Goal: Task Accomplishment & Management: Use online tool/utility

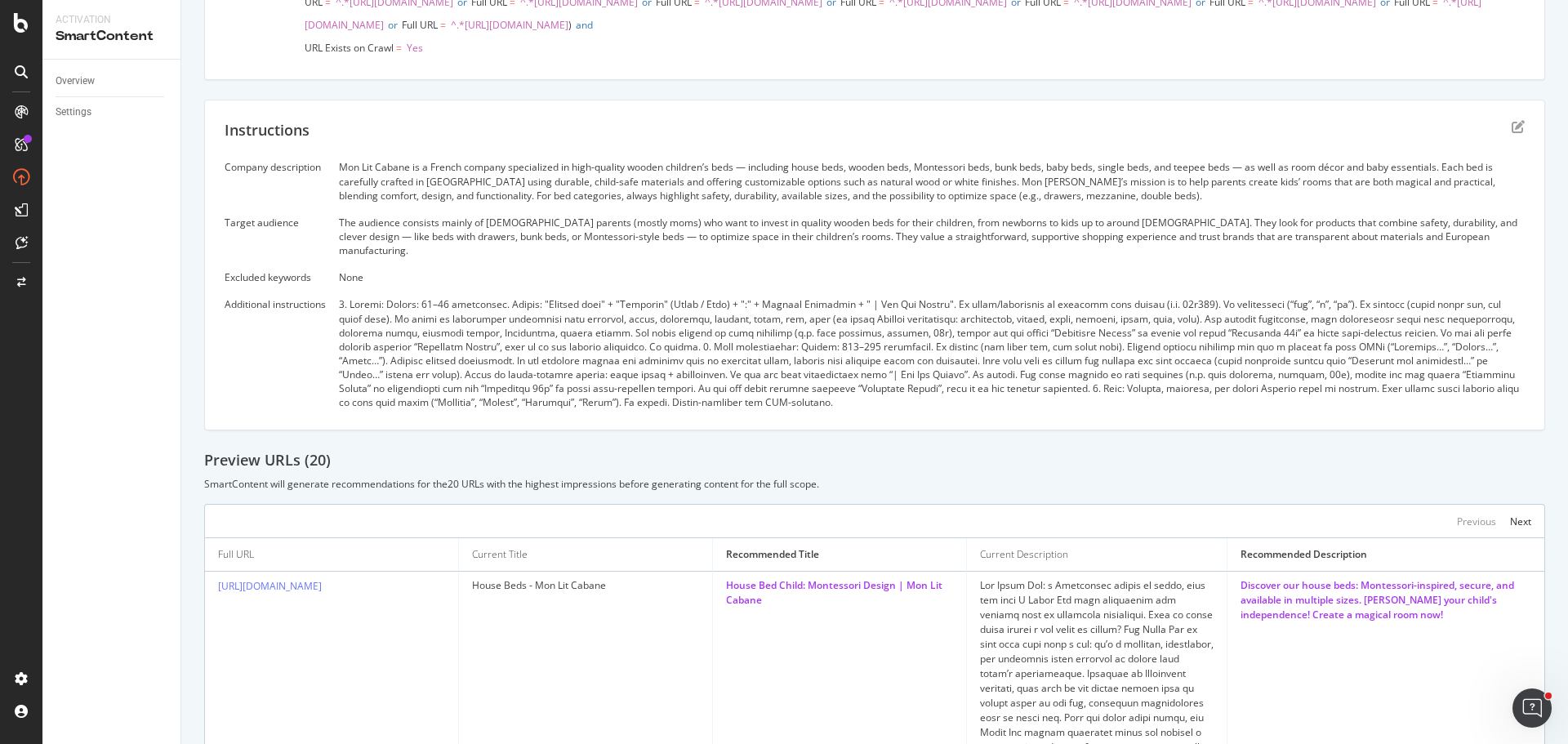
scroll to position [435, 0]
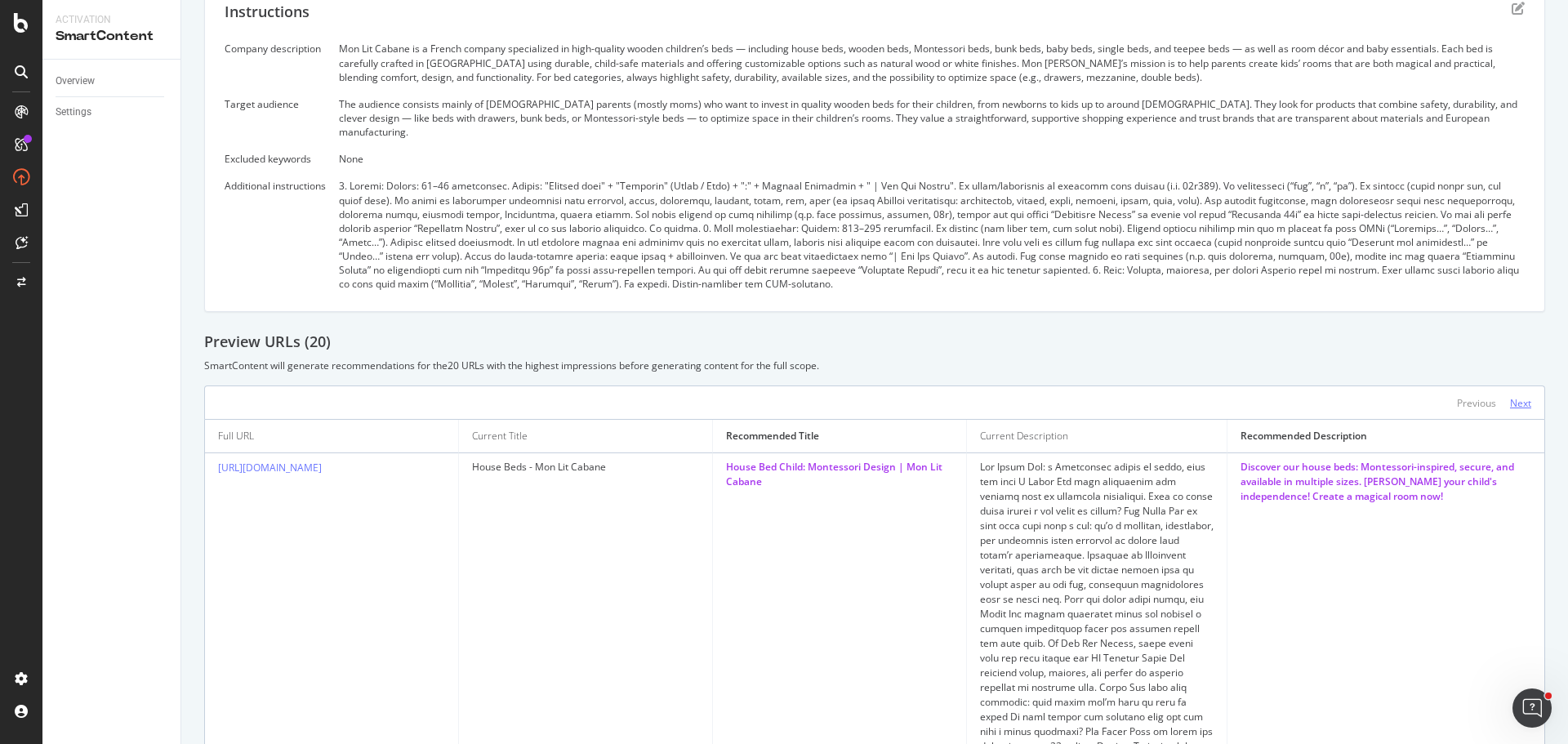
click at [1510, 410] on div "Next" at bounding box center [1520, 403] width 21 height 14
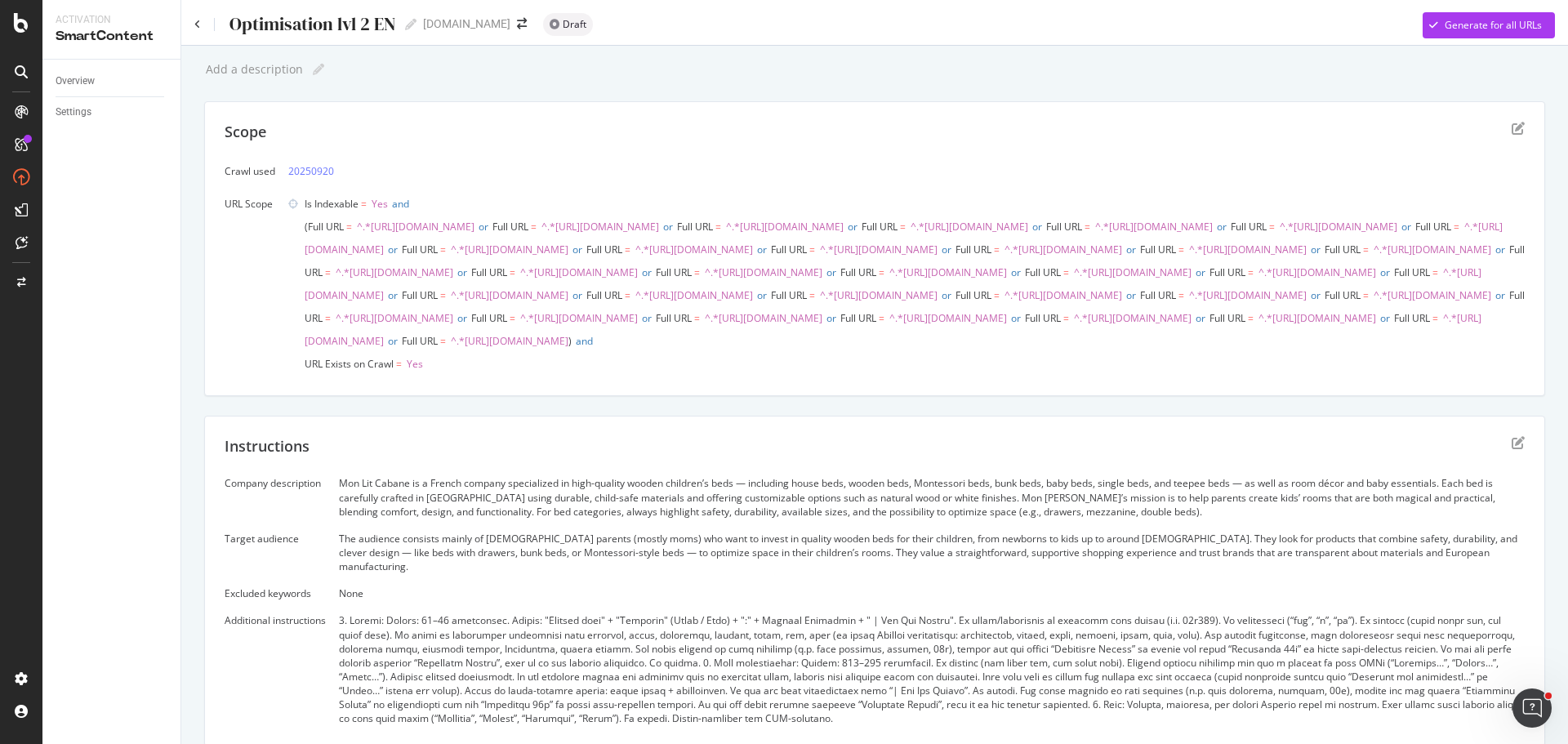
scroll to position [0, 0]
click at [1472, 26] on div "Generate for all URLs" at bounding box center [1493, 26] width 97 height 14
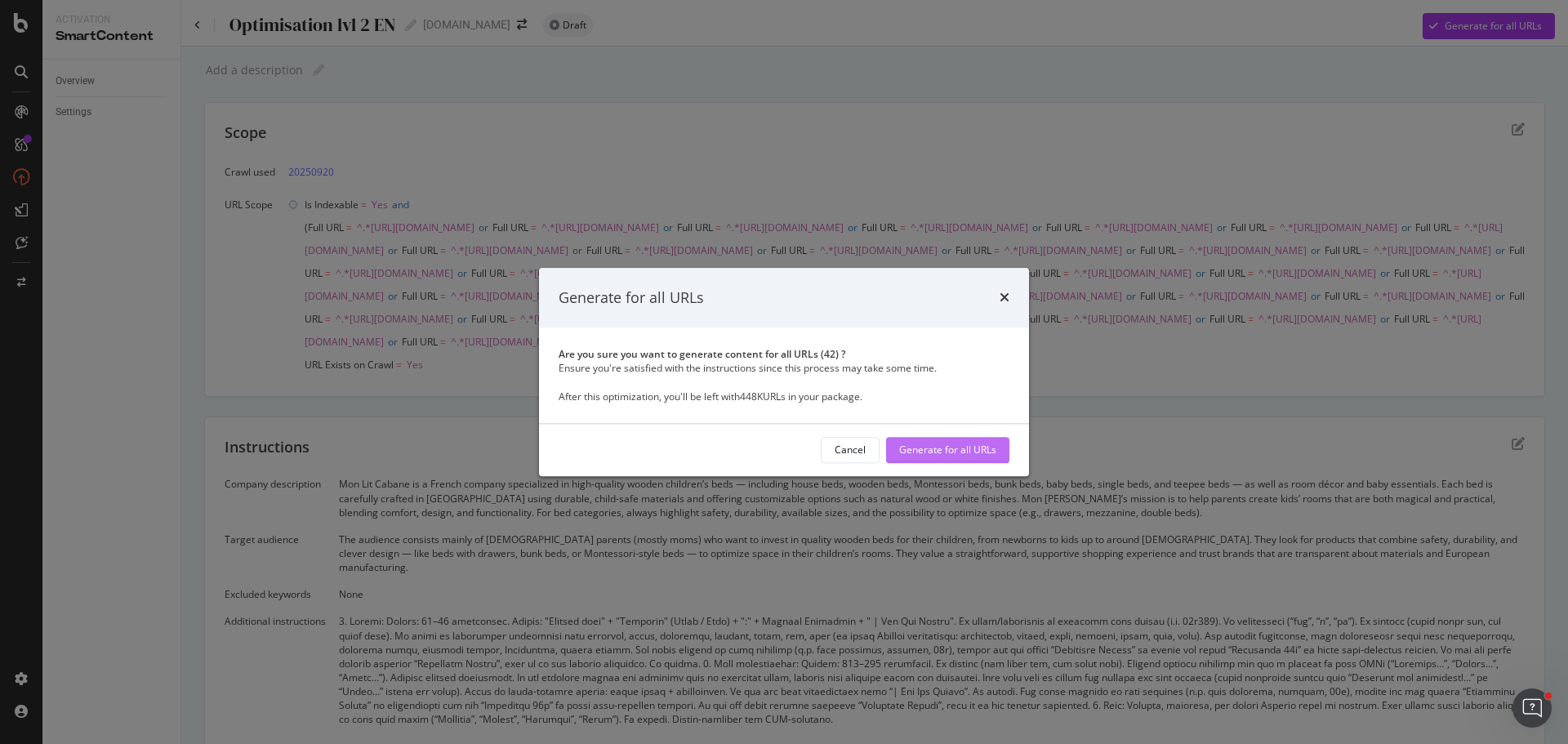
click at [971, 453] on div "Generate for all URLs" at bounding box center [947, 450] width 97 height 14
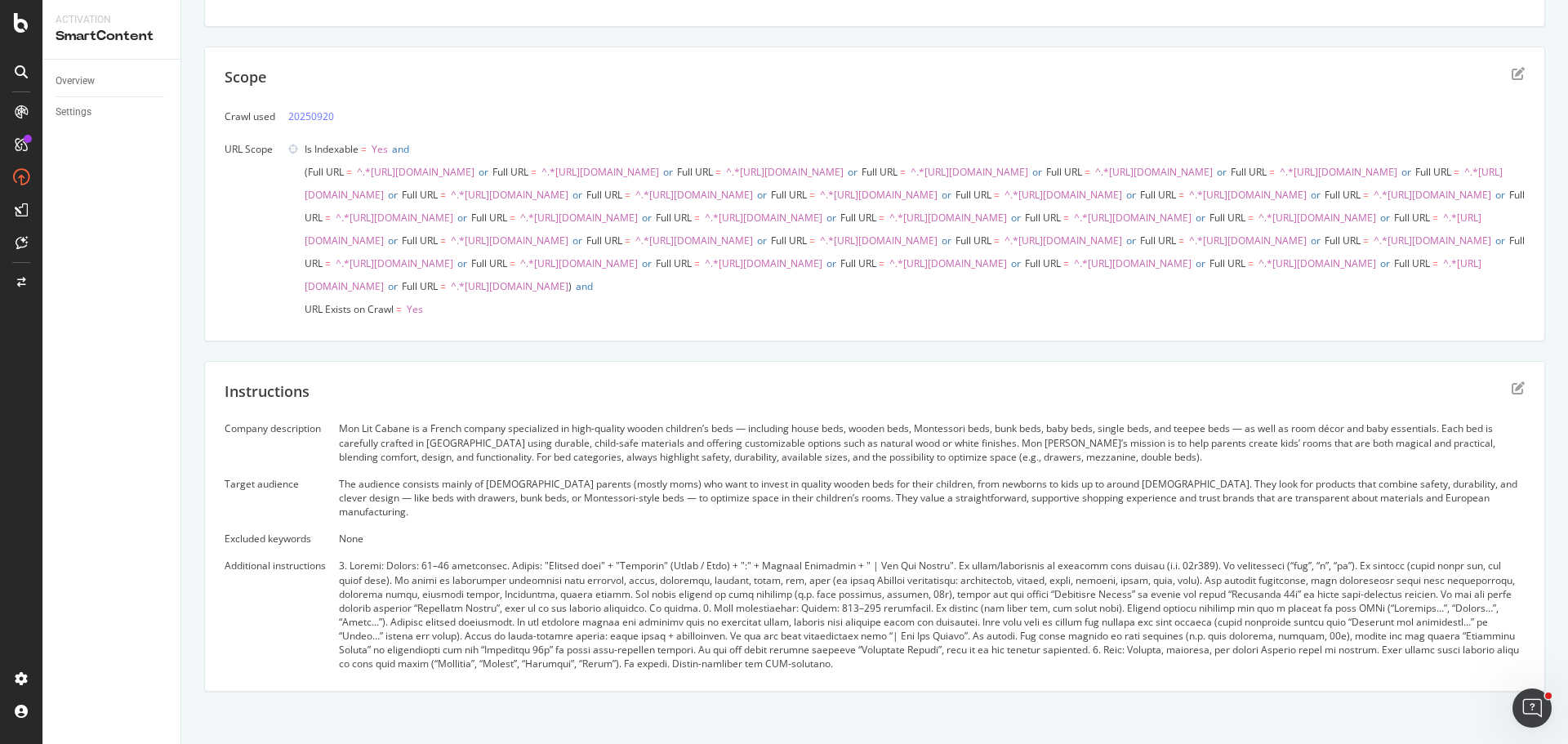
scroll to position [46, 0]
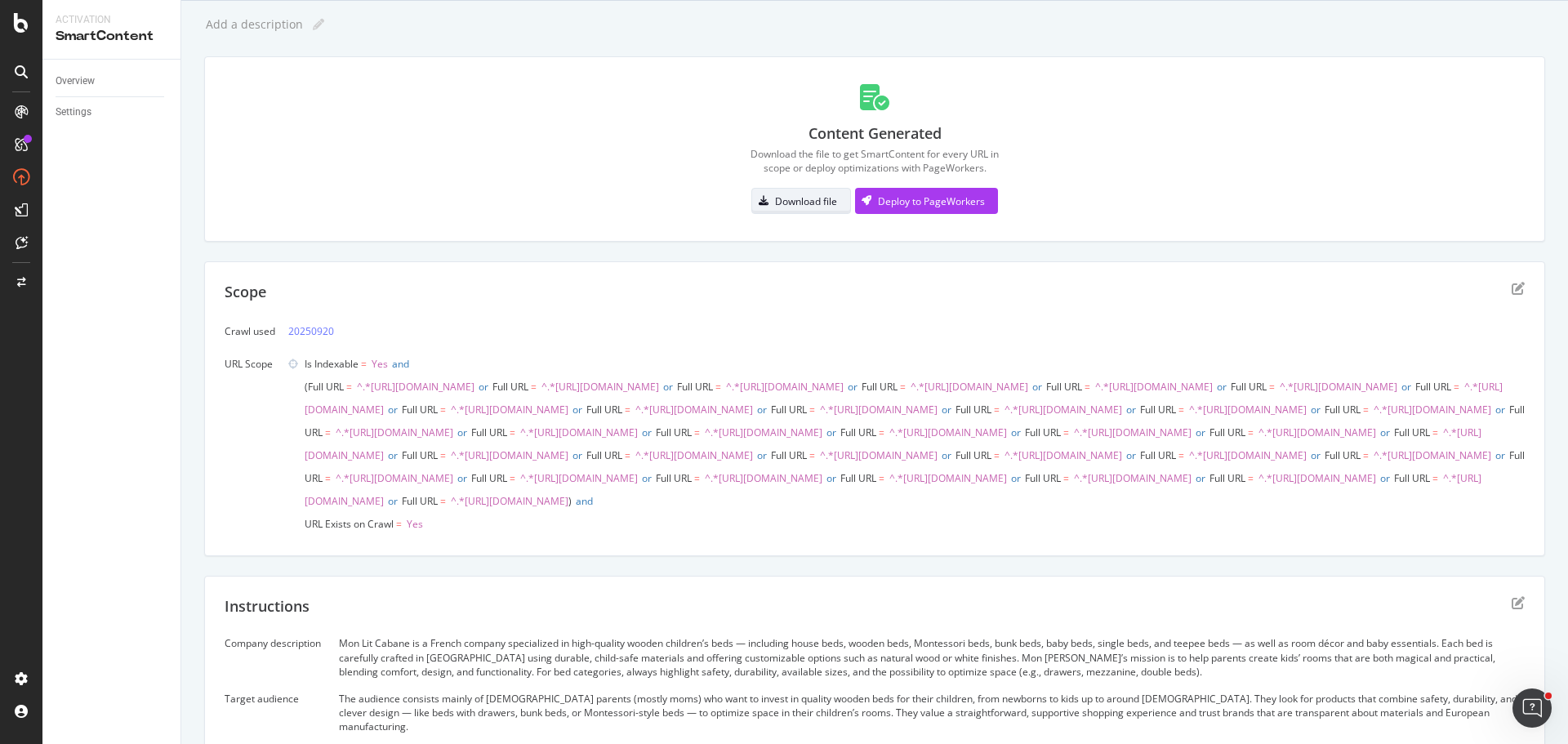
click at [781, 205] on div "Download file" at bounding box center [806, 201] width 62 height 14
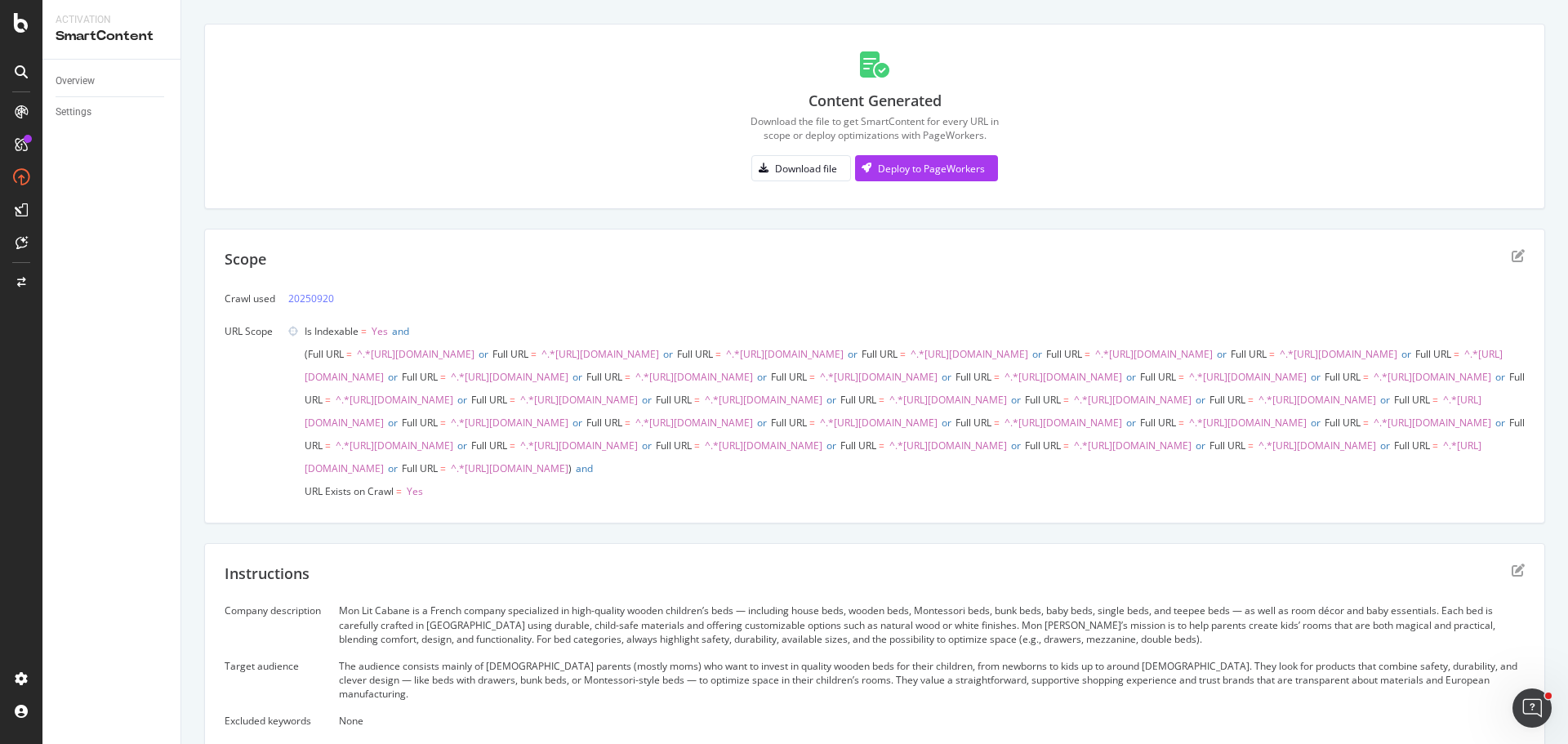
scroll to position [0, 0]
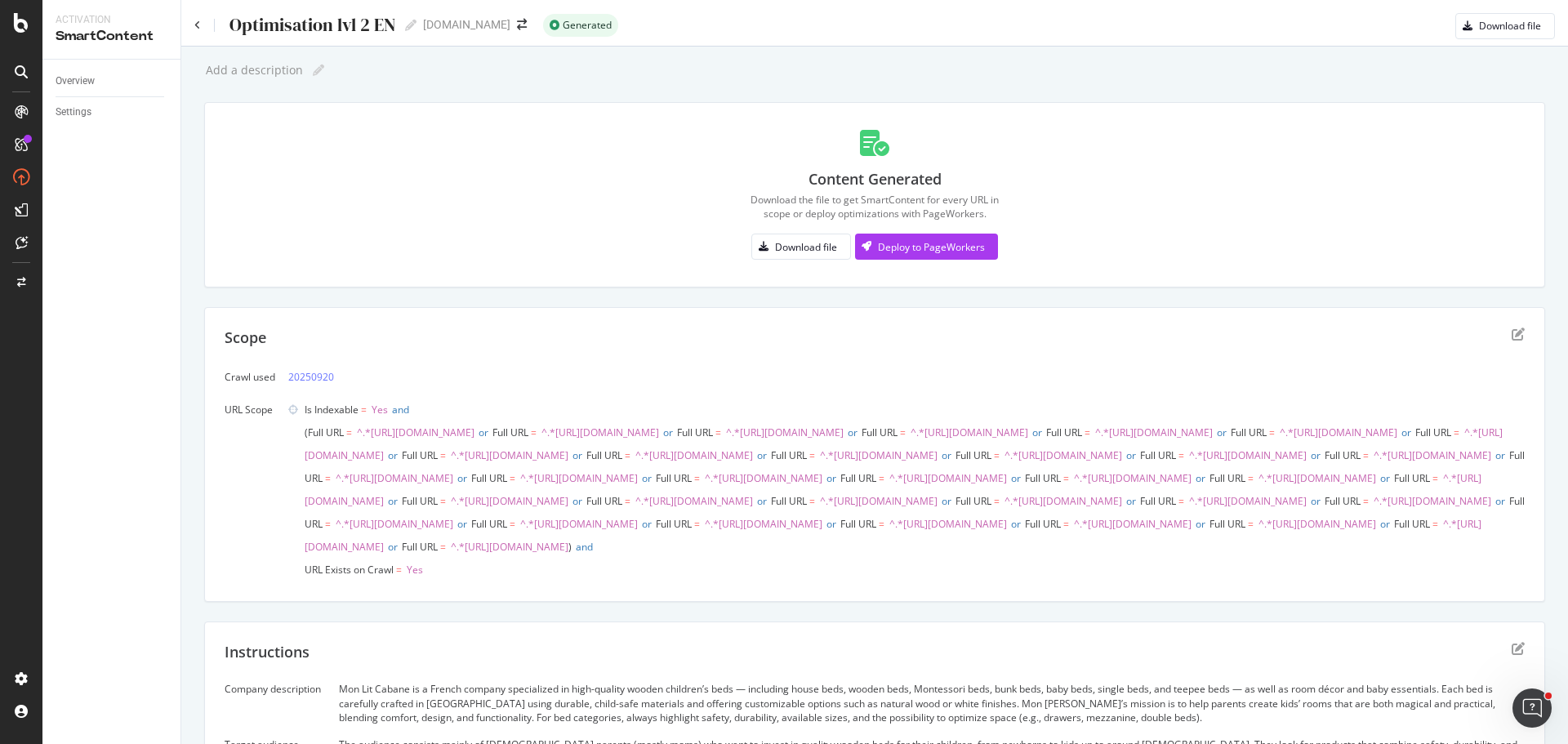
click at [203, 26] on div "Optimisation lvl 2 EN Optimisation lvl 2 EN" at bounding box center [305, 26] width 222 height 25
click at [201, 26] on div "Optimisation lvl 2 EN Optimisation lvl 2 EN" at bounding box center [305, 26] width 222 height 25
click at [199, 26] on icon at bounding box center [197, 25] width 6 height 10
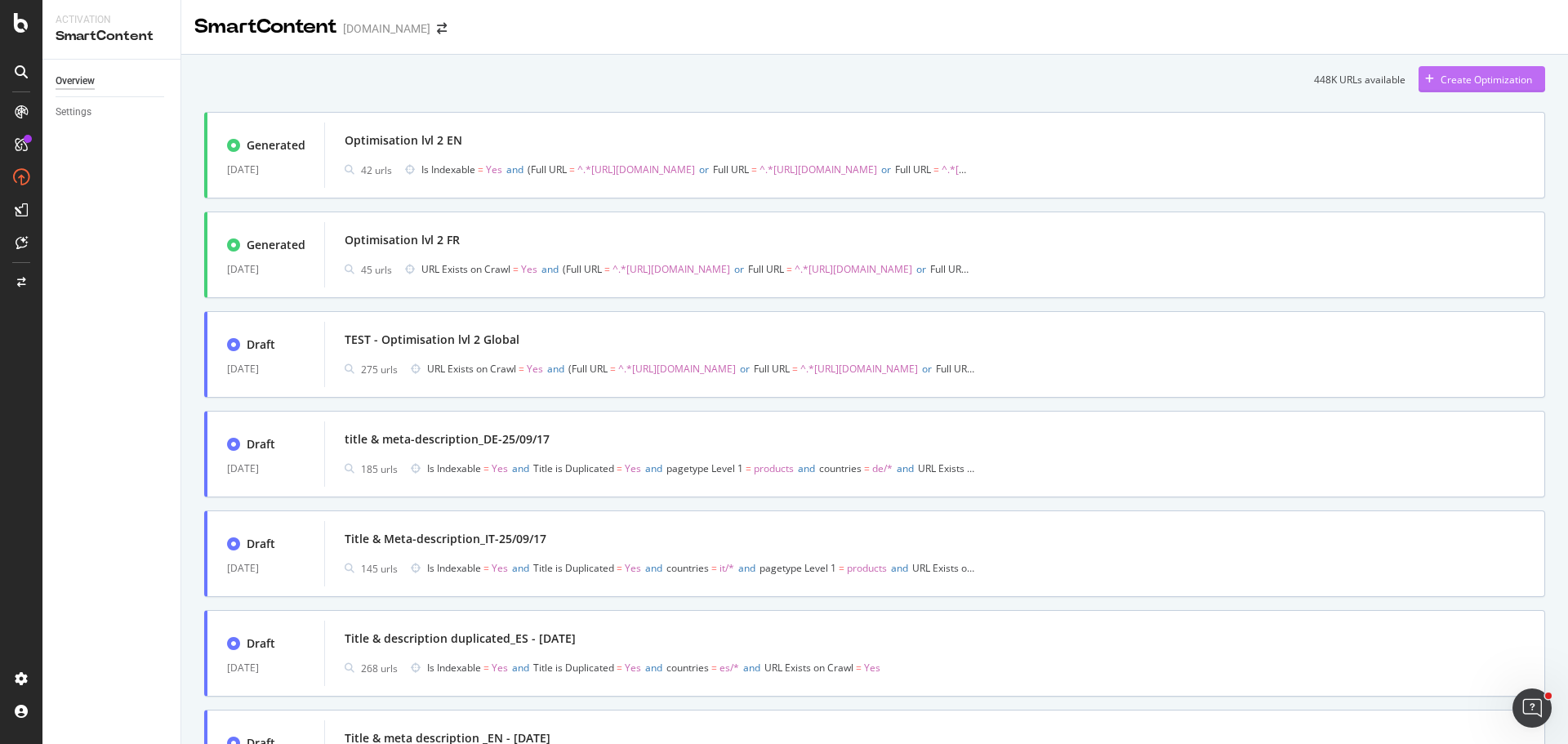
click at [1525, 78] on button "Create Optimization" at bounding box center [1482, 79] width 127 height 26
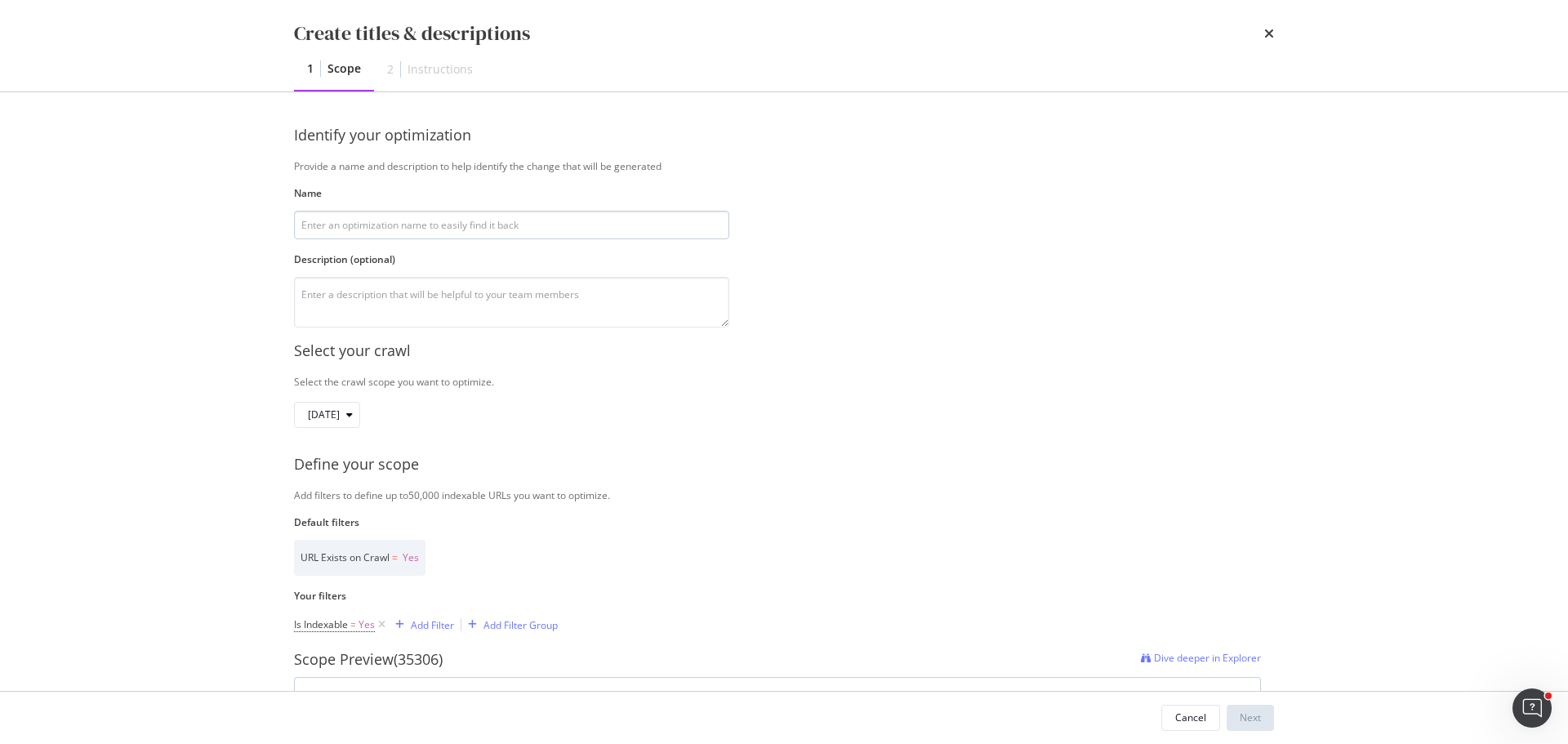
click at [534, 225] on input "modal" at bounding box center [511, 225] width 436 height 28
type input "Optimisation url lvl 2 IT"
click at [821, 325] on div "Identify your optimization Provide a name and description to help identify the …" at bounding box center [783, 227] width 980 height 203
click at [450, 627] on div "Add Filter" at bounding box center [432, 625] width 43 height 14
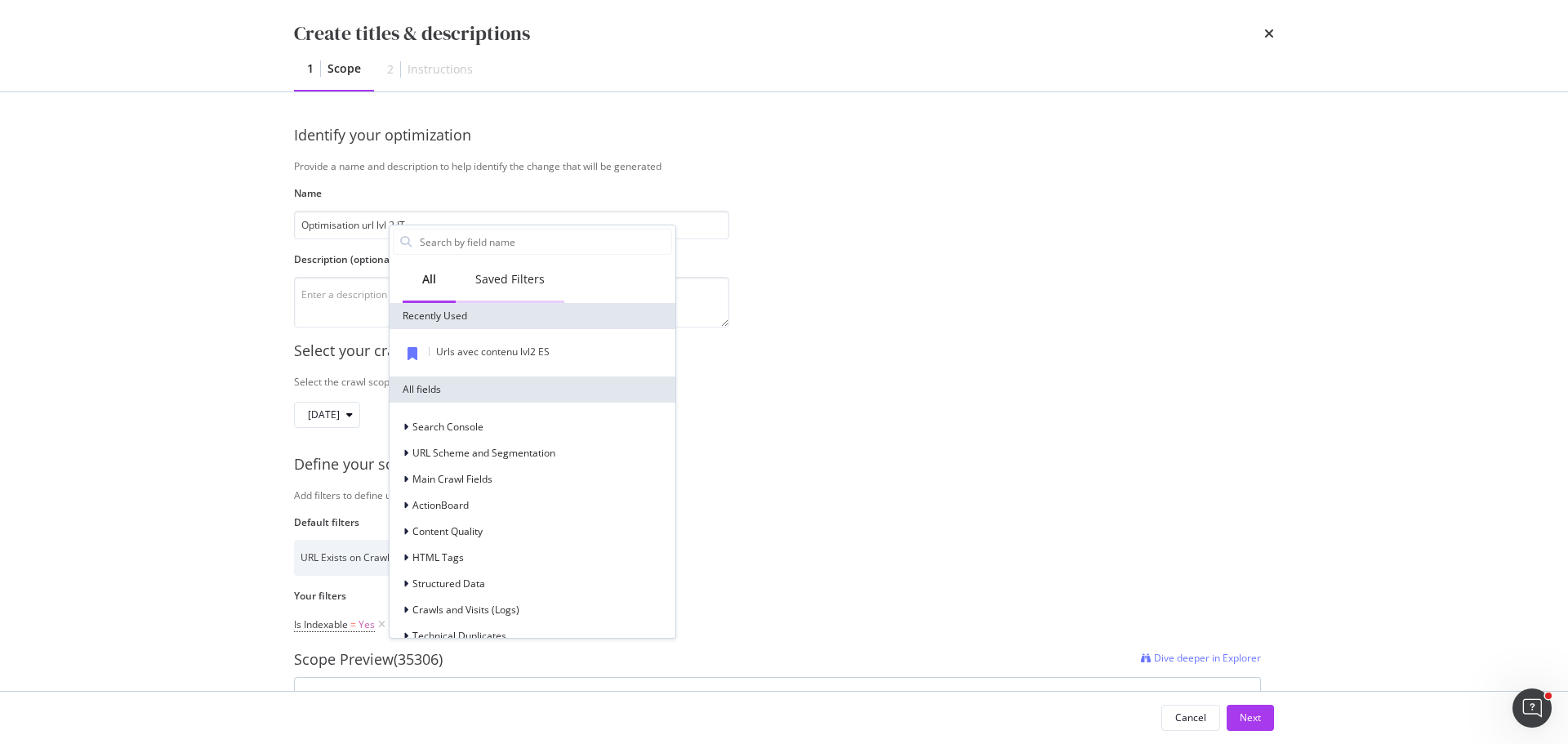
click at [526, 268] on div "Saved Filters" at bounding box center [510, 280] width 108 height 45
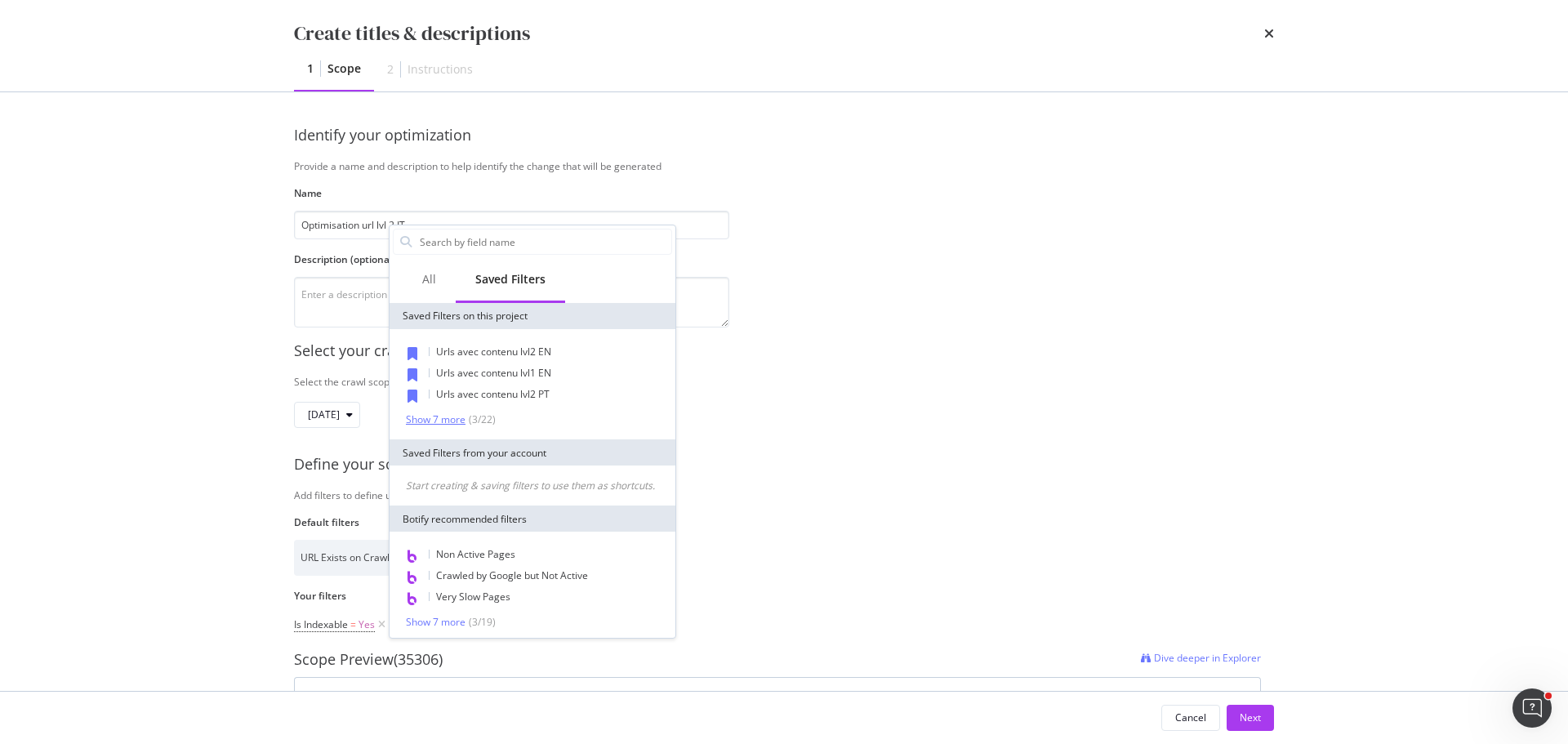
click at [446, 417] on div "Show 7 more" at bounding box center [436, 419] width 60 height 11
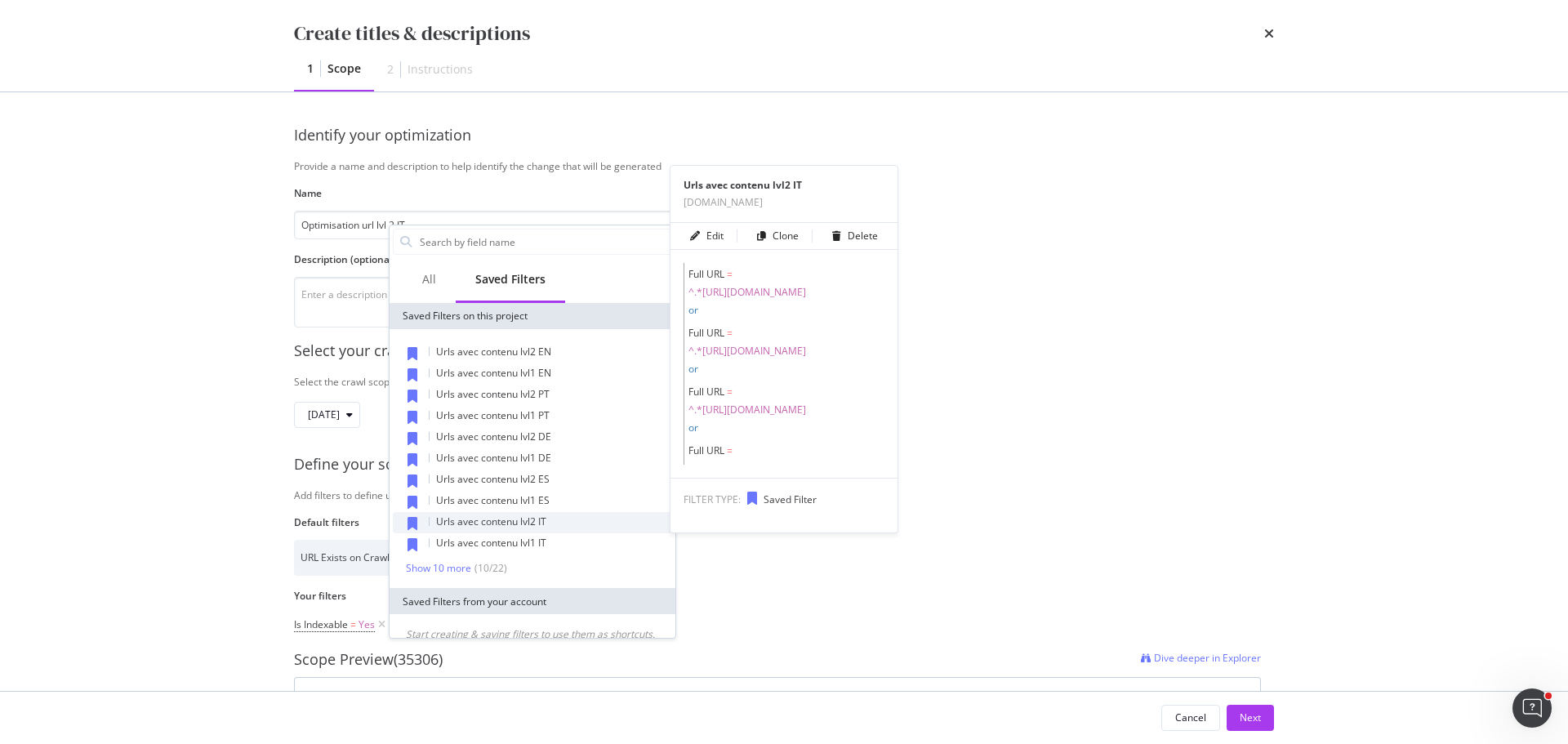
click at [531, 523] on span "Urls avec contenu lvl2 IT" at bounding box center [490, 521] width 110 height 14
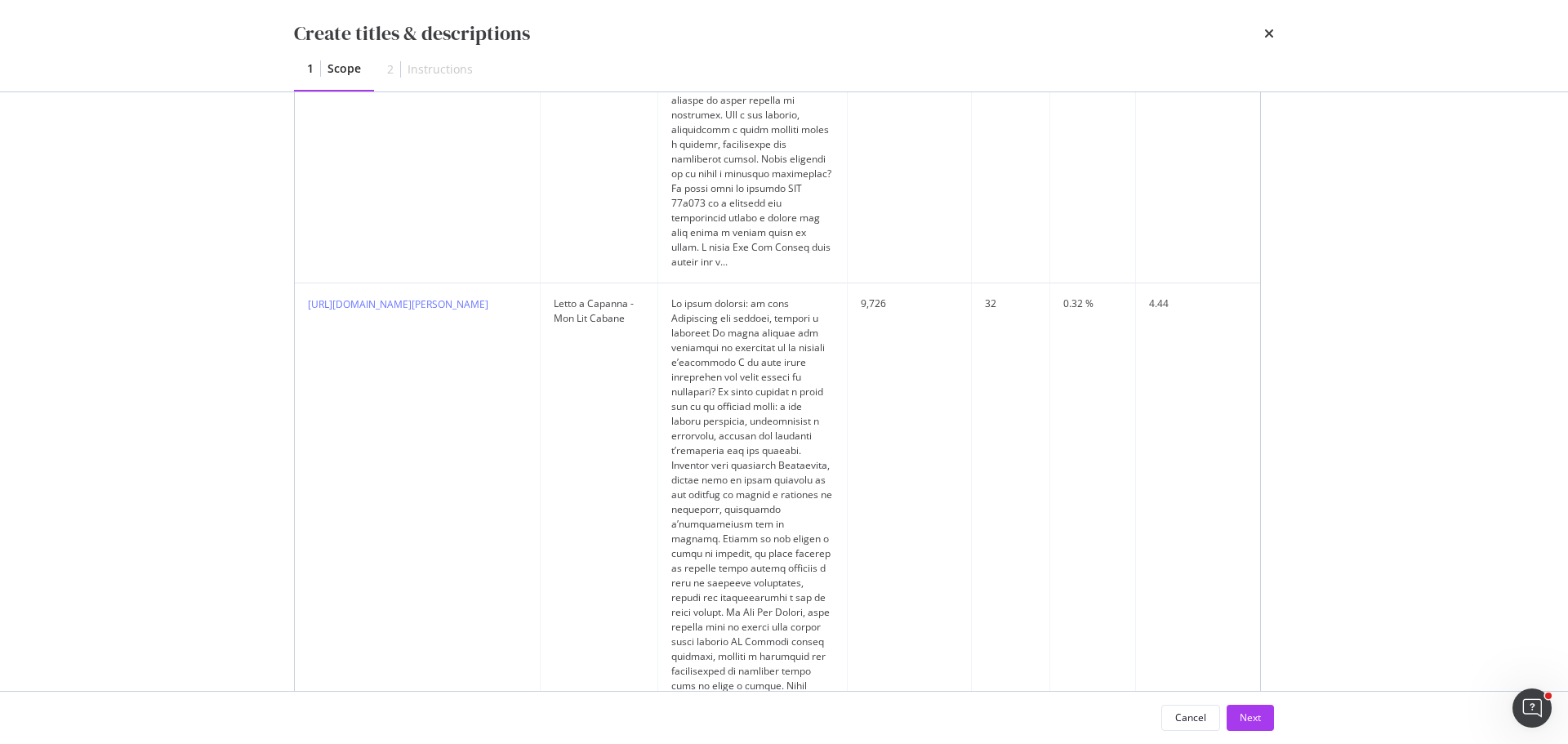
scroll to position [1229, 0]
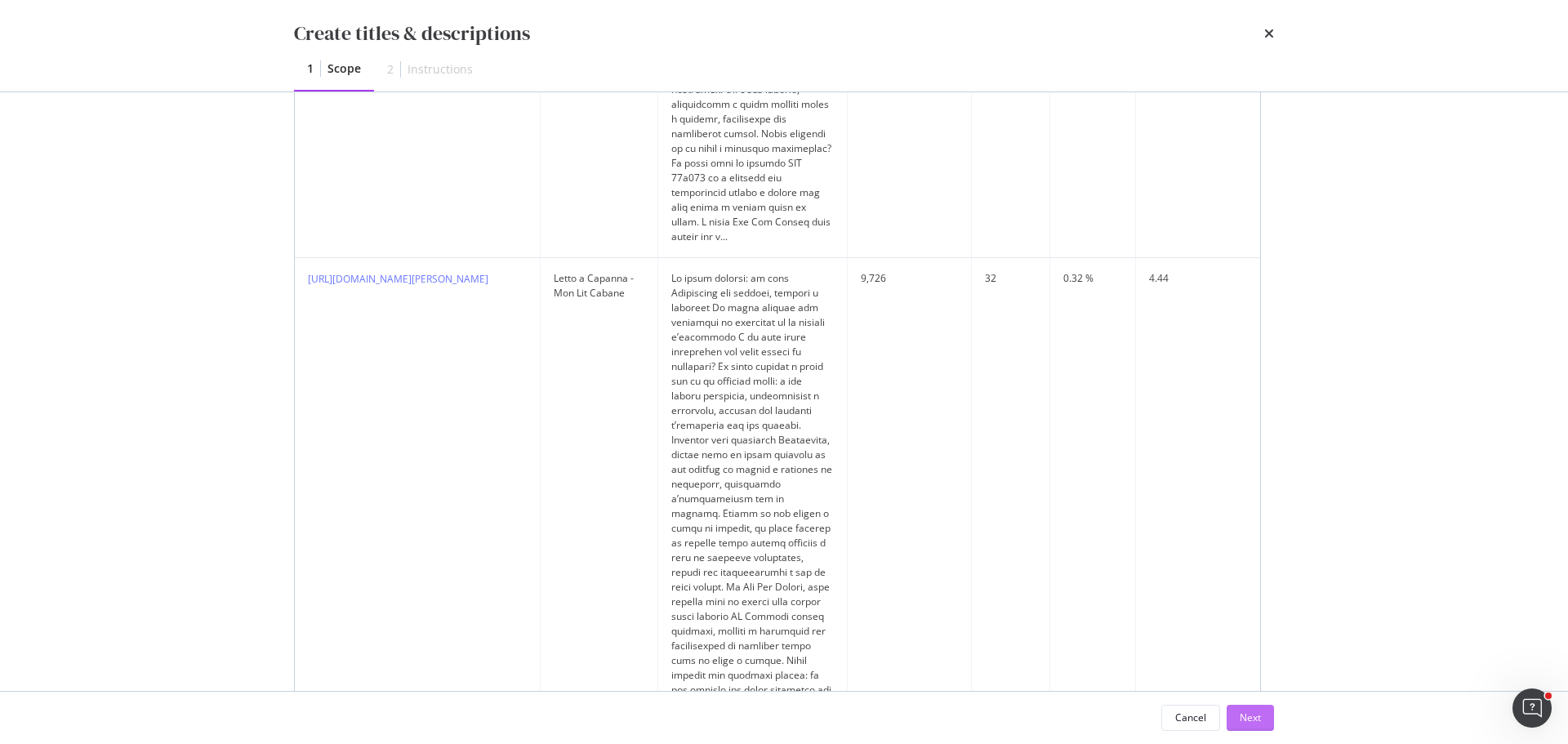
click at [1257, 718] on div "Next" at bounding box center [1251, 718] width 21 height 14
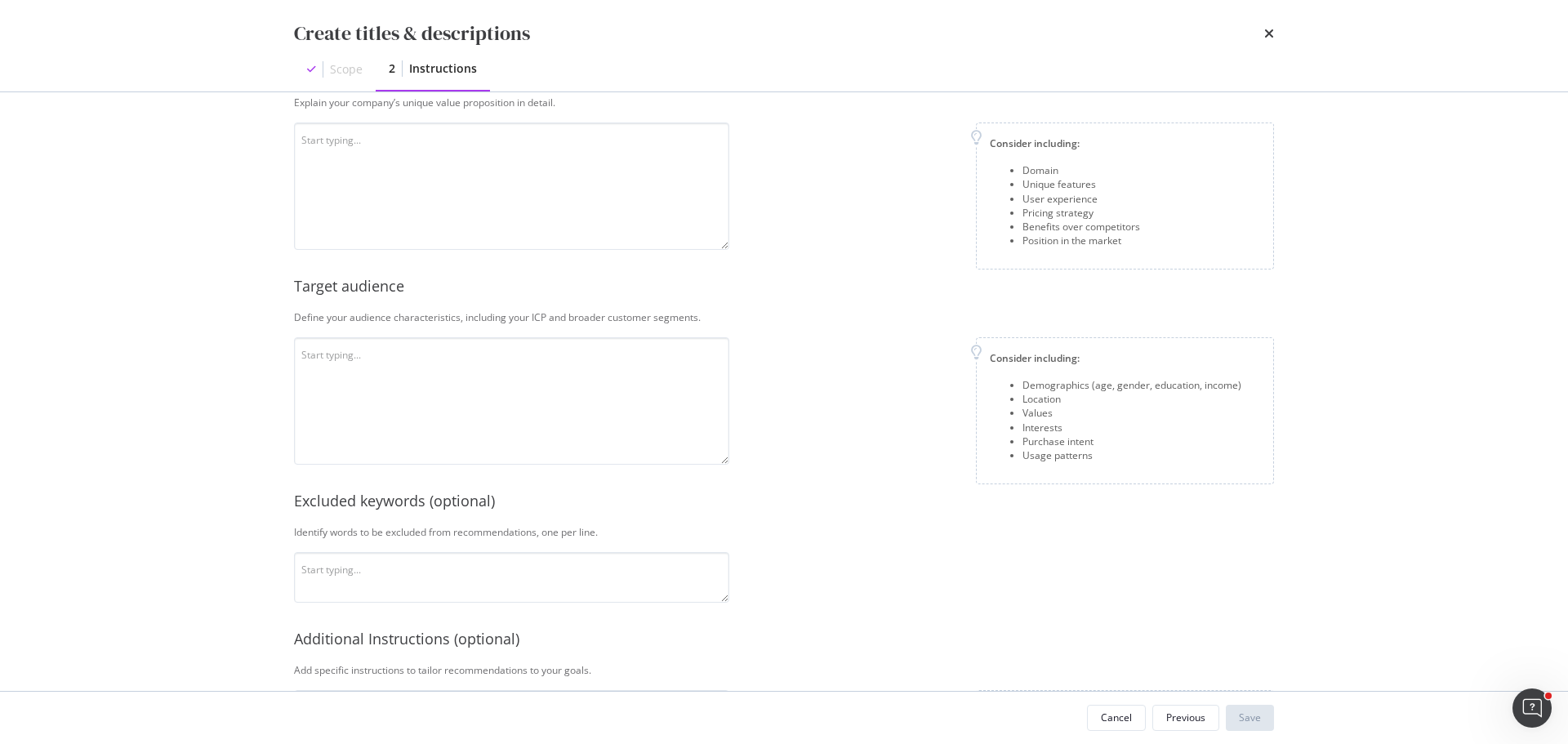
scroll to position [96, 0]
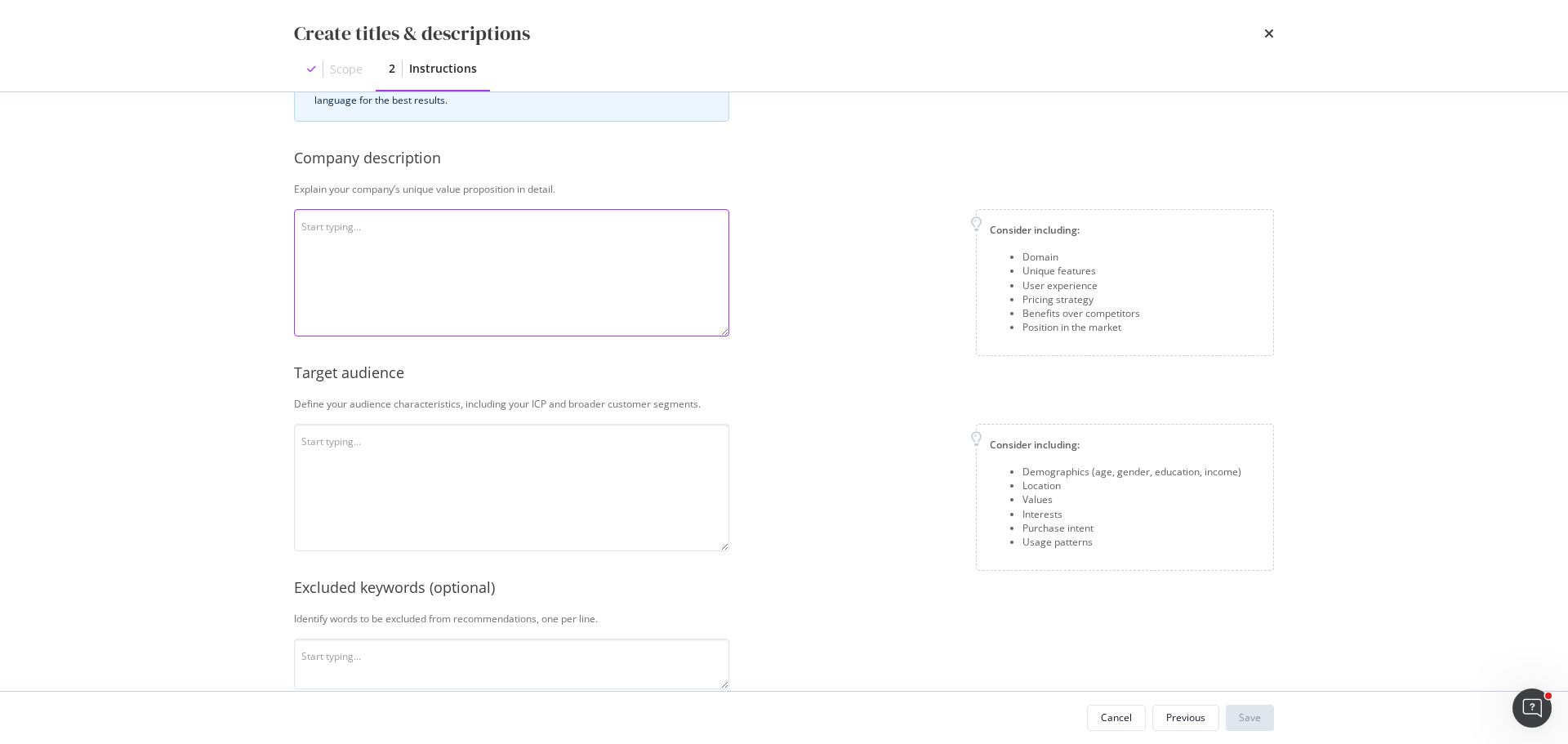
click at [489, 281] on textarea "modal" at bounding box center [511, 272] width 436 height 127
paste textarea "Mon Lit Cabane è un’azienda francese specializzata in letti per bambini di alta…"
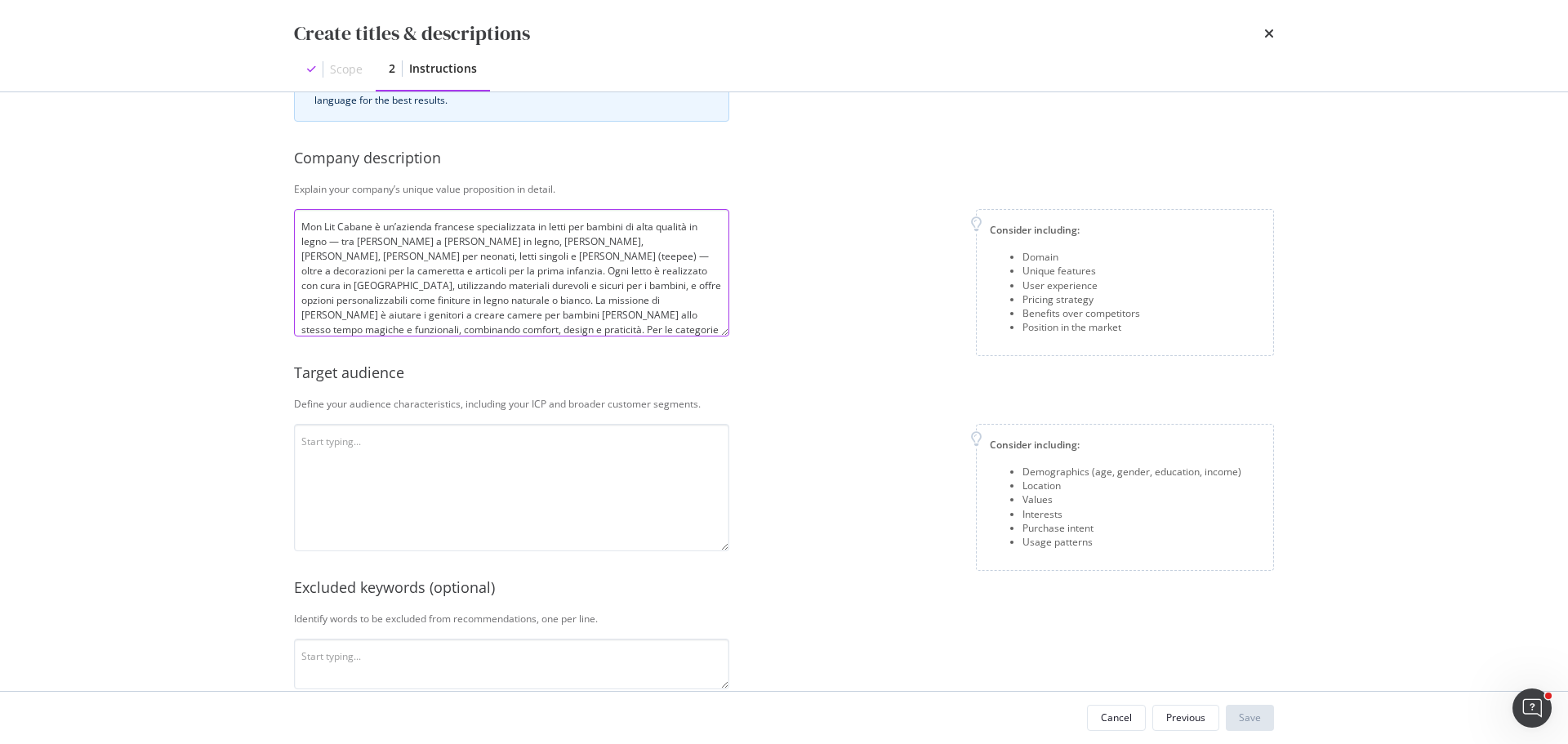
scroll to position [31, 0]
type textarea "Mon Lit Cabane è un’azienda francese specializzata in letti per bambini di alta…"
click at [424, 472] on textarea "modal" at bounding box center [511, 487] width 436 height 127
paste textarea "Il pubblico è [PERSON_NAME] principalmente da genitori [DEMOGRAPHIC_DATA] (sopr…"
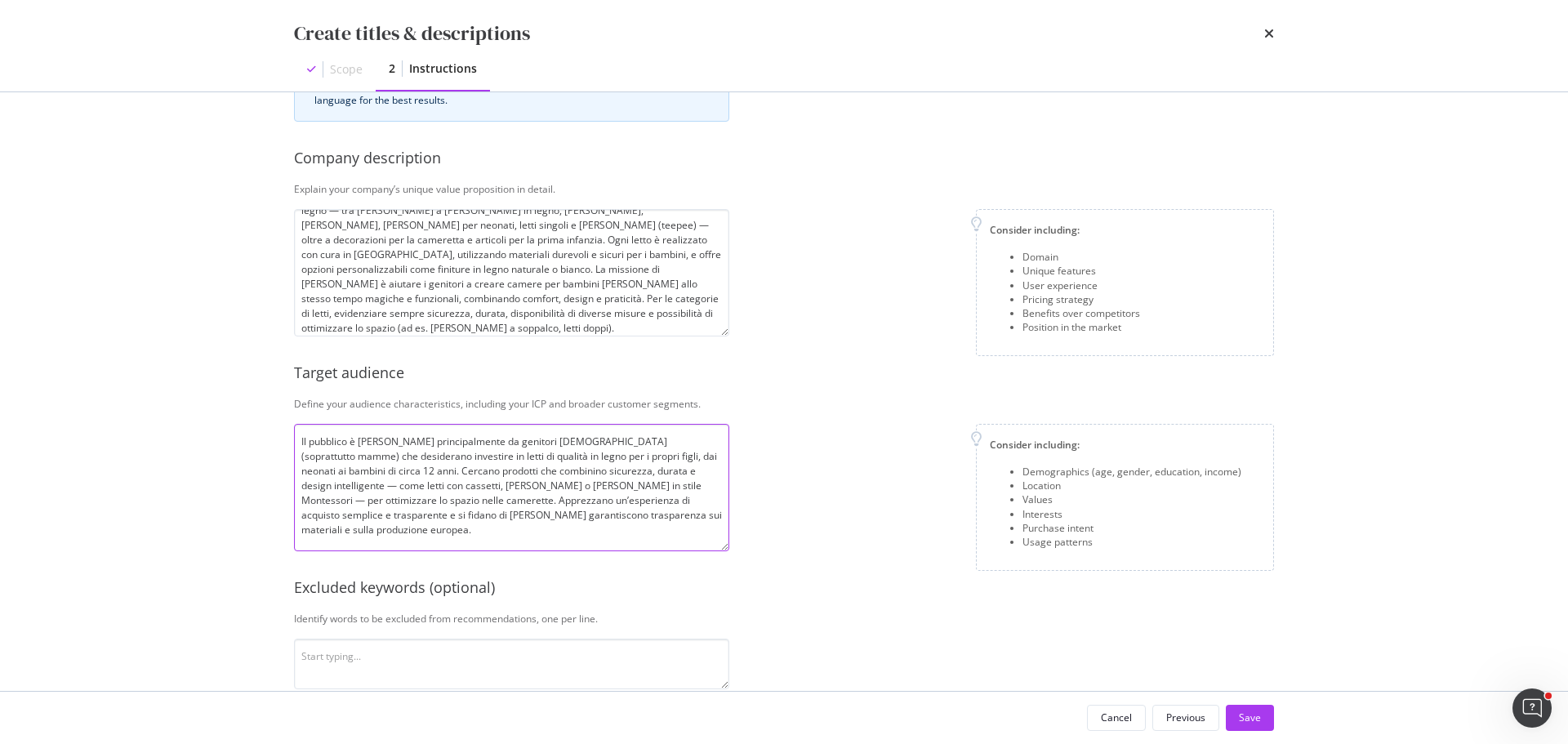
type textarea "Il pubblico è [PERSON_NAME] principalmente da genitori [DEMOGRAPHIC_DATA] (sopr…"
click at [799, 402] on div "Define your audience characteristics, including your ICP and broader customer s…" at bounding box center [783, 404] width 980 height 14
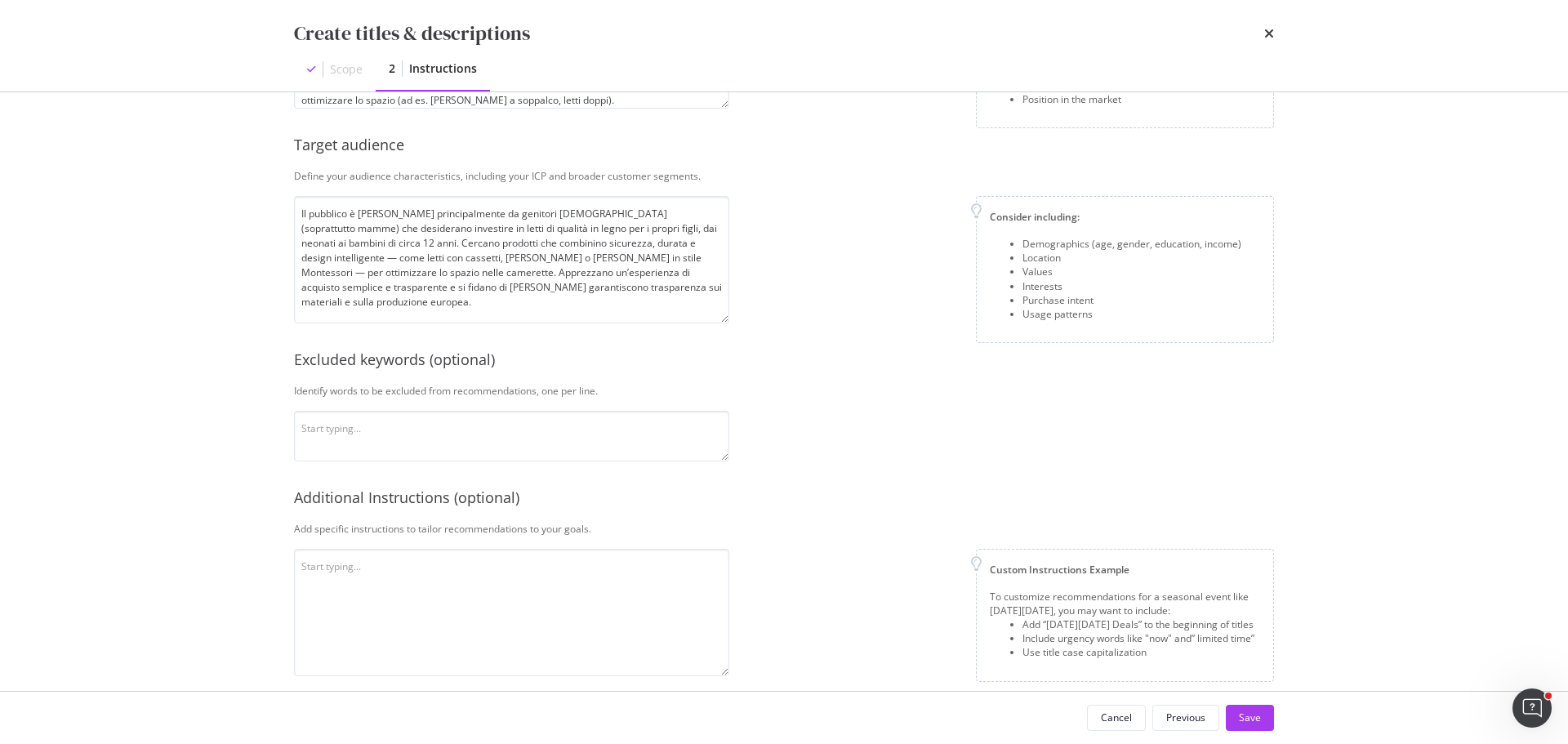
scroll to position [341, 0]
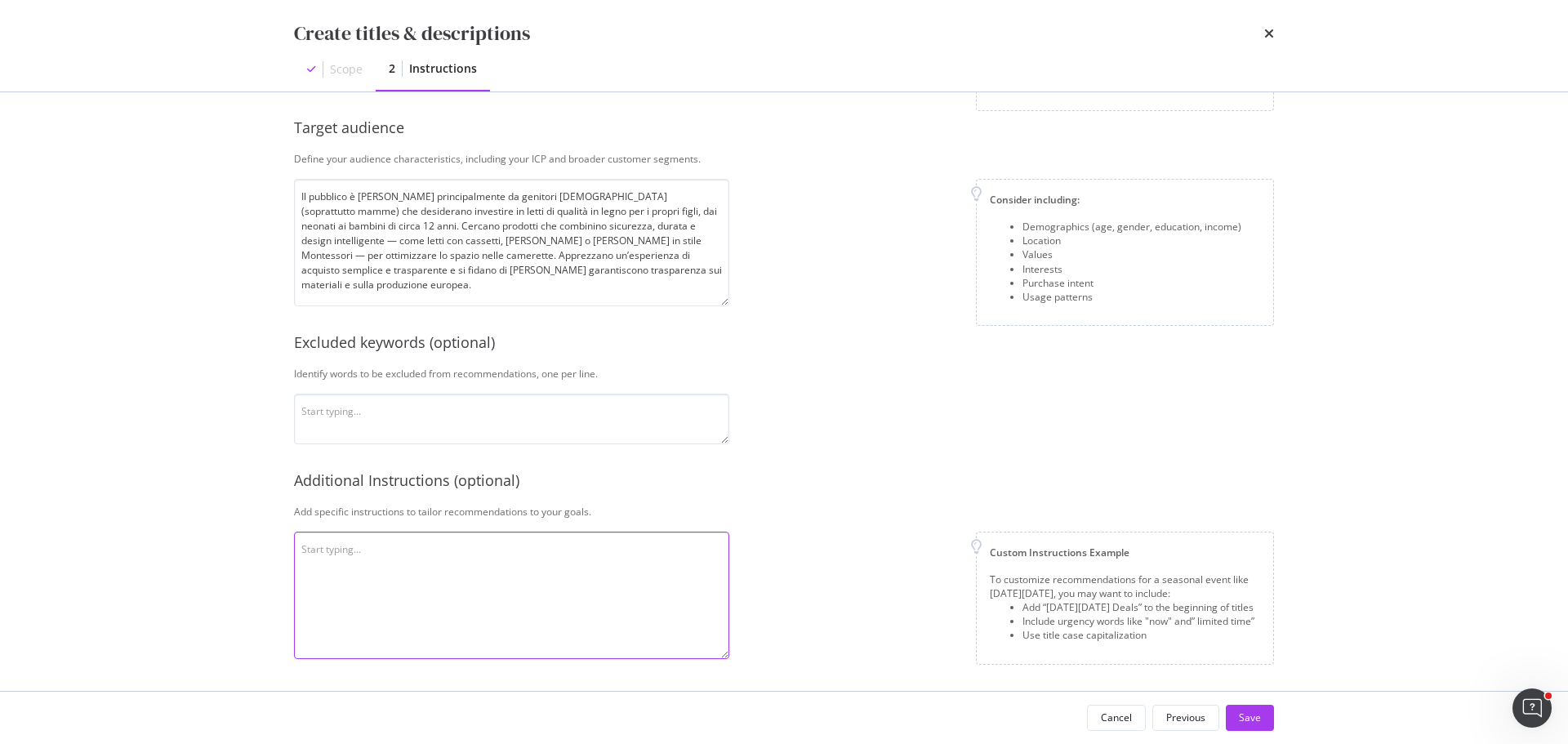
click at [415, 553] on textarea "modal" at bounding box center [511, 595] width 436 height 127
paste textarea "8. Loremi: Dolorsita: 20–00 consectet. Adipisc: "Elit seddoeiu" + "Temporin" (U…"
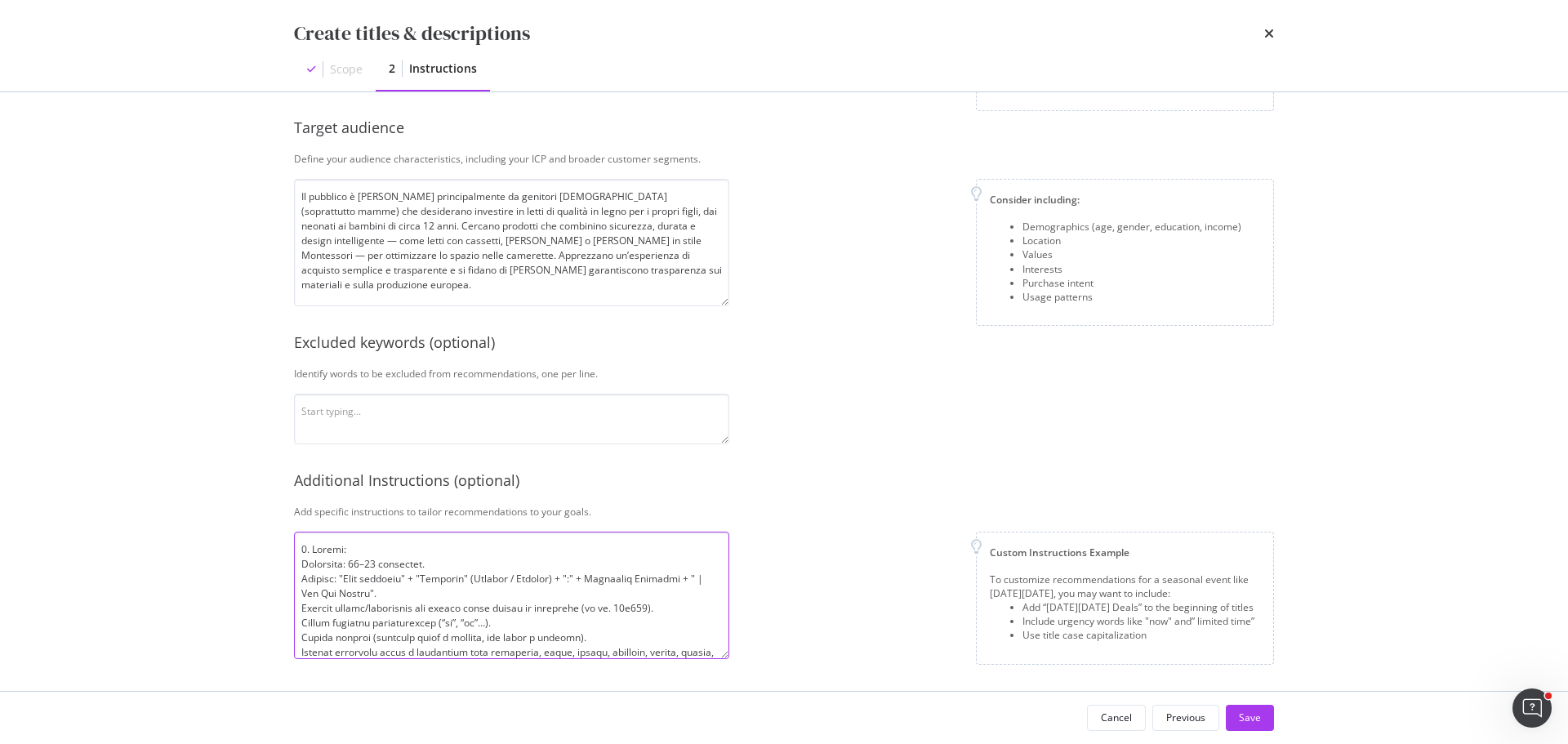
scroll to position [471, 0]
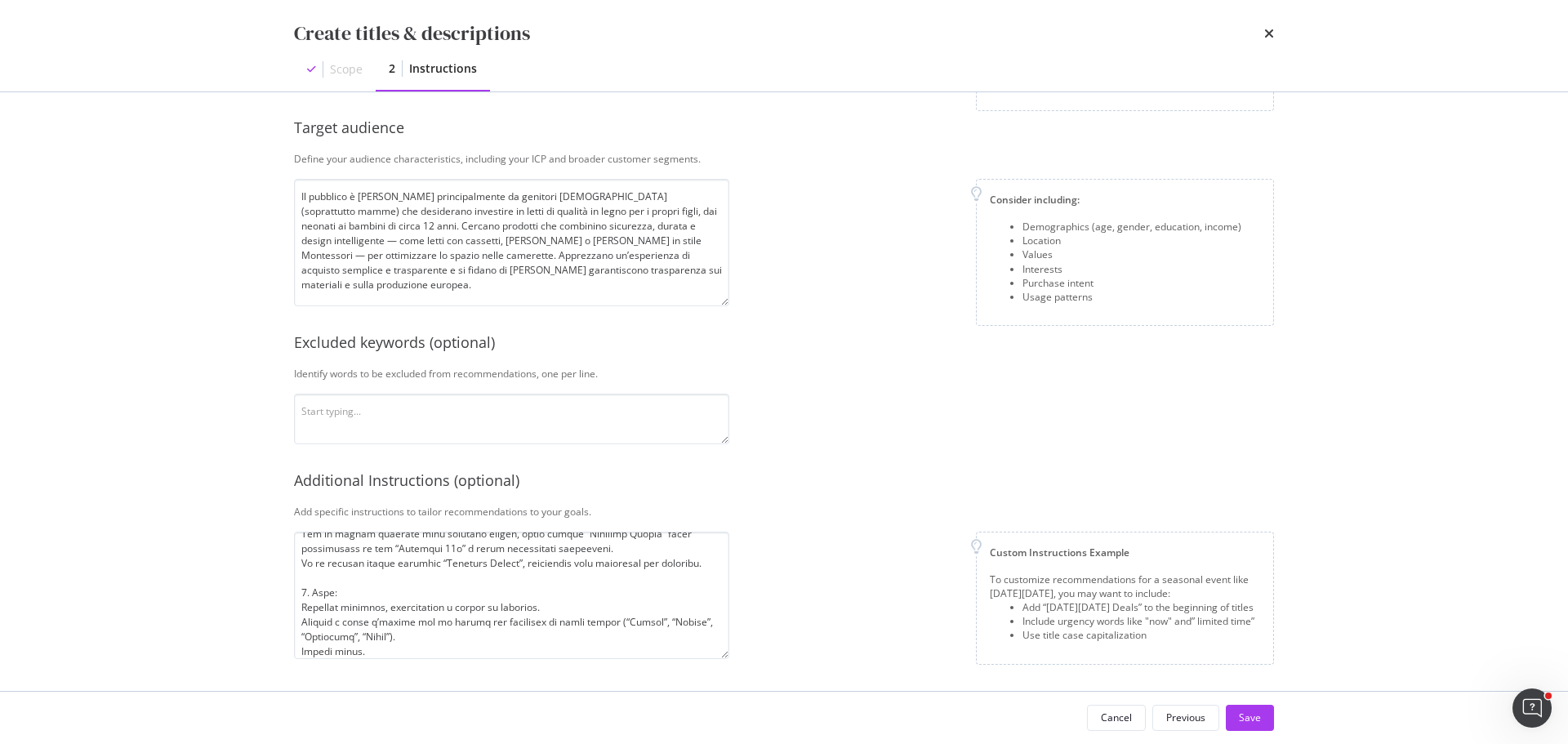
click at [840, 524] on div "This information refines our AI instructions for your business SmartContent add…" at bounding box center [783, 221] width 980 height 874
click at [426, 651] on textarea "modal" at bounding box center [511, 595] width 436 height 127
click at [365, 649] on textarea "modal" at bounding box center [511, 595] width 436 height 127
click at [416, 644] on textarea "modal" at bounding box center [511, 595] width 436 height 127
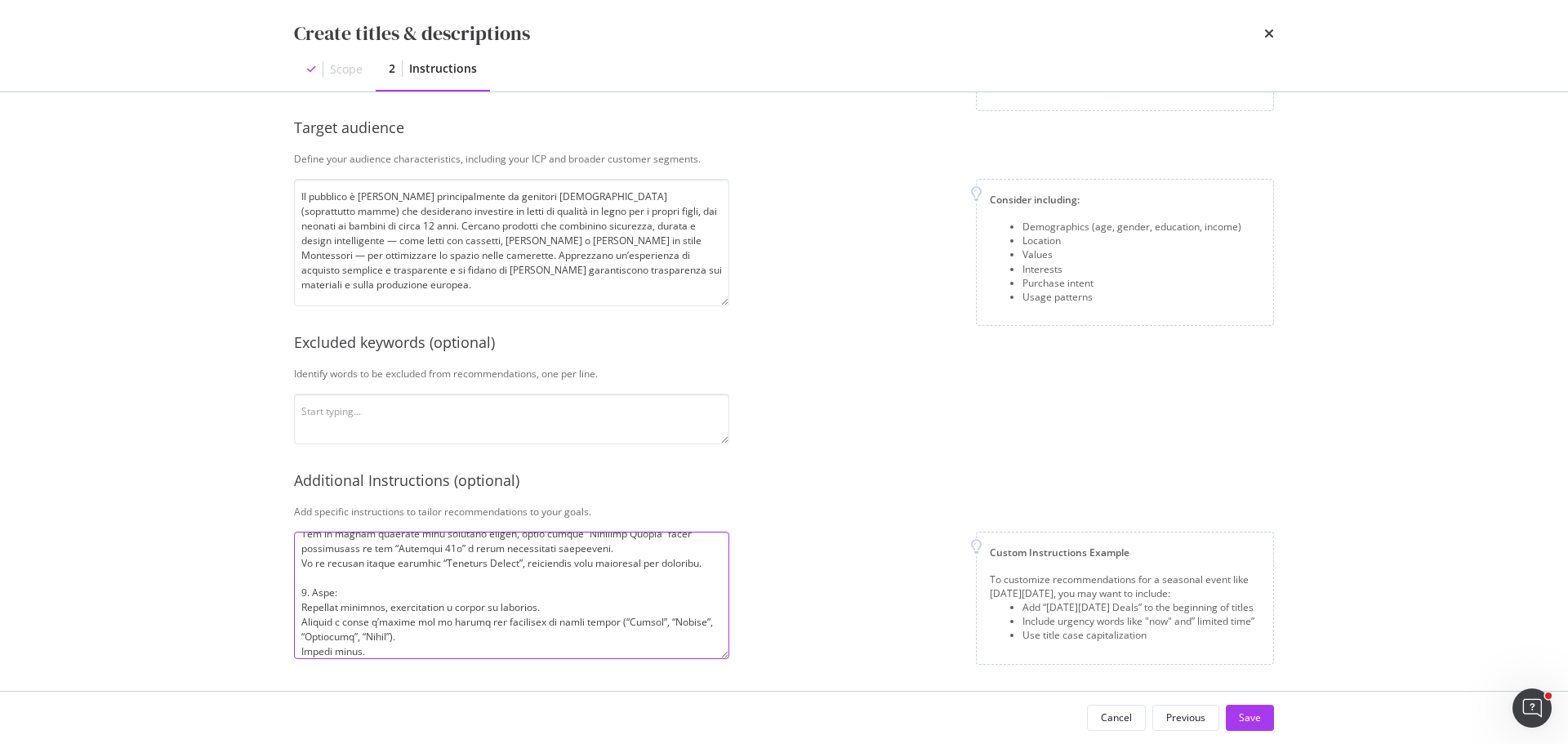
click at [386, 651] on textarea "modal" at bounding box center [511, 595] width 436 height 127
click at [369, 654] on textarea "modal" at bounding box center [511, 595] width 436 height 127
type textarea "8. Loremi: Dolorsita: 20–00 consectet. Adipisc: "Elit seddoeiu" + "Temporin" (U…"
click at [868, 537] on div "Custom Instructions Example To customize recommendations for a seasonal event l…" at bounding box center [1008, 598] width 532 height 133
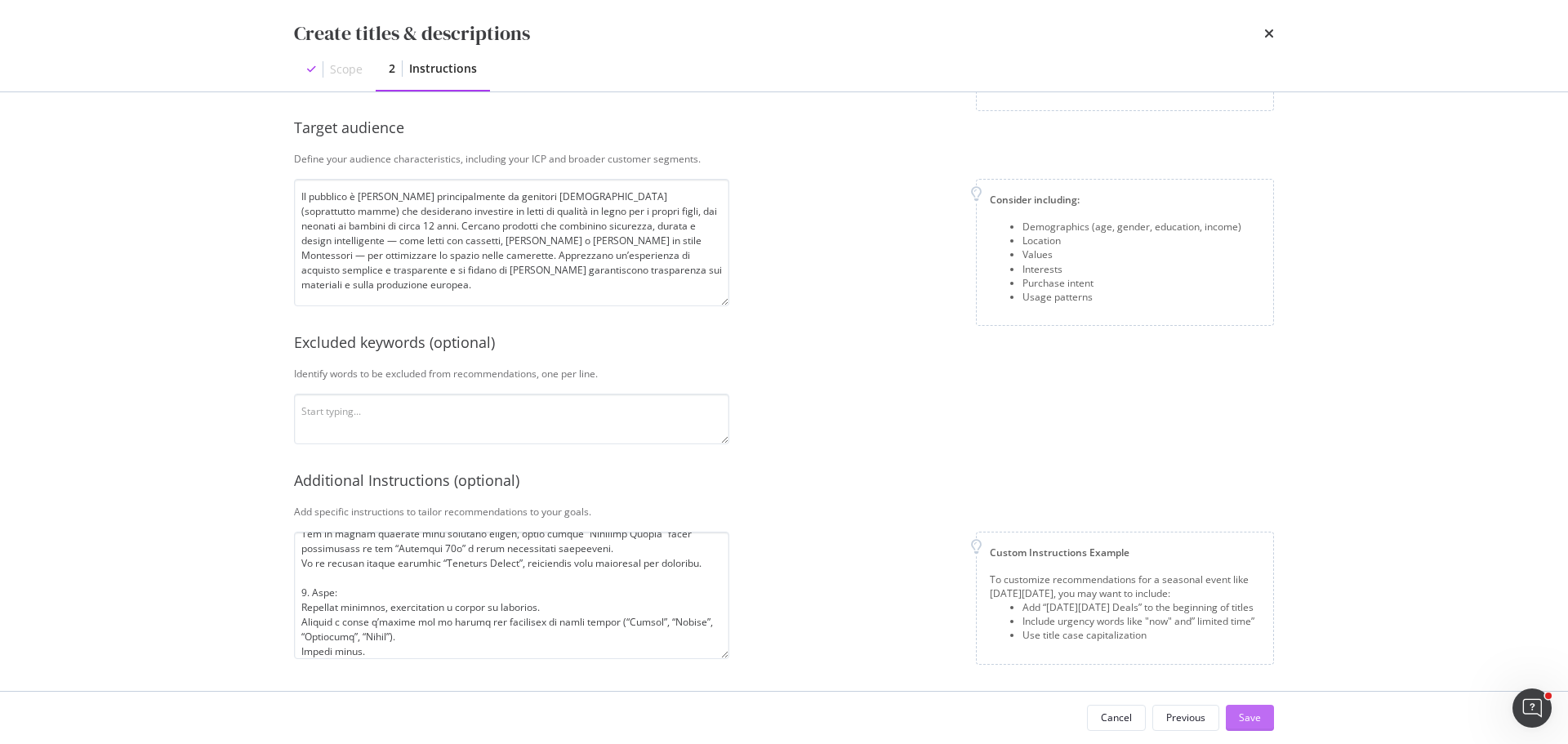
click at [1257, 718] on div "Save" at bounding box center [1250, 718] width 22 height 14
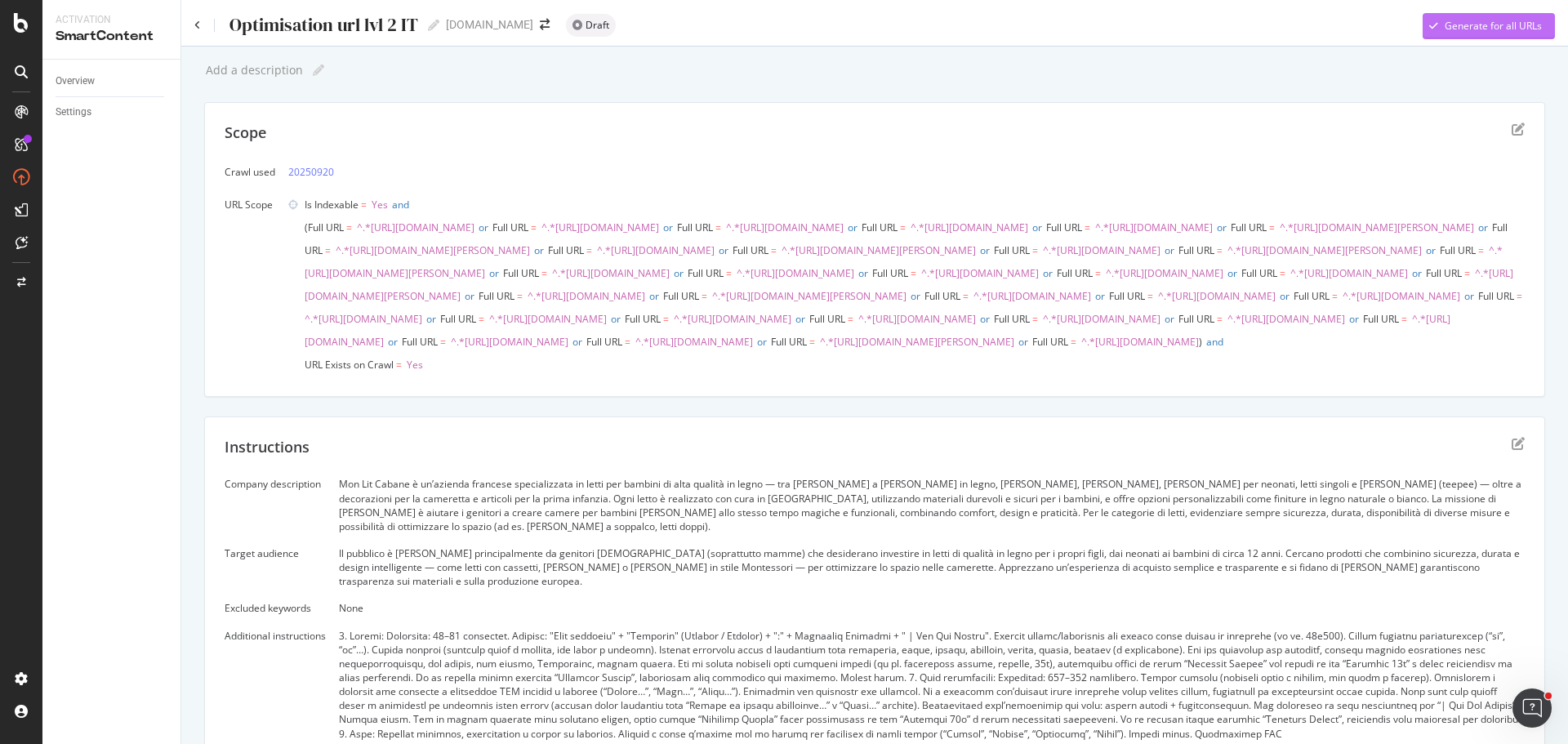
click at [1470, 21] on div "Generate for all URLs" at bounding box center [1493, 26] width 97 height 14
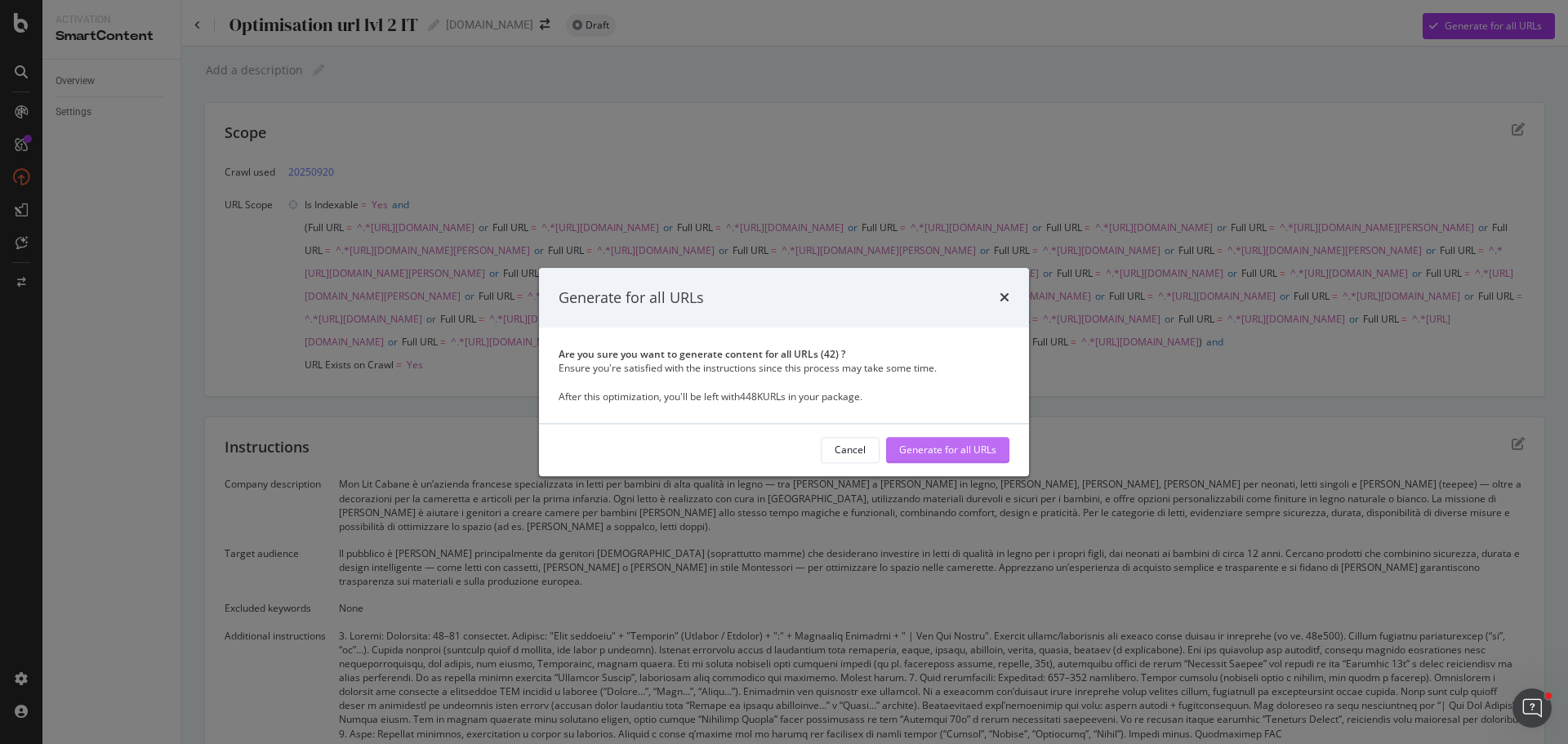
click at [967, 448] on div "Generate for all URLs" at bounding box center [947, 450] width 97 height 14
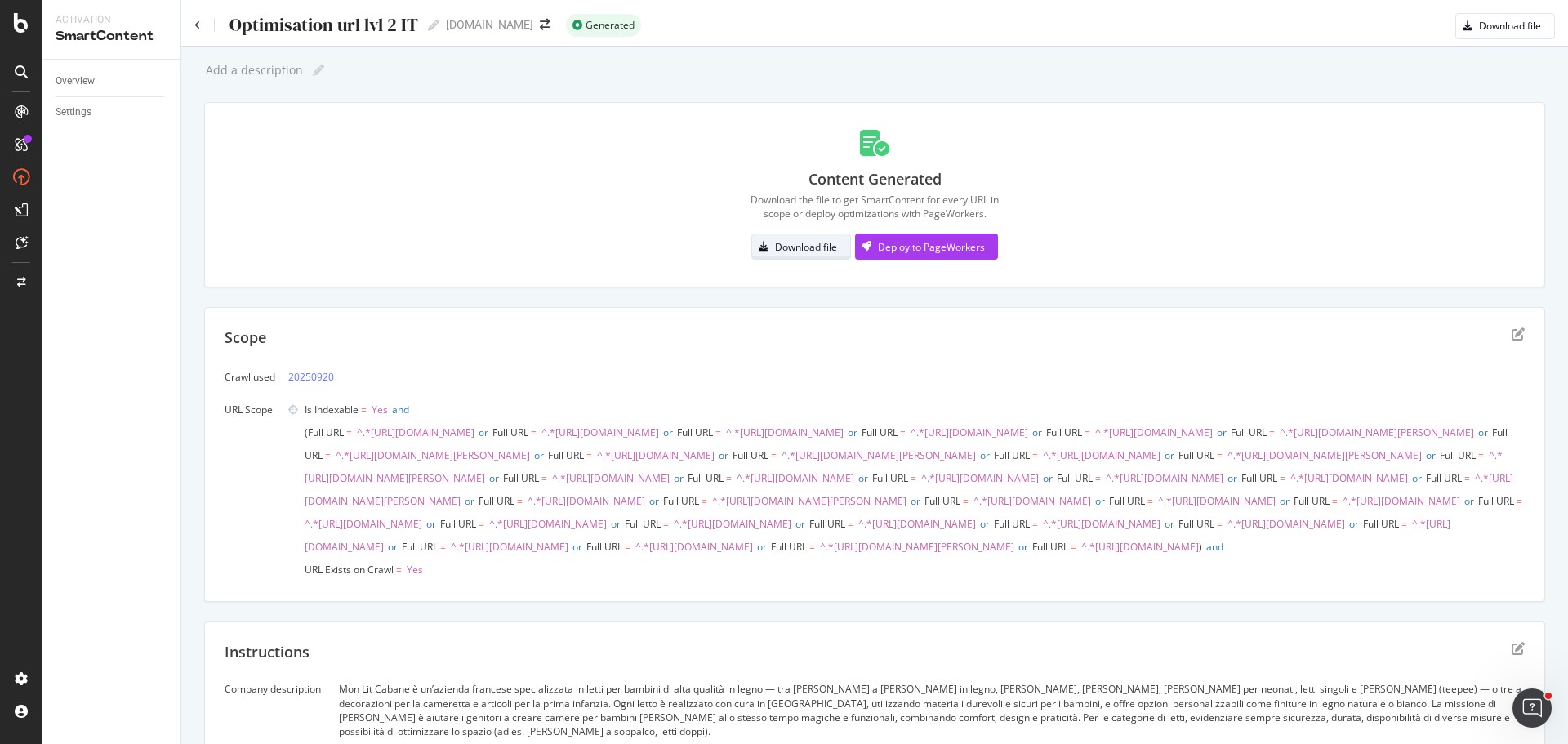
click at [793, 246] on div "Download file" at bounding box center [806, 247] width 62 height 14
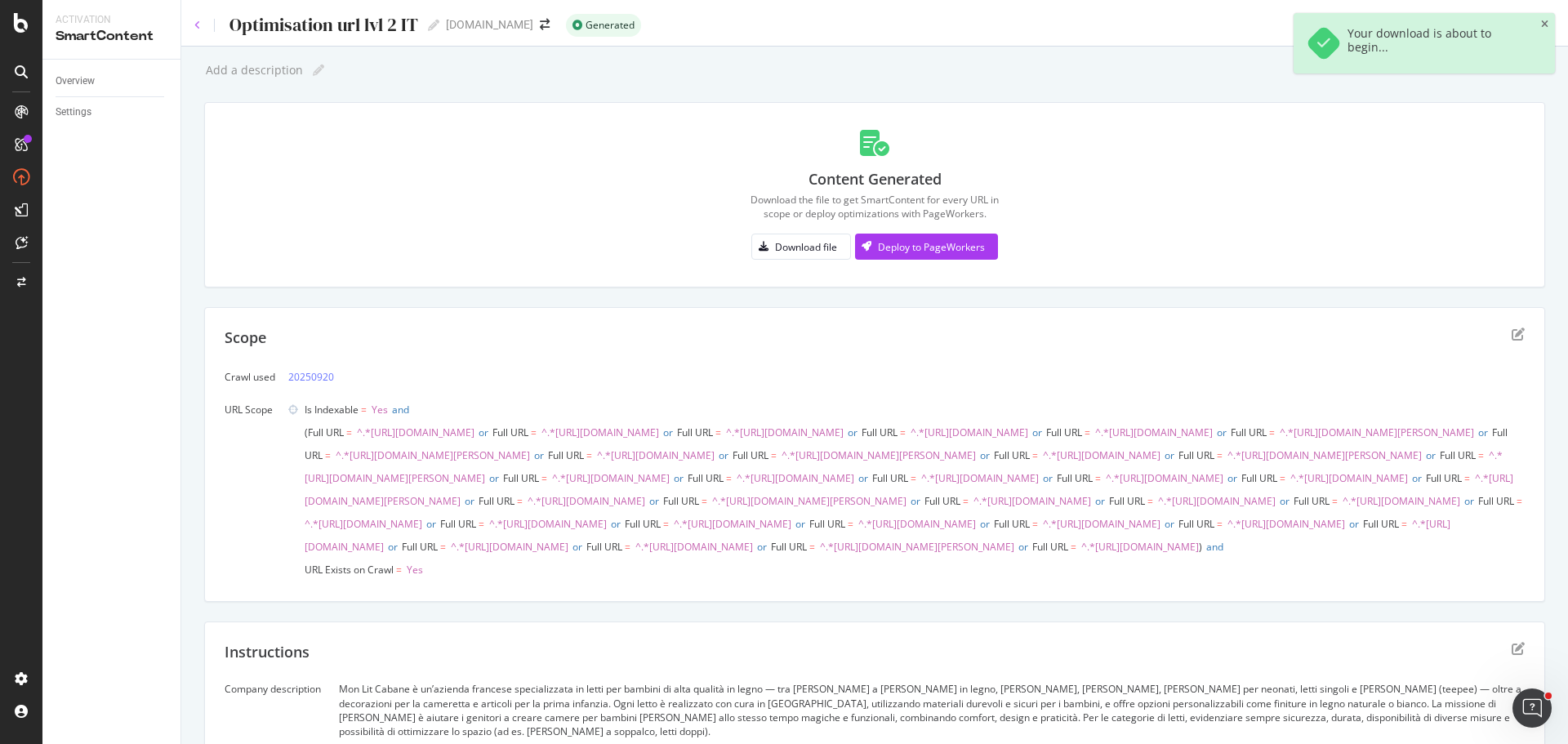
click at [198, 26] on icon at bounding box center [197, 25] width 6 height 10
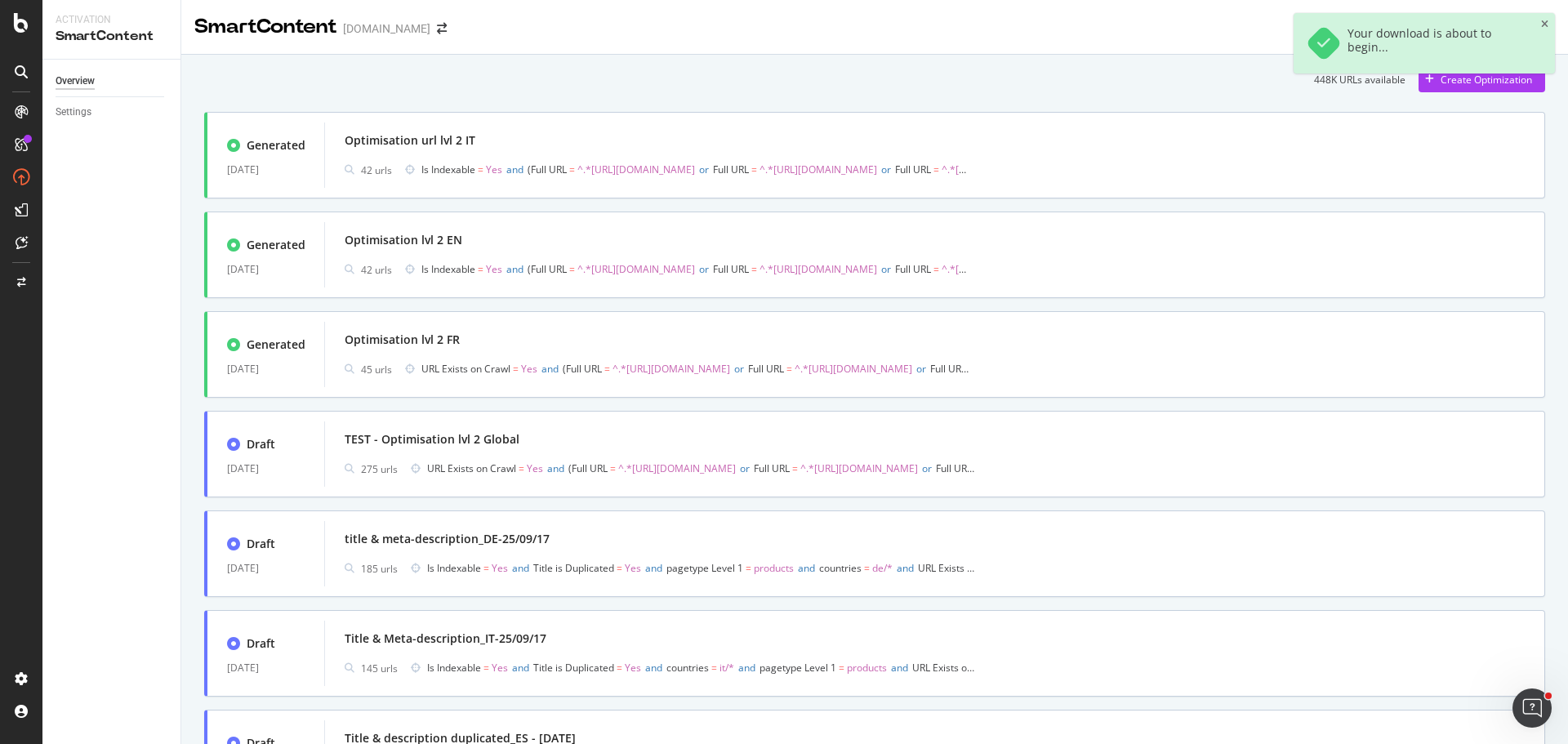
click at [1442, 84] on div "Your download is about to begin..." at bounding box center [1424, 49] width 261 height 73
click at [1445, 90] on div "Create Optimization" at bounding box center [1475, 79] width 114 height 25
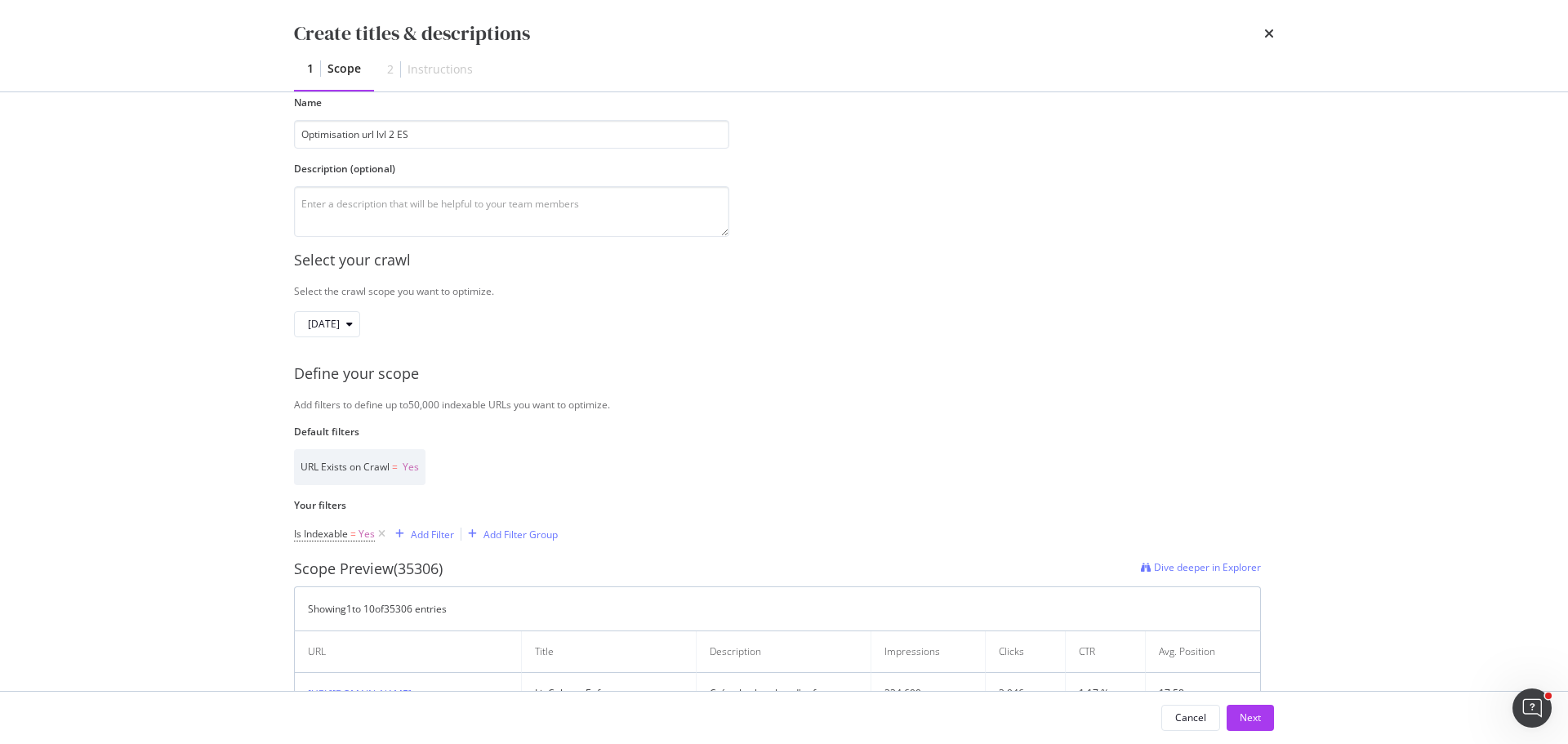
scroll to position [245, 0]
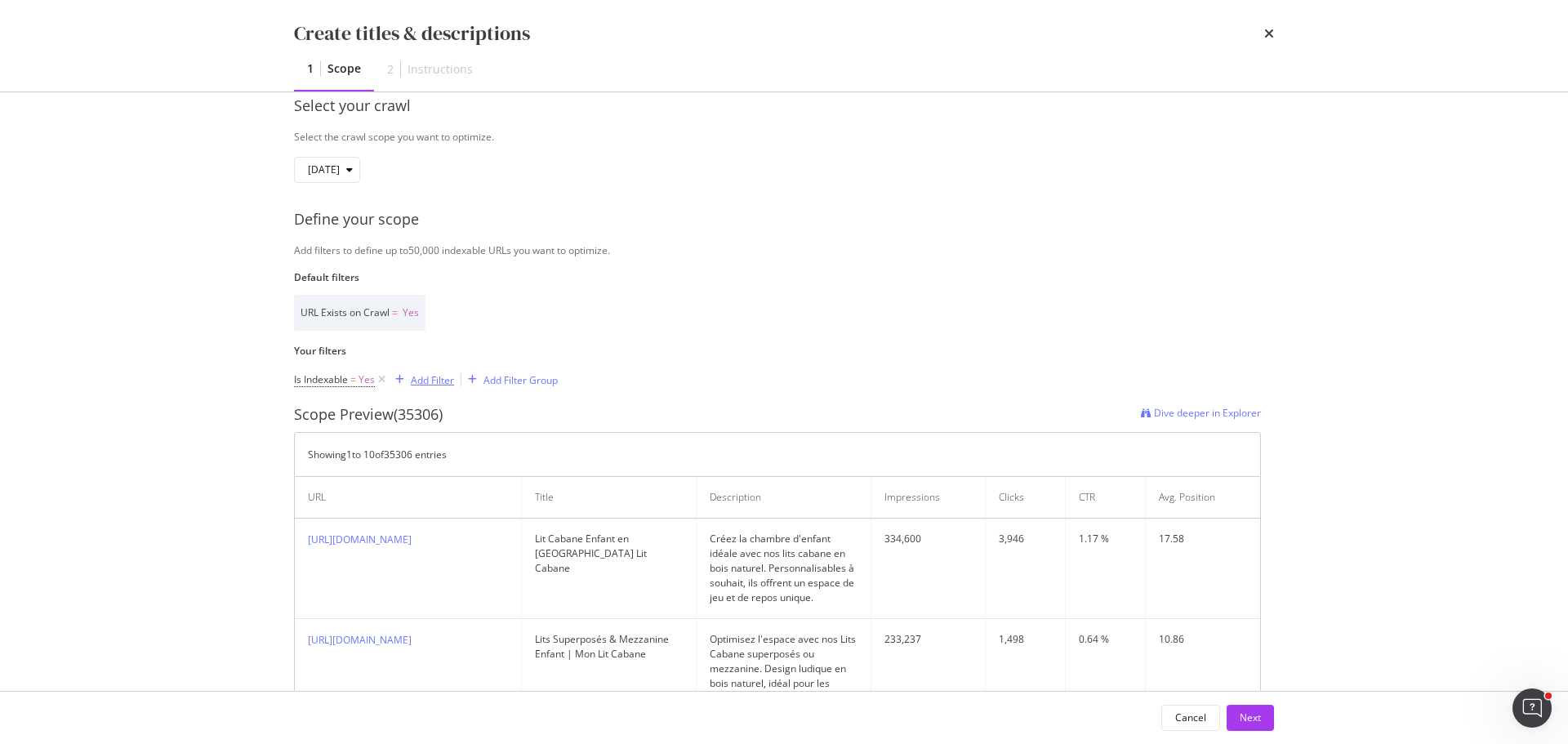
type input "Optimisation url lvl 2 ES"
click at [438, 381] on div "Add Filter" at bounding box center [432, 380] width 43 height 14
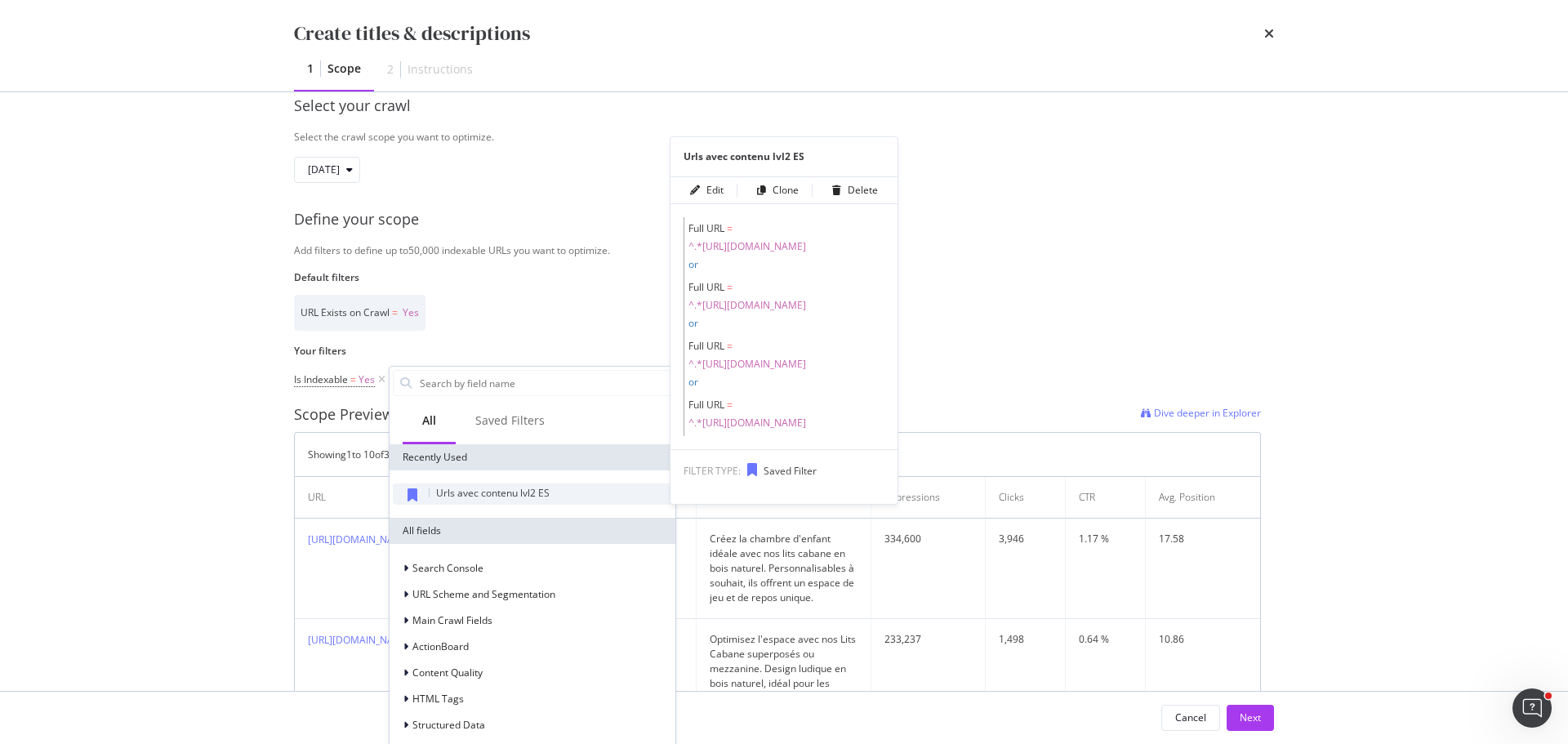
click at [512, 489] on span "Urls avec contenu lvl2 ES" at bounding box center [492, 493] width 114 height 14
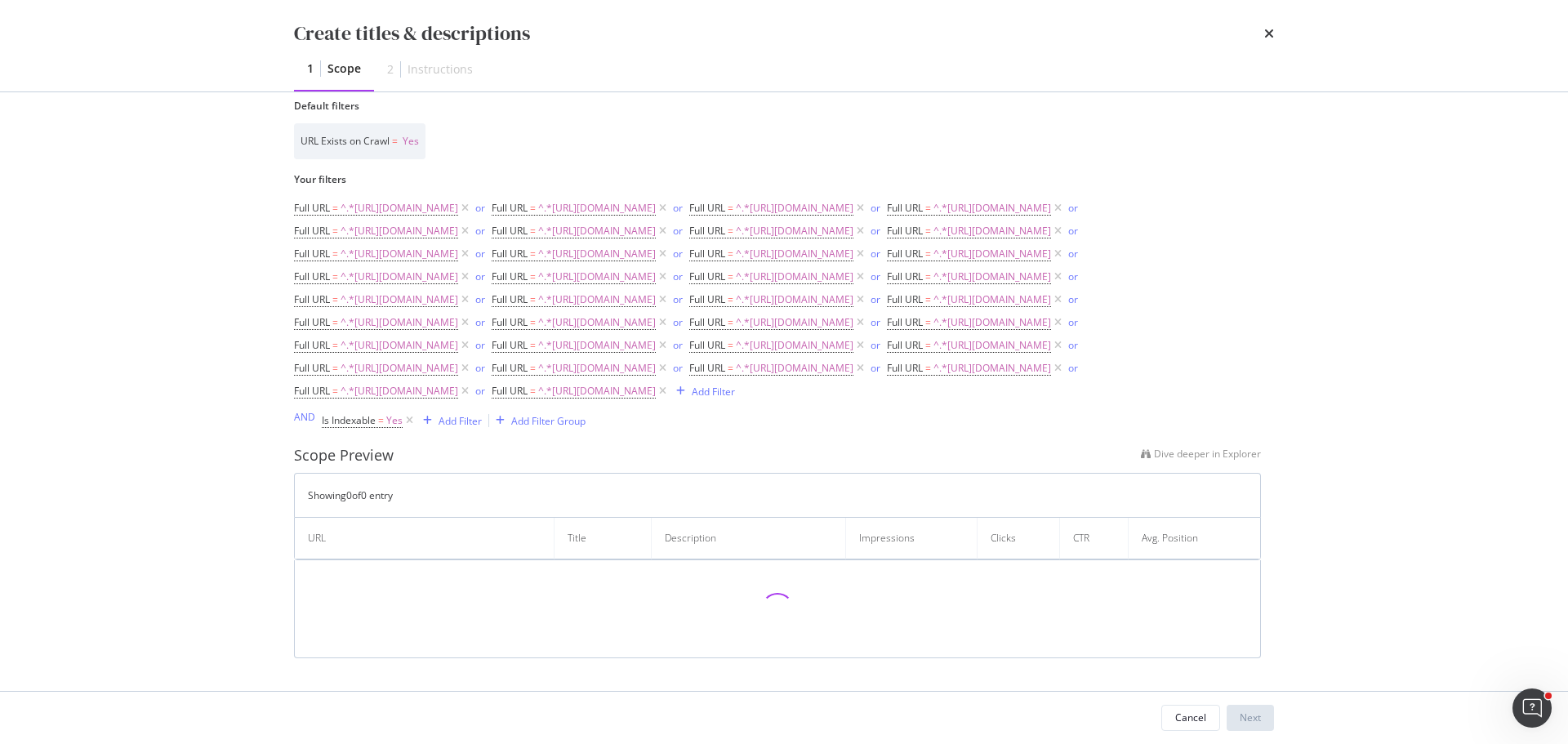
scroll to position [577, 0]
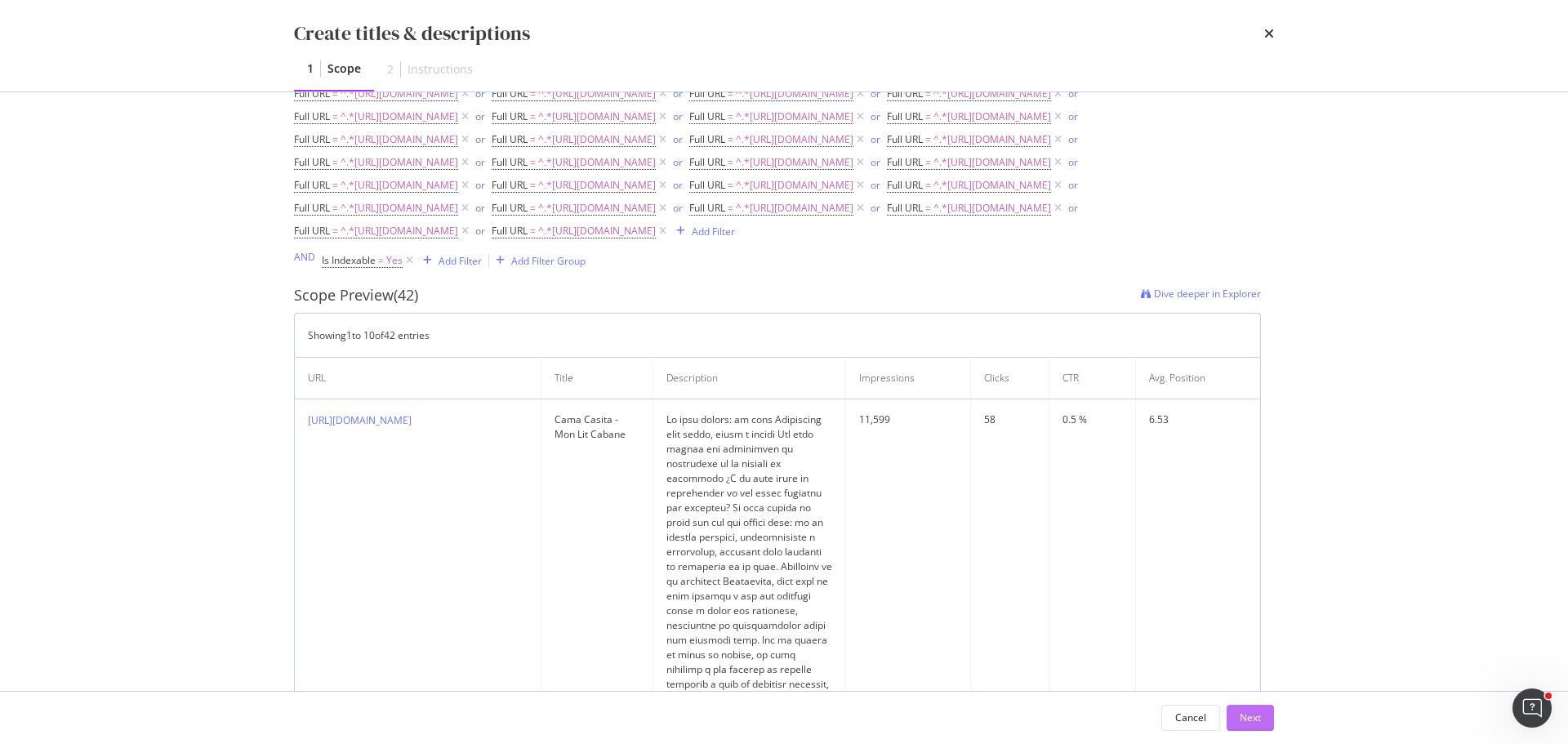
click at [1251, 723] on div "Next" at bounding box center [1251, 718] width 21 height 14
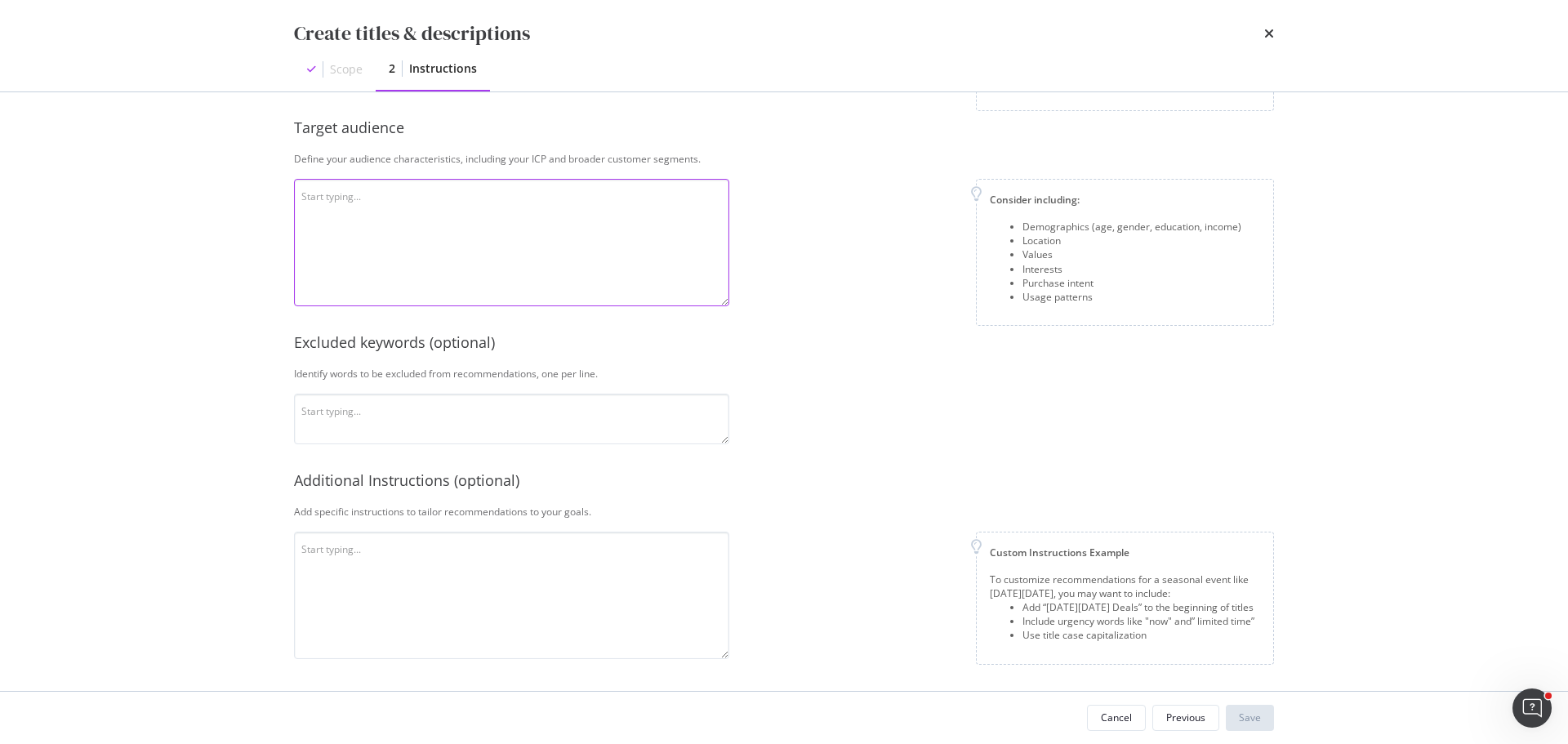
click at [511, 227] on textarea "modal" at bounding box center [511, 242] width 436 height 127
paste textarea "Mon Lit Cabane es una empresa francesa especializada en camas infantiles [PERSO…"
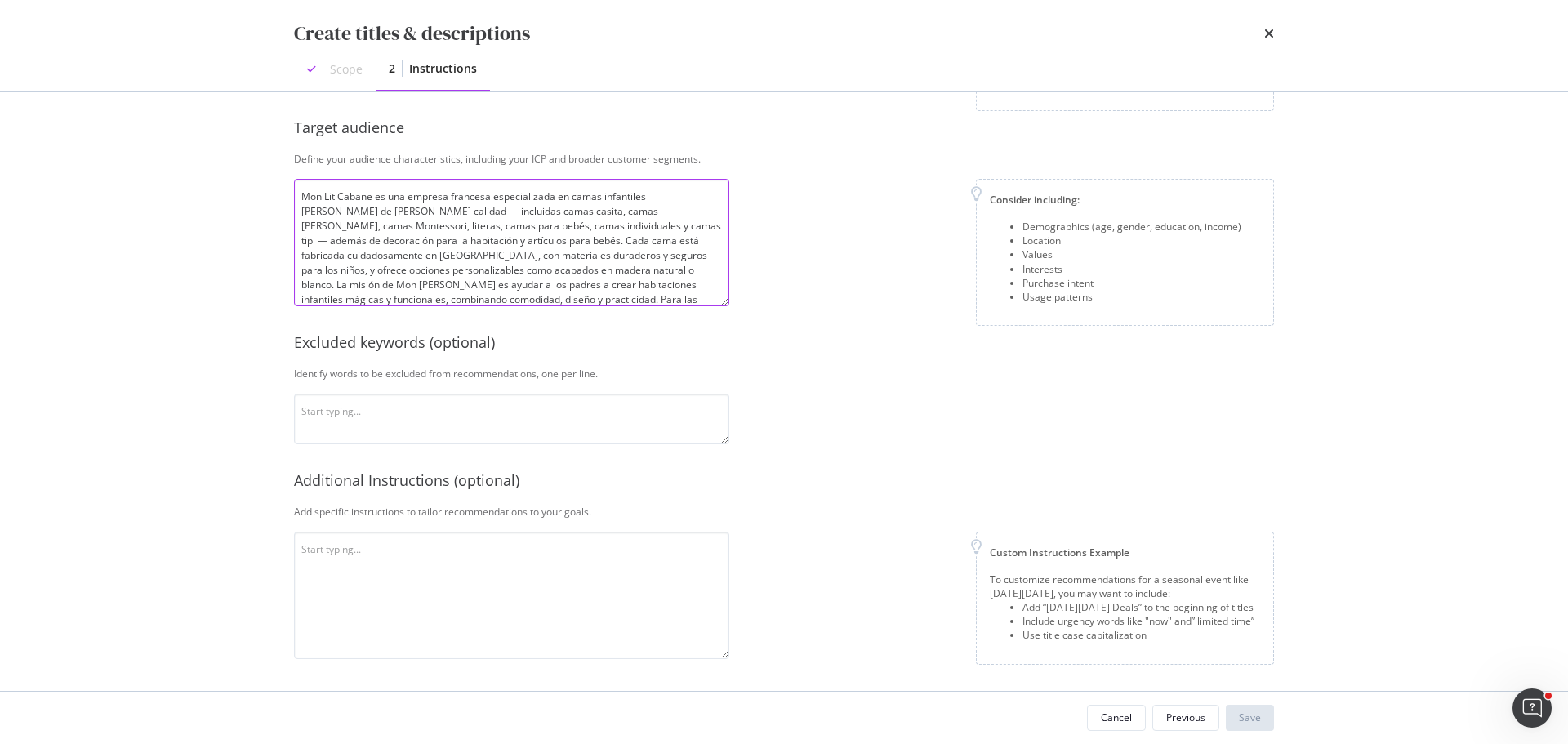
scroll to position [30, 0]
click at [489, 264] on textarea "Mon Lit Cabane es una empresa francesa especializada en camas infantiles [PERSO…" at bounding box center [511, 242] width 436 height 127
paste textarea "El público está compuesto principalmente por padres [DEMOGRAPHIC_DATA] (sobre t…"
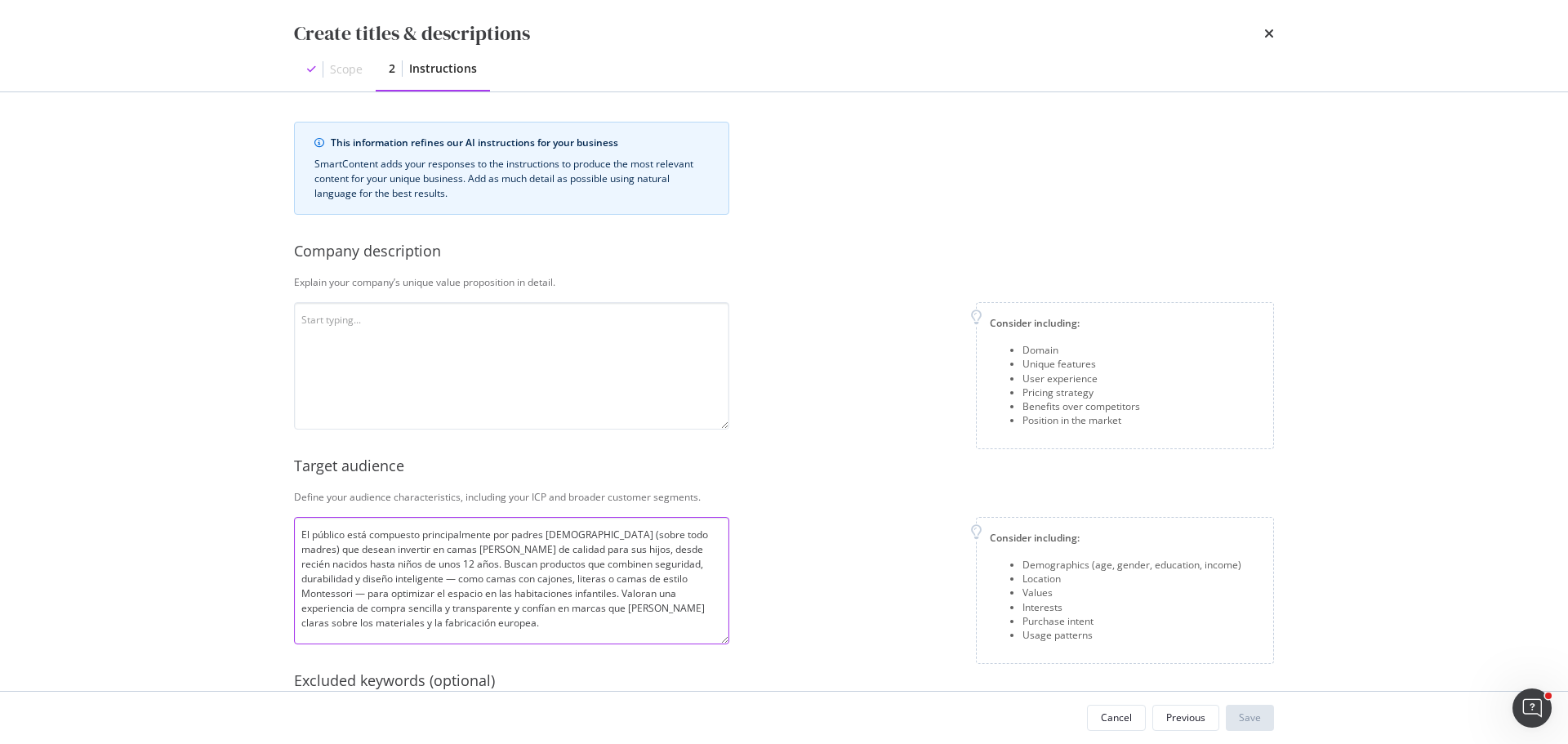
scroll to position [0, 0]
type textarea "El público está compuesto principalmente por padres [DEMOGRAPHIC_DATA] (sobre t…"
click at [532, 368] on textarea "modal" at bounding box center [511, 368] width 436 height 127
paste textarea "Mon Lit Cabane es una empresa francesa especializada en camas infantiles [PERSO…"
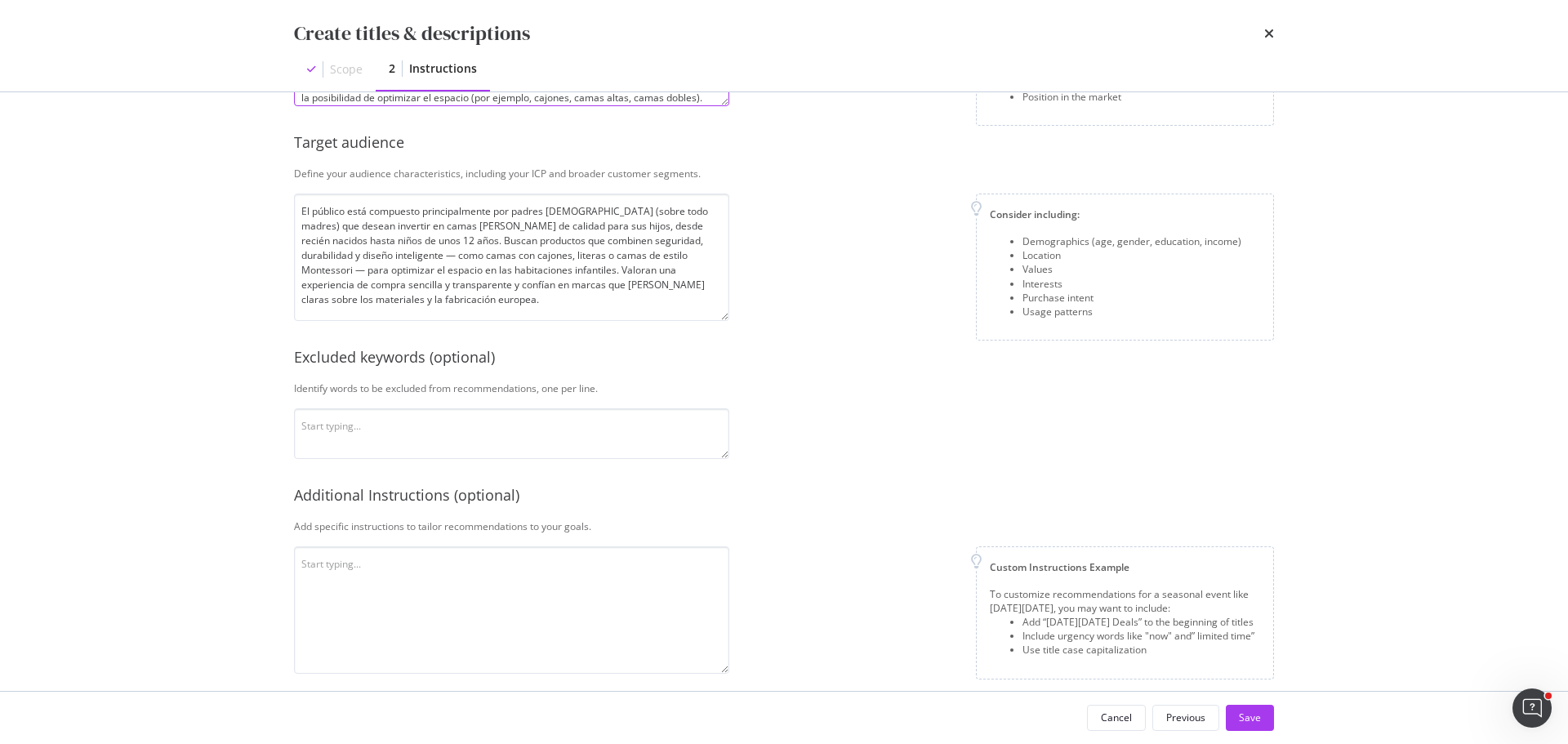
scroll to position [341, 0]
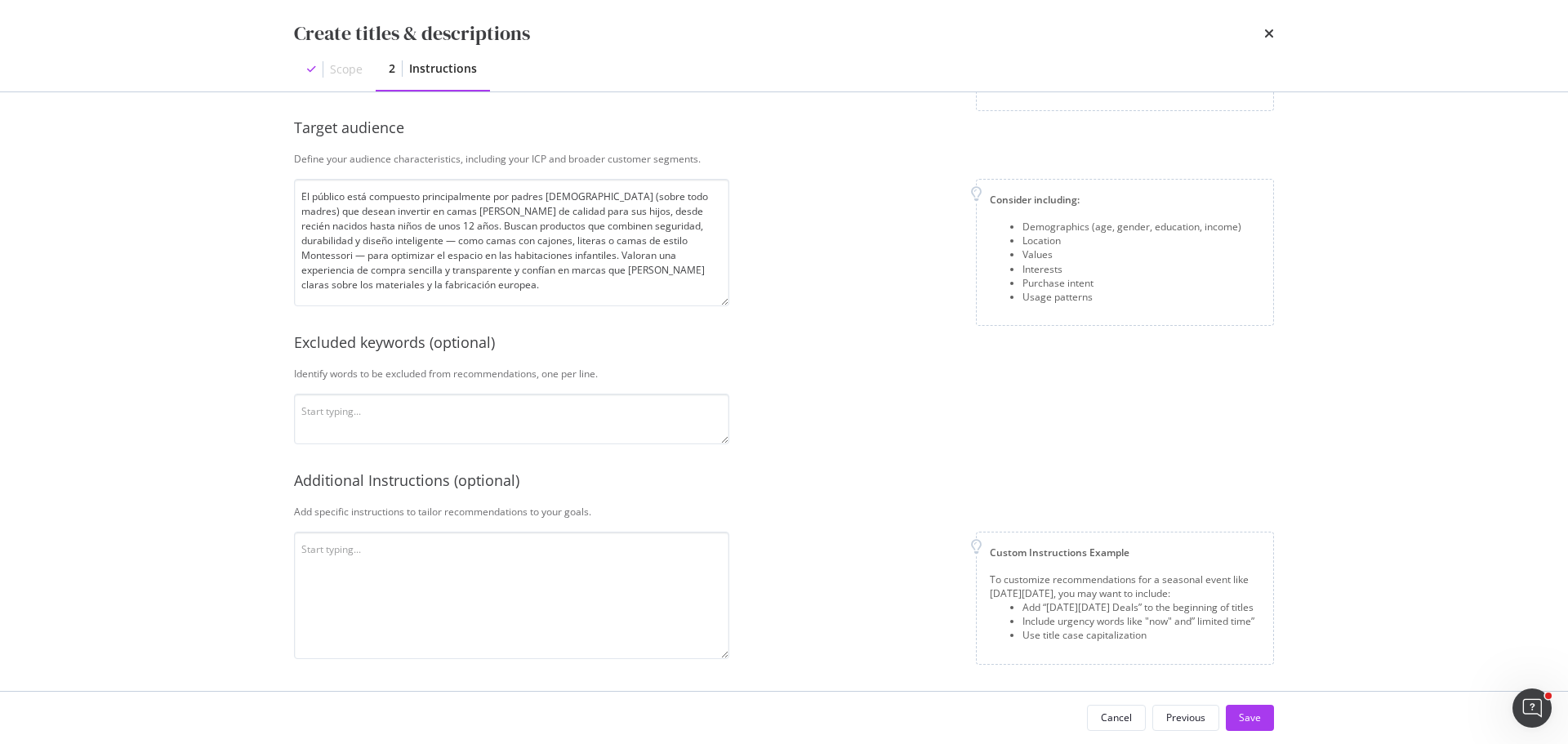
type textarea "Mon Lit Cabane es una empresa francesa especializada en camas infantiles [PERSO…"
click at [471, 560] on textarea "modal" at bounding box center [511, 595] width 436 height 127
paste textarea "2. Loremip: Dolorsit: 48–33 ametconsec. Adipisc: "Elitse doe temporin" + "Utlab…"
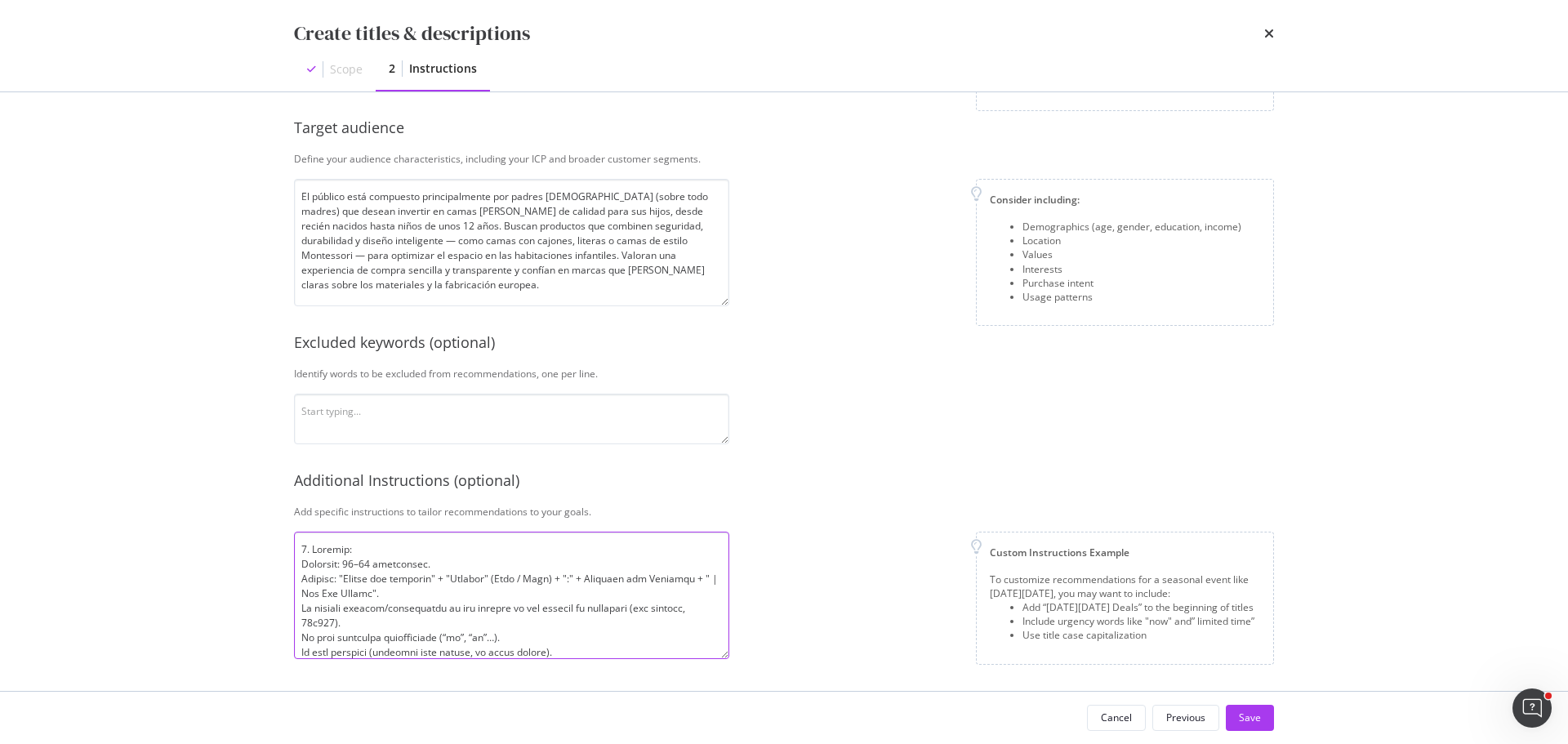
scroll to position [457, 0]
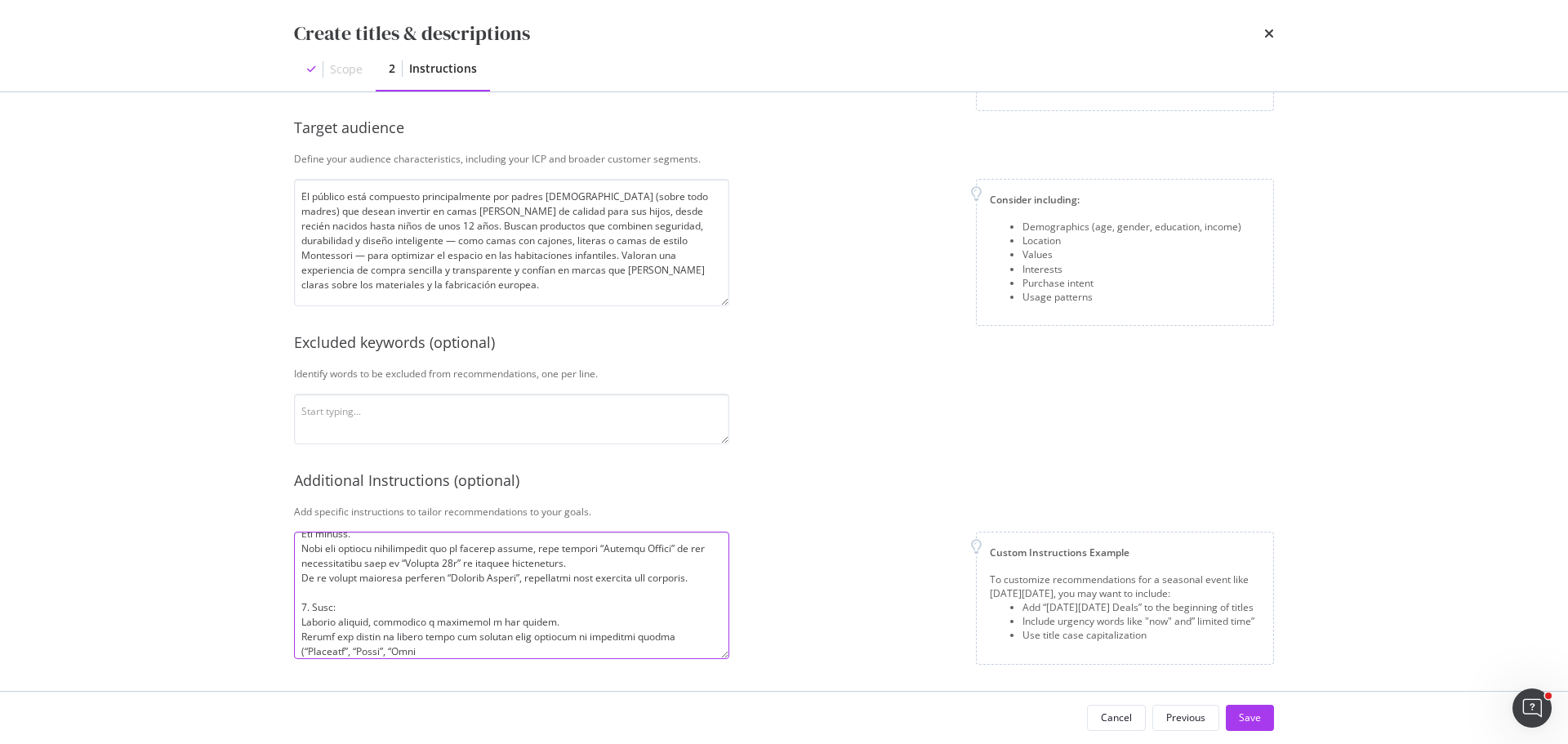
click at [337, 634] on textarea "modal" at bounding box center [511, 595] width 436 height 127
drag, startPoint x: 490, startPoint y: 625, endPoint x: 647, endPoint y: 624, distance: 157.0
click at [647, 624] on textarea "modal" at bounding box center [511, 595] width 436 height 127
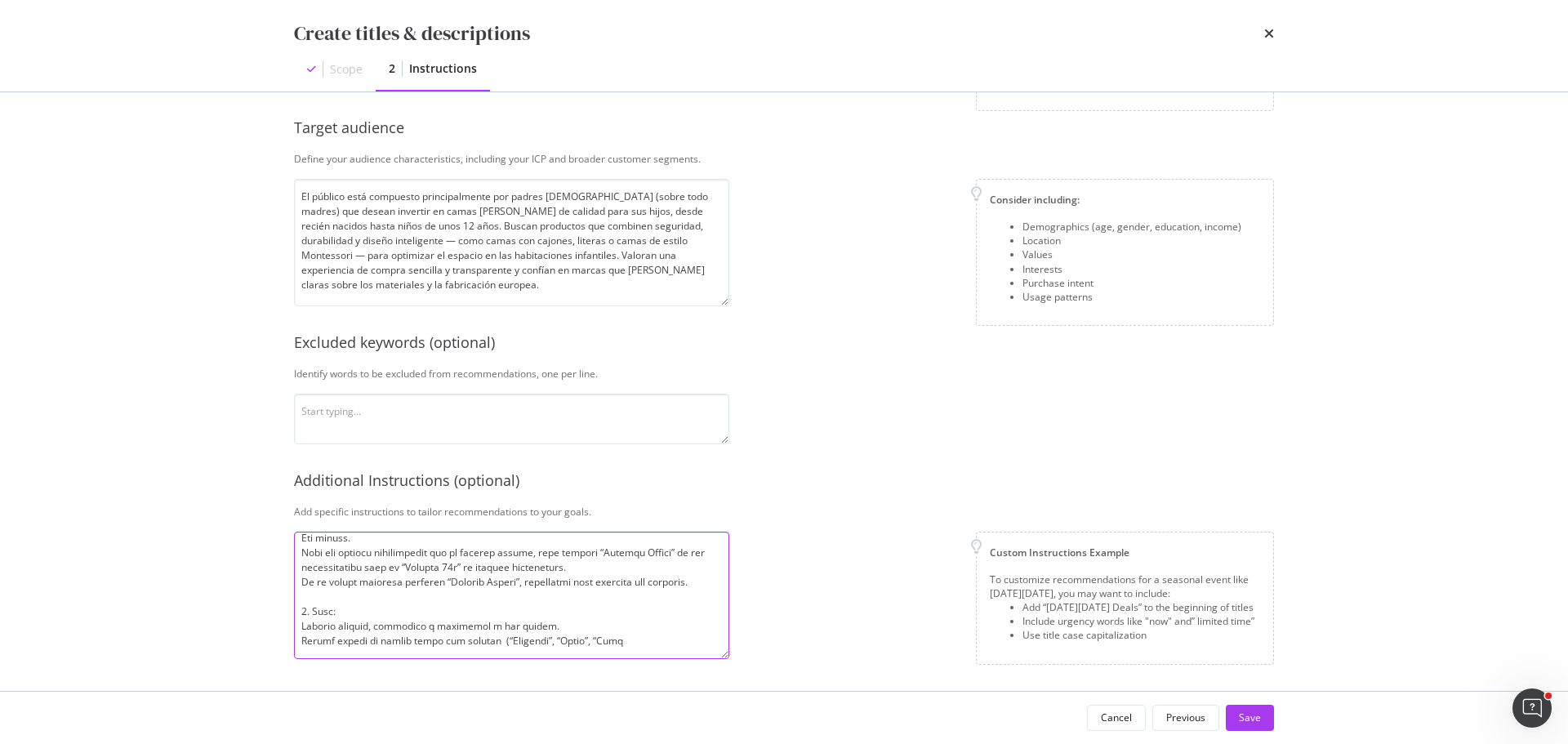
scroll to position [452, 0]
drag, startPoint x: 492, startPoint y: 643, endPoint x: 624, endPoint y: 643, distance: 132.0
click at [624, 643] on textarea "modal" at bounding box center [511, 595] width 436 height 127
paste textarea "miza”, “Ofrece”)."
click at [689, 640] on textarea "modal" at bounding box center [511, 595] width 436 height 127
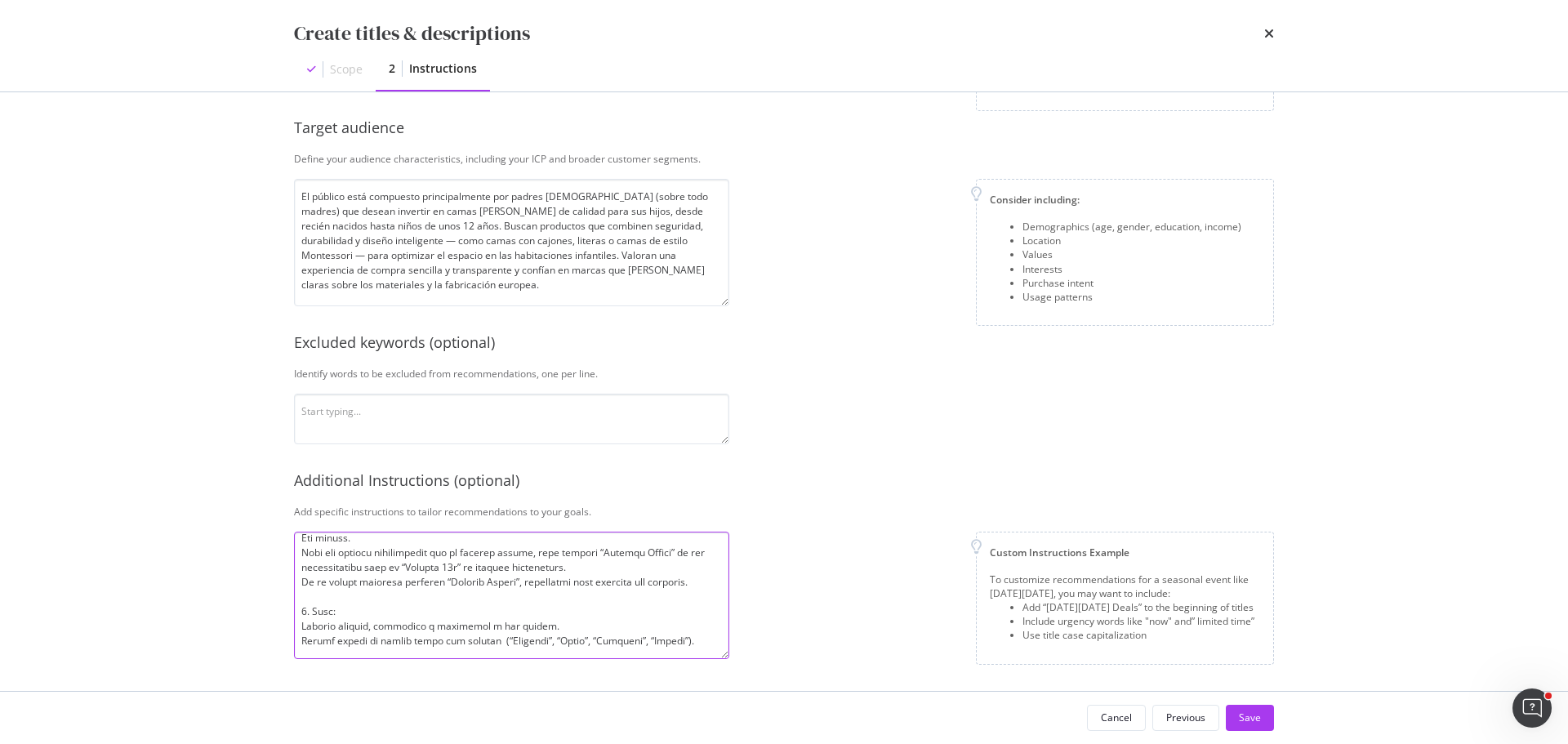
paste textarea "Sin emojis. Compati"
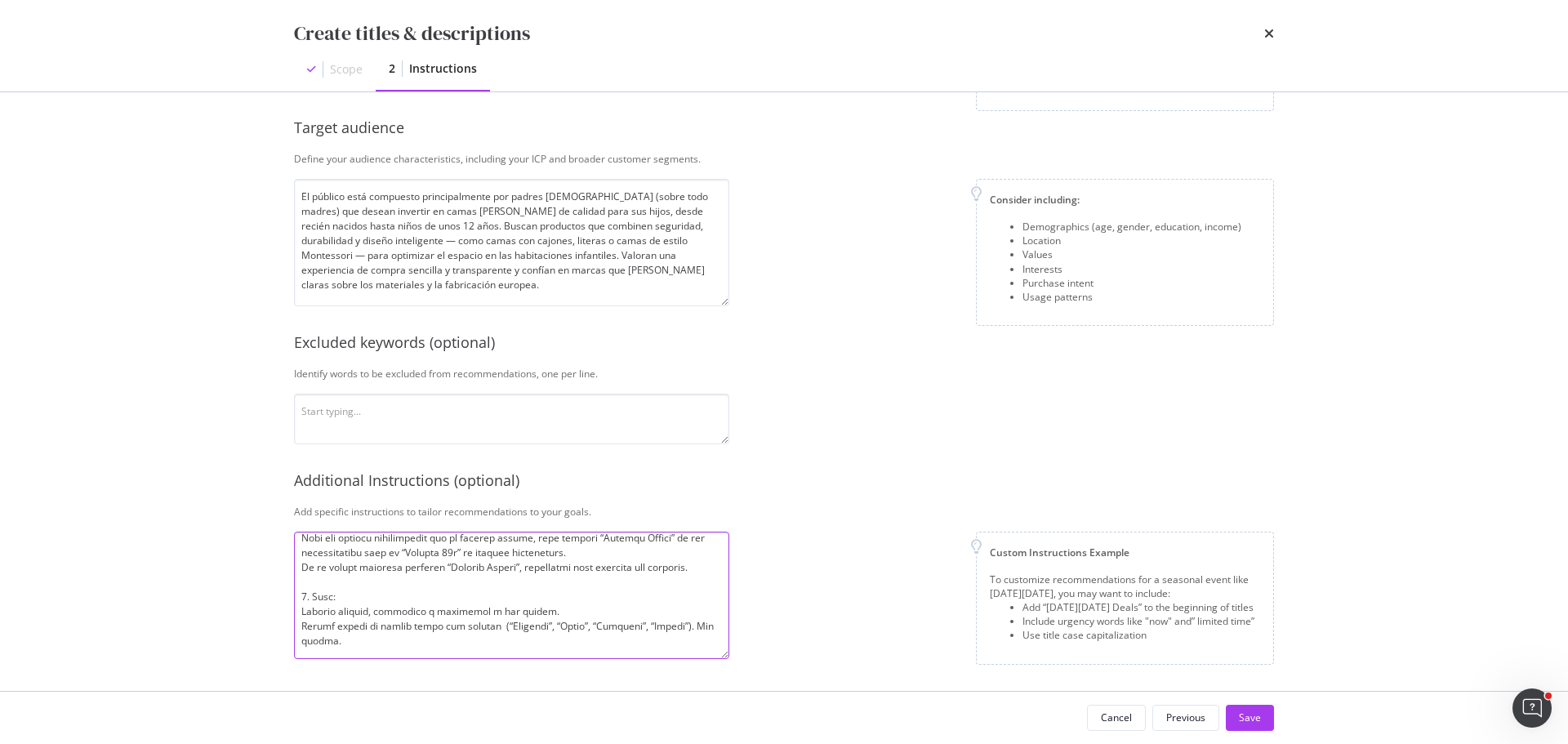
scroll to position [467, 0]
drag, startPoint x: 336, startPoint y: 639, endPoint x: 353, endPoint y: 643, distance: 17.5
click at [336, 639] on textarea "modal" at bounding box center [511, 595] width 436 height 127
click at [339, 644] on textarea "modal" at bounding box center [511, 595] width 436 height 127
click at [353, 642] on textarea "modal" at bounding box center [511, 595] width 436 height 127
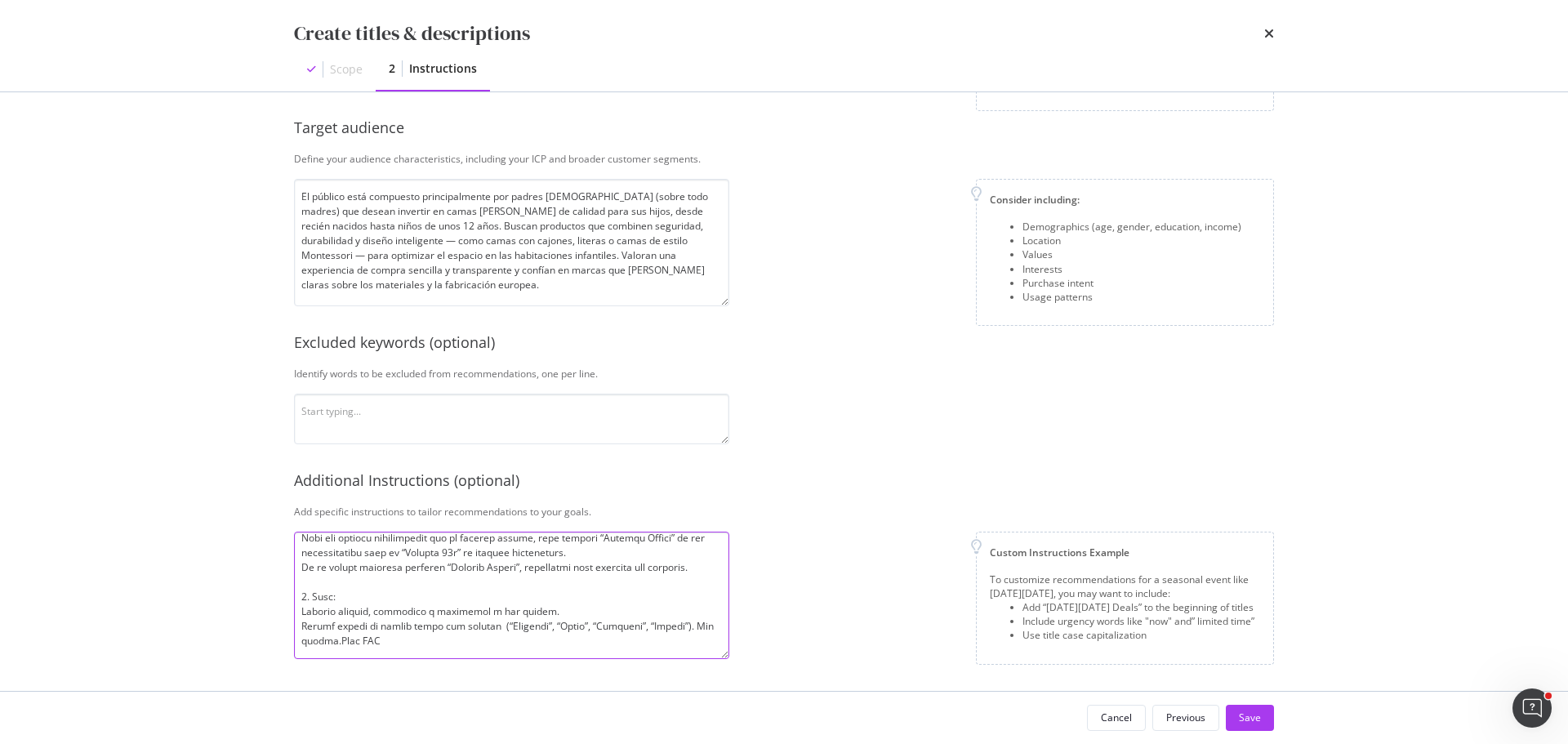
click at [468, 645] on textarea "modal" at bounding box center [511, 595] width 436 height 127
type textarea "2. Loremip: Dolorsit: 48–33 ametconsec. Adipisc: "Elitse doe temporin" + "Utlab…"
click at [1248, 721] on div "Save" at bounding box center [1250, 718] width 22 height 14
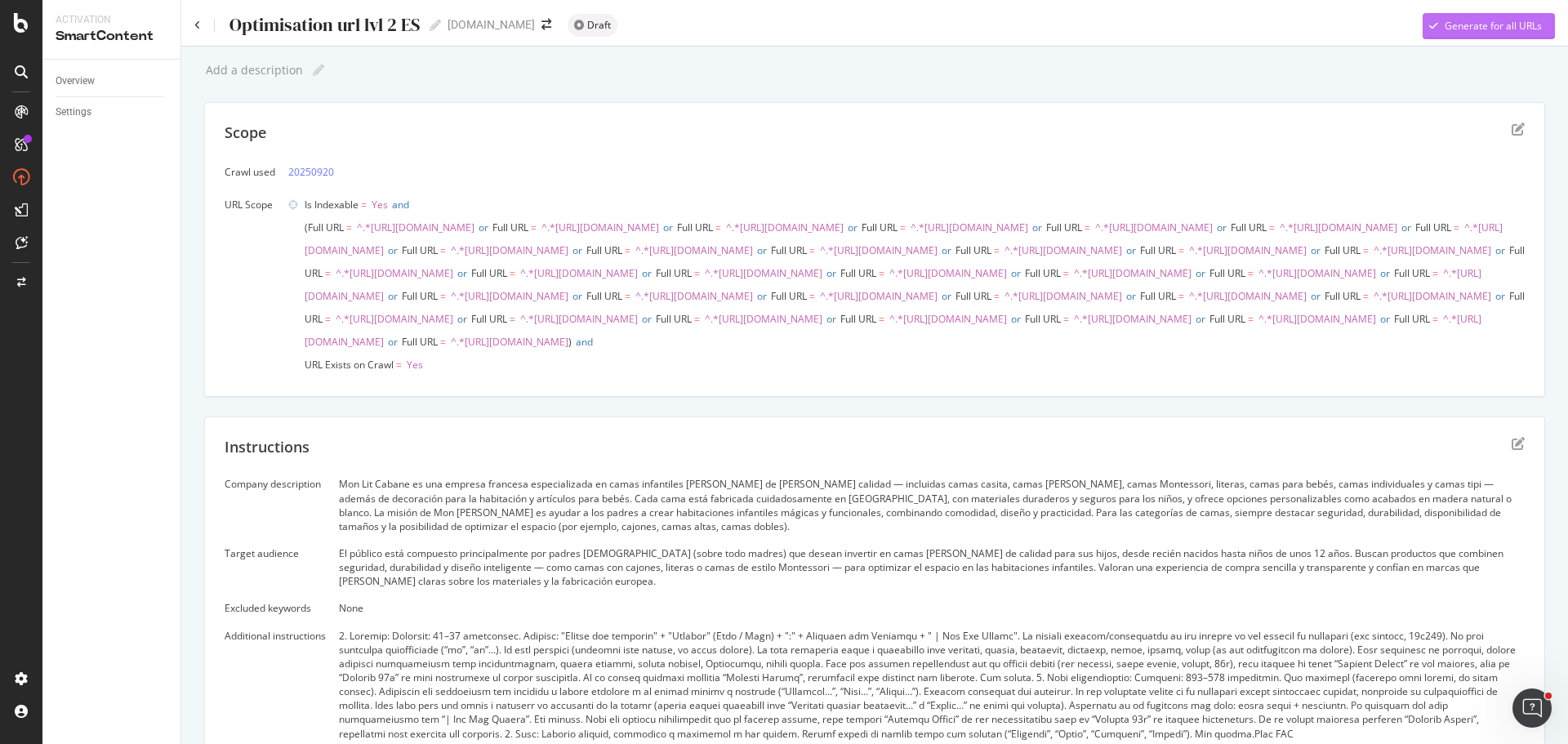
click at [1497, 29] on div "Generate for all URLs" at bounding box center [1493, 26] width 97 height 14
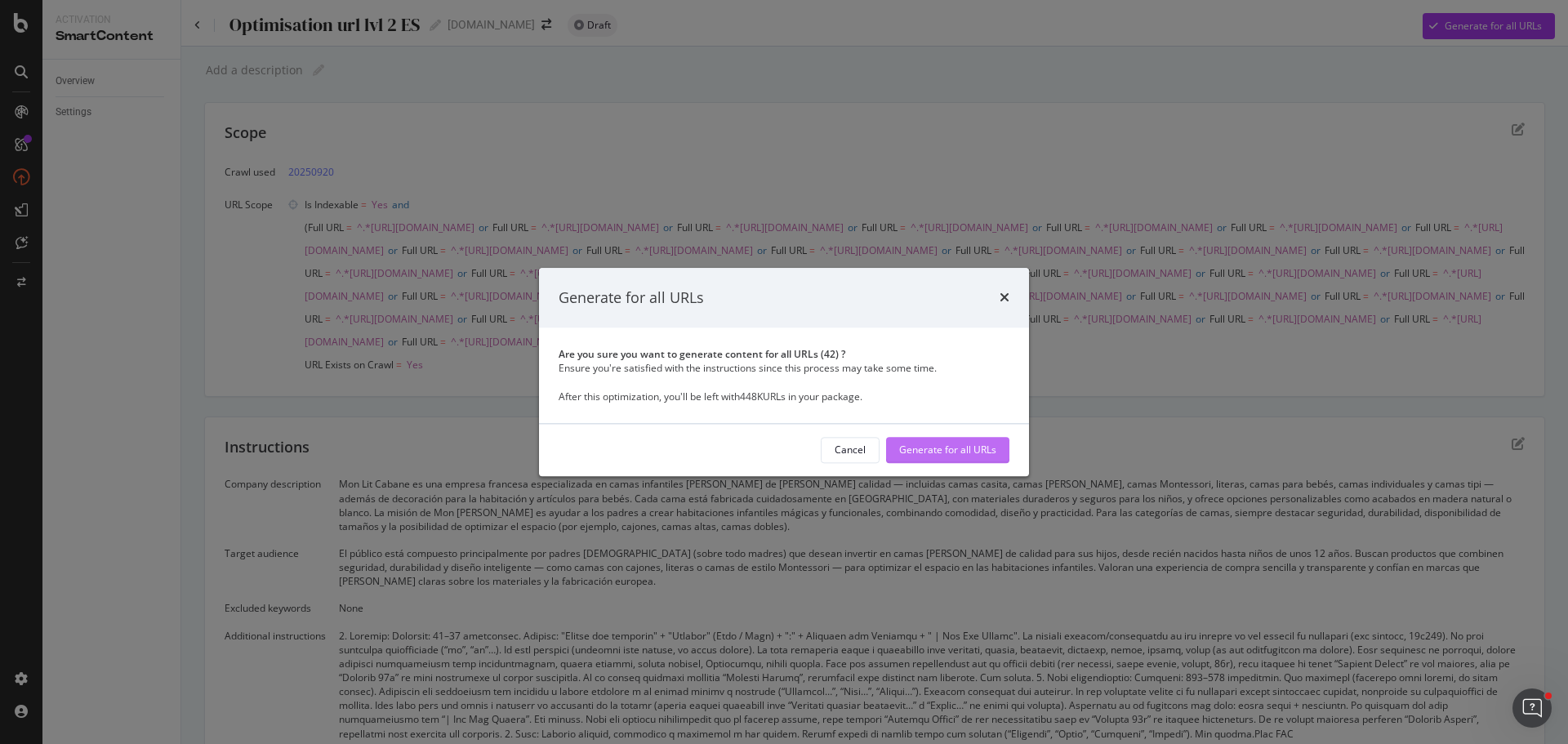
click at [969, 449] on div "Generate for all URLs" at bounding box center [947, 450] width 97 height 14
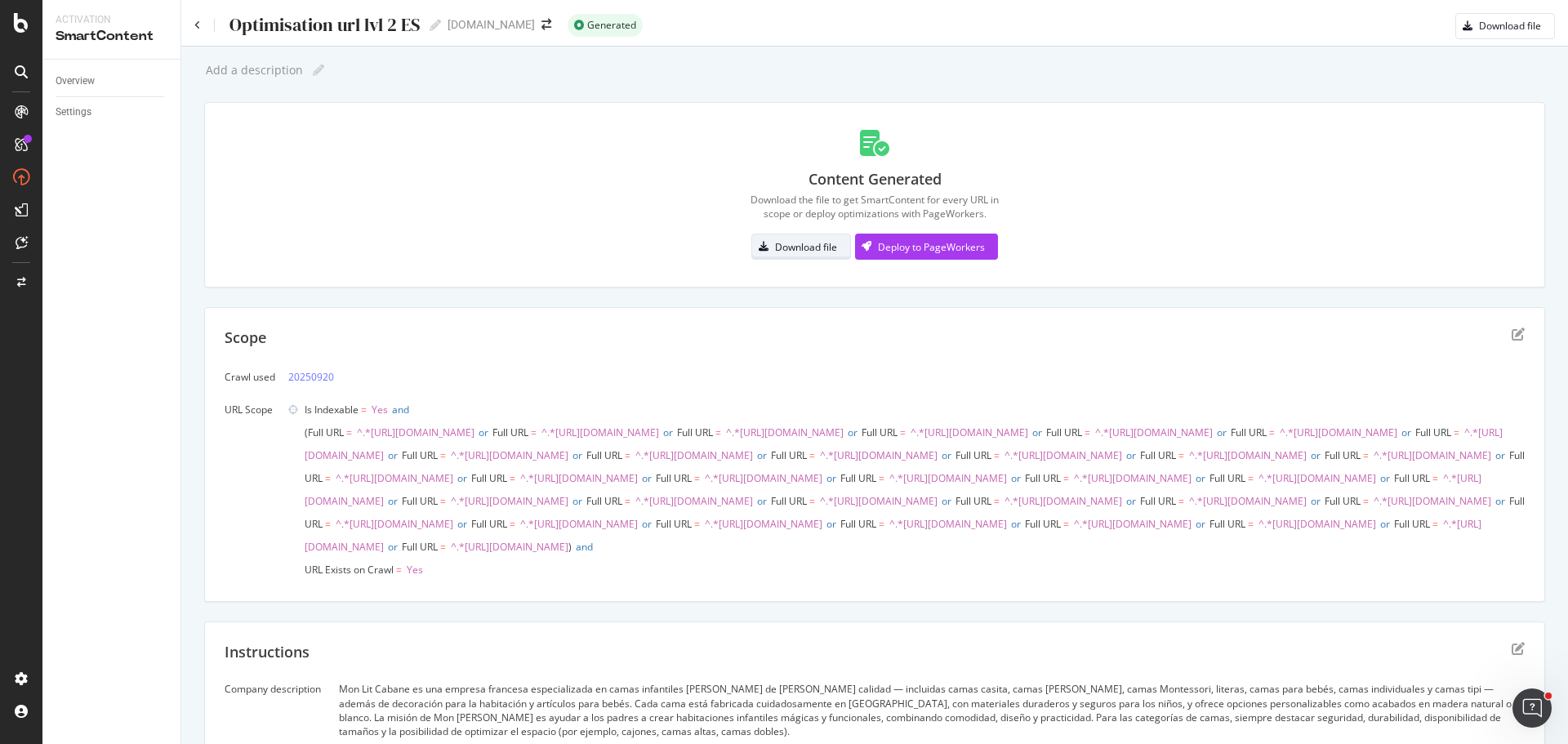
click at [811, 242] on div "Download file" at bounding box center [806, 247] width 62 height 14
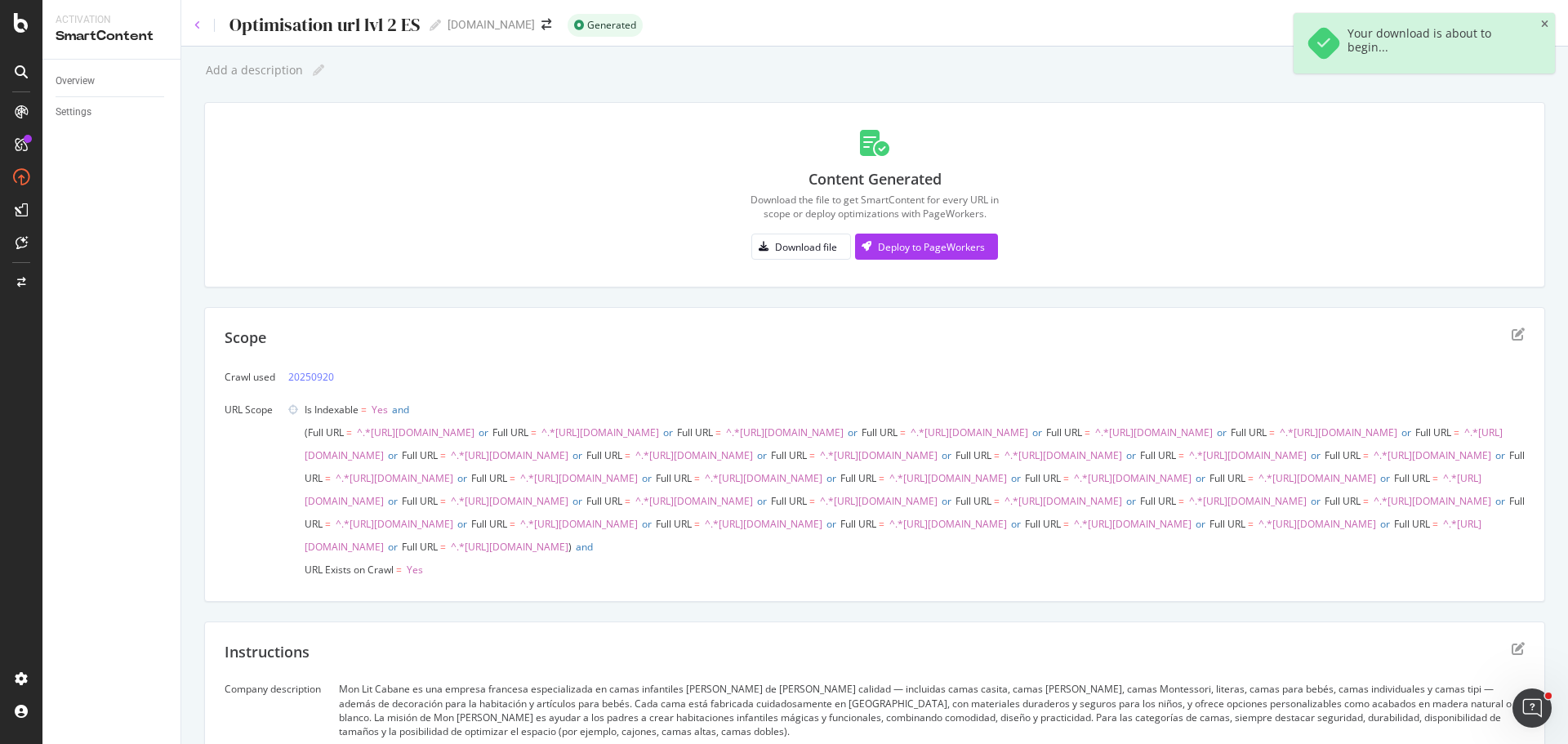
click at [195, 25] on icon at bounding box center [197, 25] width 6 height 10
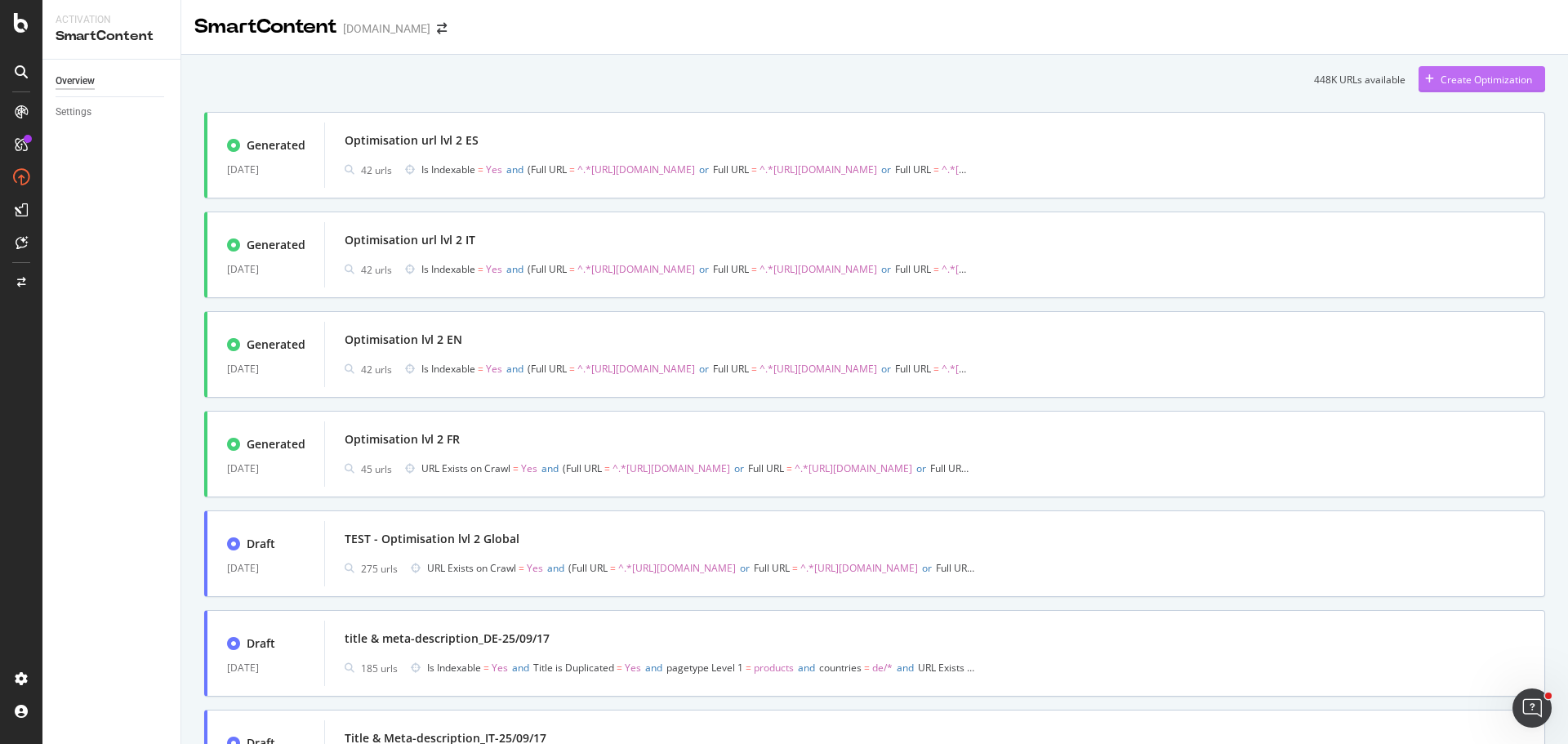
click at [1481, 77] on div "Create Optimization" at bounding box center [1486, 79] width 92 height 14
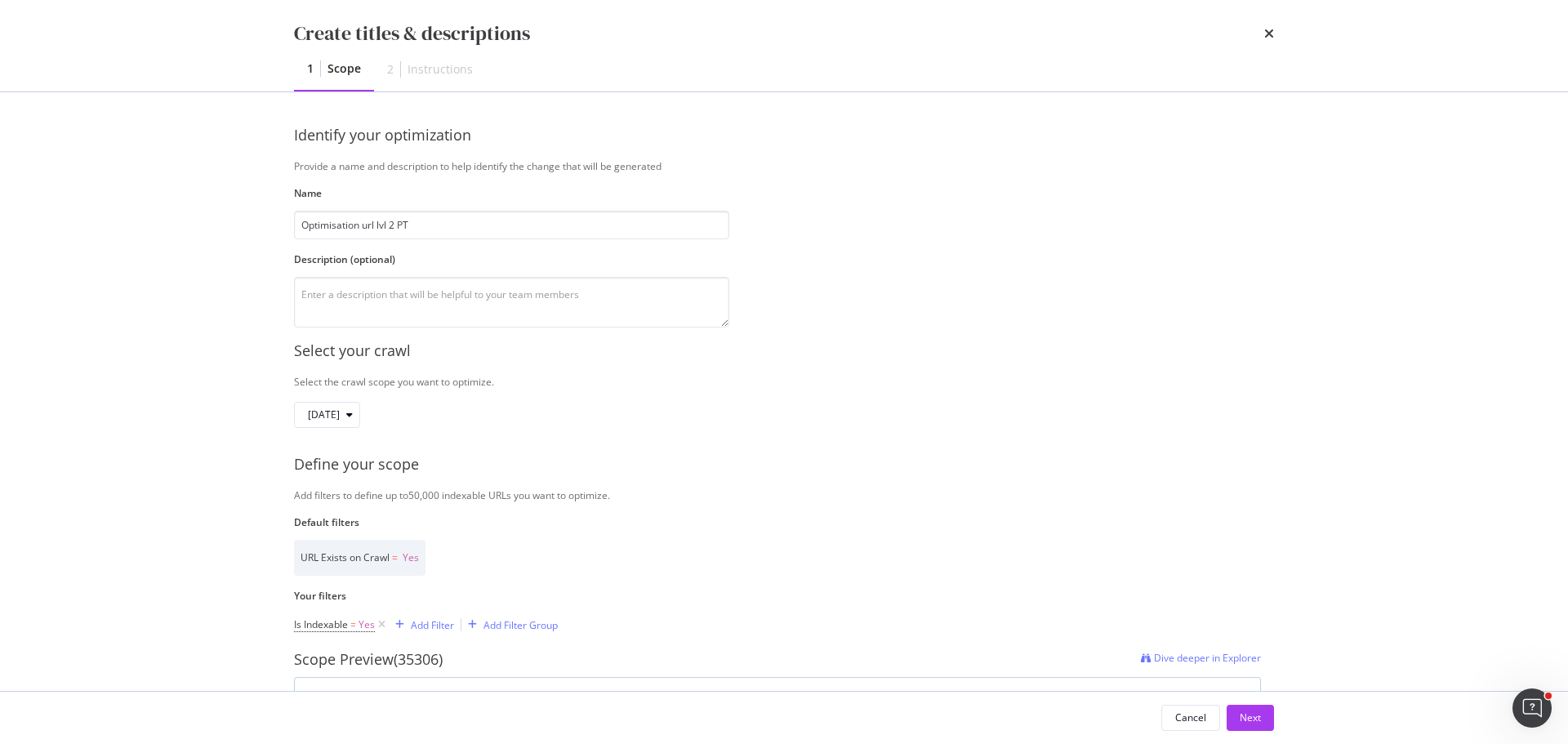
type input "Optimisation url lvl 2 PT"
click at [915, 263] on div "Identify your optimization Provide a name and description to help identify the …" at bounding box center [783, 227] width 980 height 203
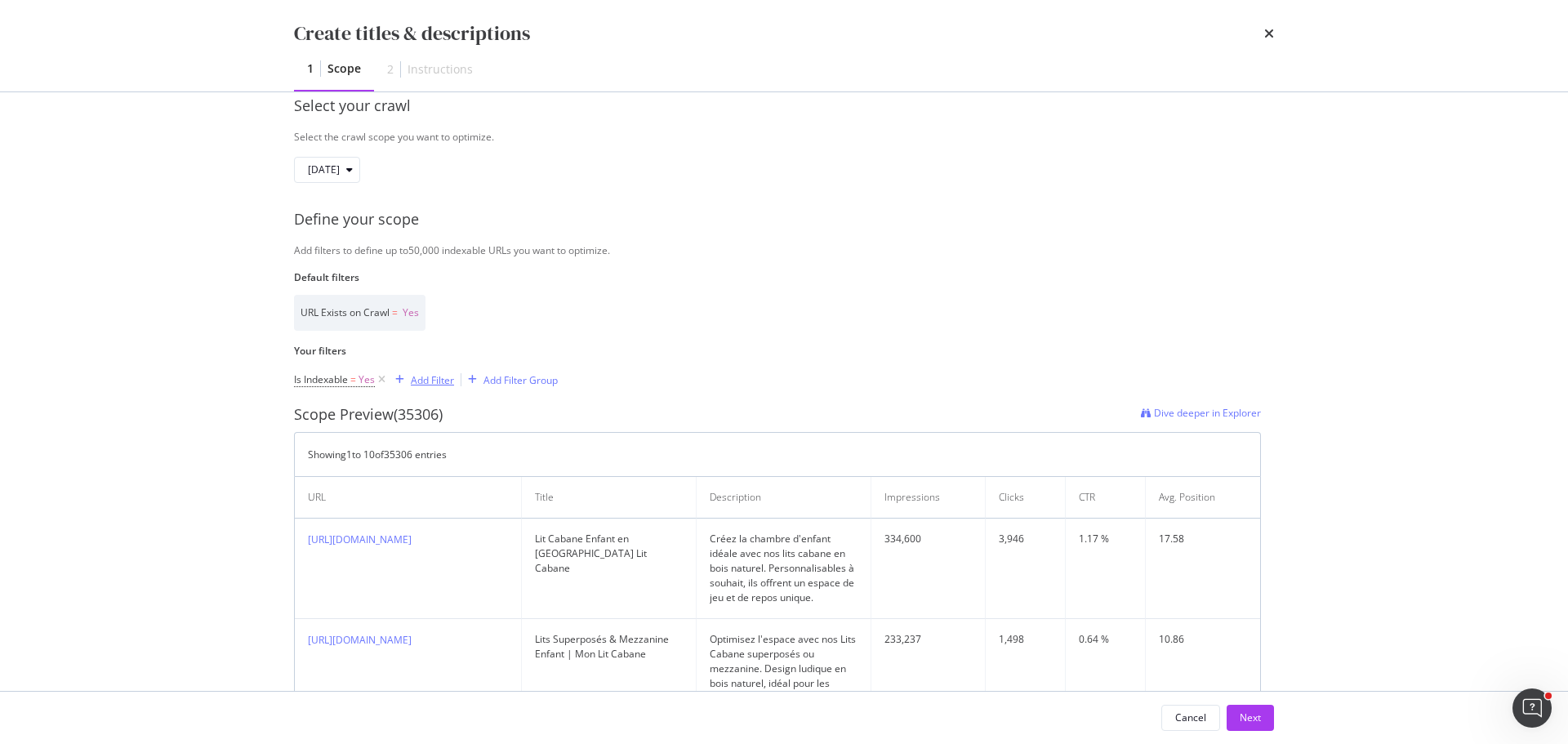
click at [447, 377] on div "Add Filter" at bounding box center [432, 380] width 43 height 14
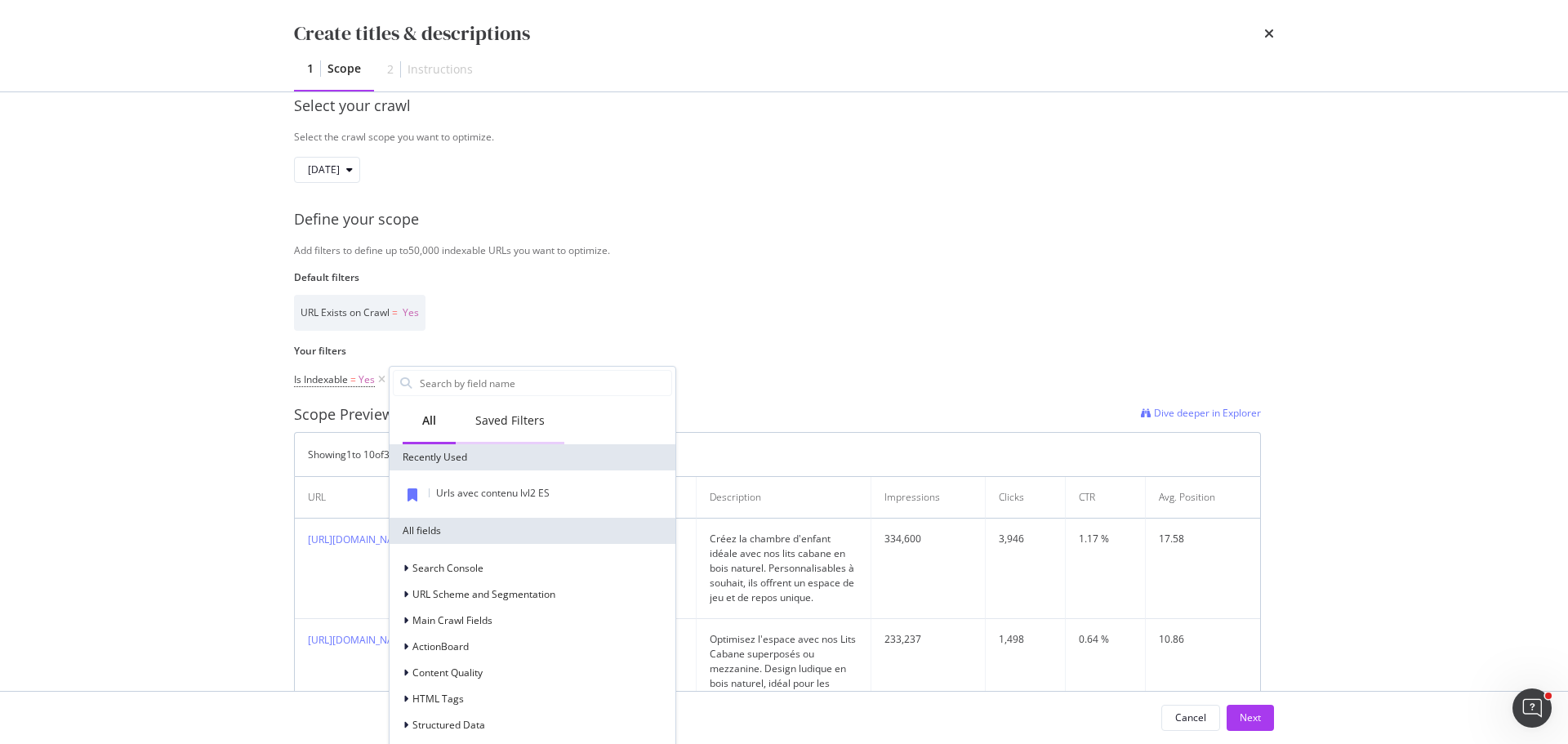
click at [504, 425] on div "Saved Filters" at bounding box center [510, 420] width 70 height 17
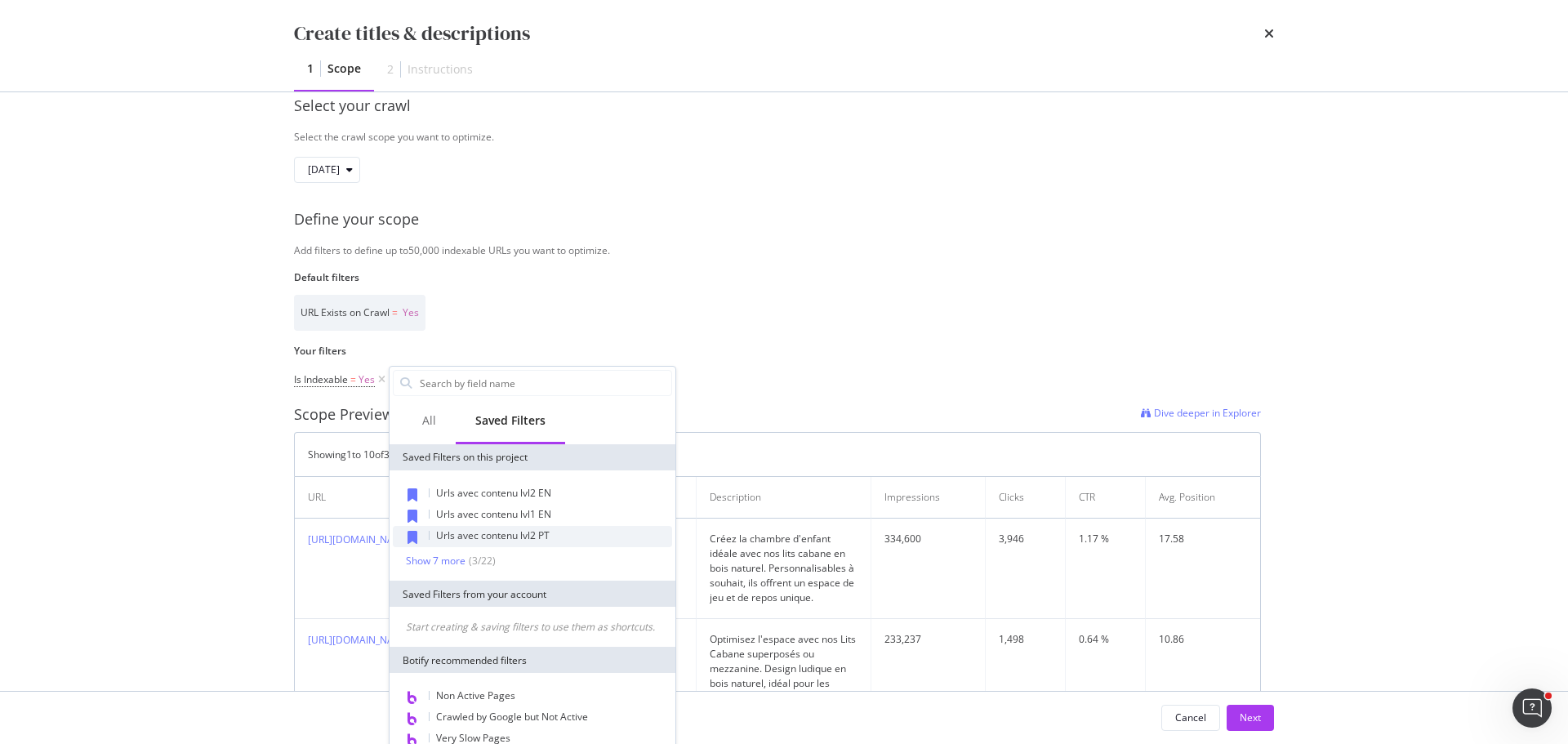
click at [514, 539] on span "Urls avec contenu lvl2 PT" at bounding box center [492, 535] width 114 height 14
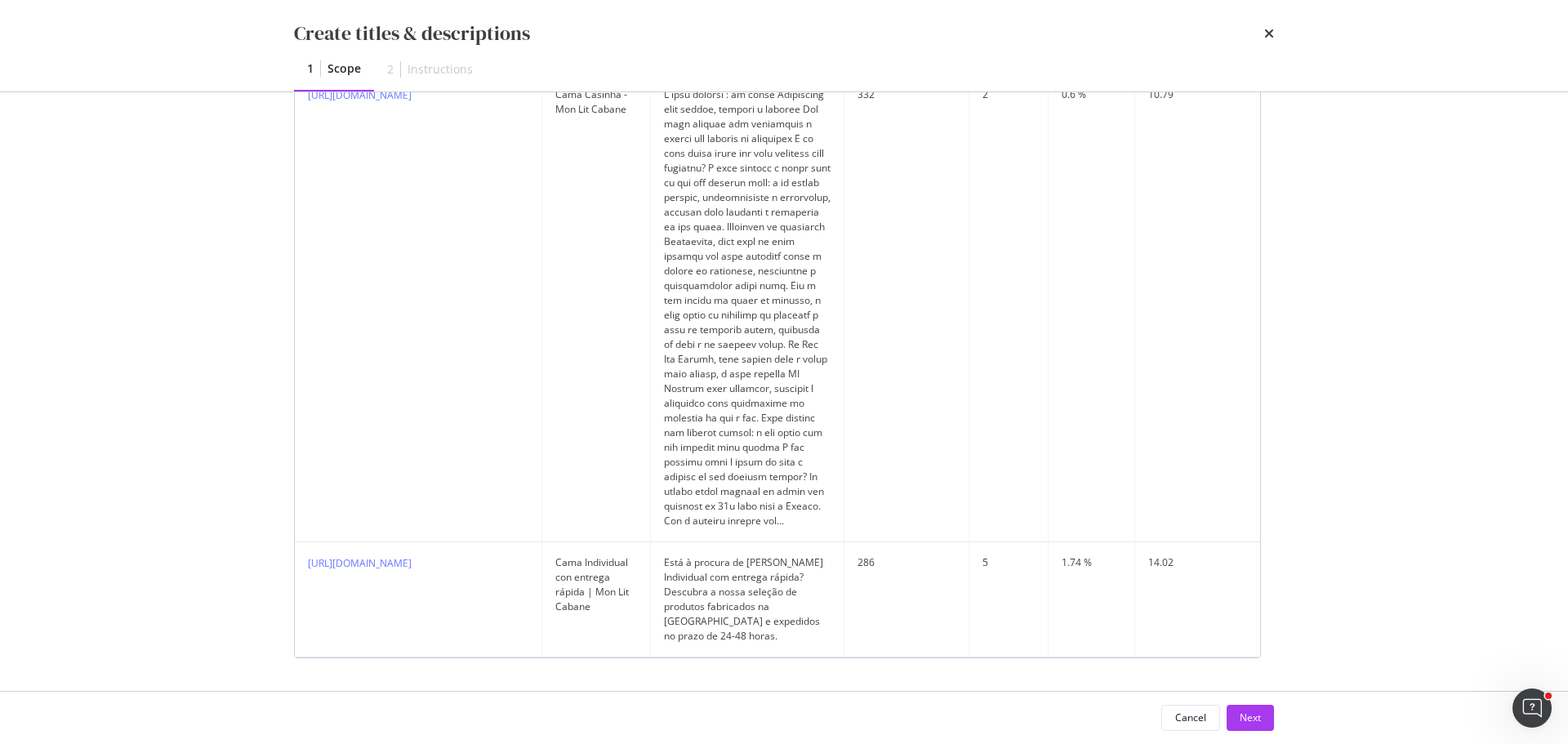
scroll to position [4450, 0]
click at [1260, 714] on div "Next" at bounding box center [1251, 718] width 21 height 14
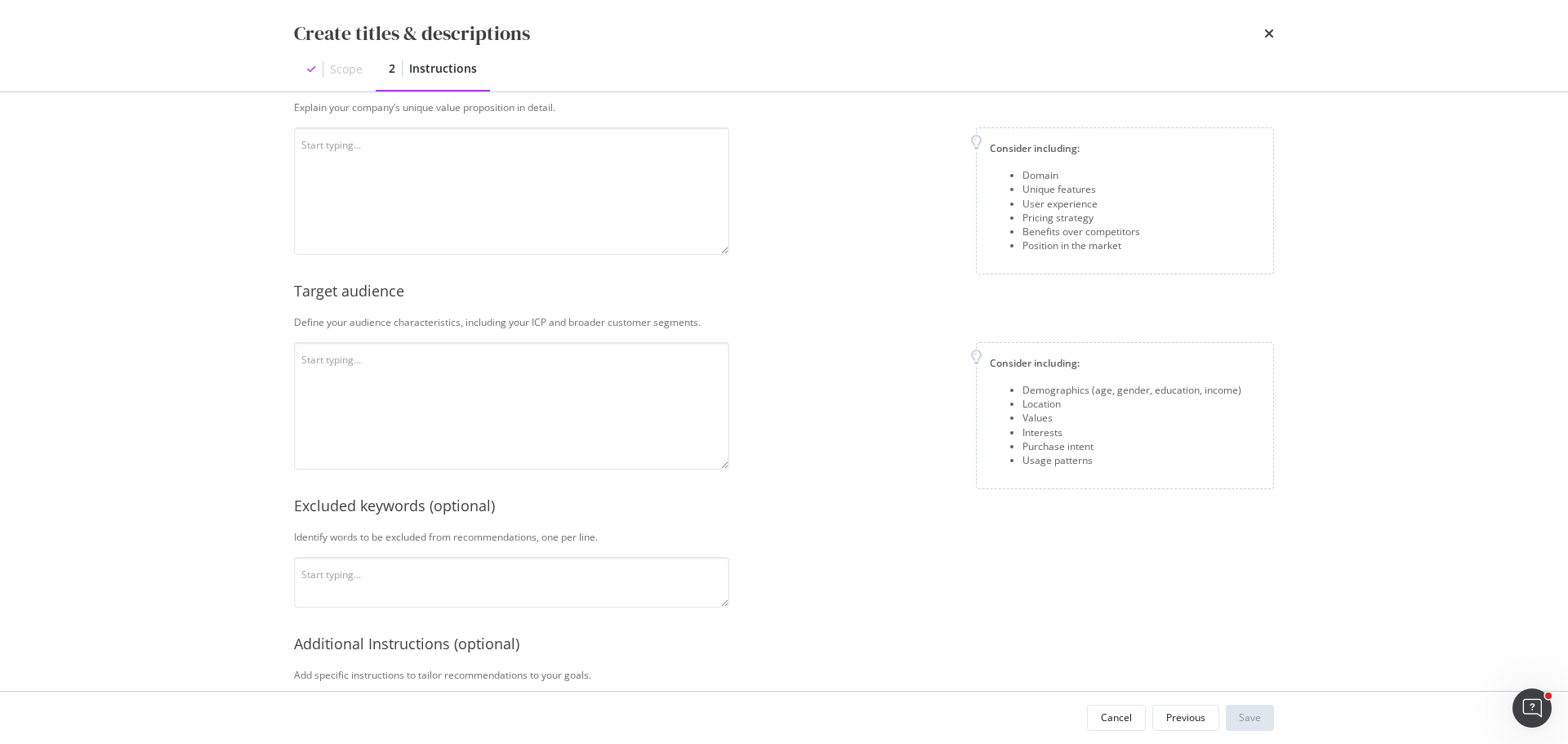
scroll to position [0, 0]
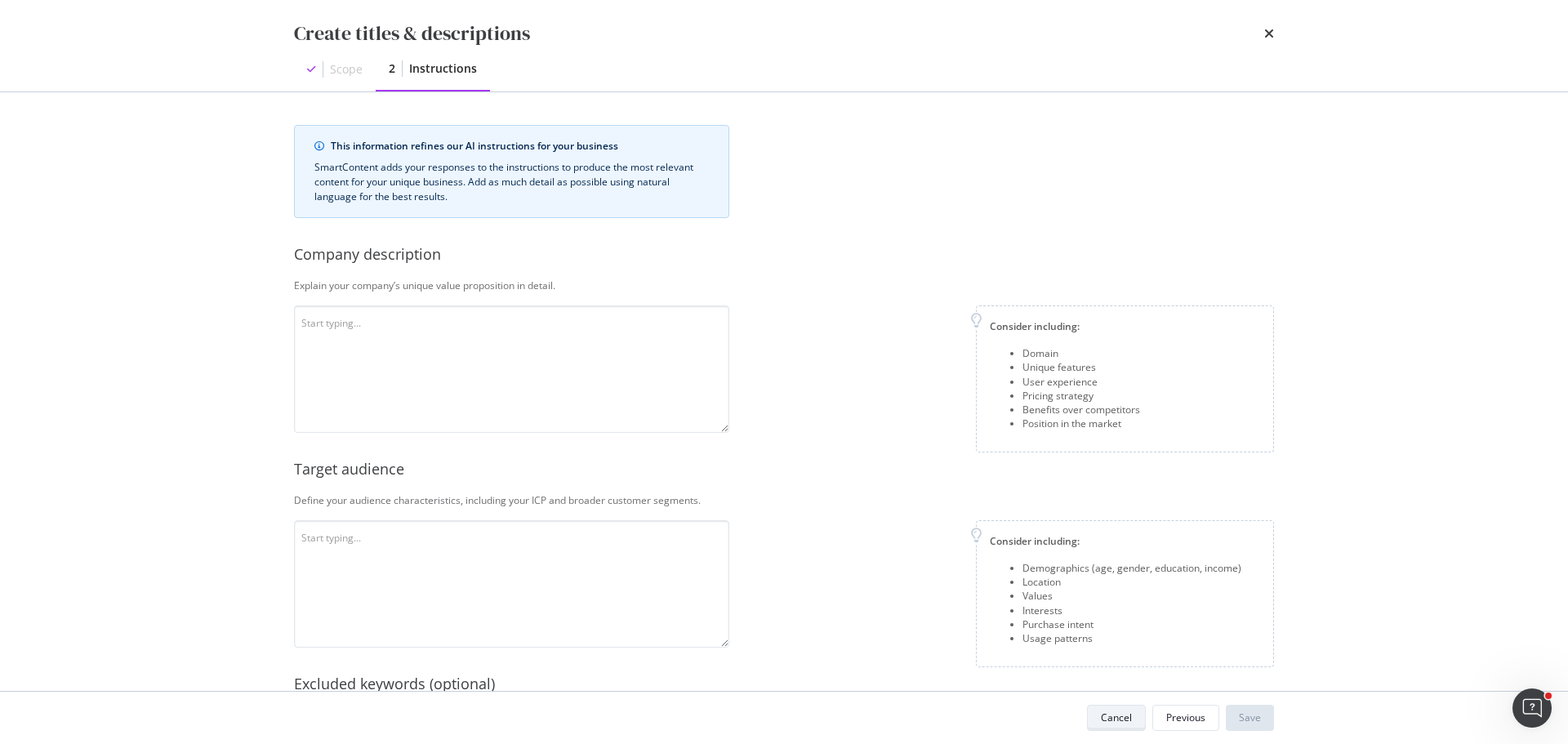
click at [1107, 711] on div "Cancel" at bounding box center [1116, 718] width 31 height 14
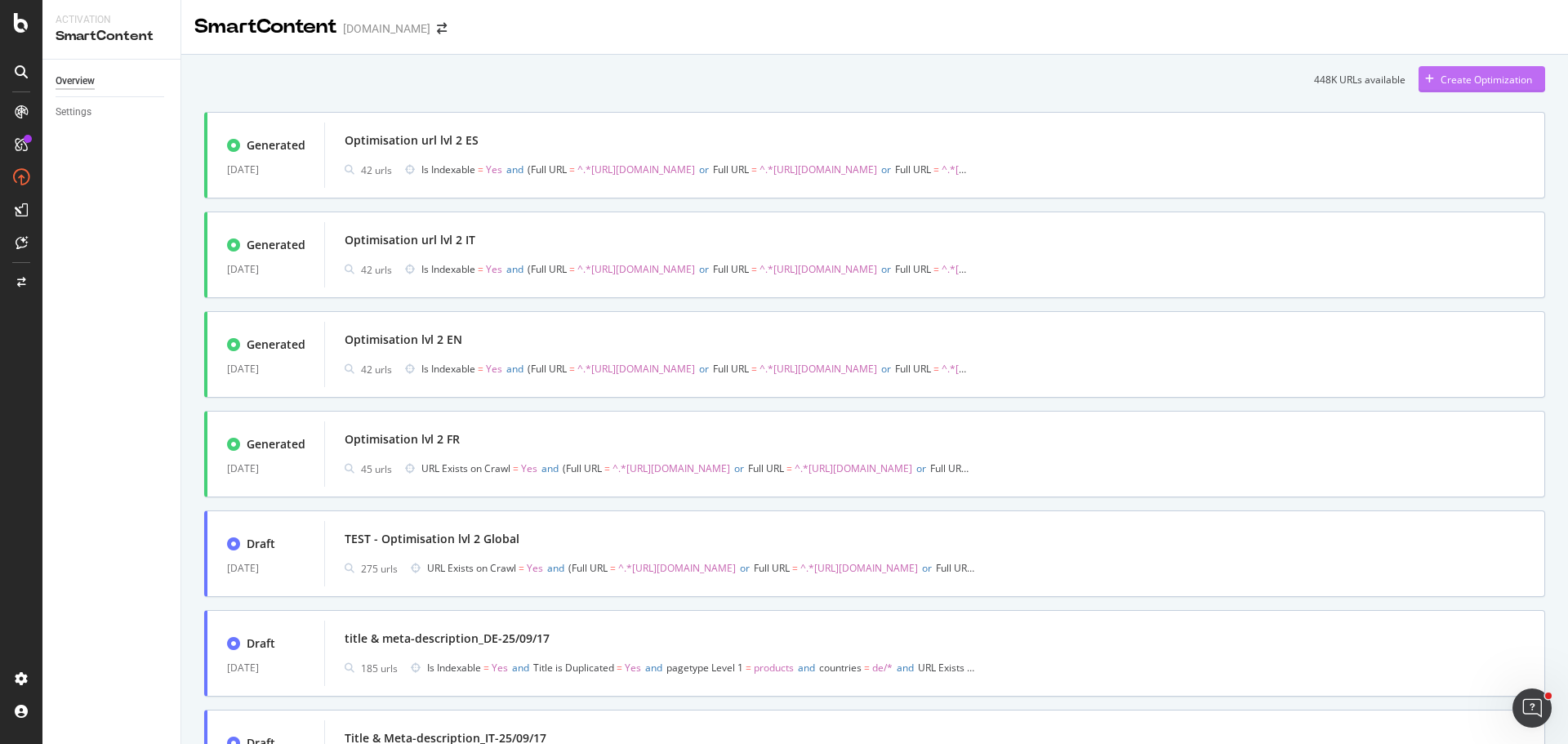
click at [1427, 67] on div "Create Optimization" at bounding box center [1475, 79] width 114 height 25
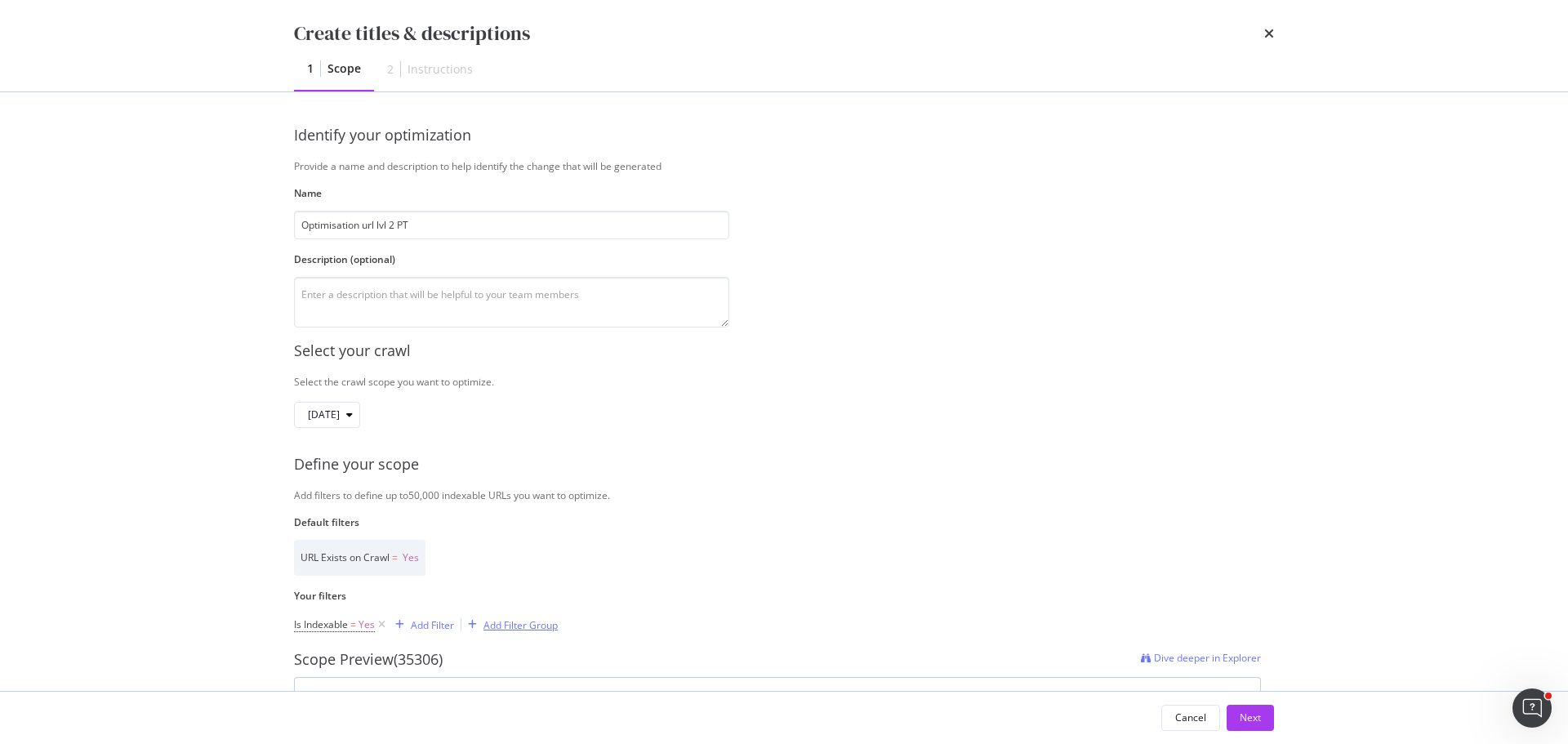
scroll to position [163, 0]
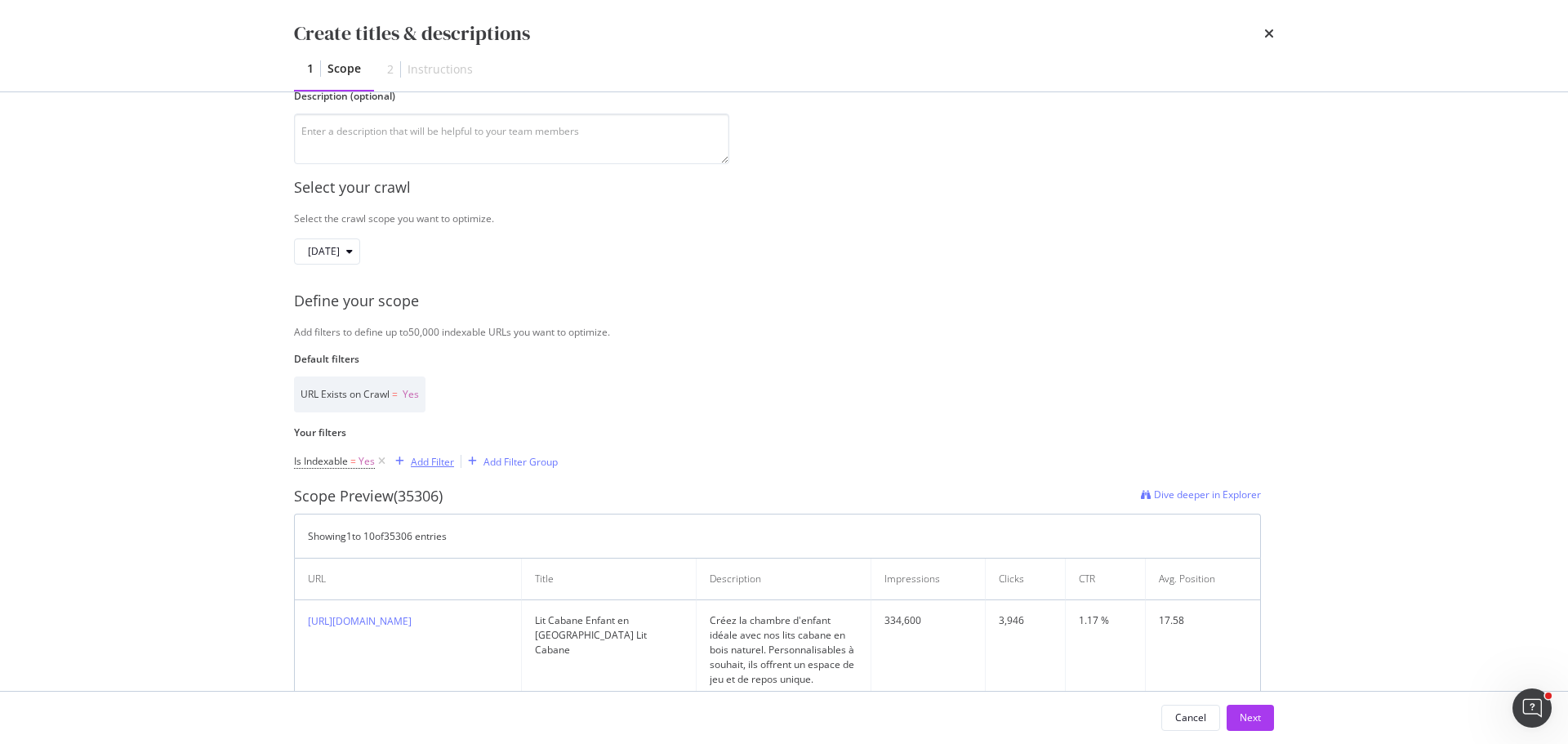
type input "Optimisation url lvl 2 PT"
click at [432, 462] on div "Add Filter" at bounding box center [432, 462] width 43 height 14
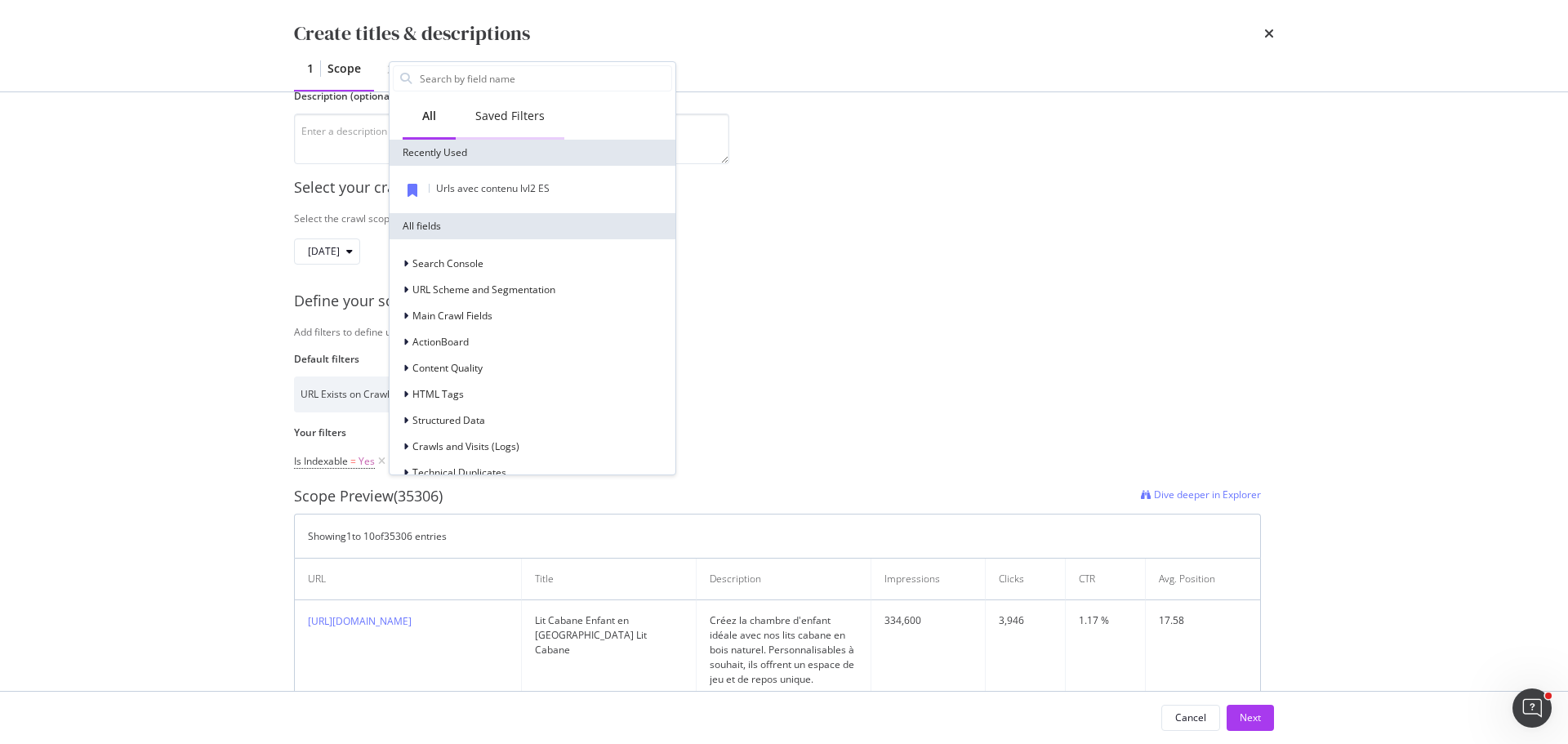
click at [519, 129] on div "Saved Filters" at bounding box center [510, 116] width 108 height 45
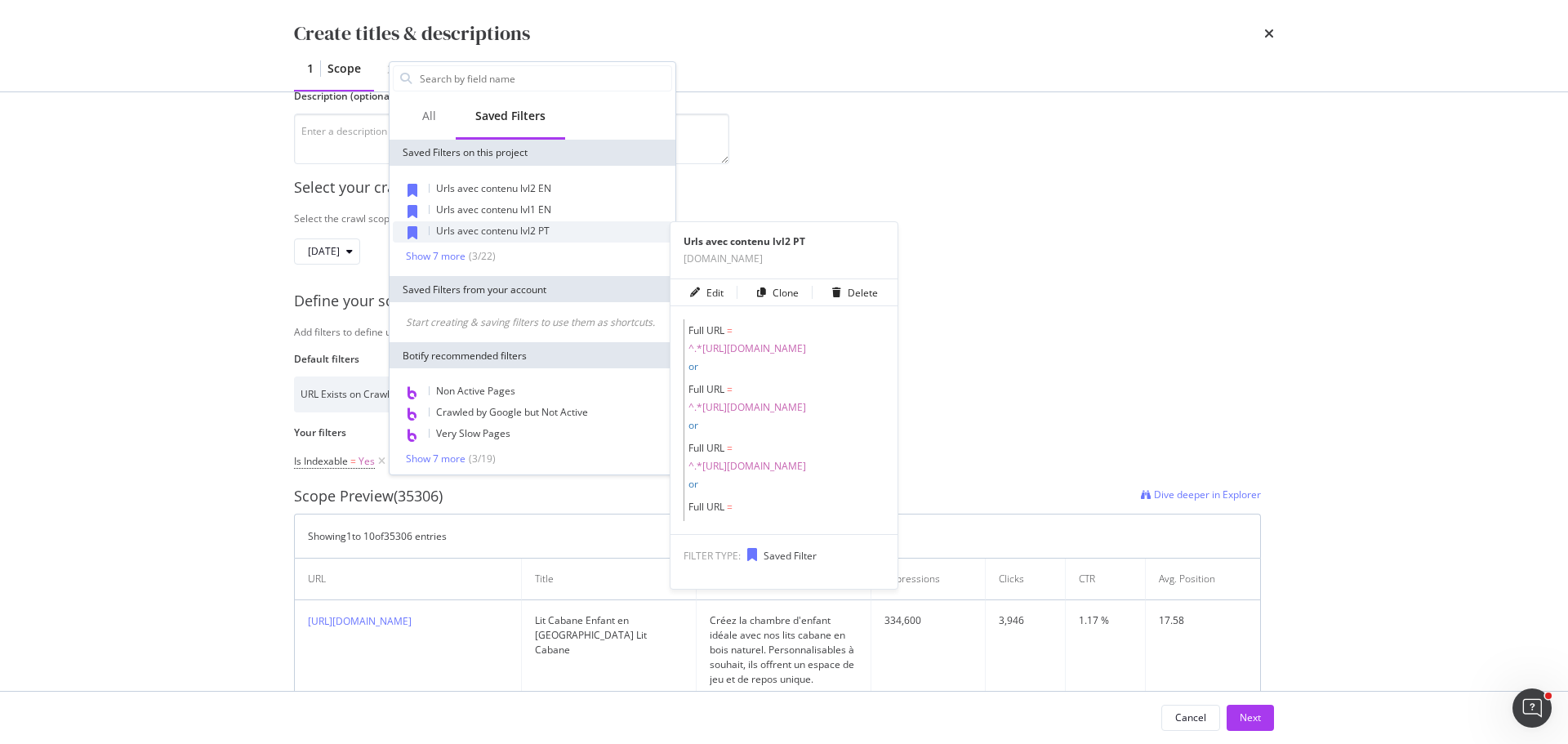
click at [523, 231] on span "Urls avec contenu lvl2 PT" at bounding box center [492, 231] width 114 height 14
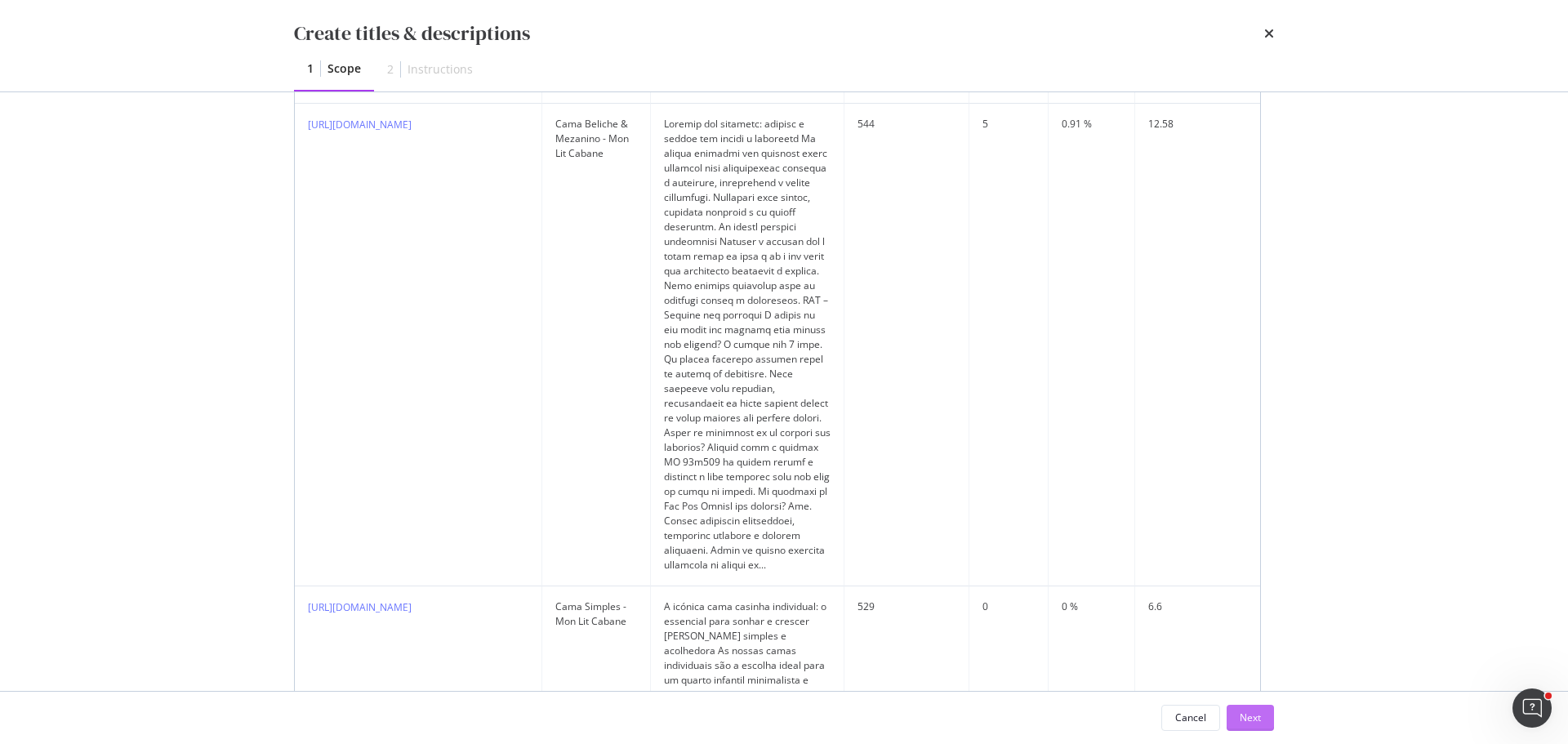
click at [1252, 716] on div "Next" at bounding box center [1251, 718] width 21 height 14
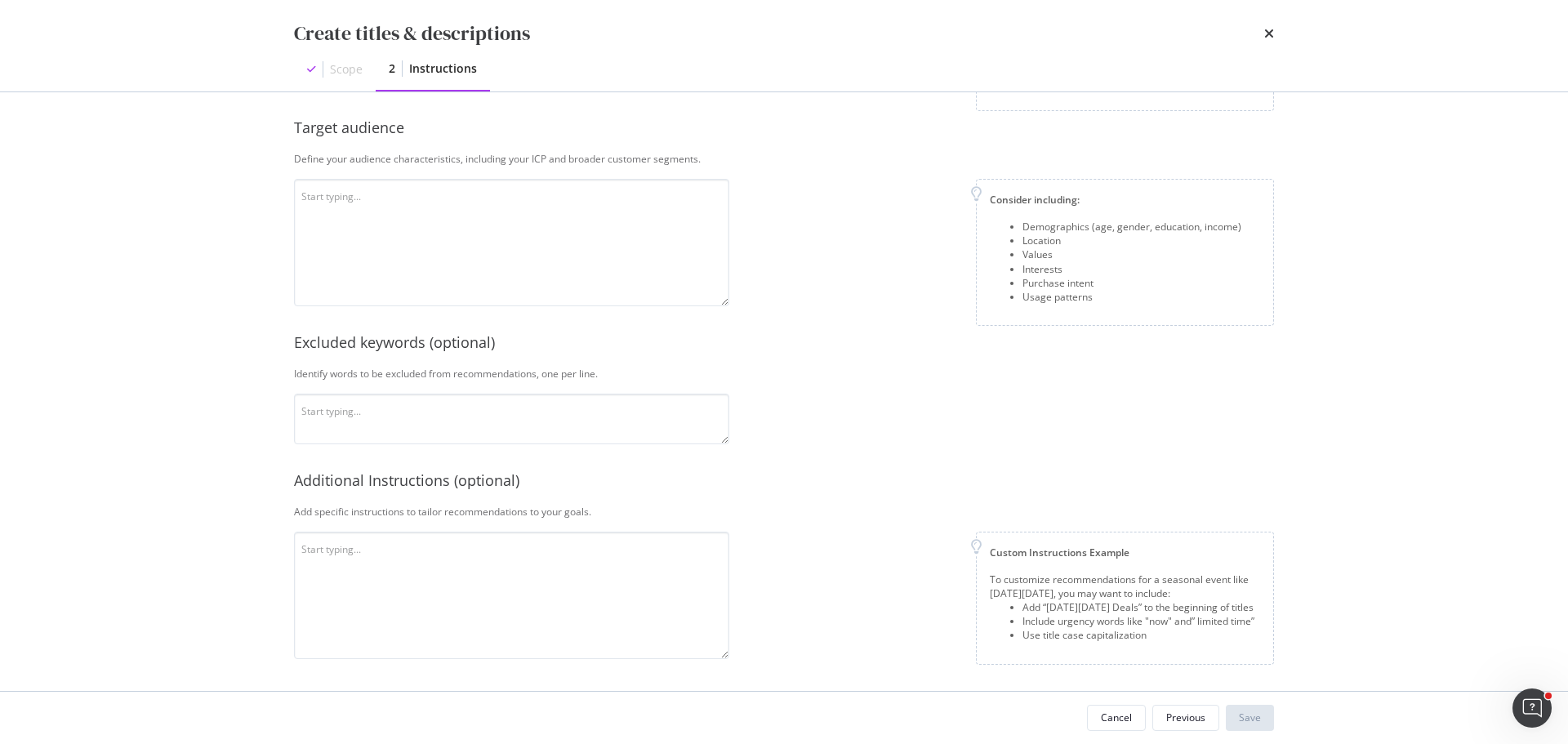
scroll to position [96, 0]
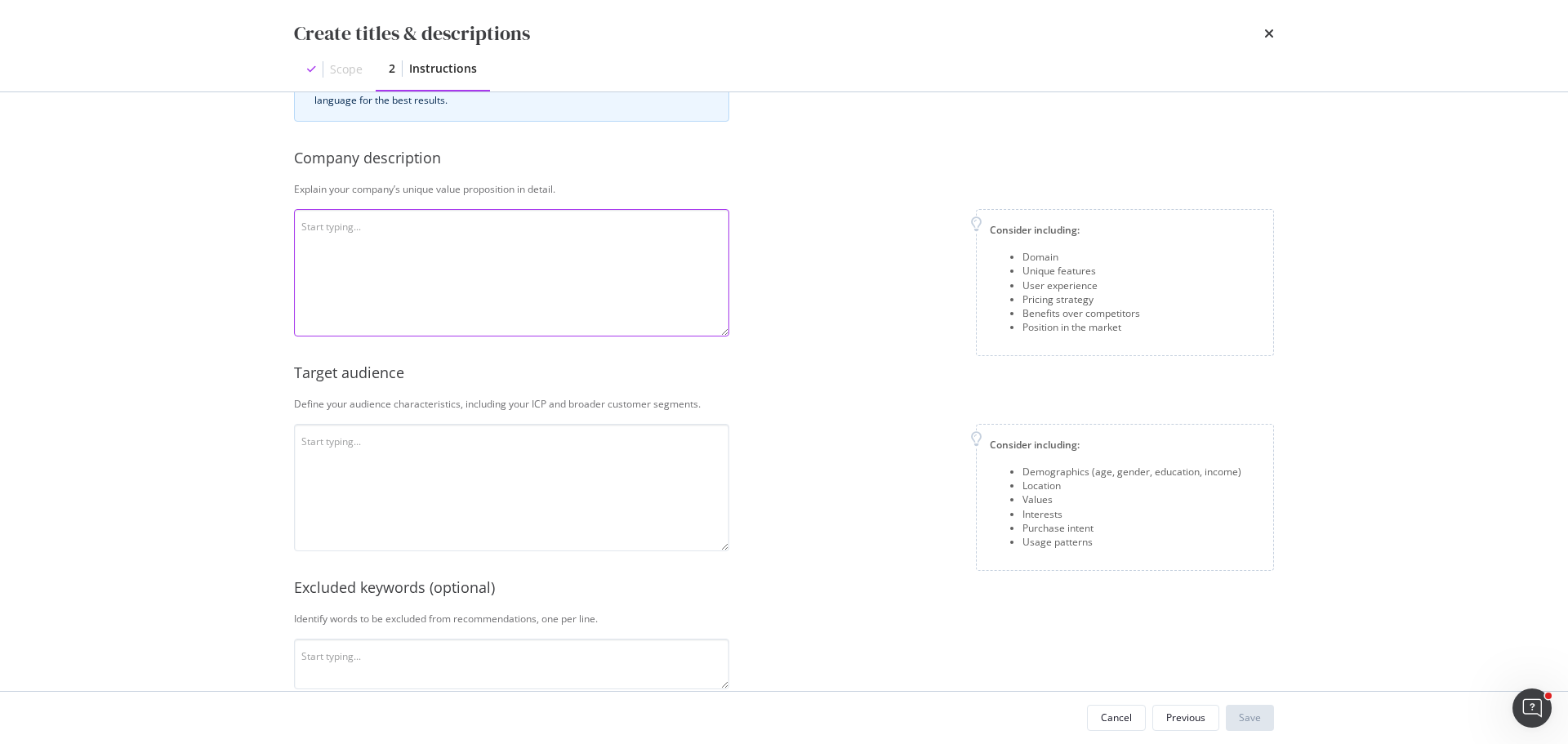
click at [538, 234] on textarea "modal" at bounding box center [511, 272] width 436 height 127
paste textarea "A Mon Lit Cabane é uma empresa francesa especializada [PERSON_NAME] infantis de…"
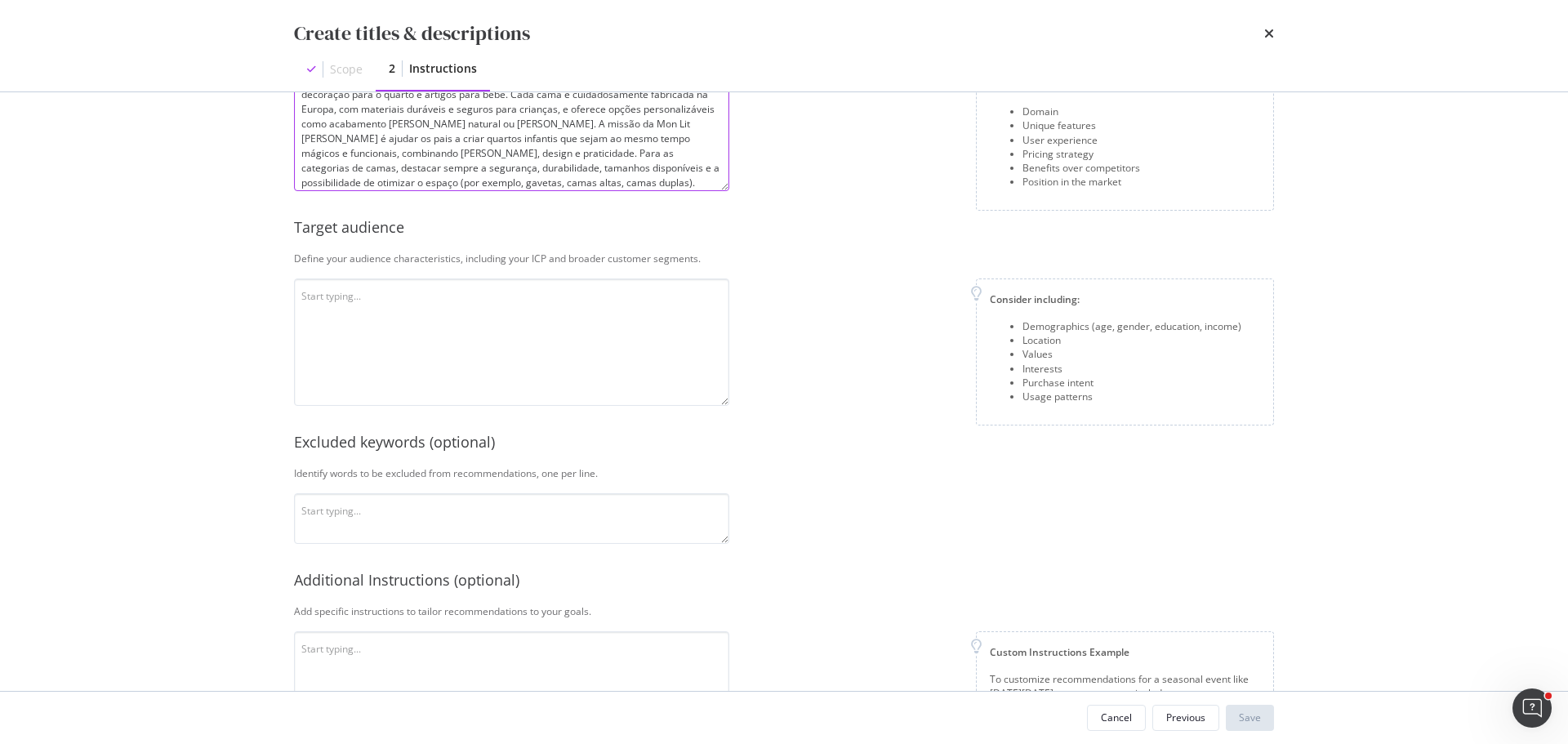
scroll to position [341, 0]
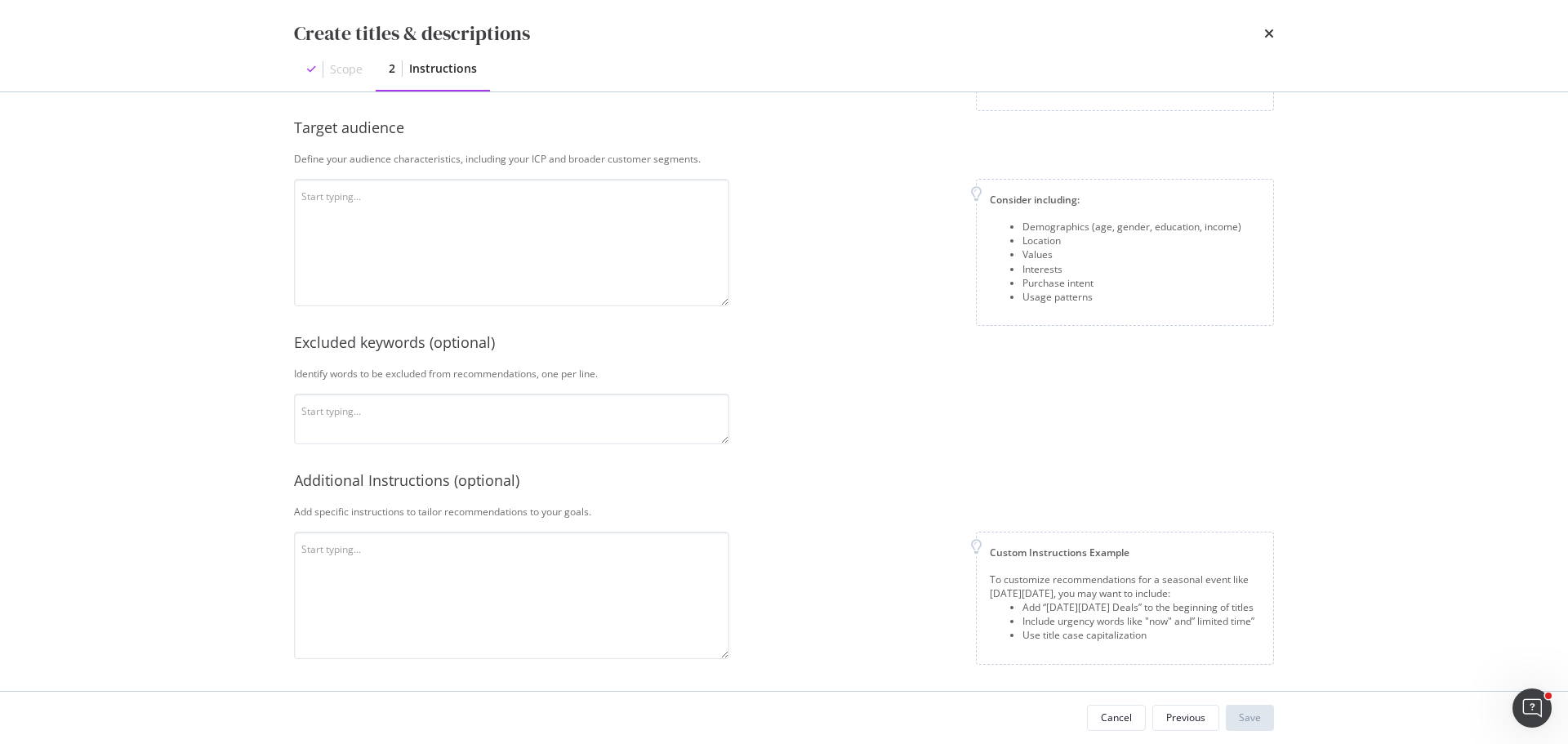
type textarea "A Mon Lit Cabane é uma empresa francesa especializada [PERSON_NAME] infantis de…"
click at [490, 248] on textarea "modal" at bounding box center [511, 242] width 436 height 127
paste textarea "O público é [PERSON_NAME] principalmente por pais [DEMOGRAPHIC_DATA] (sobretudo…"
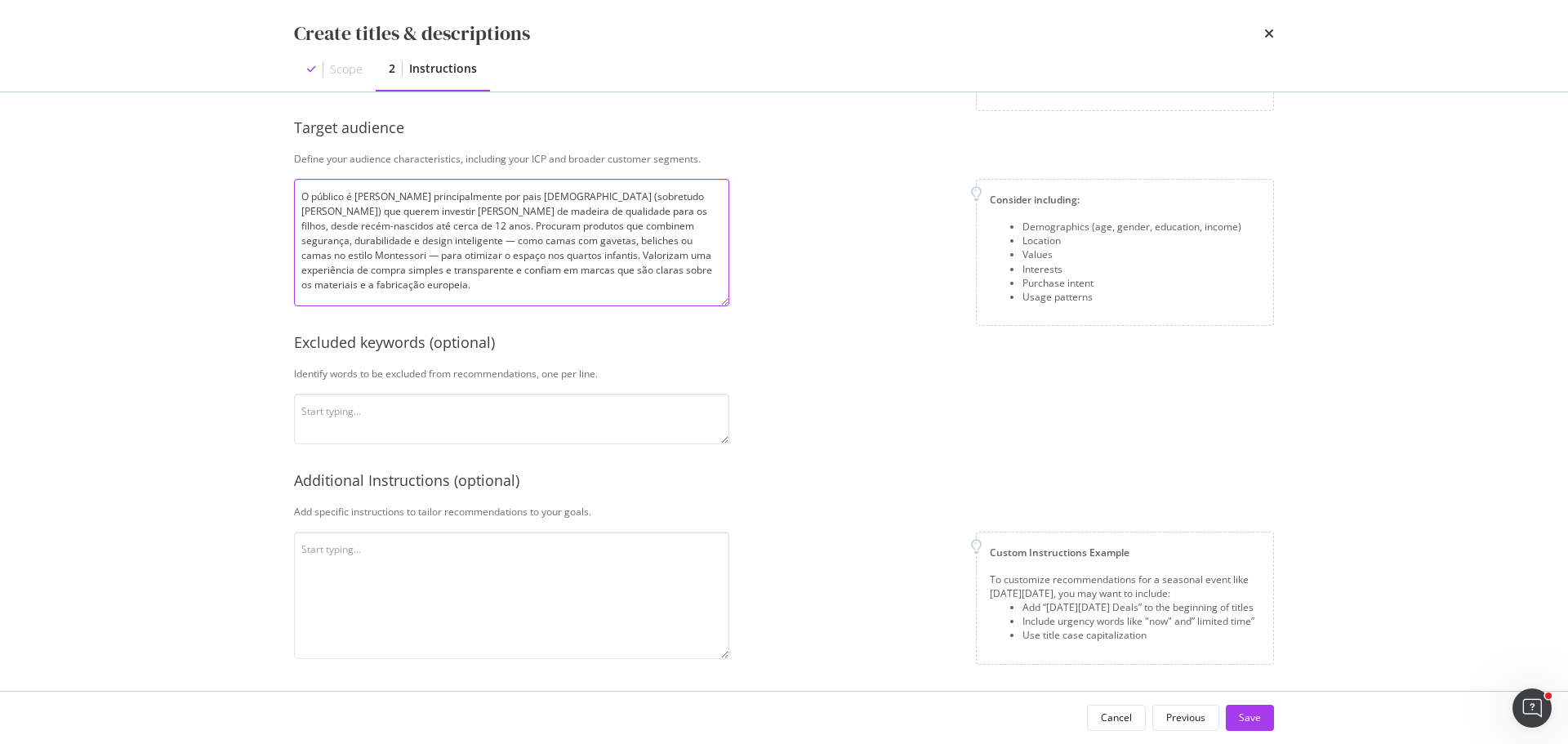
type textarea "O público é [PERSON_NAME] principalmente por pais [DEMOGRAPHIC_DATA] (sobretudo…"
click at [442, 554] on textarea "modal" at bounding box center [511, 595] width 436 height 127
paste textarea "1. Loremip: Dolorsitame: 93–27 consectetu. Adipisc: "Elit se doeiusm" + "Tempor…"
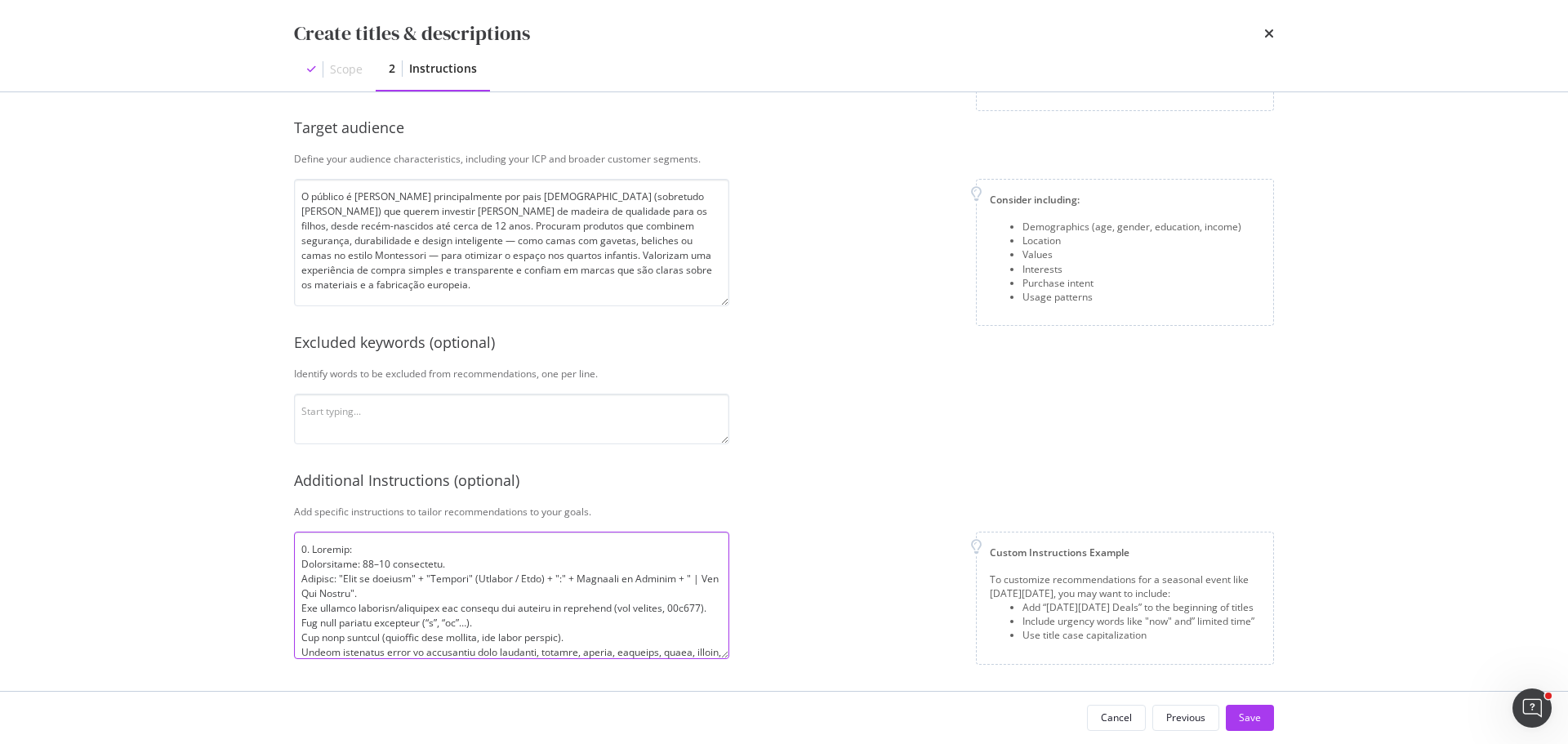
scroll to position [486, 0]
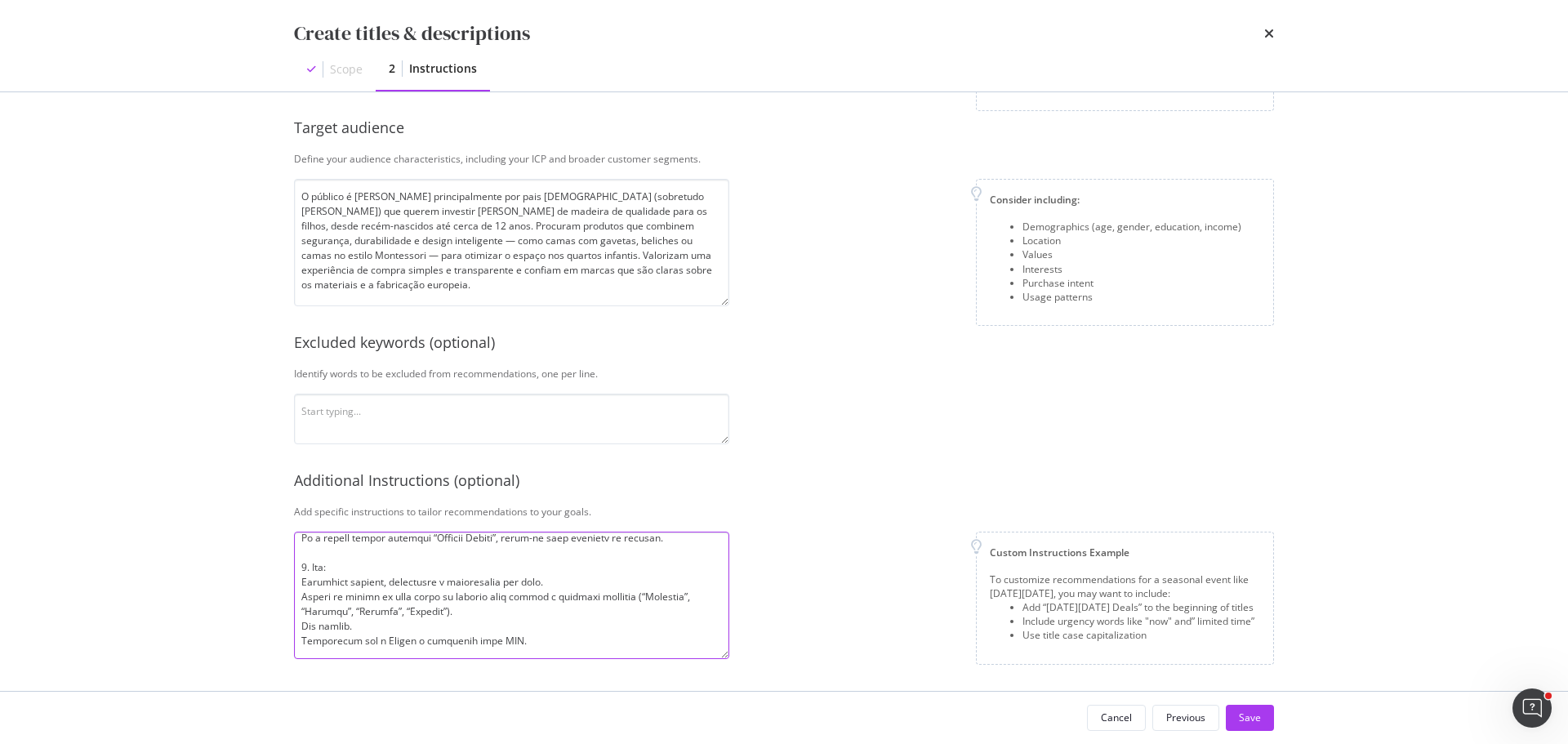
type textarea "1. Loremip: Dolorsitame: 93–27 consectetu. Adipisc: "Elit se doeiusm" + "Tempor…"
click at [891, 474] on div "Additional Instructions (optional)" at bounding box center [783, 480] width 980 height 21
click at [1258, 711] on div "Save" at bounding box center [1250, 718] width 22 height 14
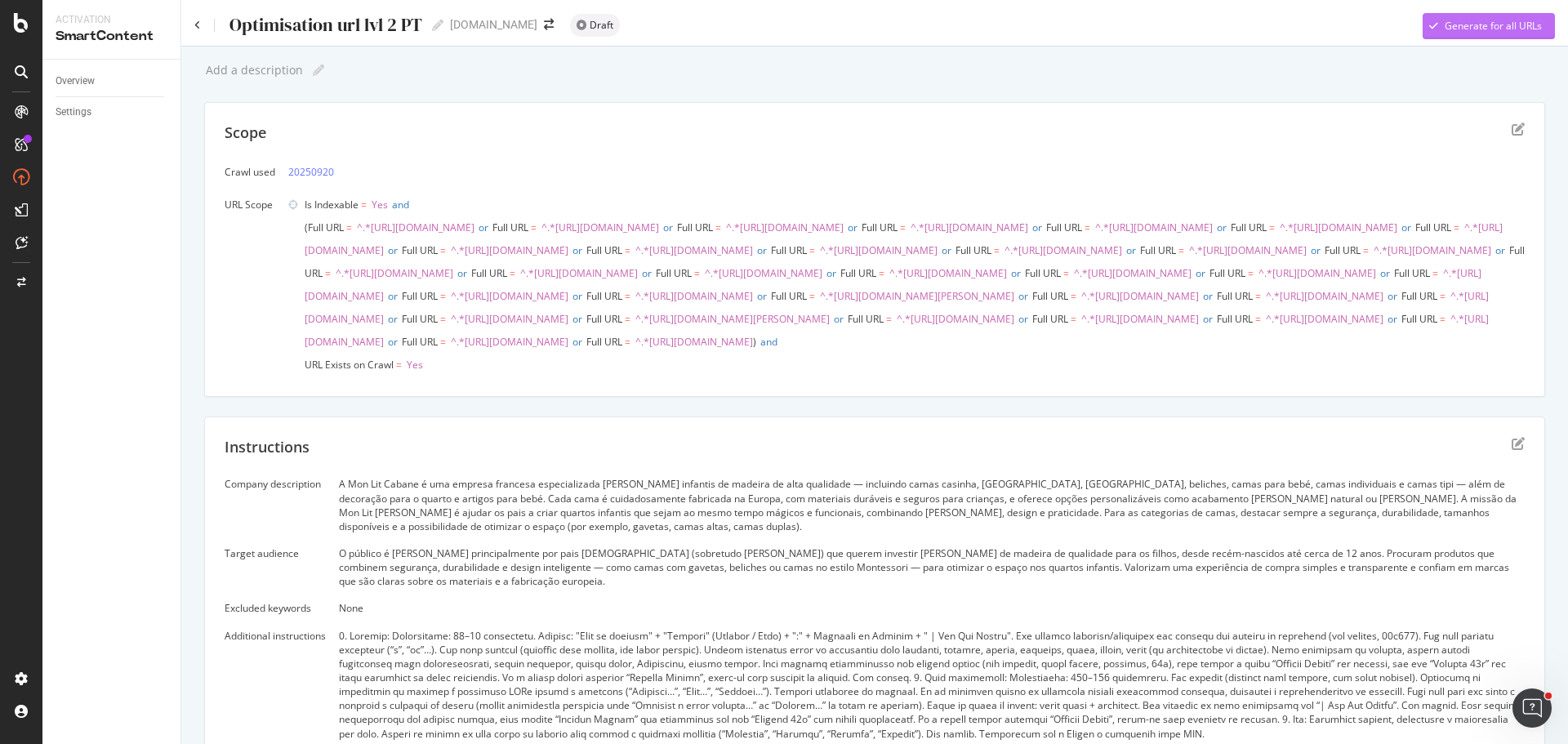
click at [1472, 24] on div "Generate for all URLs" at bounding box center [1493, 26] width 97 height 14
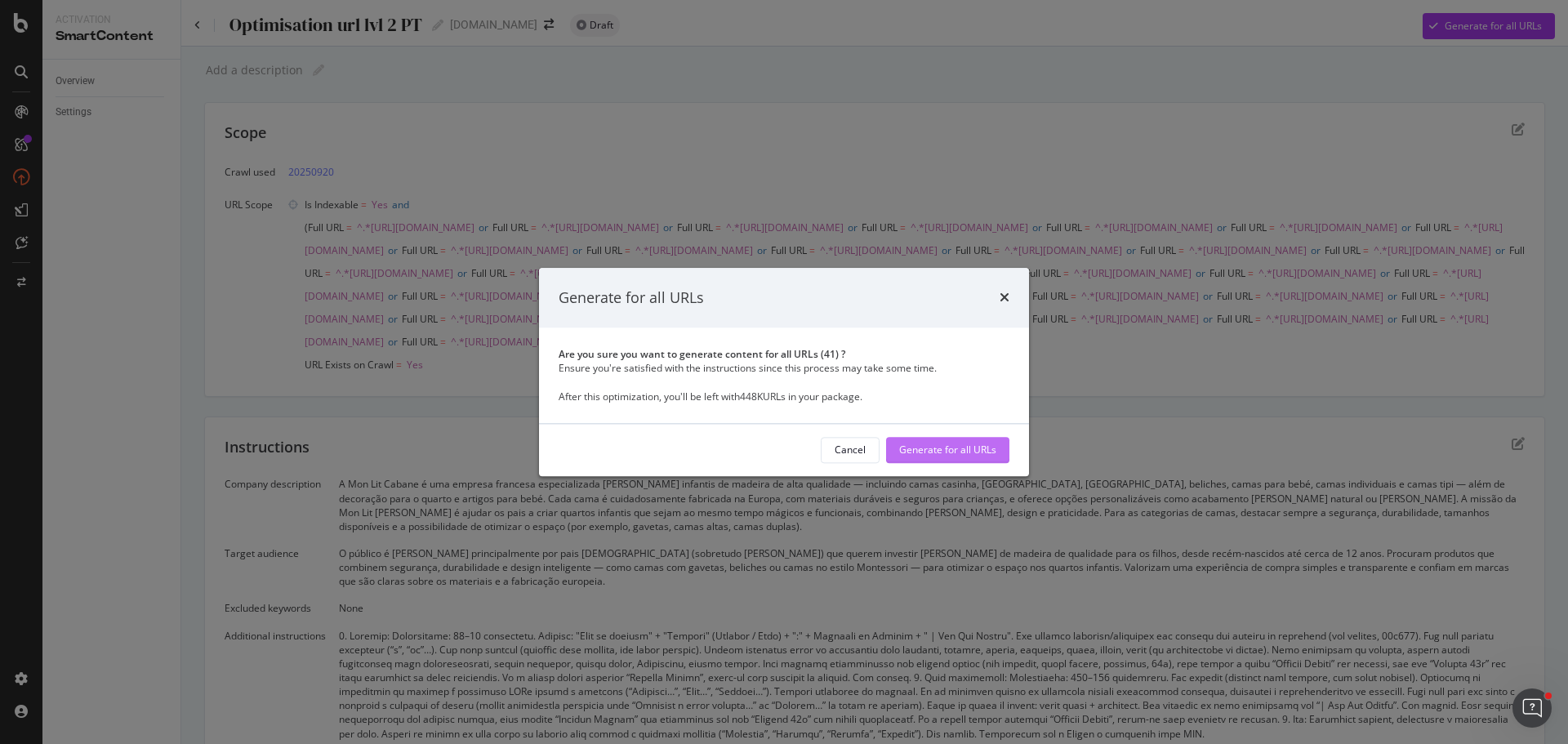
click at [936, 453] on div "Generate for all URLs" at bounding box center [947, 450] width 97 height 14
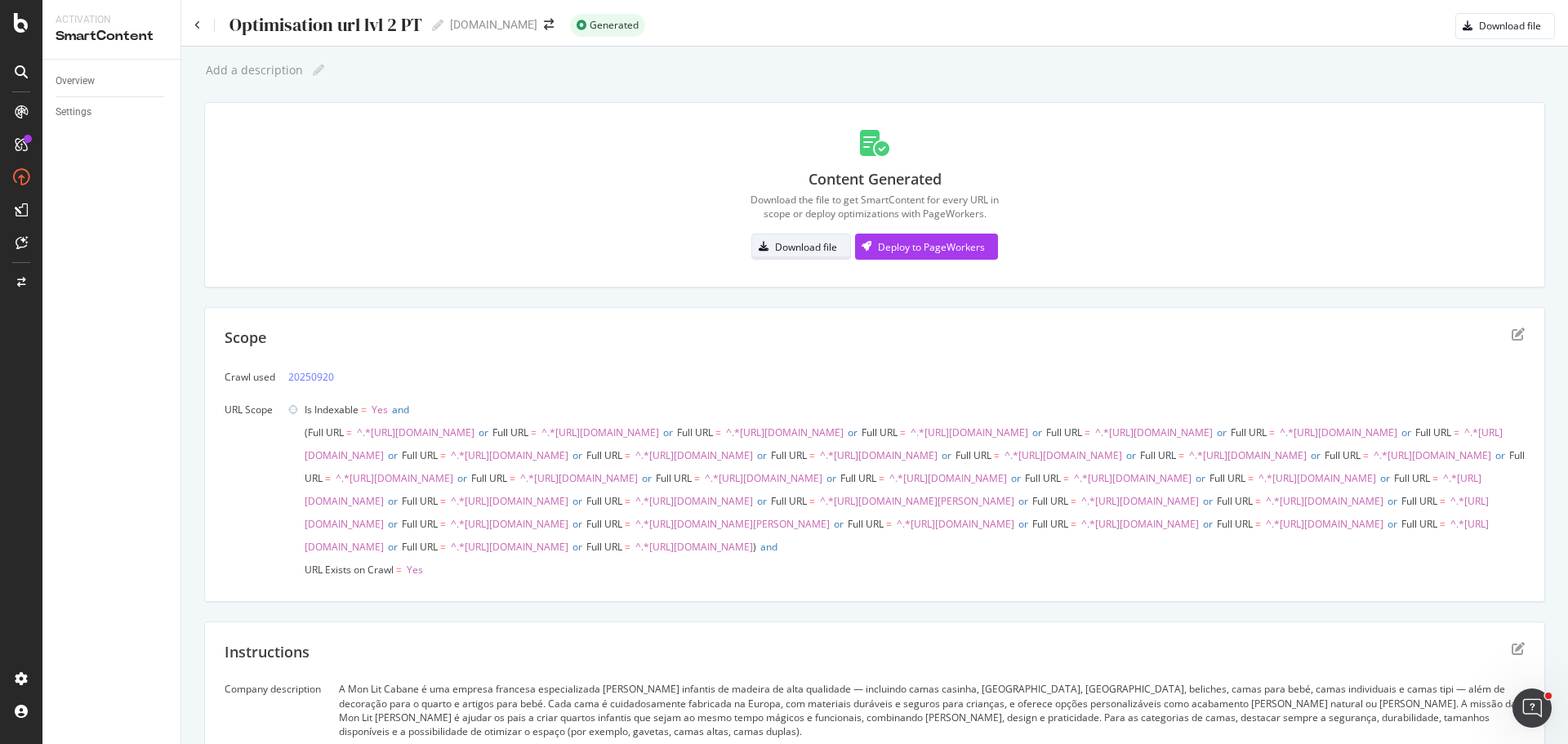
click at [825, 241] on div "Download file" at bounding box center [806, 247] width 62 height 14
click at [197, 27] on icon at bounding box center [197, 25] width 6 height 10
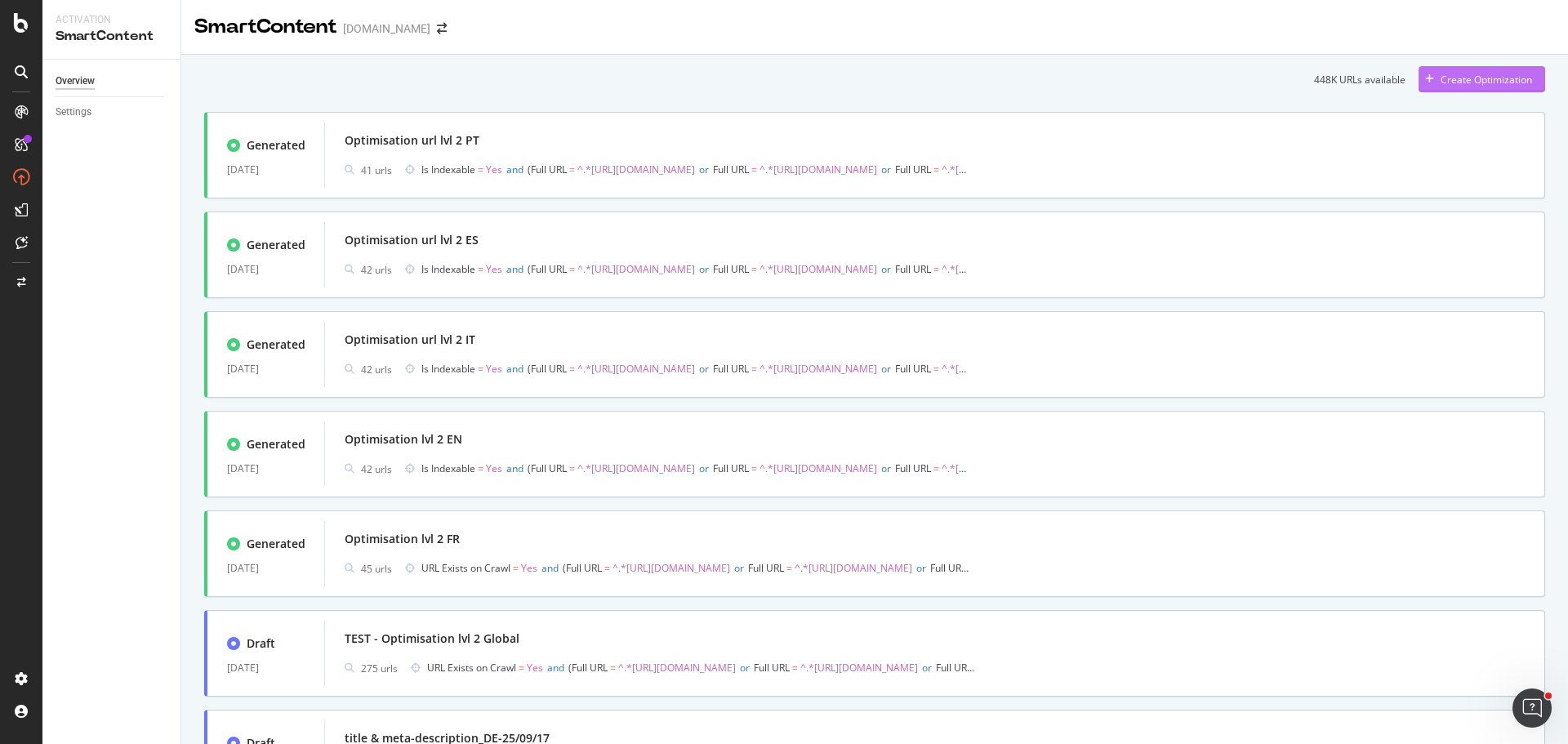
click at [1470, 84] on div "Create Optimization" at bounding box center [1486, 79] width 92 height 14
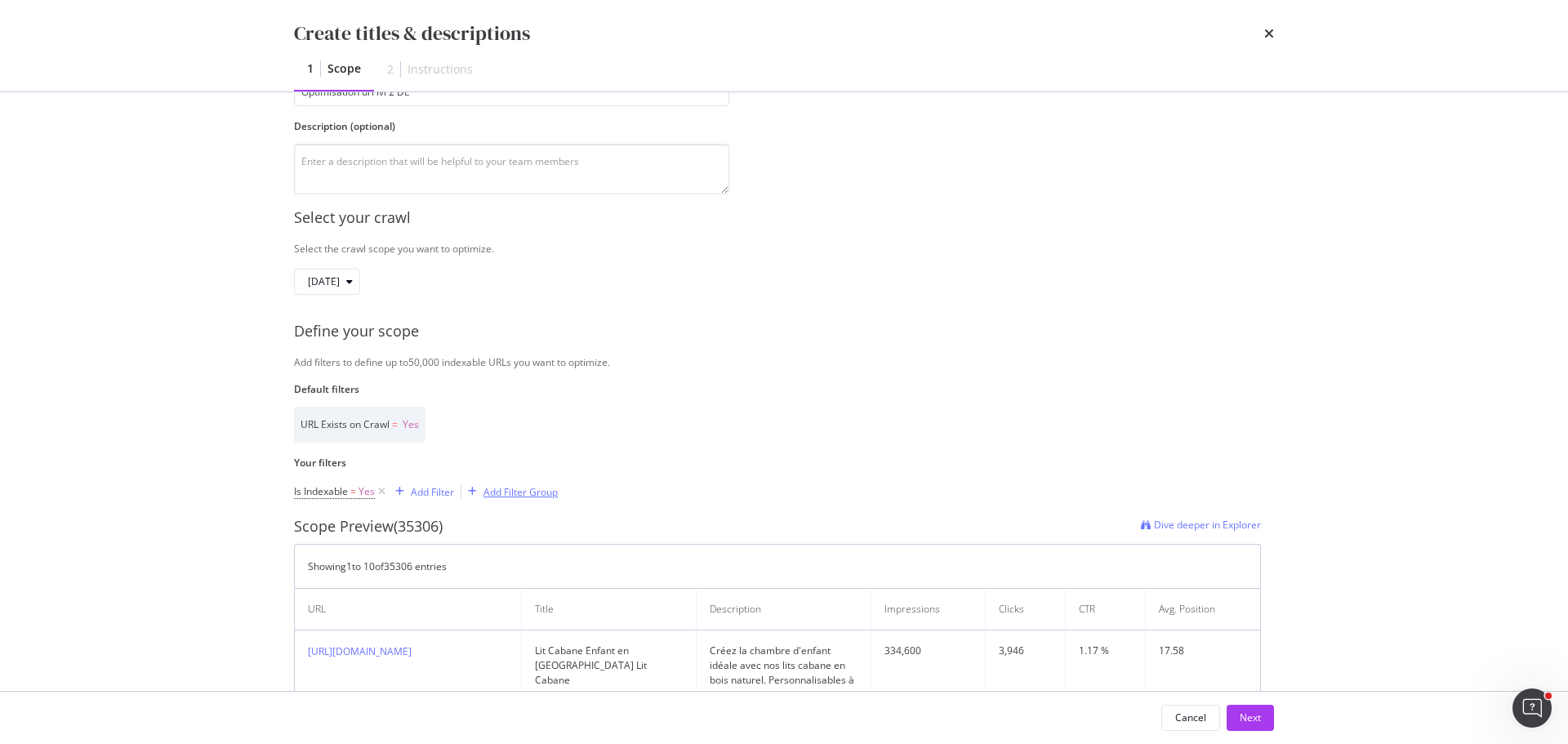
scroll to position [163, 0]
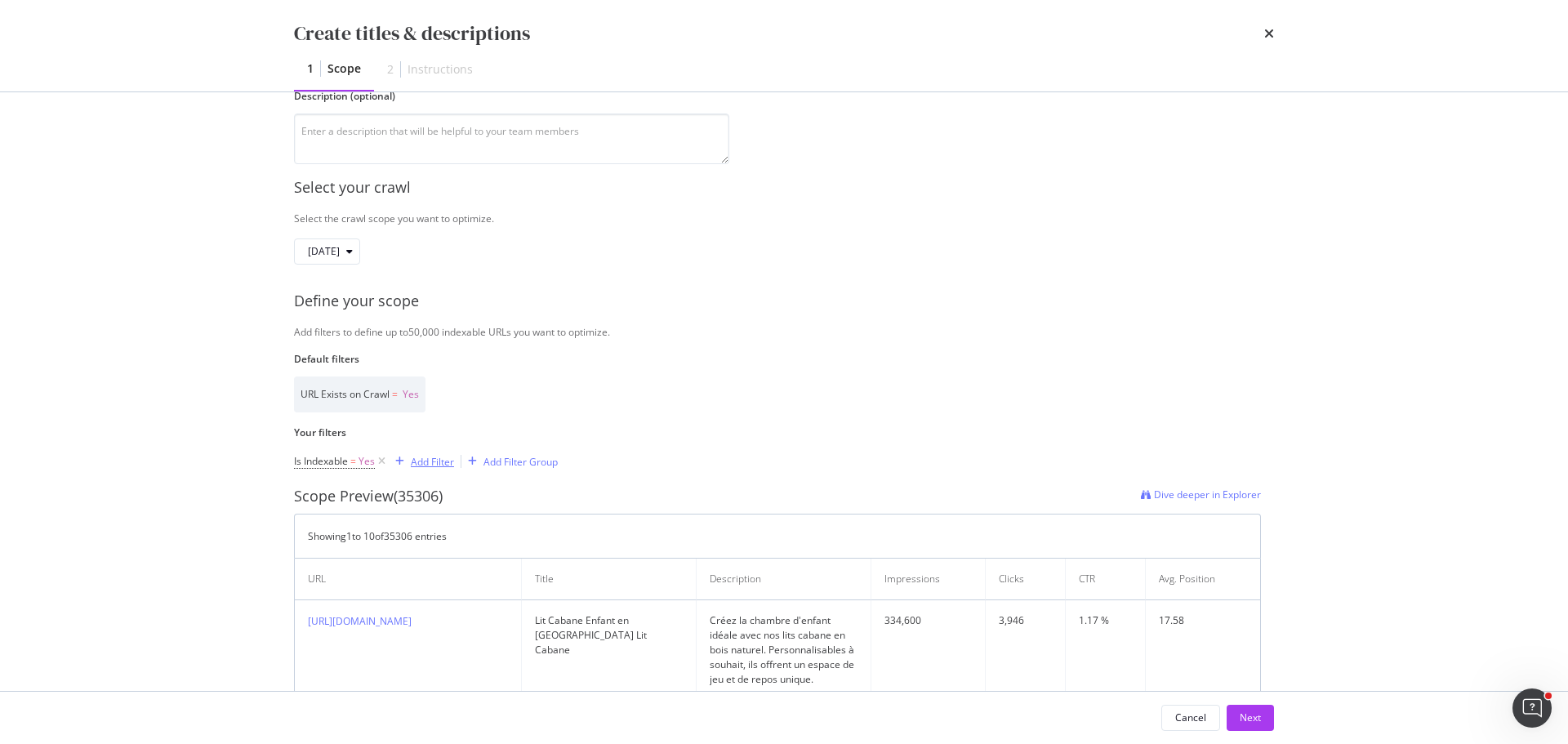
type input "Optimisation url lvl 2 DE"
click at [446, 462] on div "Add Filter" at bounding box center [432, 462] width 43 height 14
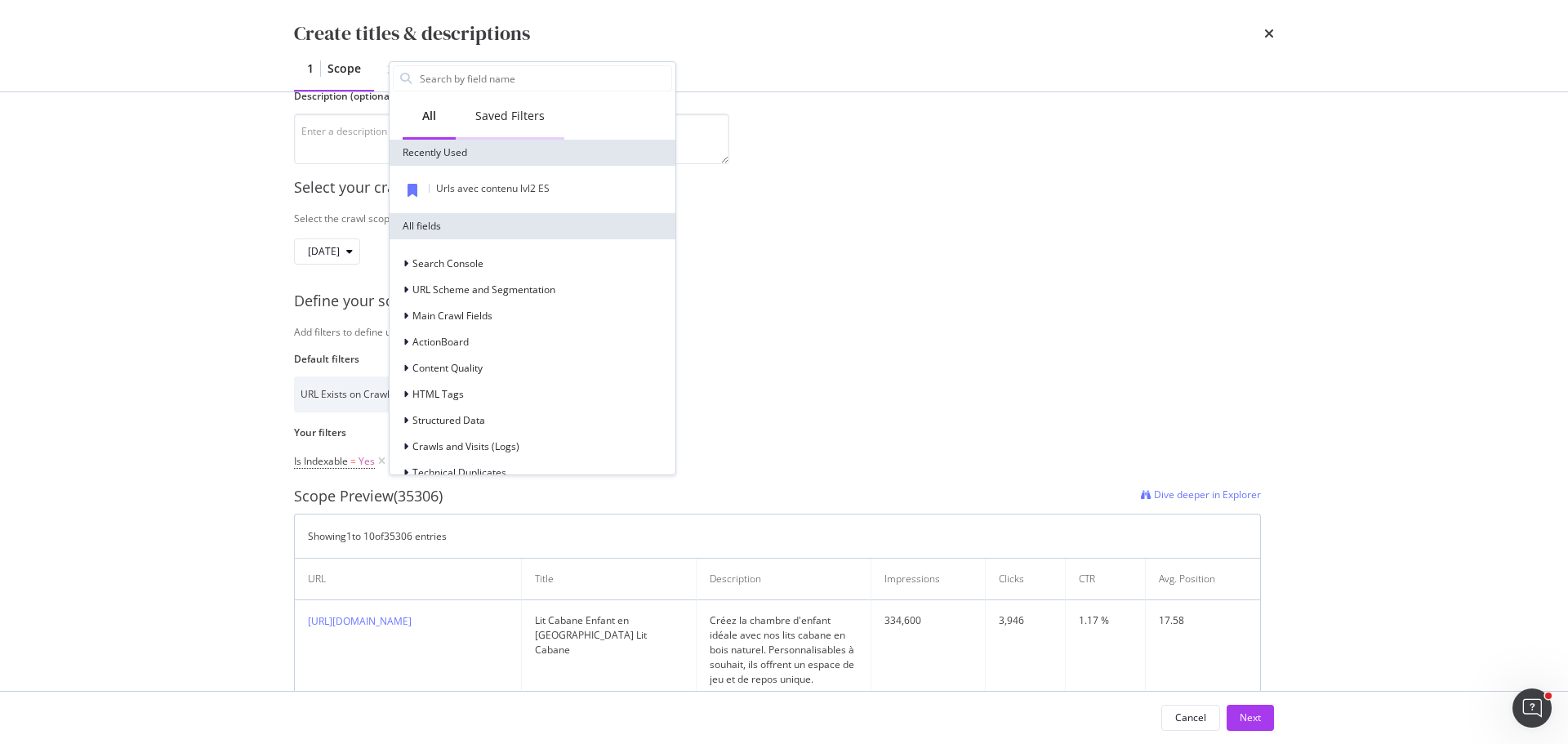
click at [519, 123] on div "Saved Filters" at bounding box center [510, 115] width 70 height 17
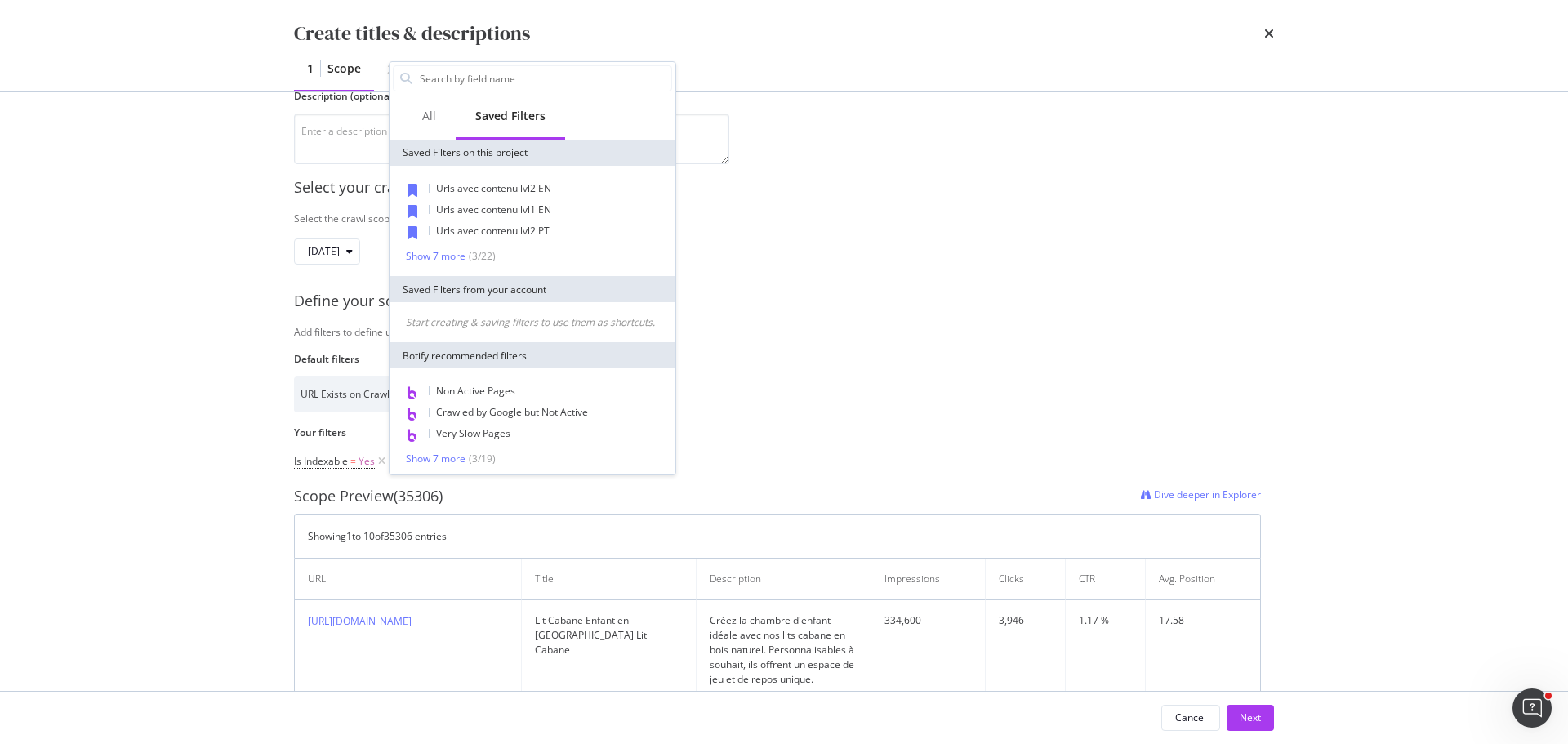
click at [450, 254] on div "Show 7 more" at bounding box center [436, 256] width 60 height 11
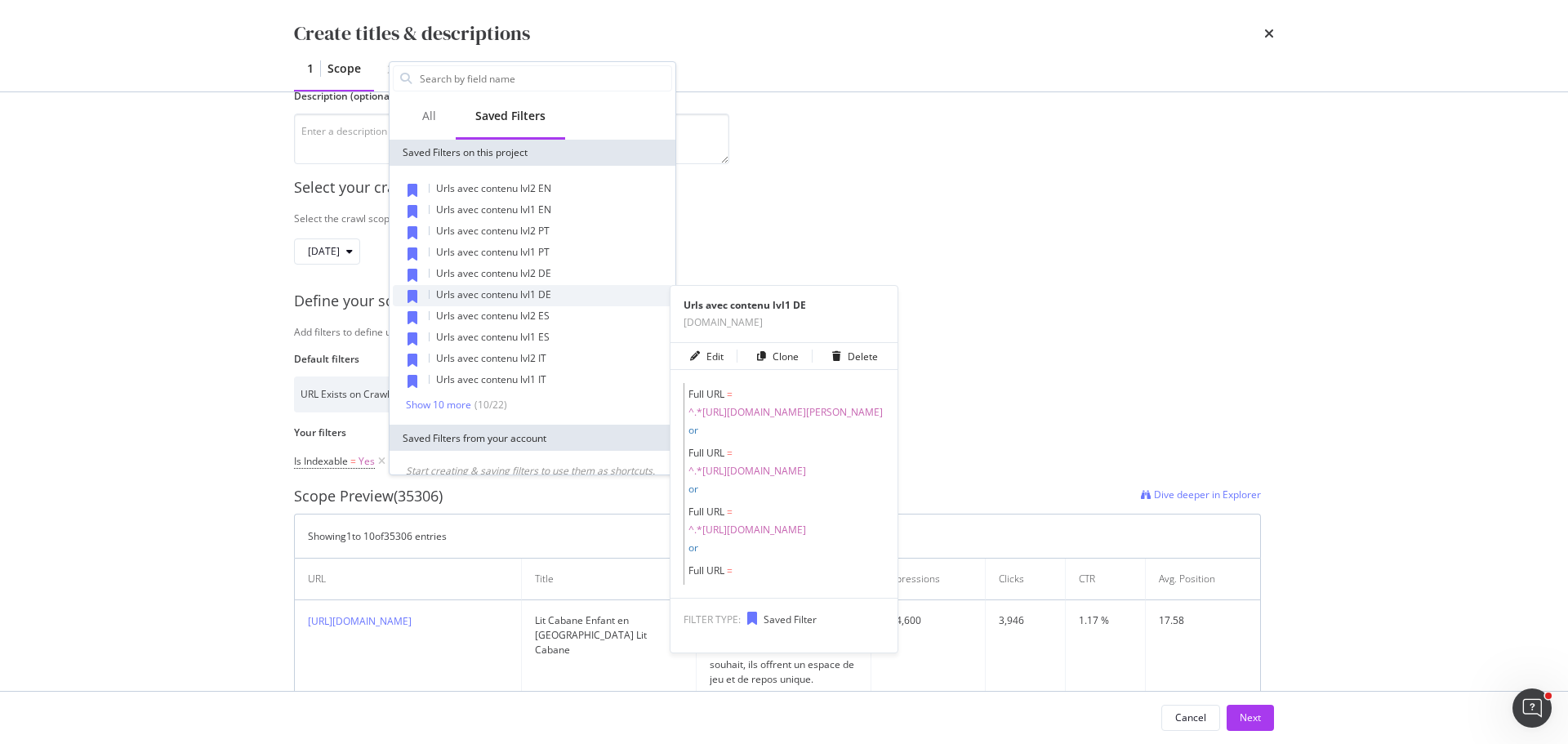
click at [543, 292] on span "Urls avec contenu lvl1 DE" at bounding box center [493, 294] width 116 height 14
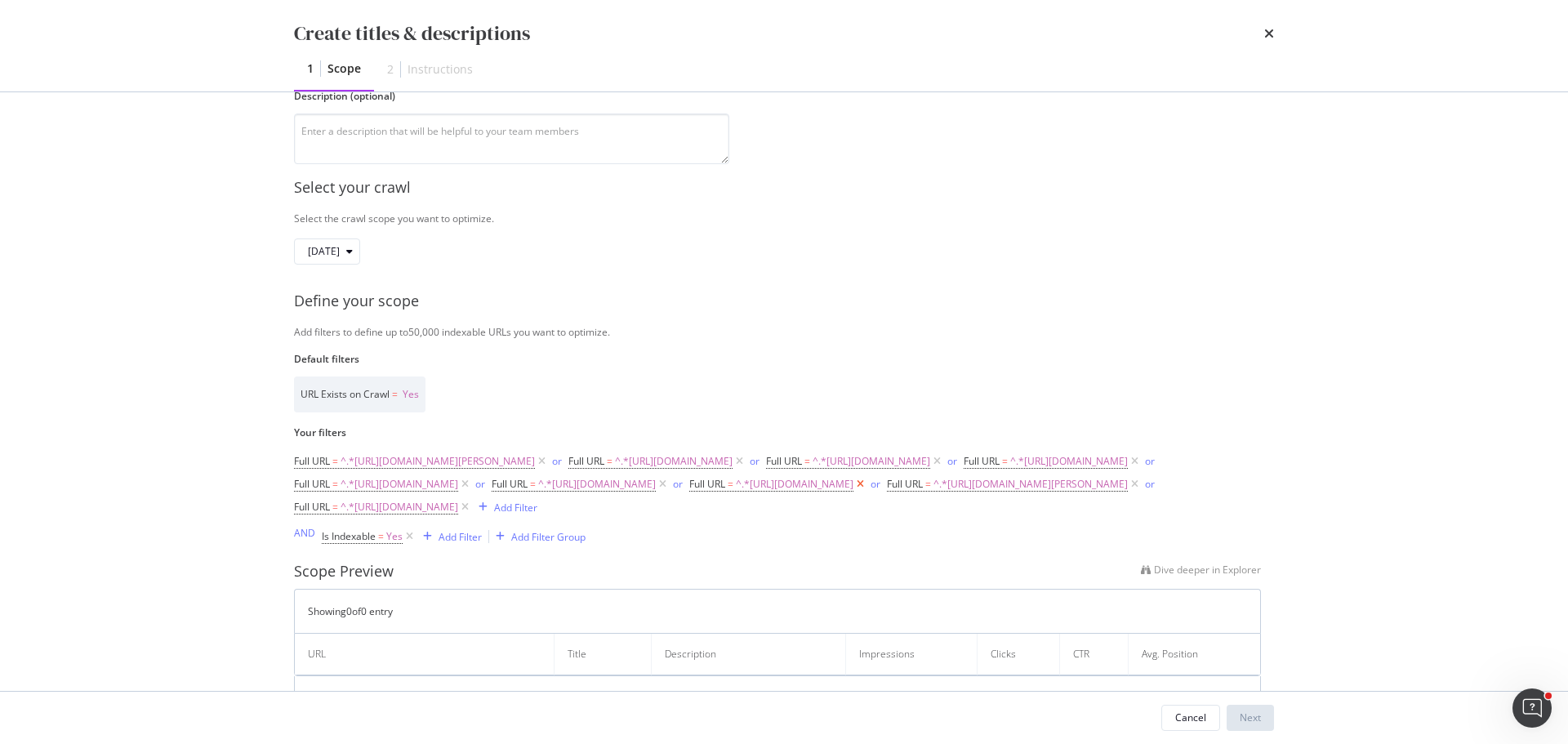
click at [854, 492] on icon "modal" at bounding box center [861, 484] width 14 height 17
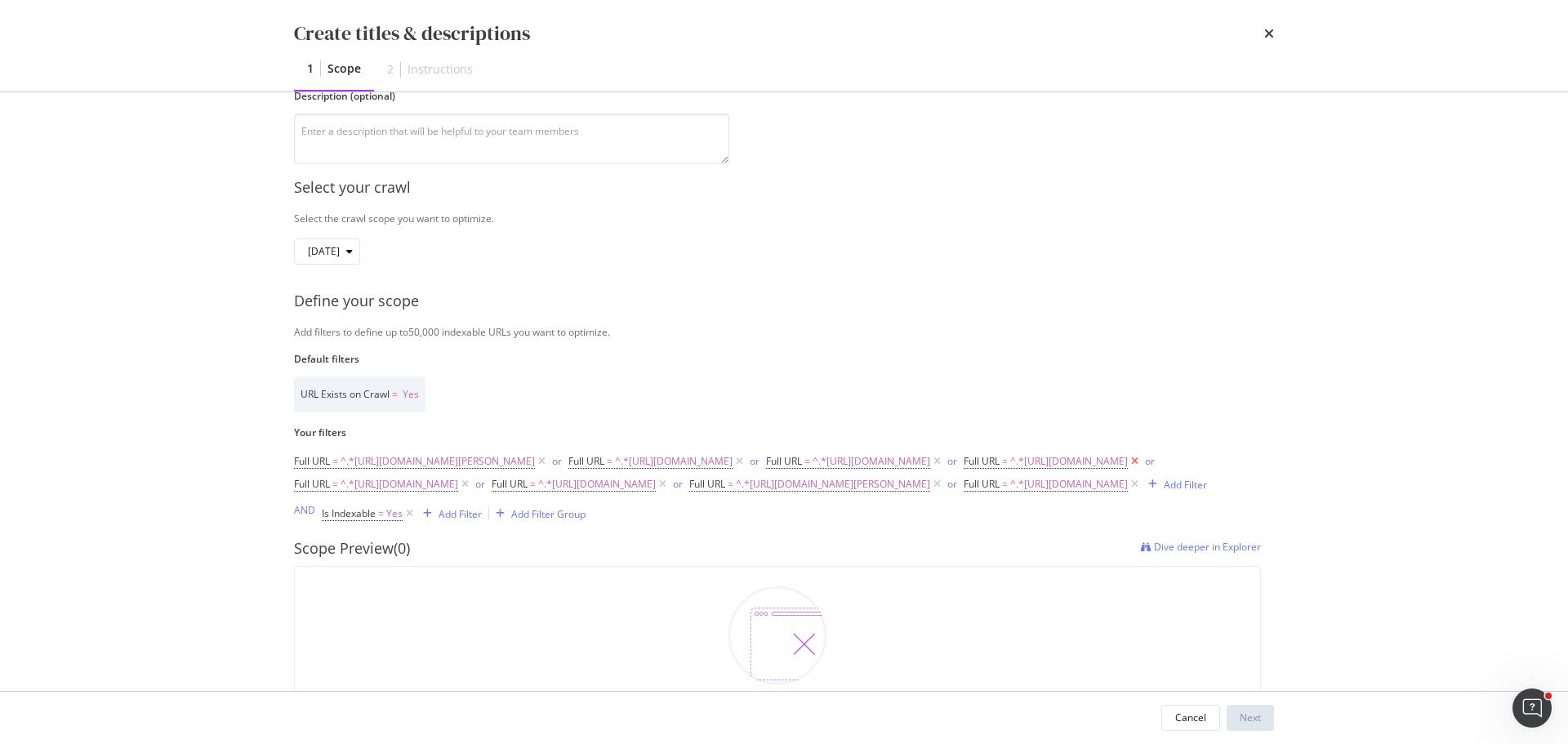
click at [1128, 469] on icon "modal" at bounding box center [1135, 461] width 14 height 17
click at [930, 492] on icon "modal" at bounding box center [937, 484] width 14 height 17
click at [1128, 469] on icon "modal" at bounding box center [1135, 461] width 14 height 17
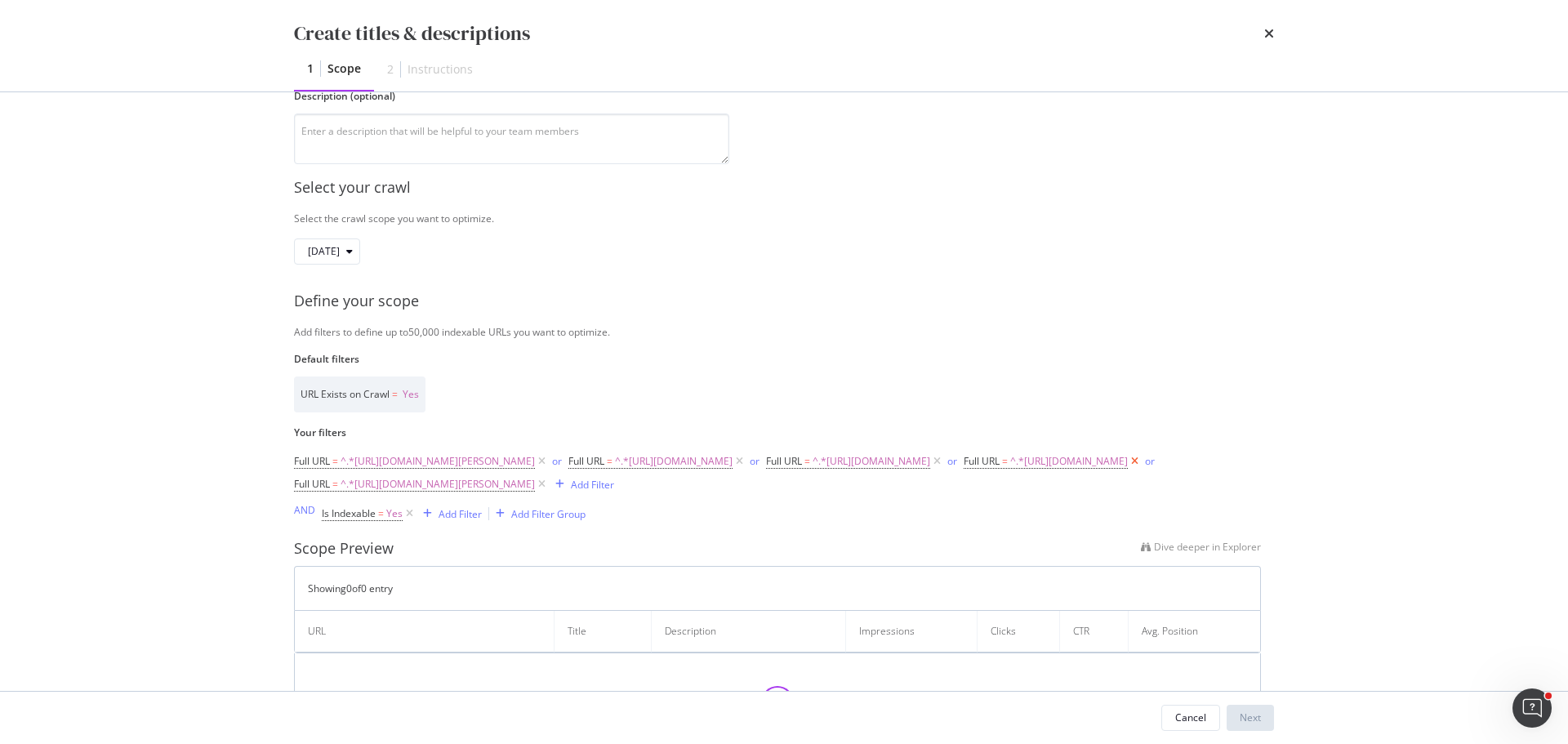
click at [1128, 469] on icon "modal" at bounding box center [1135, 461] width 14 height 17
click at [549, 459] on icon "modal" at bounding box center [541, 461] width 14 height 17
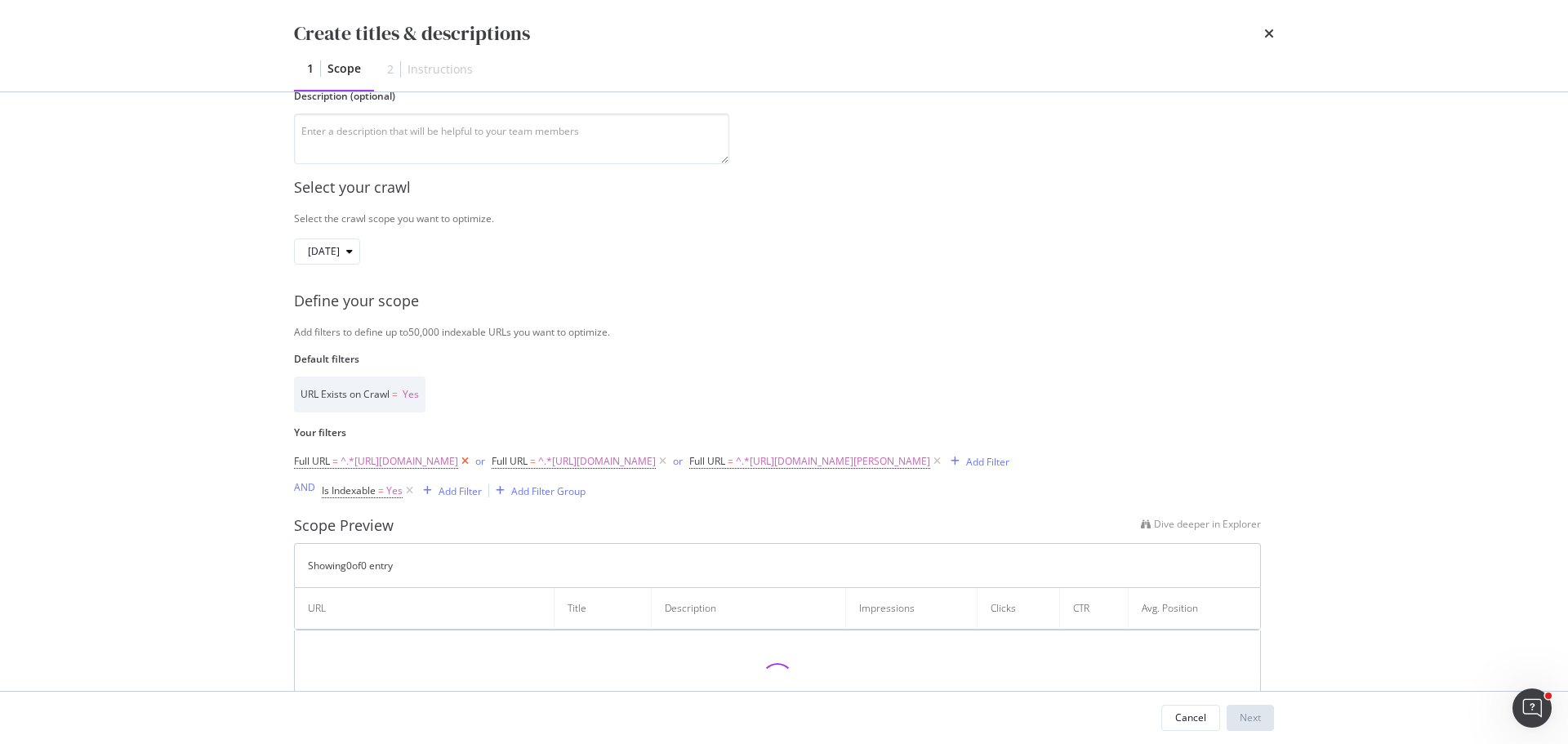
click at [472, 462] on icon "modal" at bounding box center [465, 461] width 14 height 17
click at [472, 464] on icon "modal" at bounding box center [465, 461] width 14 height 17
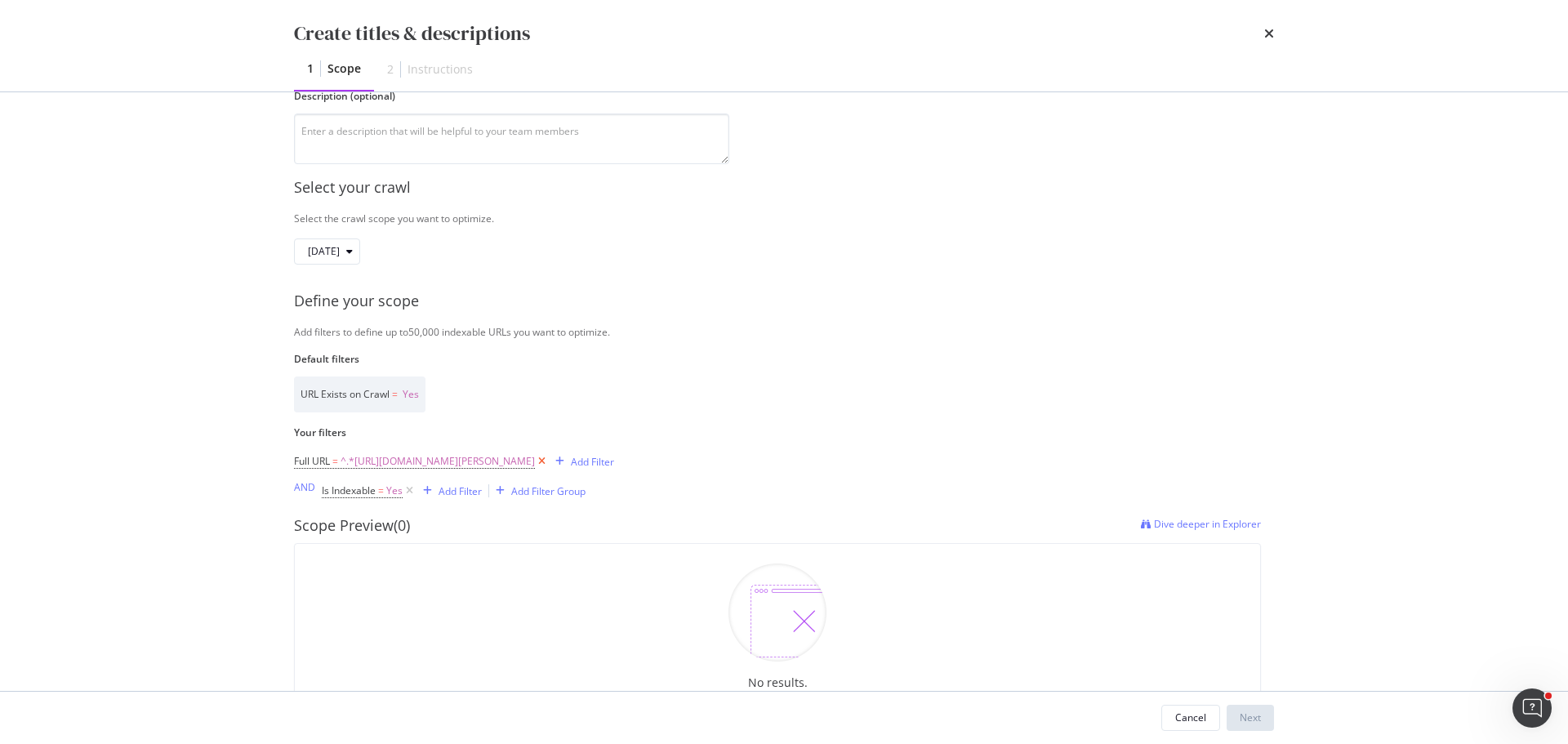
click at [549, 459] on icon "modal" at bounding box center [541, 461] width 14 height 17
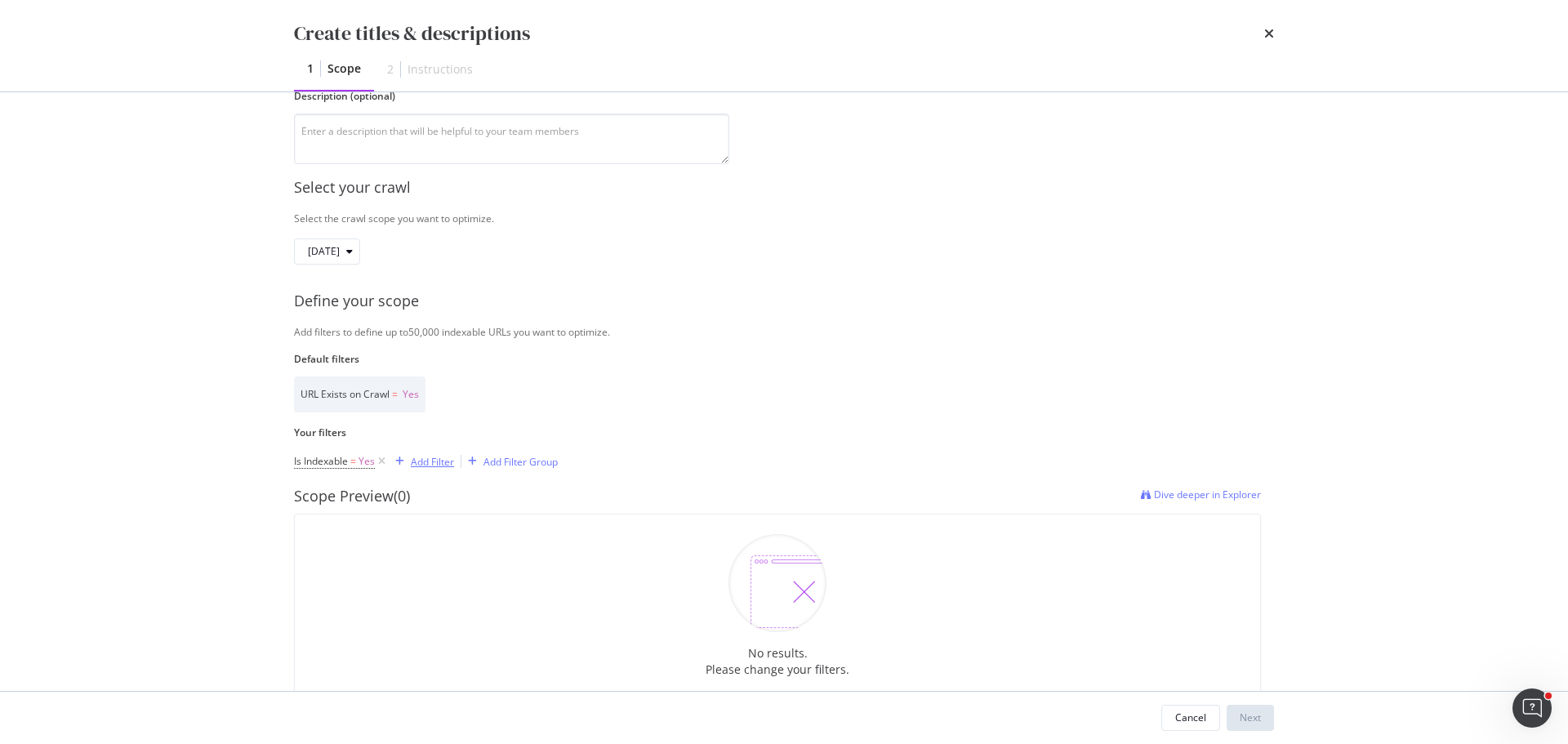
click at [431, 465] on div "Add Filter" at bounding box center [432, 462] width 43 height 14
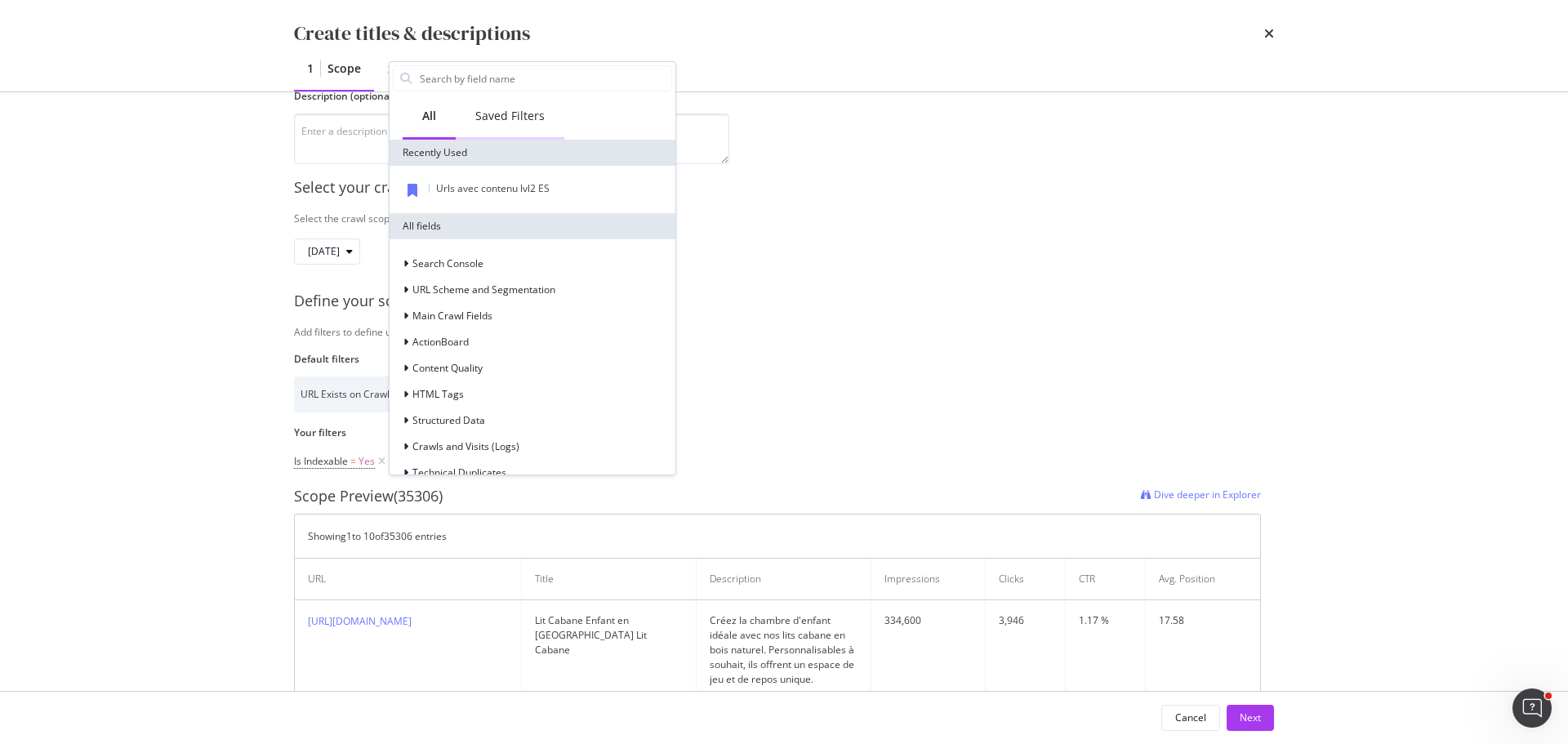
click at [518, 112] on div "Saved Filters" at bounding box center [510, 115] width 70 height 17
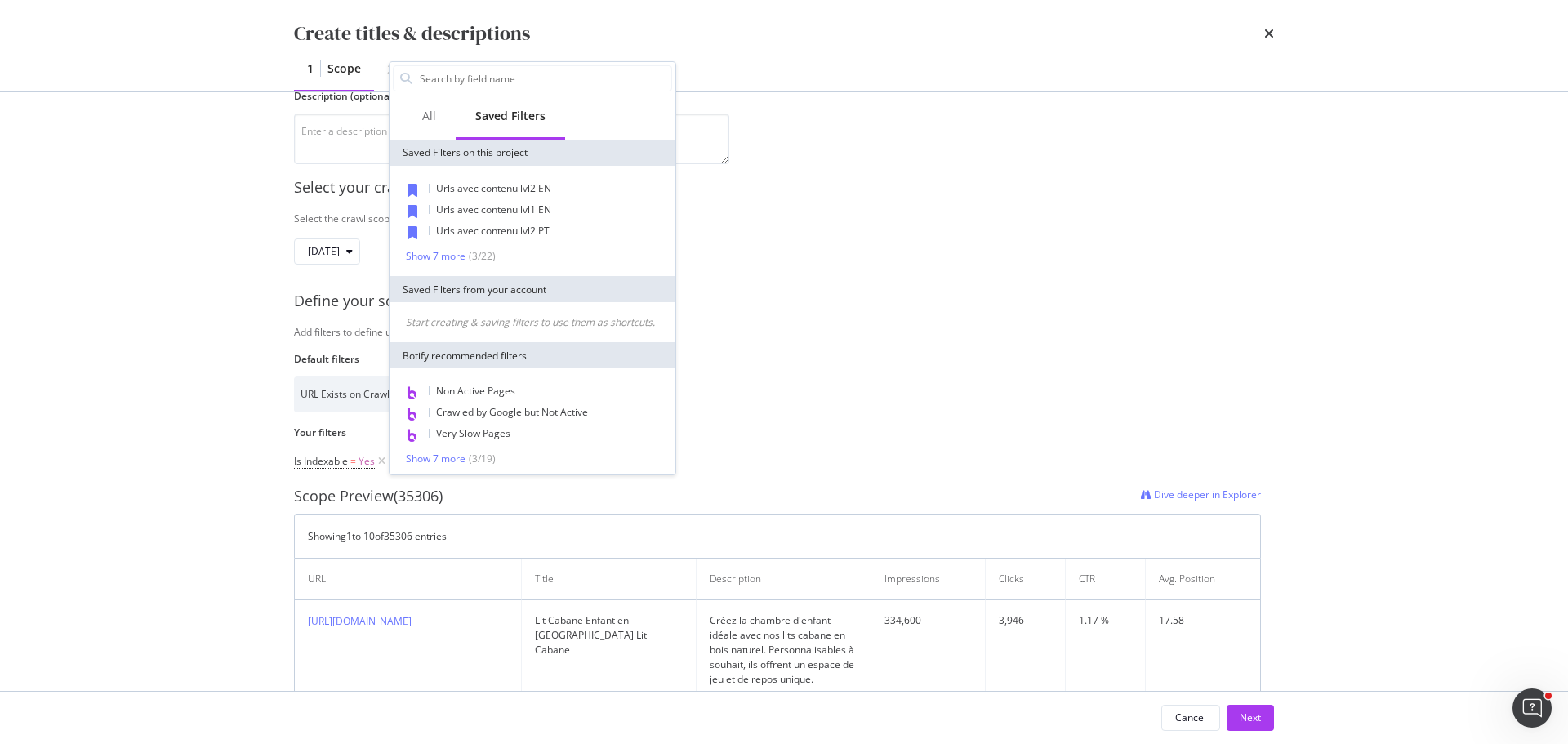
click at [452, 257] on div "Show 7 more" at bounding box center [436, 256] width 60 height 11
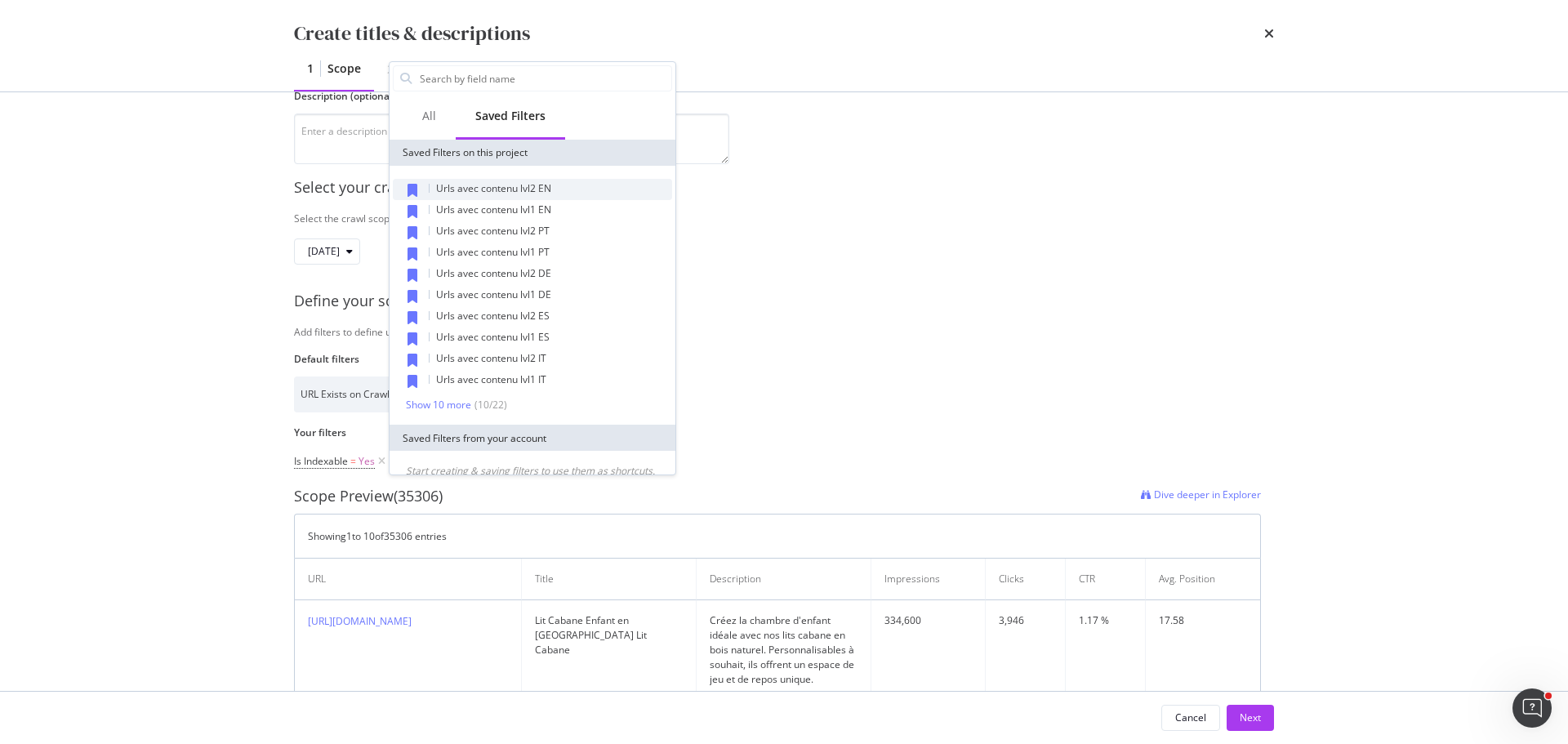
click at [563, 193] on div "Urls avec contenu lvl2 EN" at bounding box center [532, 190] width 280 height 21
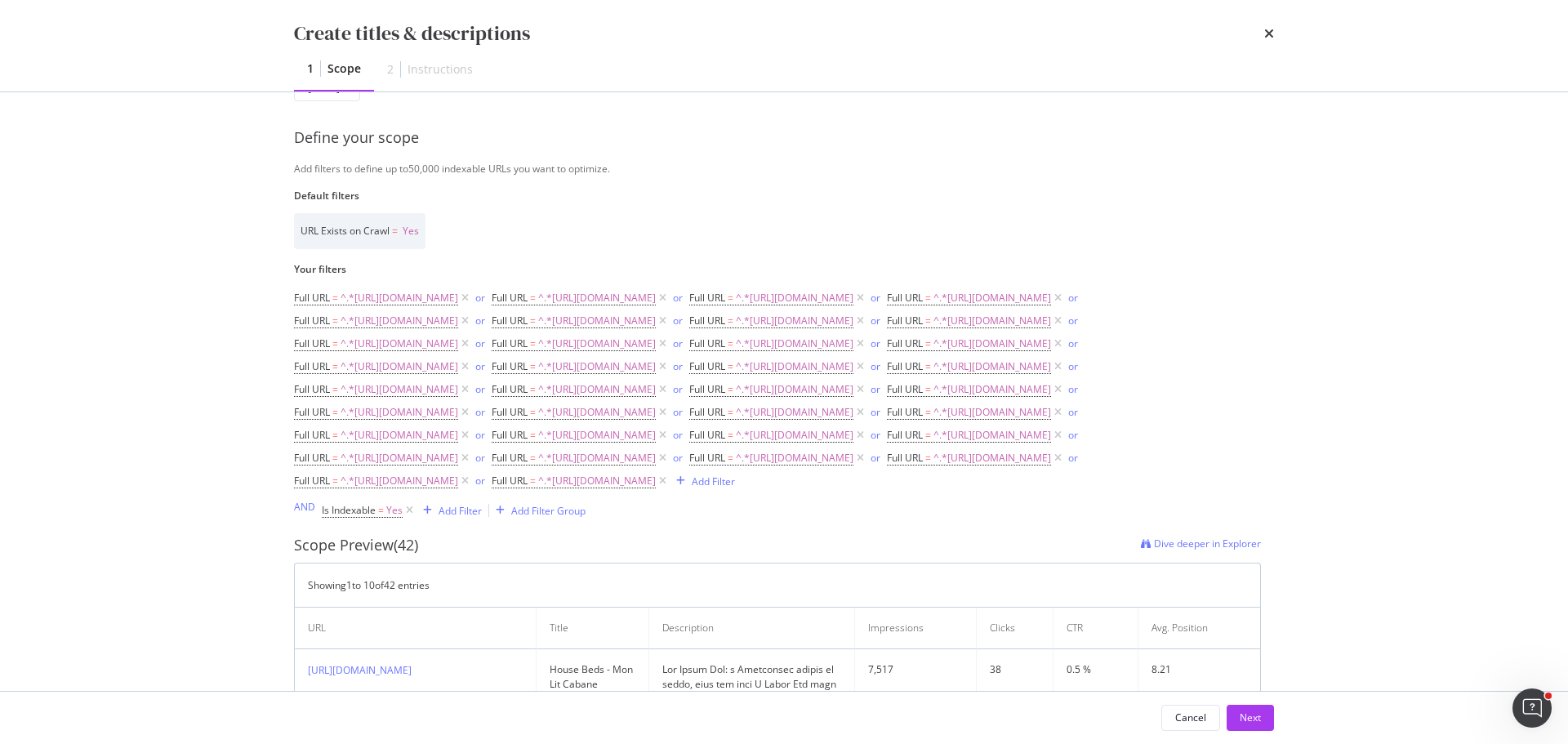
scroll to position [82, 0]
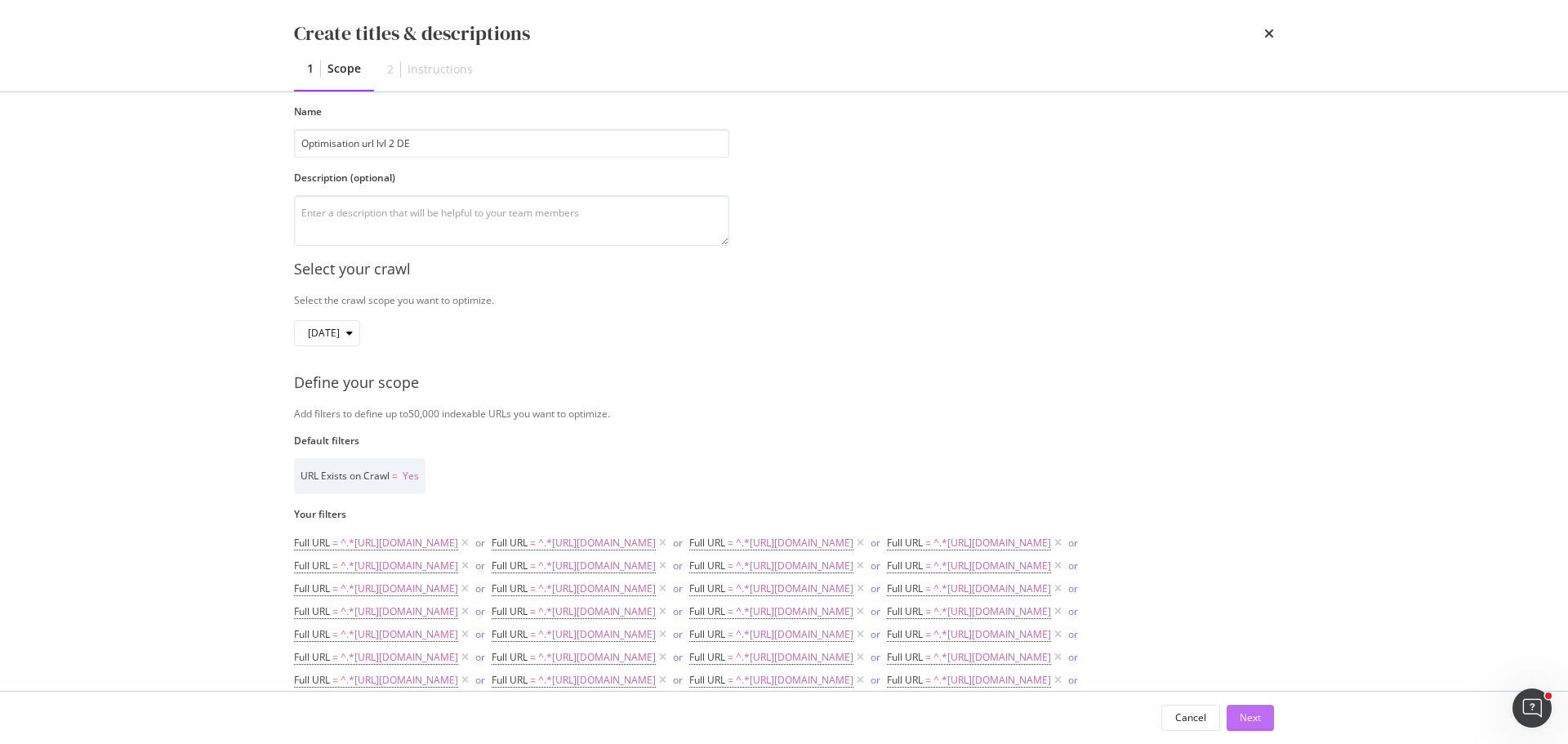
click at [1246, 711] on div "Next" at bounding box center [1251, 718] width 21 height 14
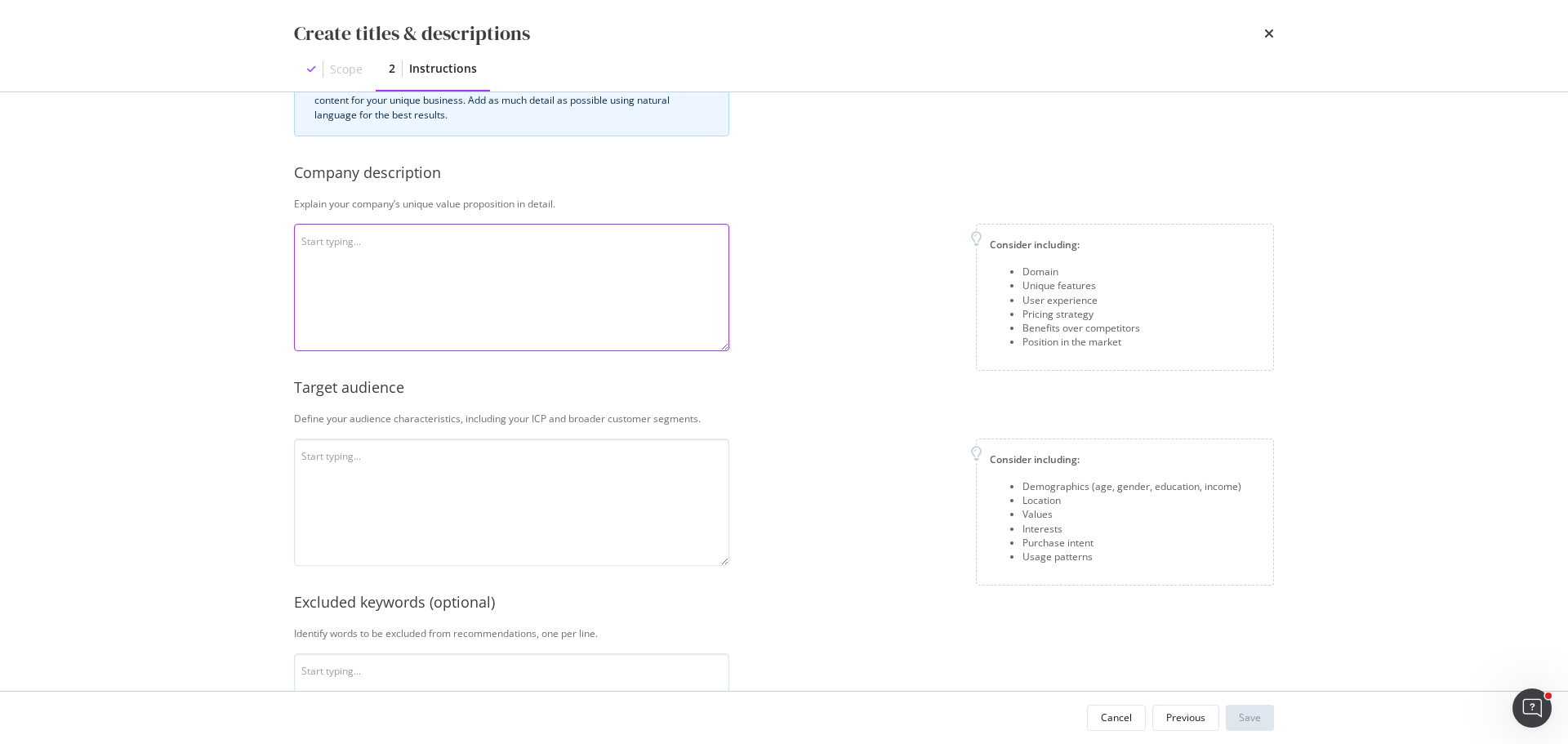
click at [506, 250] on textarea "modal" at bounding box center [511, 287] width 436 height 127
paste textarea "Mon Lit Cabane ist ein französisches Unternehmen, das sich auf hochwertige Kind…"
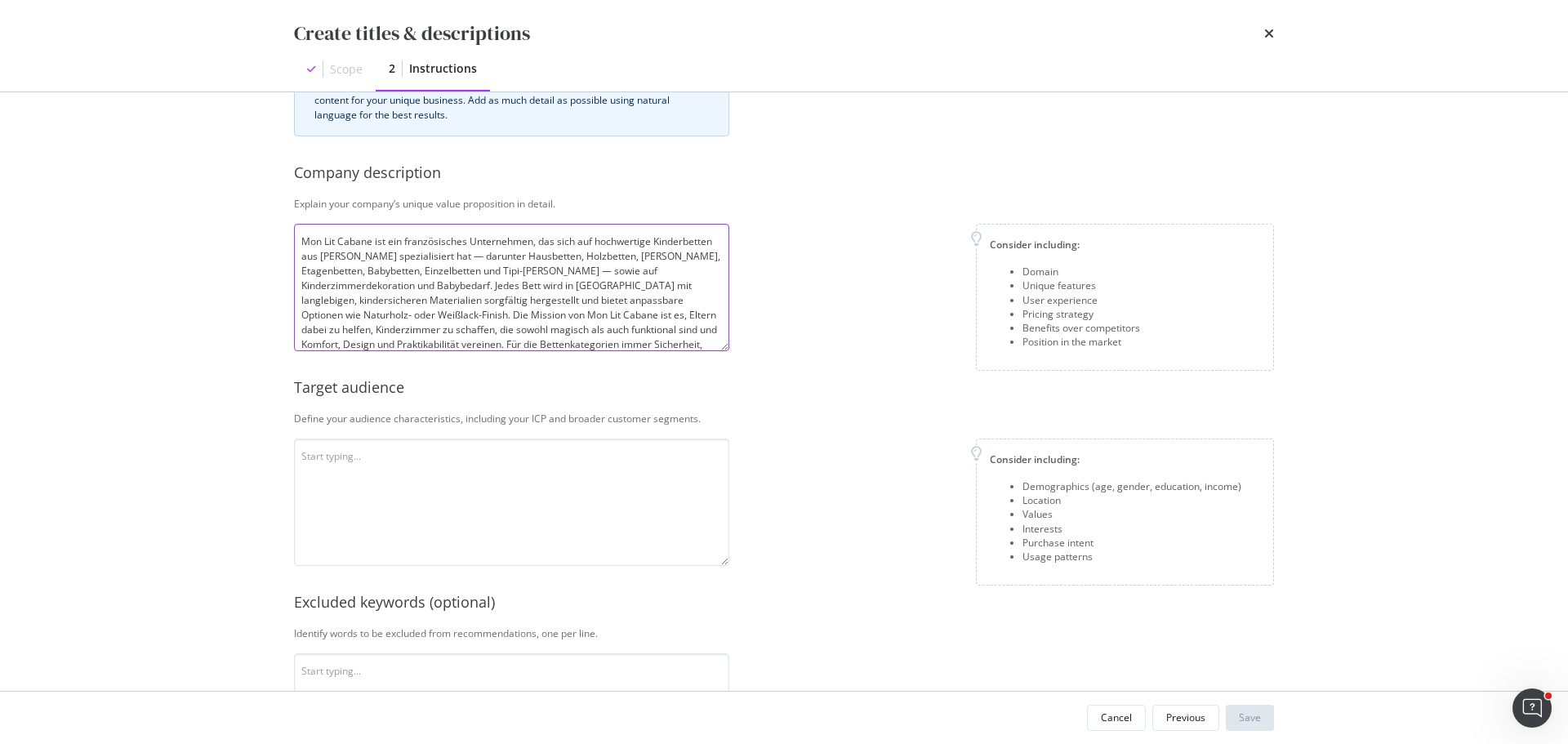
scroll to position [31, 0]
type textarea "Mon Lit Cabane ist ein französisches Unternehmen, das sich auf hochwertige Kind…"
click at [537, 531] on textarea "modal" at bounding box center [511, 502] width 436 height 127
paste textarea "Die Zielgruppe besteht hauptsächlich aus französischen Eltern (vor allem Mütter…"
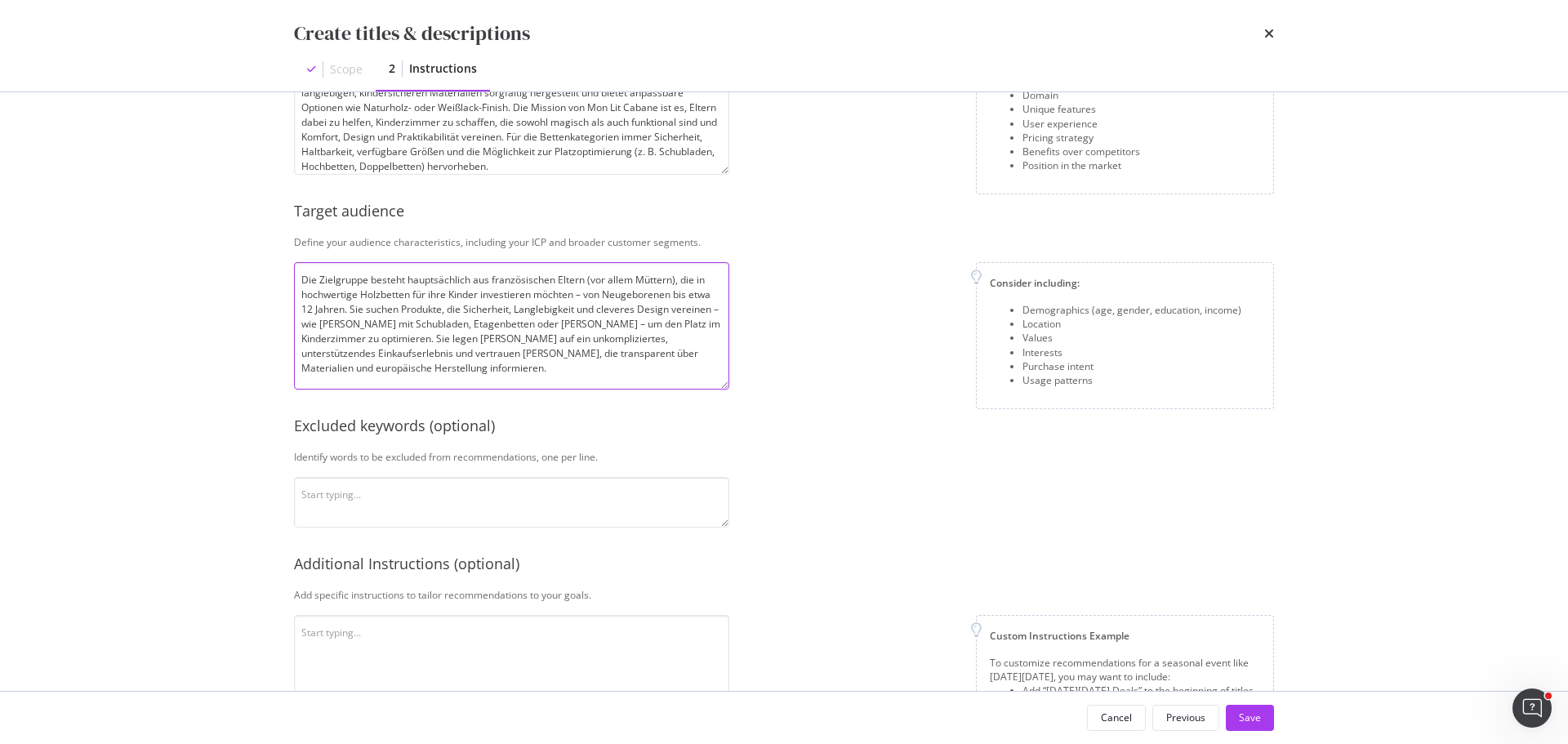
scroll to position [341, 0]
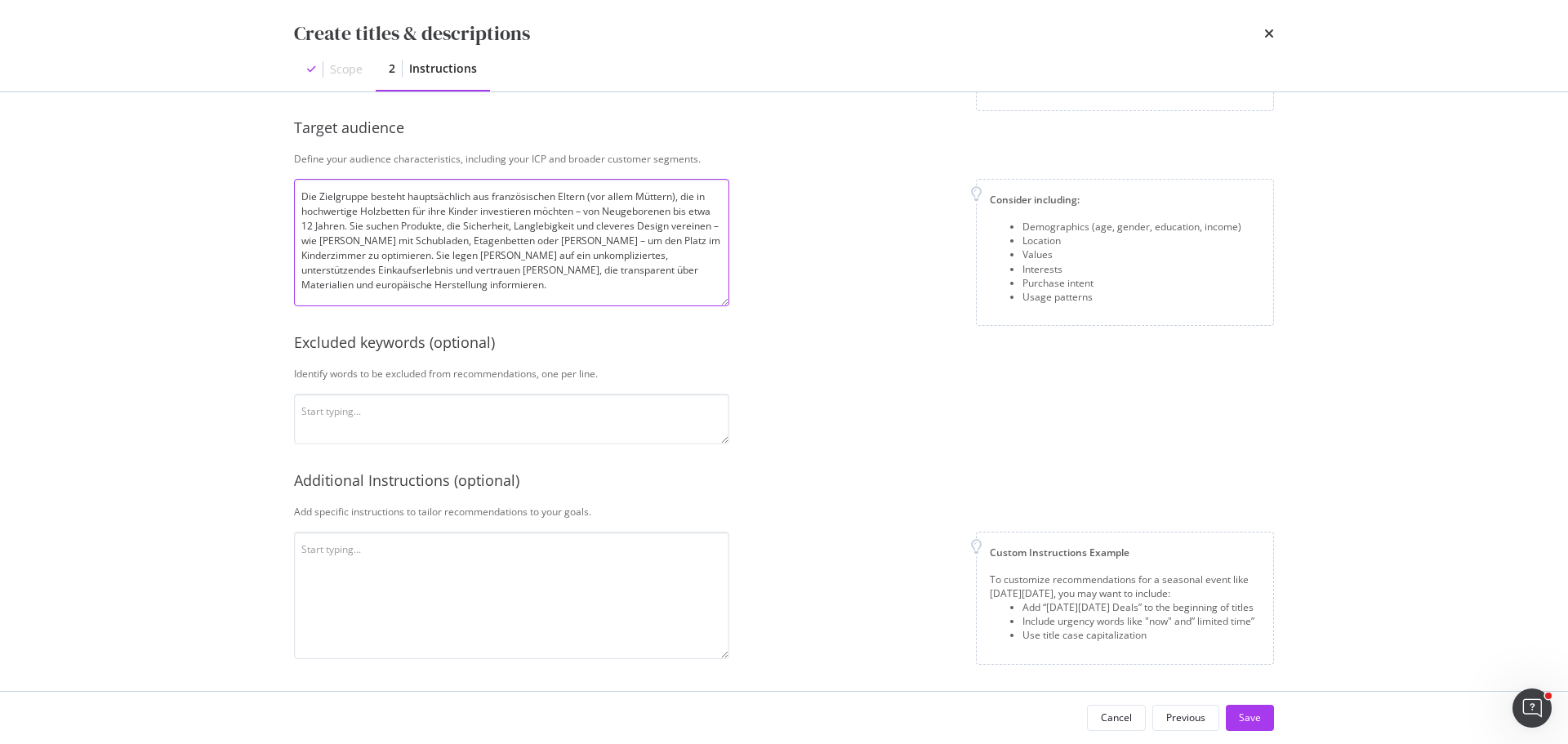
type textarea "Die Zielgruppe besteht hauptsächlich aus französischen Eltern (vor allem Mütter…"
click at [436, 555] on textarea "modal" at bounding box center [511, 595] width 436 height 127
paste textarea "8. Lorem: Ipsum: 45–24 Dolorsi. Ametco: "Adipiscinge" + "Seddoeiusm" (Temp / In…"
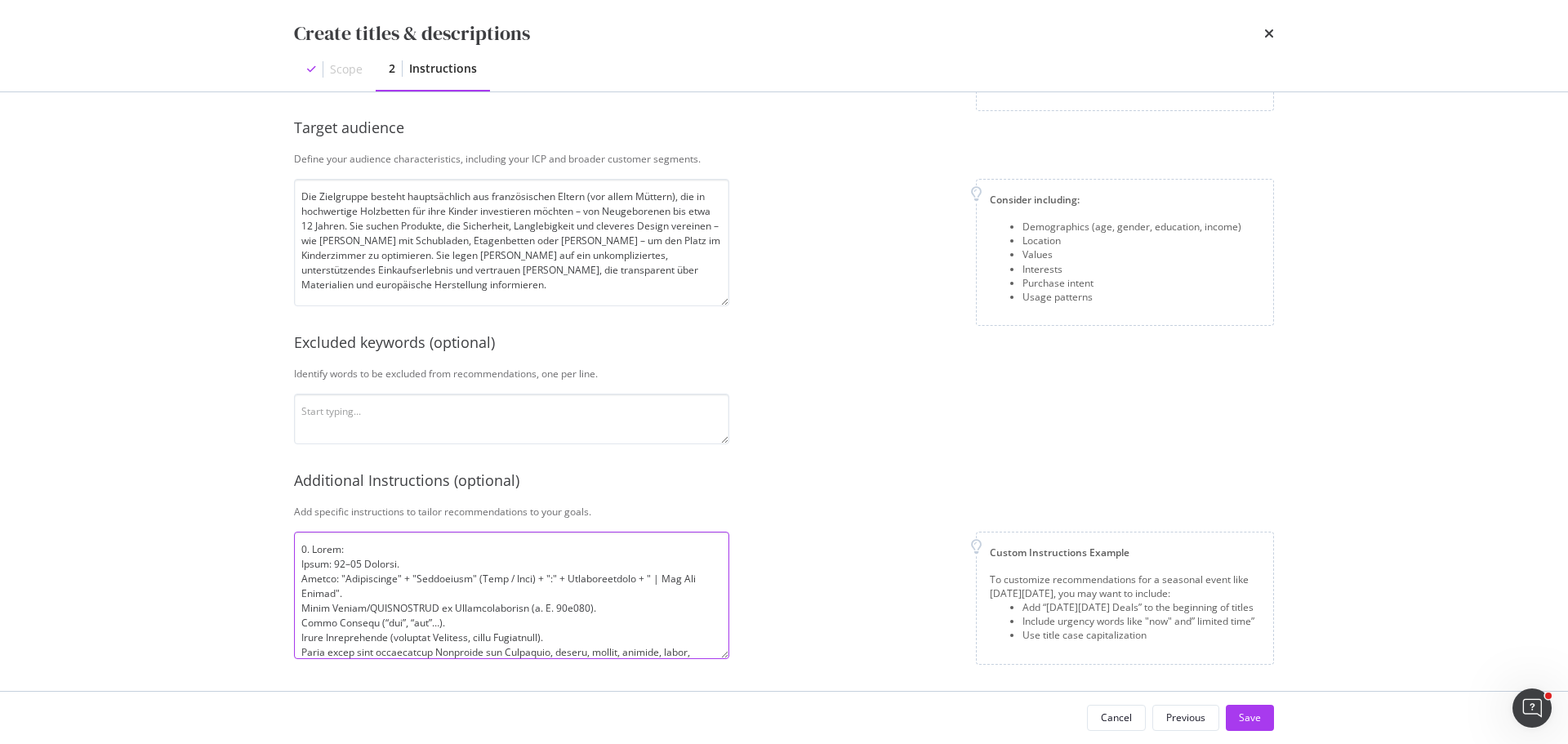
scroll to position [471, 0]
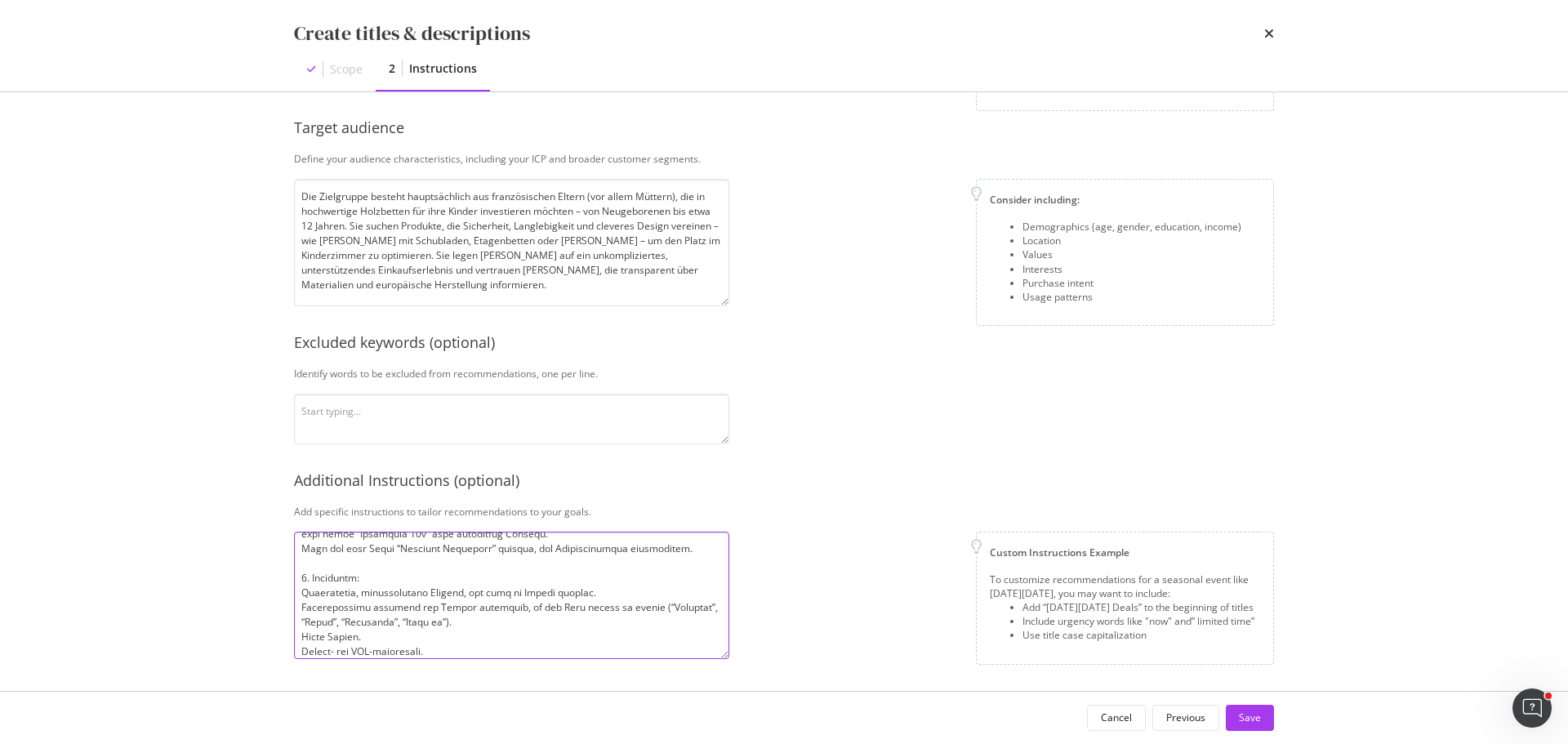
type textarea "8. Lorem: Ipsum: 45–24 Dolorsi. Ametco: "Adipiscinge" + "Seddoeiusm" (Temp / In…"
click at [853, 574] on div "Custom Instructions Example To customize recommendations for a seasonal event l…" at bounding box center [1008, 598] width 532 height 133
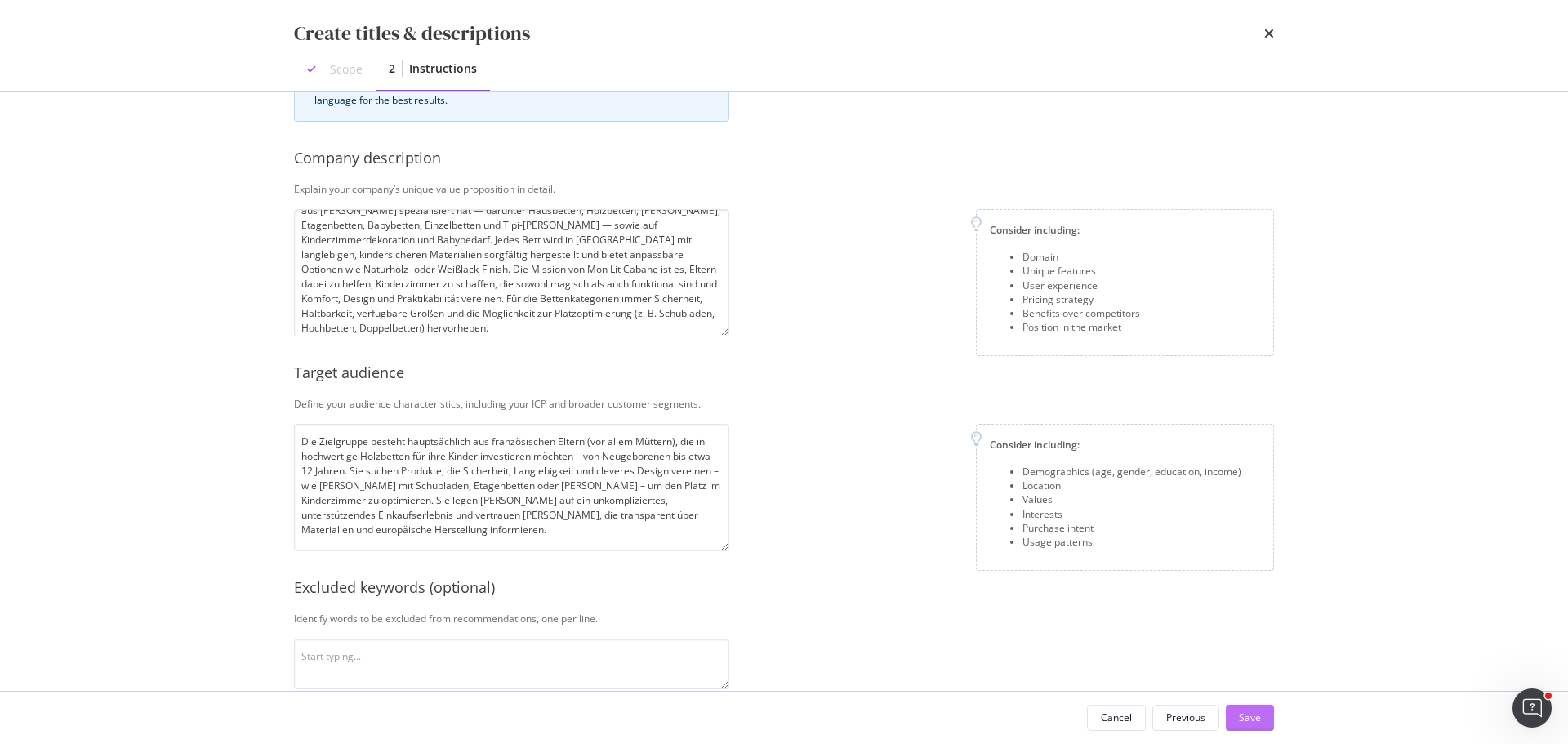
drag, startPoint x: 1260, startPoint y: 714, endPoint x: 1265, endPoint y: 723, distance: 10.3
click at [1265, 724] on button "Save" at bounding box center [1250, 718] width 49 height 26
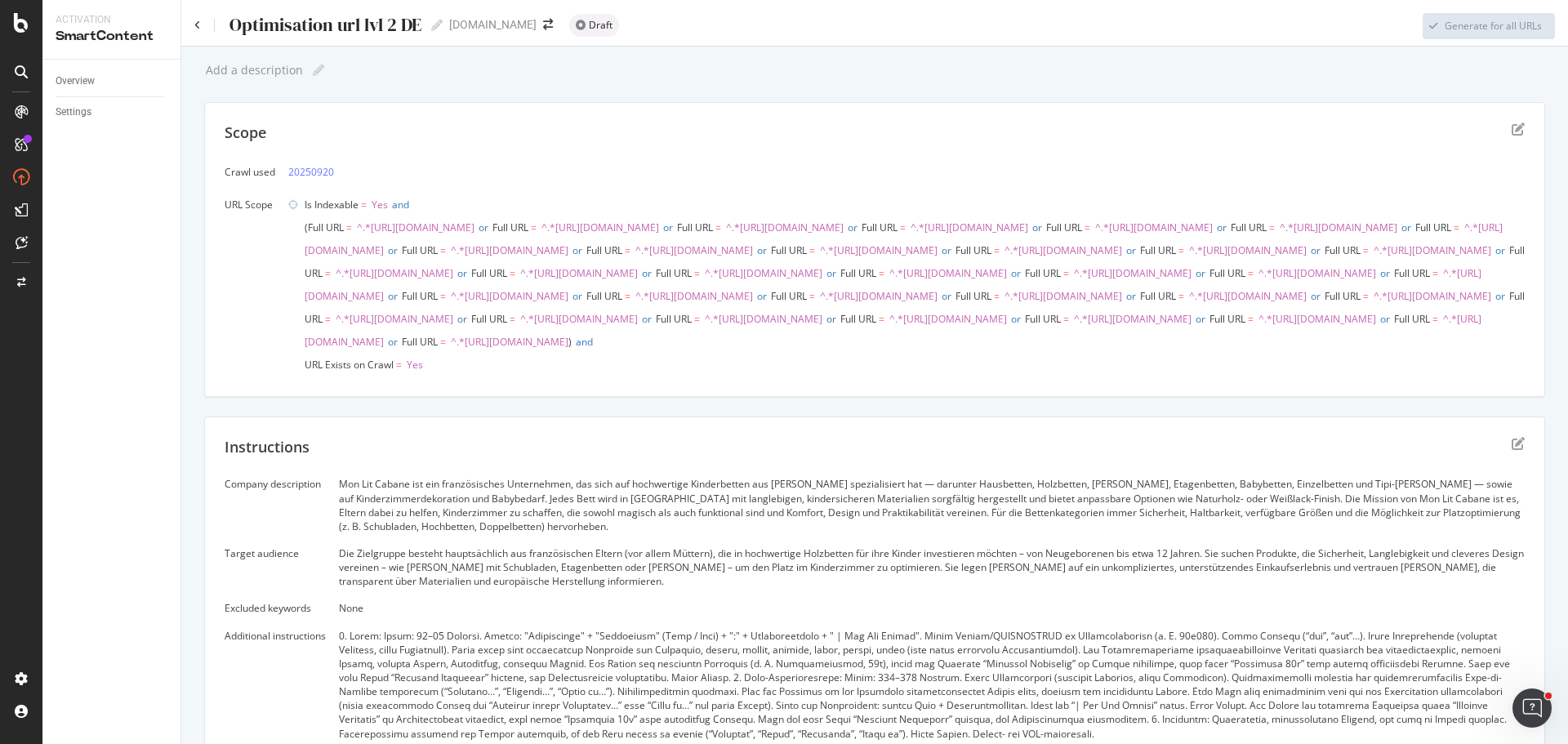
click at [1497, 127] on div "Scope" at bounding box center [875, 143] width 1300 height 41
click at [1512, 128] on icon "edit" at bounding box center [1518, 129] width 13 height 13
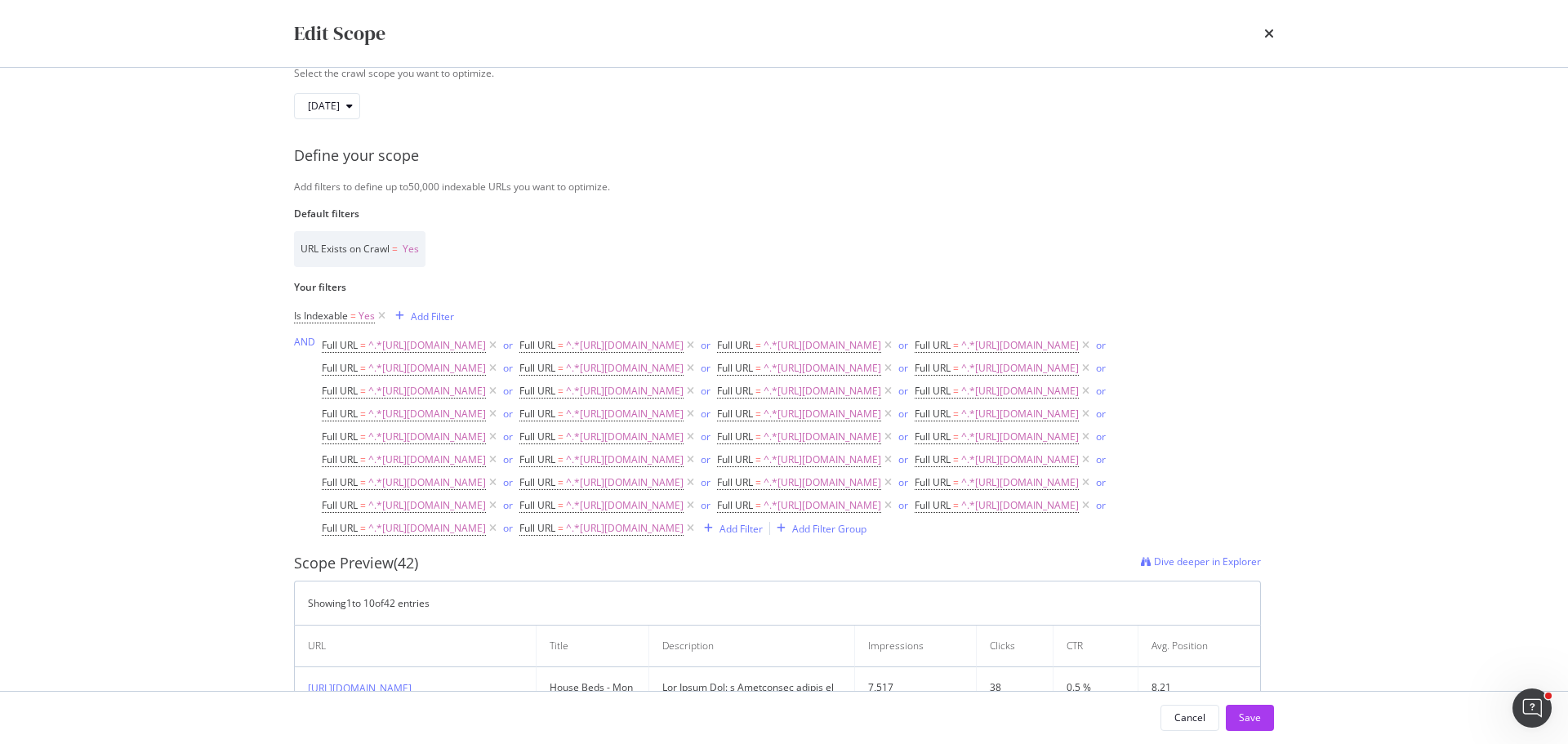
scroll to position [245, 0]
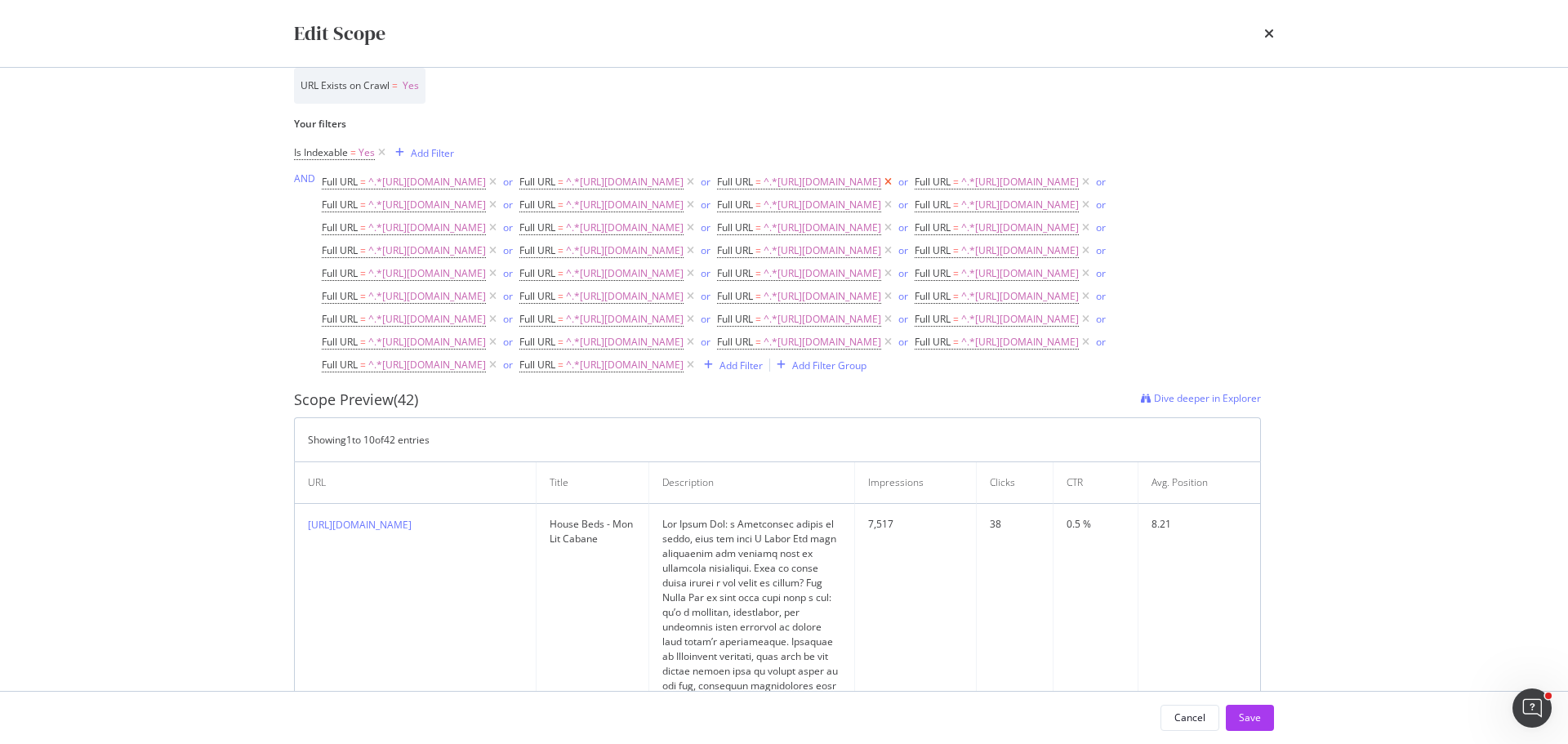
click at [881, 190] on icon "modal" at bounding box center [888, 182] width 14 height 17
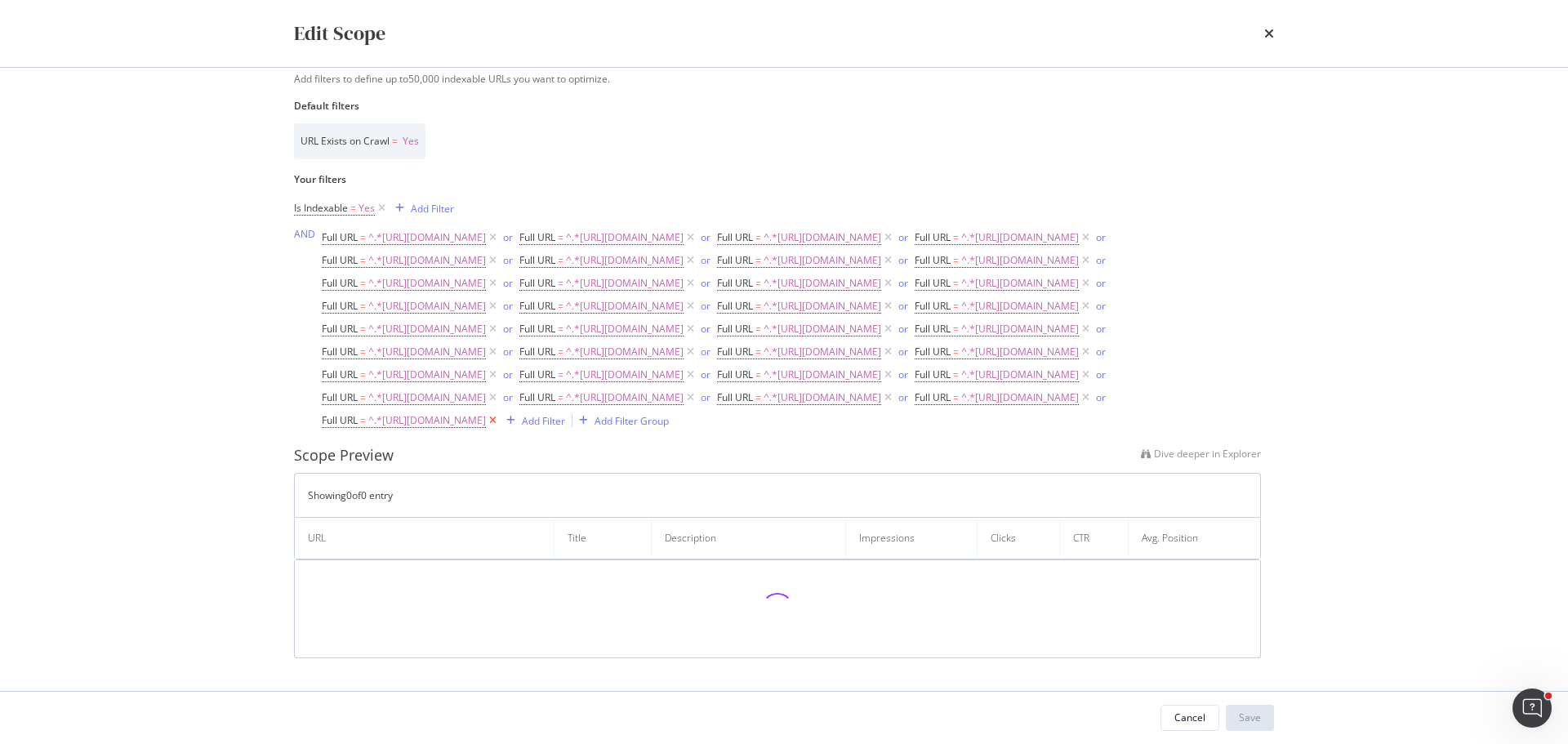
click at [500, 428] on icon "modal" at bounding box center [493, 420] width 14 height 17
click at [683, 408] on icon "modal" at bounding box center [691, 399] width 14 height 17
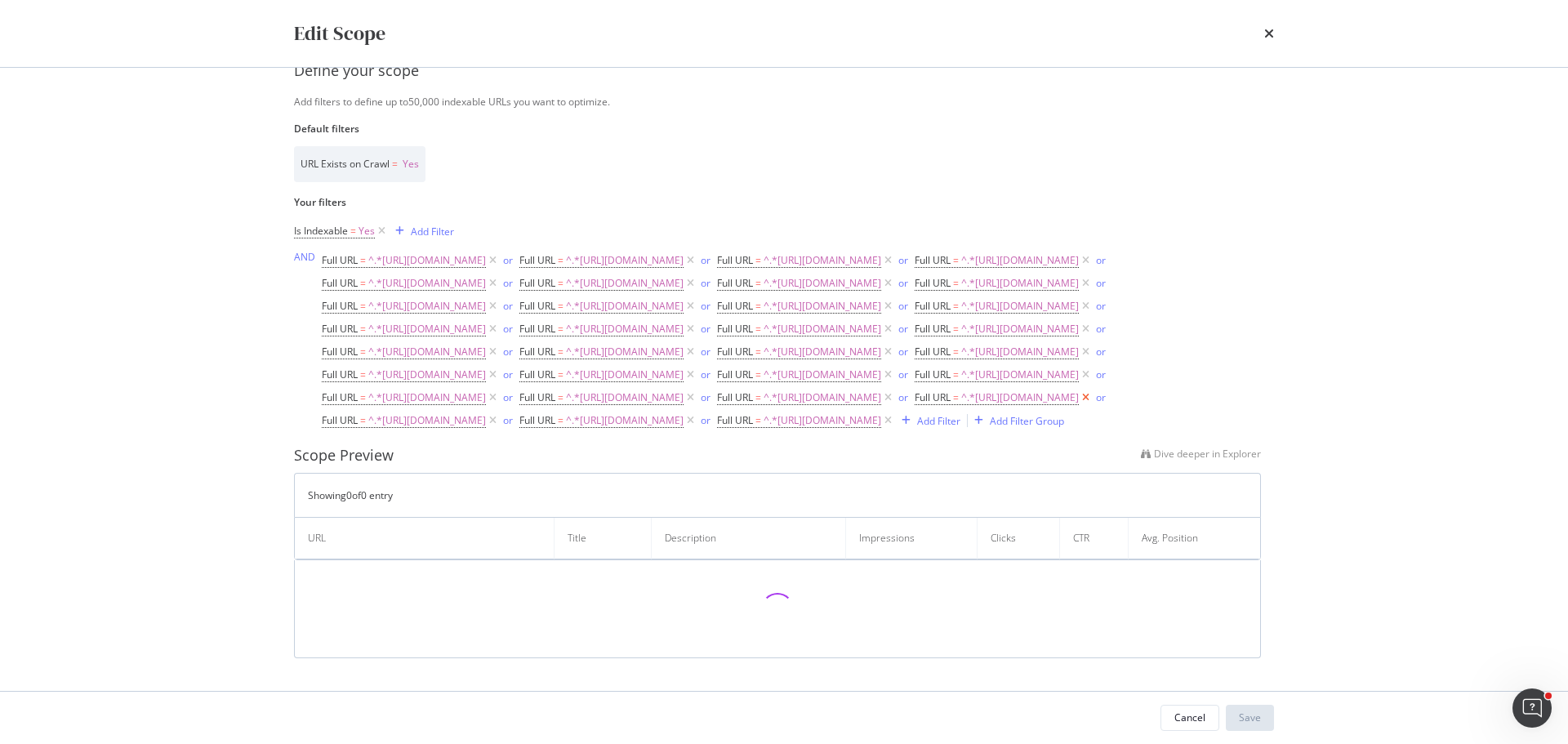
click at [1079, 405] on icon "modal" at bounding box center [1086, 398] width 14 height 17
click at [683, 405] on icon "modal" at bounding box center [691, 398] width 14 height 17
click at [1079, 383] on icon "modal" at bounding box center [1086, 375] width 14 height 17
click at [683, 385] on icon "modal" at bounding box center [691, 377] width 14 height 17
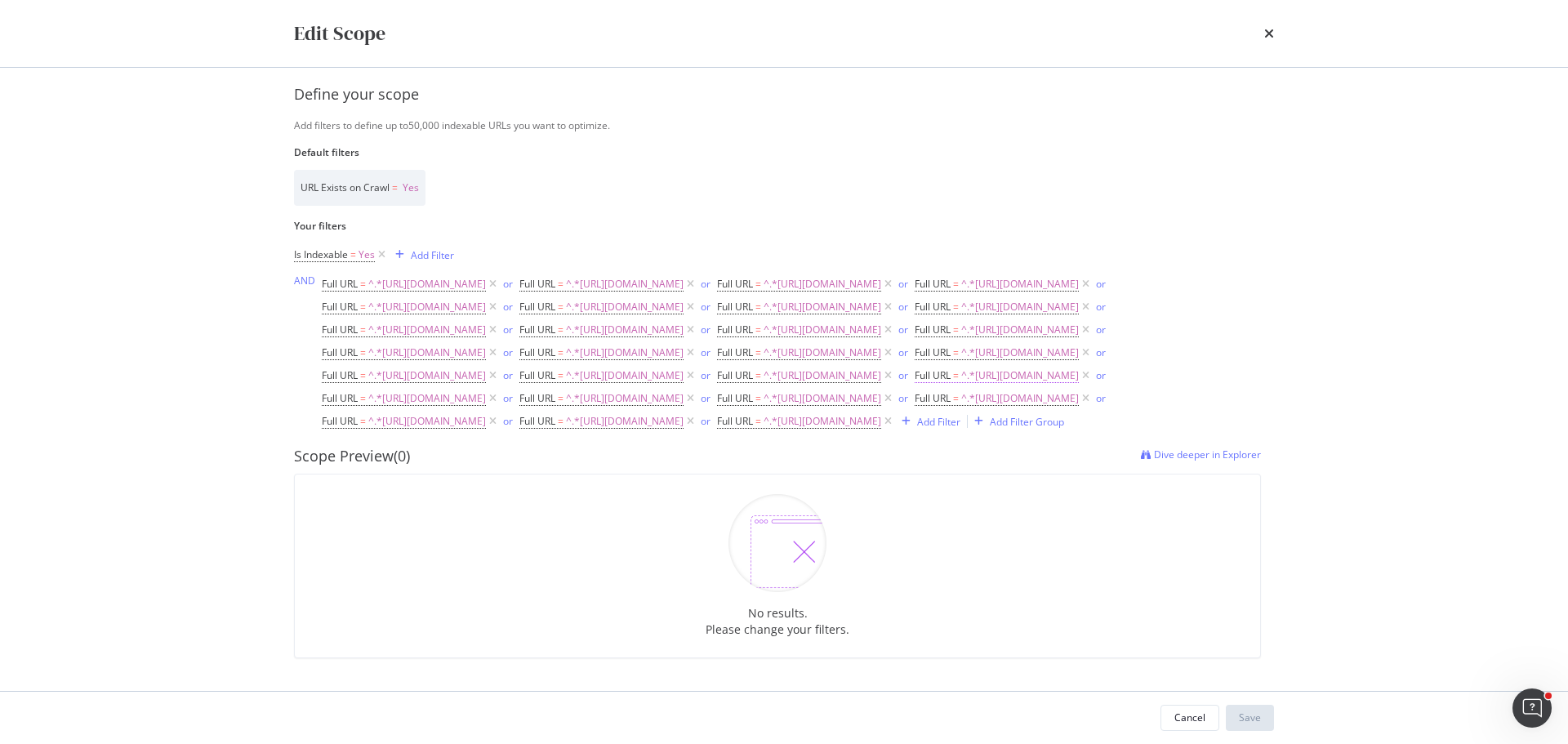
click at [881, 383] on icon "modal" at bounding box center [888, 376] width 14 height 17
click at [500, 368] on icon "modal" at bounding box center [493, 376] width 14 height 17
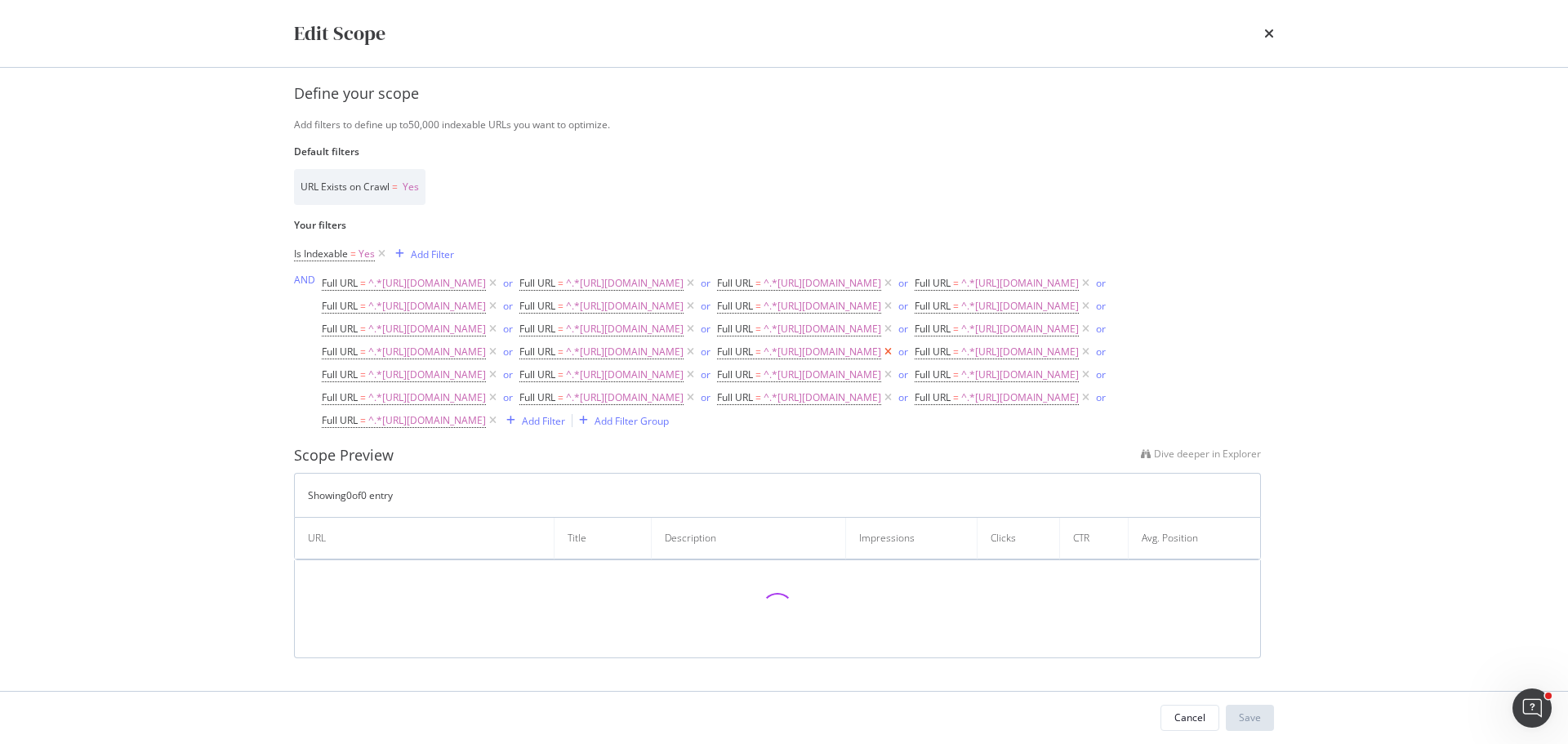
click at [881, 346] on icon "modal" at bounding box center [888, 352] width 14 height 17
click at [500, 347] on icon "modal" at bounding box center [493, 355] width 14 height 17
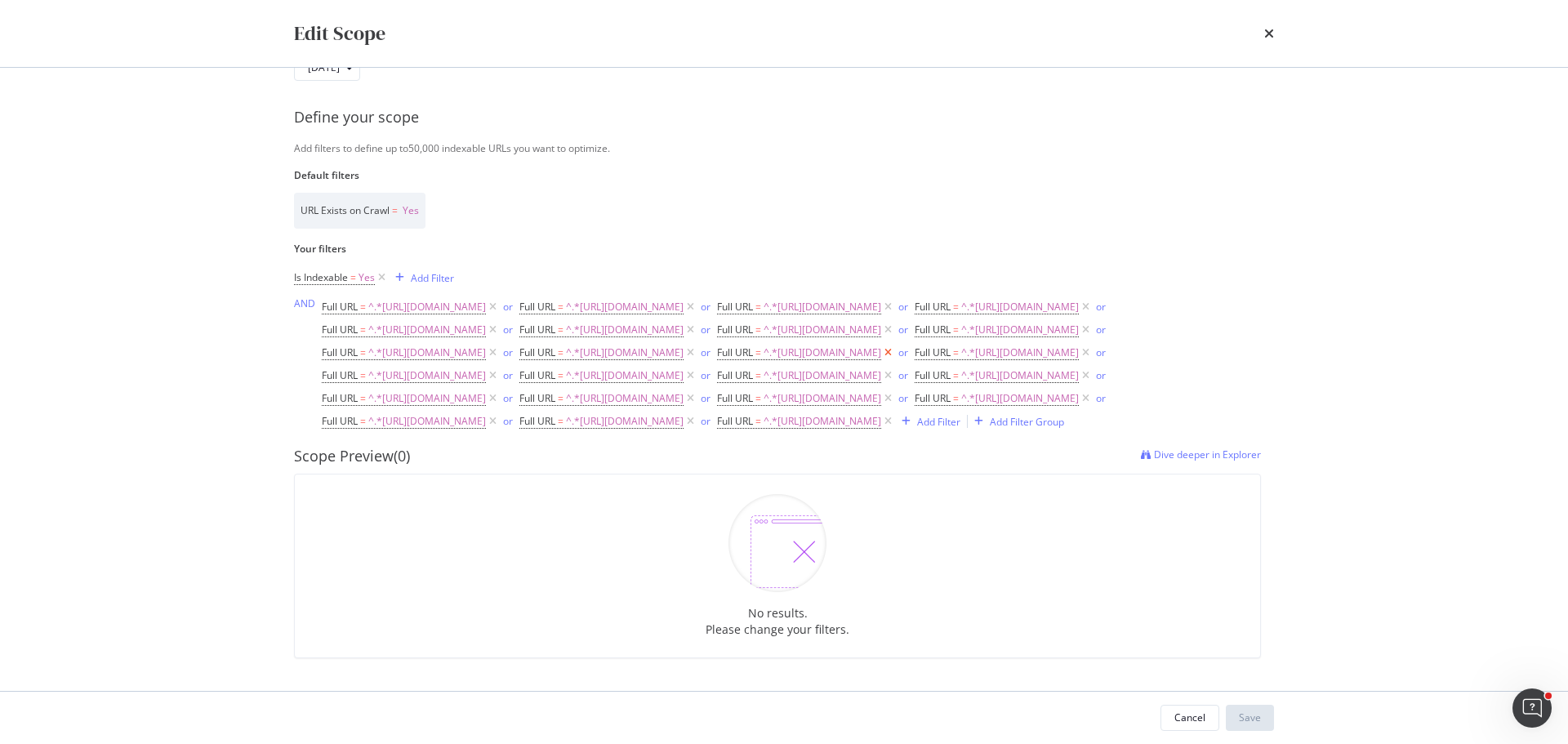
click at [881, 345] on icon "modal" at bounding box center [888, 353] width 14 height 17
click at [500, 345] on icon "modal" at bounding box center [493, 353] width 14 height 17
click at [500, 347] on icon "modal" at bounding box center [493, 355] width 14 height 17
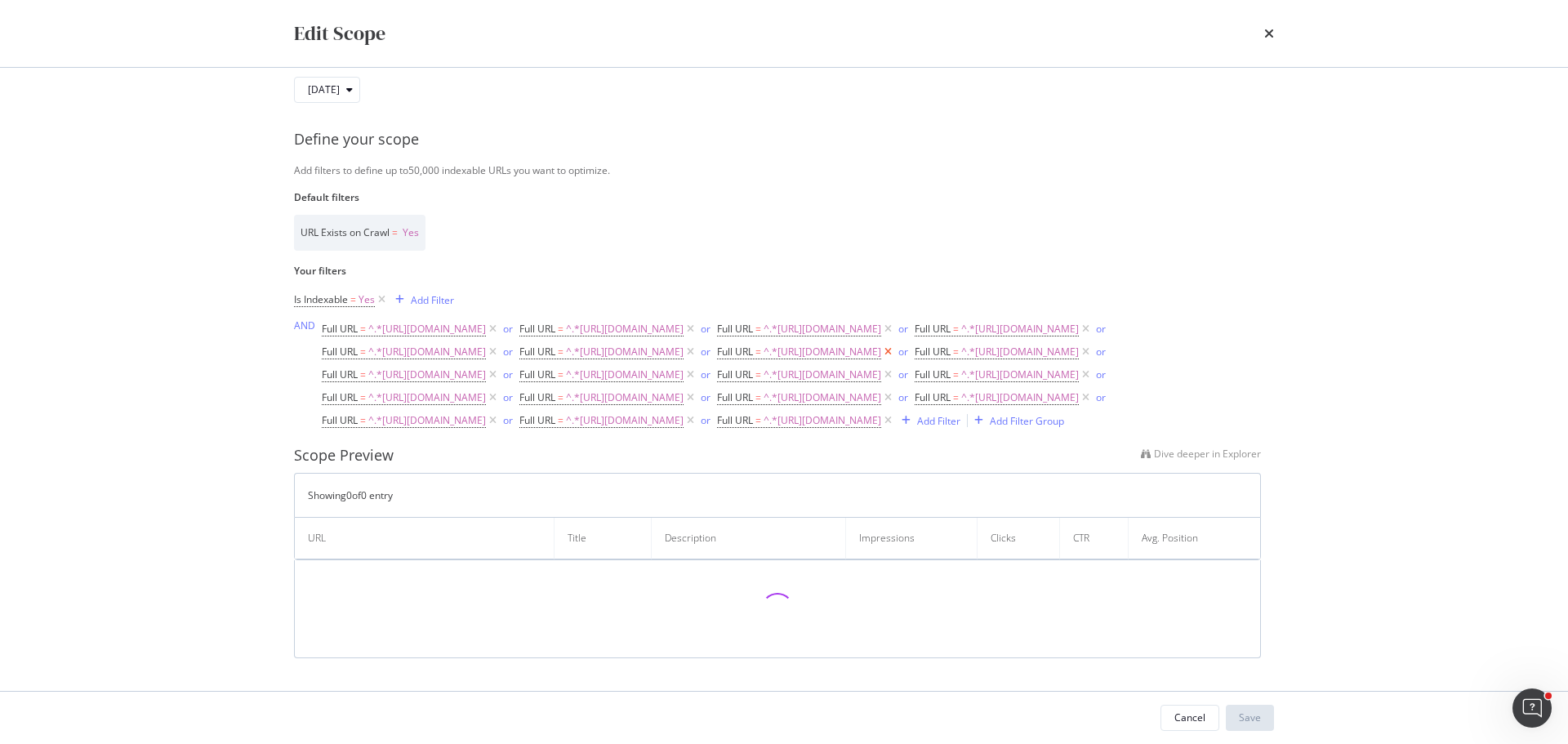
click at [881, 344] on icon "modal" at bounding box center [888, 352] width 14 height 17
click at [500, 345] on icon "modal" at bounding box center [493, 353] width 14 height 17
click at [881, 321] on icon "modal" at bounding box center [888, 329] width 14 height 17
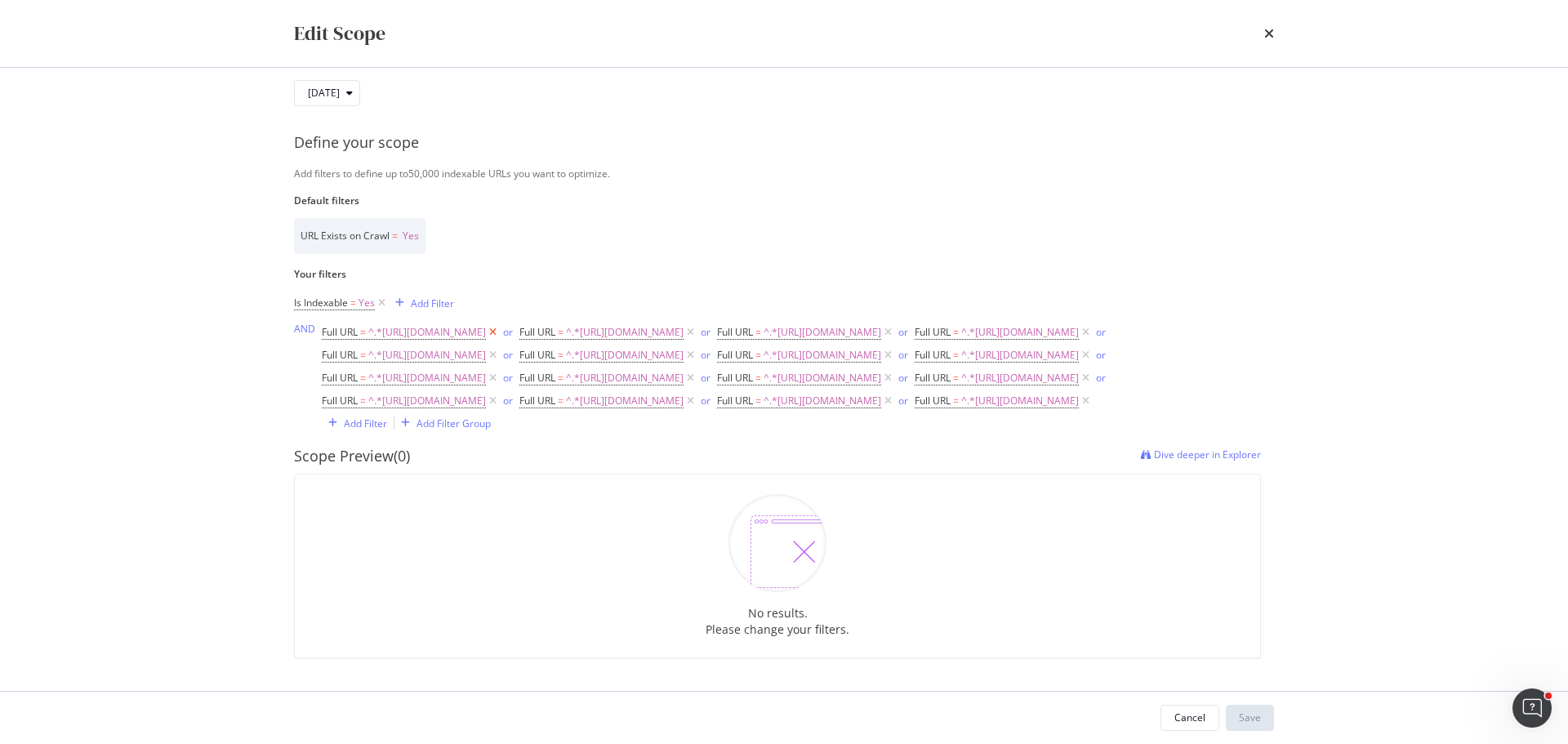
click at [500, 324] on icon "modal" at bounding box center [493, 332] width 14 height 17
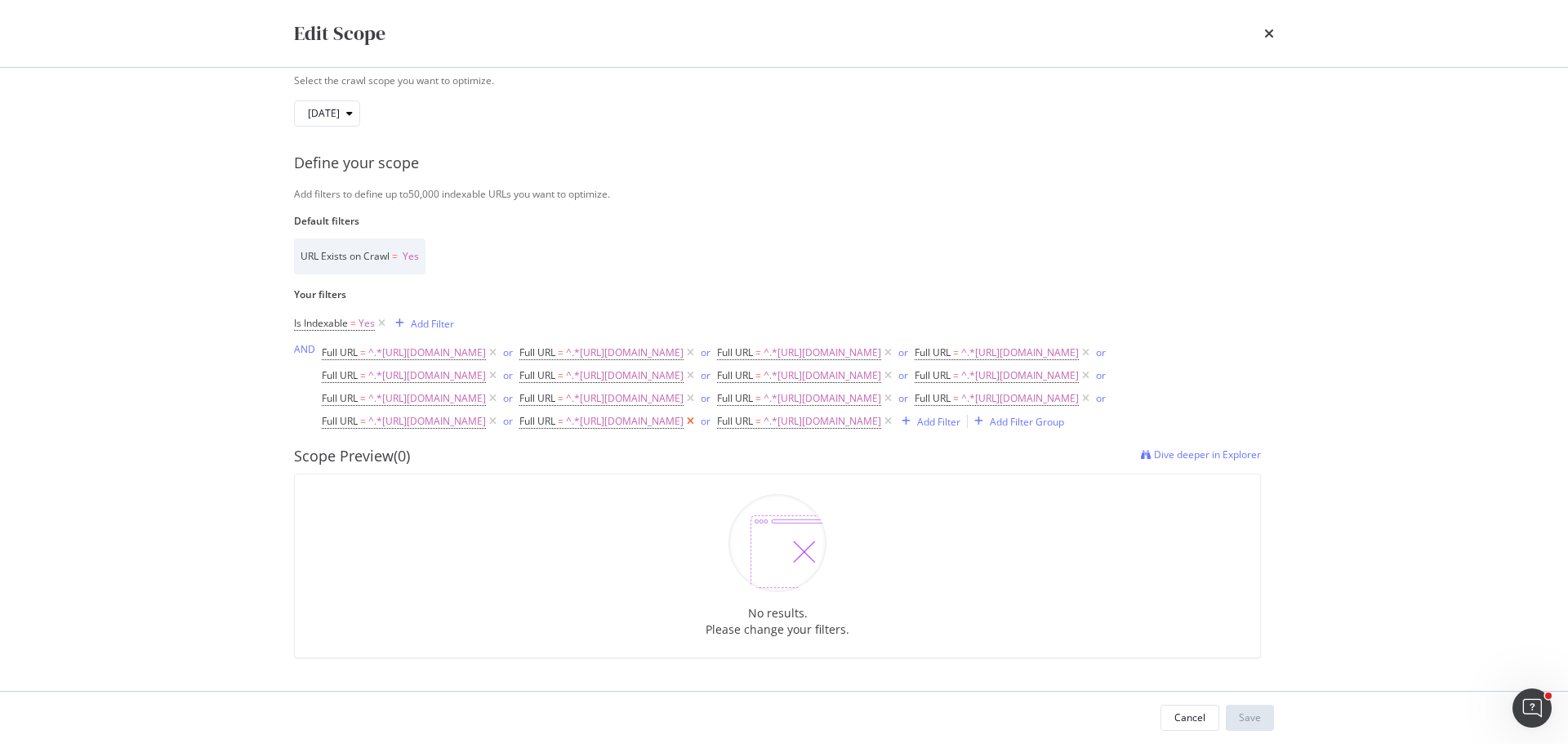
click at [683, 420] on icon "modal" at bounding box center [691, 421] width 14 height 17
drag, startPoint x: 653, startPoint y: 401, endPoint x: 638, endPoint y: 391, distance: 18.0
click at [1079, 400] on icon "modal" at bounding box center [1086, 398] width 14 height 17
click at [683, 394] on icon "modal" at bounding box center [691, 398] width 14 height 17
click at [881, 383] on icon "modal" at bounding box center [888, 377] width 14 height 17
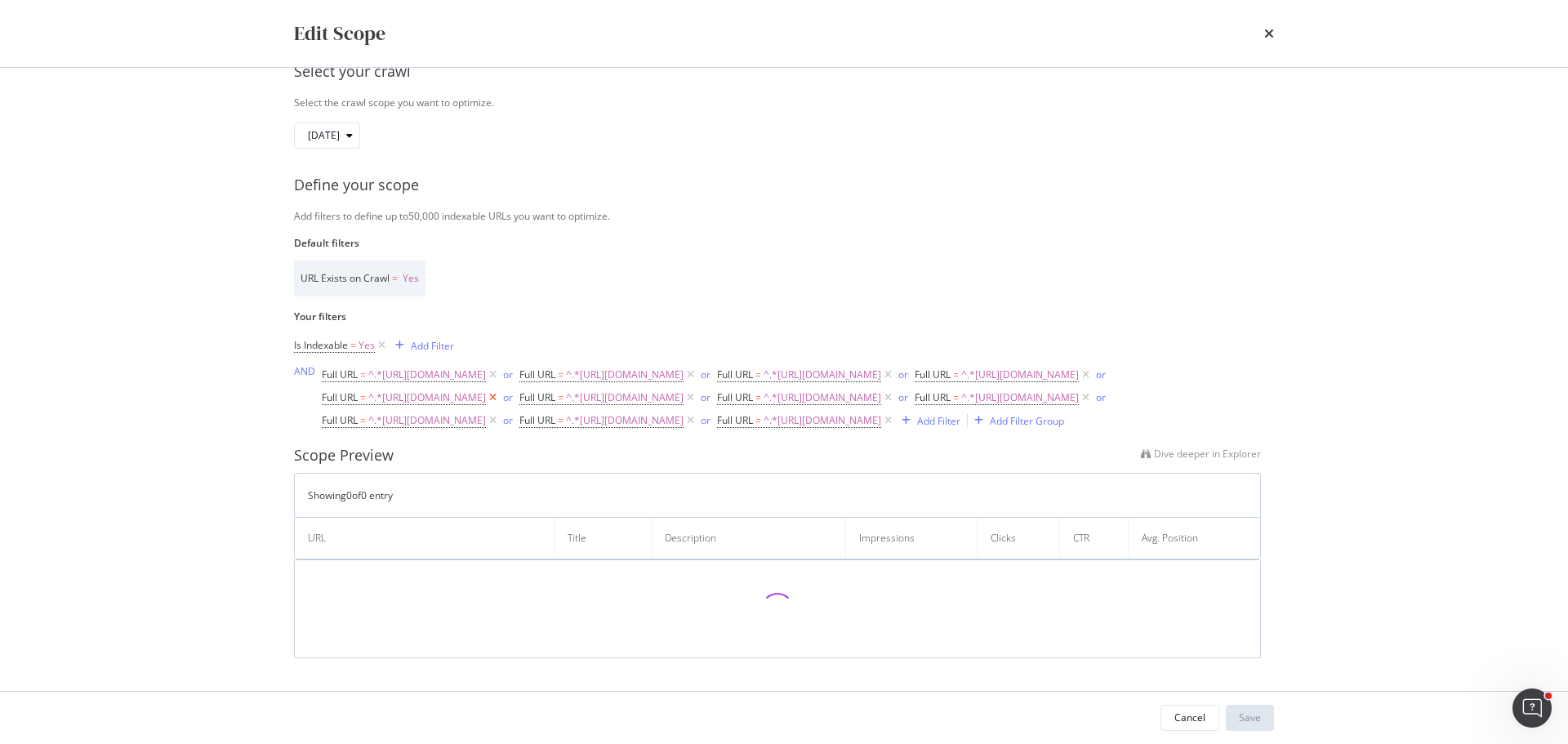
click at [500, 390] on icon "modal" at bounding box center [493, 398] width 14 height 17
click at [881, 368] on icon "modal" at bounding box center [888, 376] width 14 height 17
click at [500, 367] on icon "modal" at bounding box center [493, 375] width 14 height 17
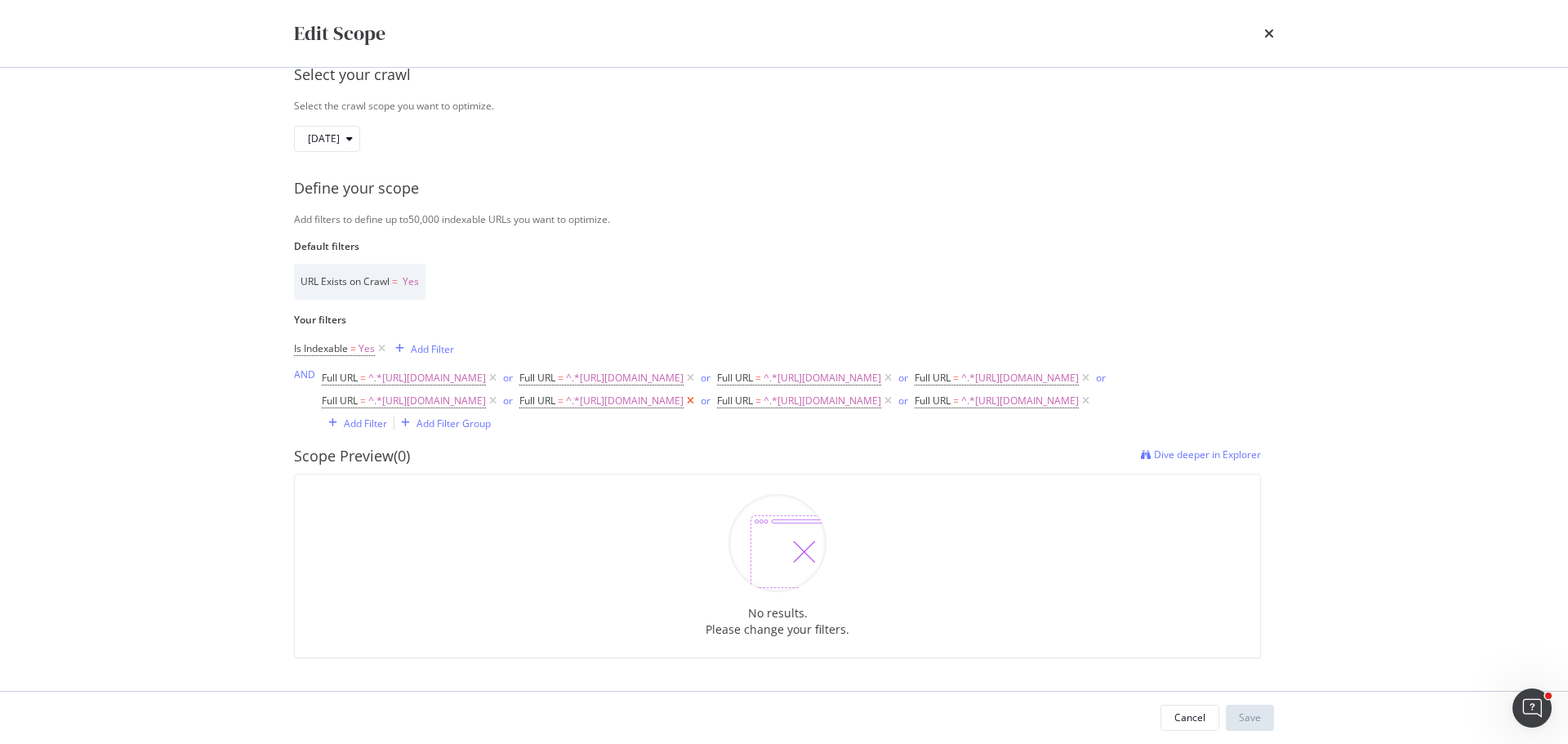
click at [683, 397] on icon "modal" at bounding box center [691, 400] width 14 height 17
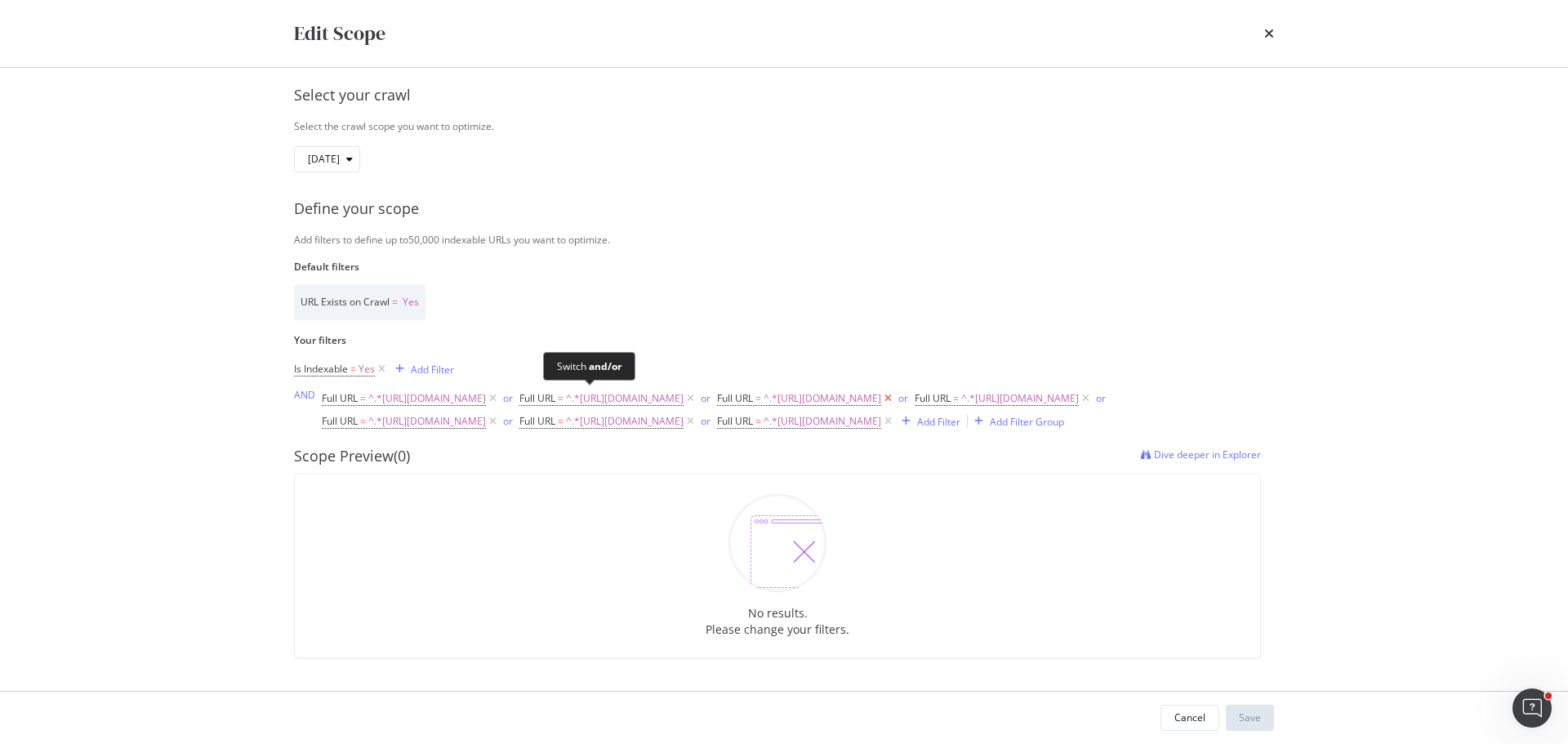
scroll to position [51, 0]
click at [881, 396] on icon "modal" at bounding box center [888, 398] width 14 height 17
click at [683, 419] on icon "modal" at bounding box center [691, 421] width 14 height 17
click at [881, 400] on icon "modal" at bounding box center [888, 398] width 14 height 17
click at [500, 398] on icon "modal" at bounding box center [493, 400] width 14 height 17
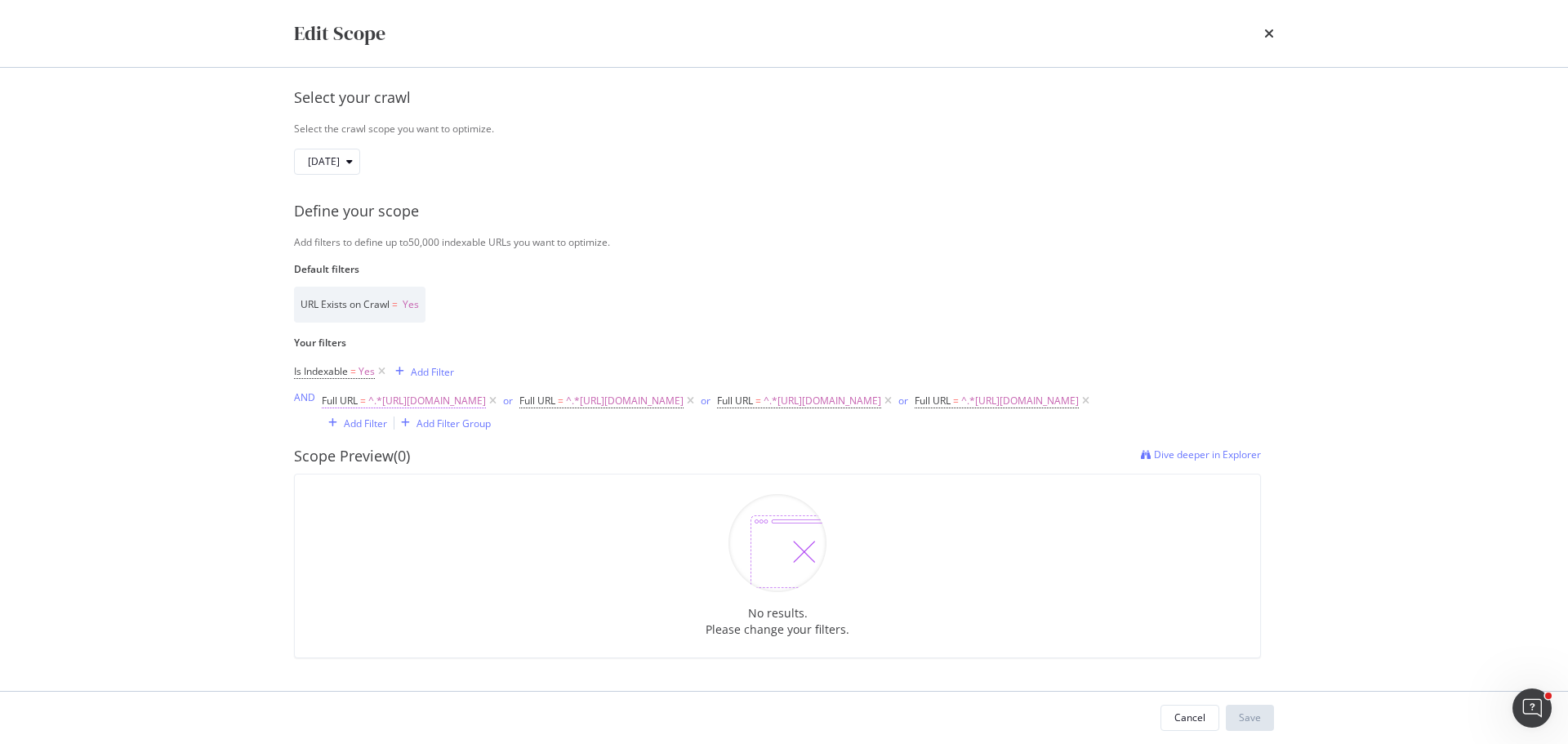
scroll to position [27, 0]
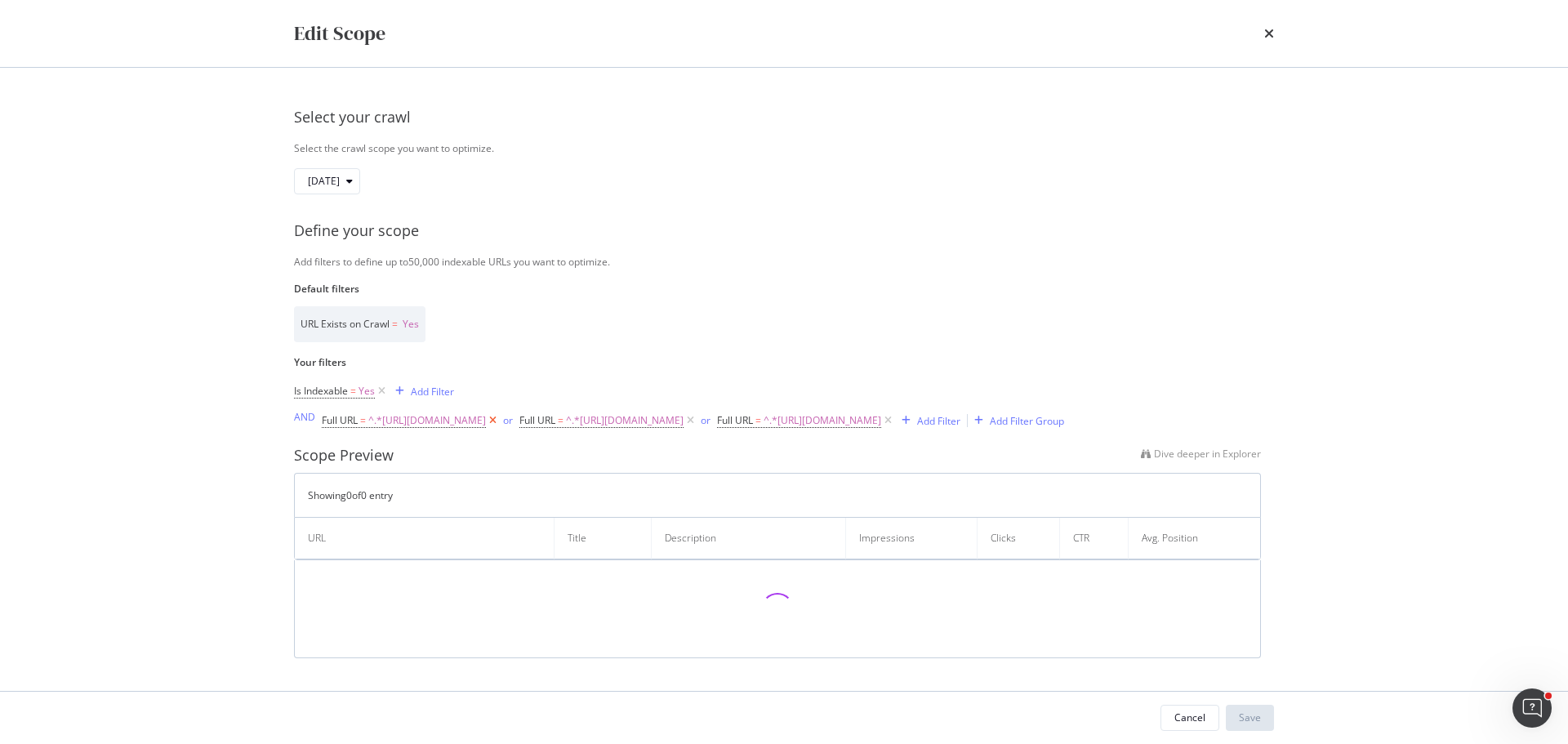
click at [500, 413] on icon "modal" at bounding box center [493, 420] width 14 height 17
click at [500, 416] on icon "modal" at bounding box center [493, 421] width 14 height 17
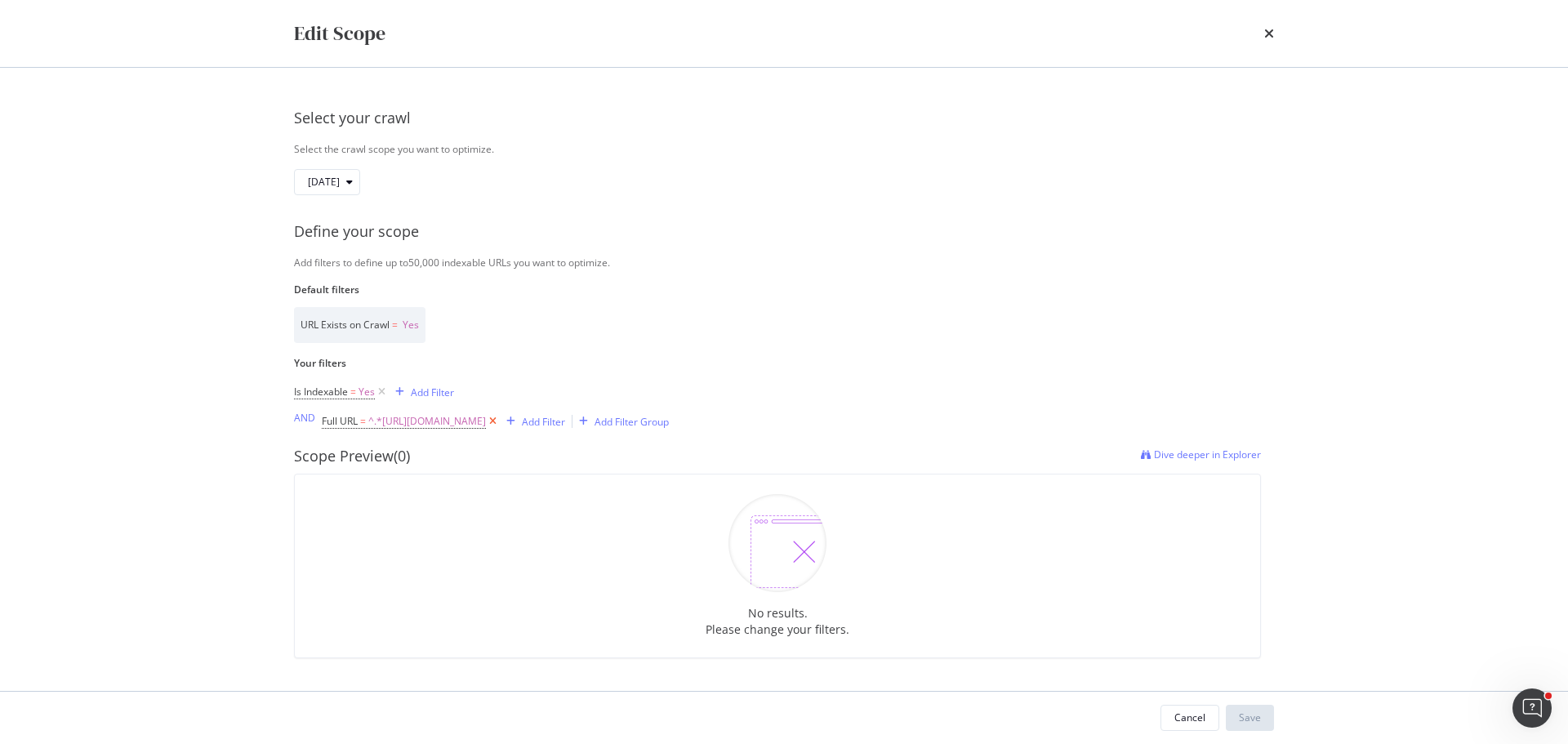
click at [500, 419] on icon "modal" at bounding box center [493, 421] width 14 height 17
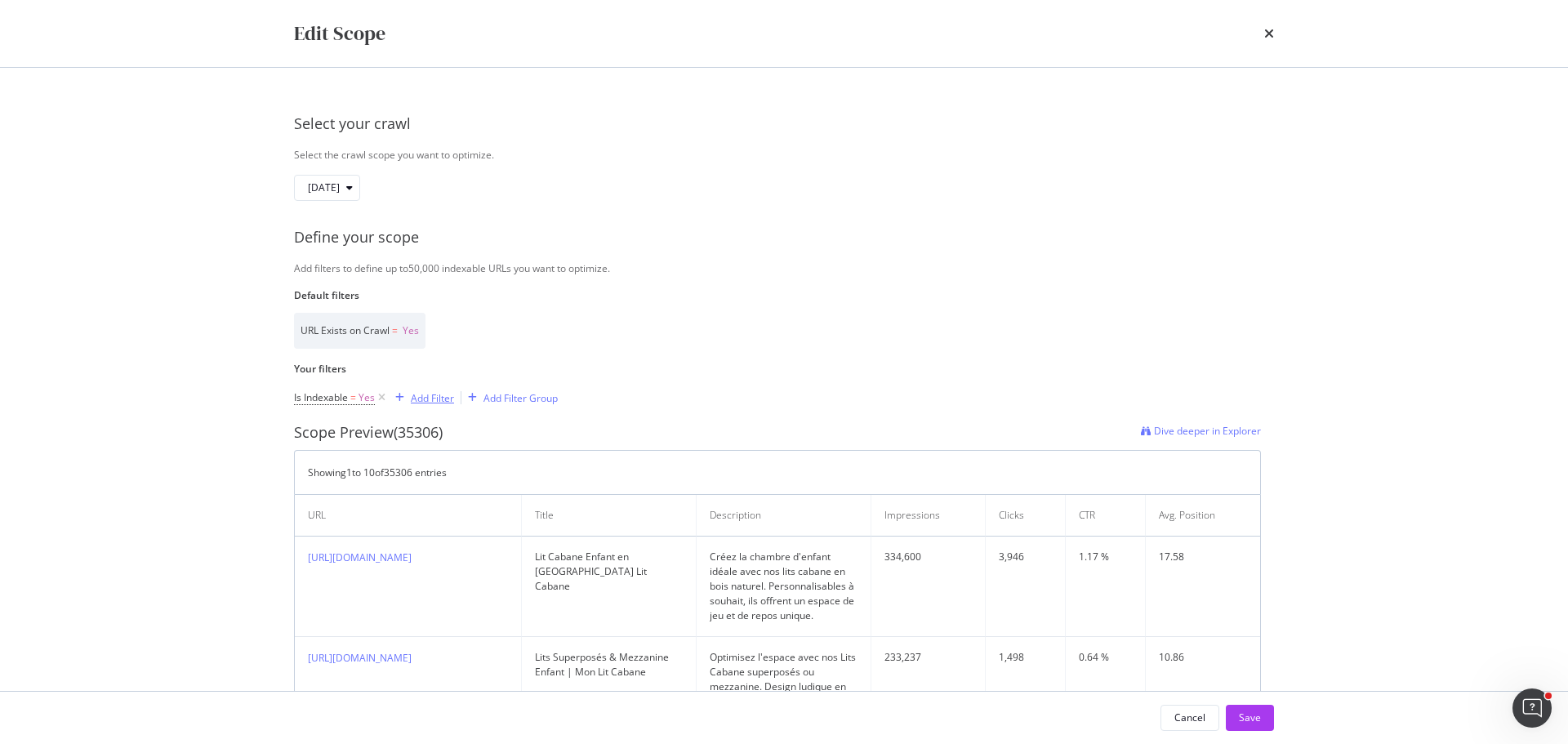
click at [450, 401] on div "Add Filter" at bounding box center [432, 398] width 43 height 14
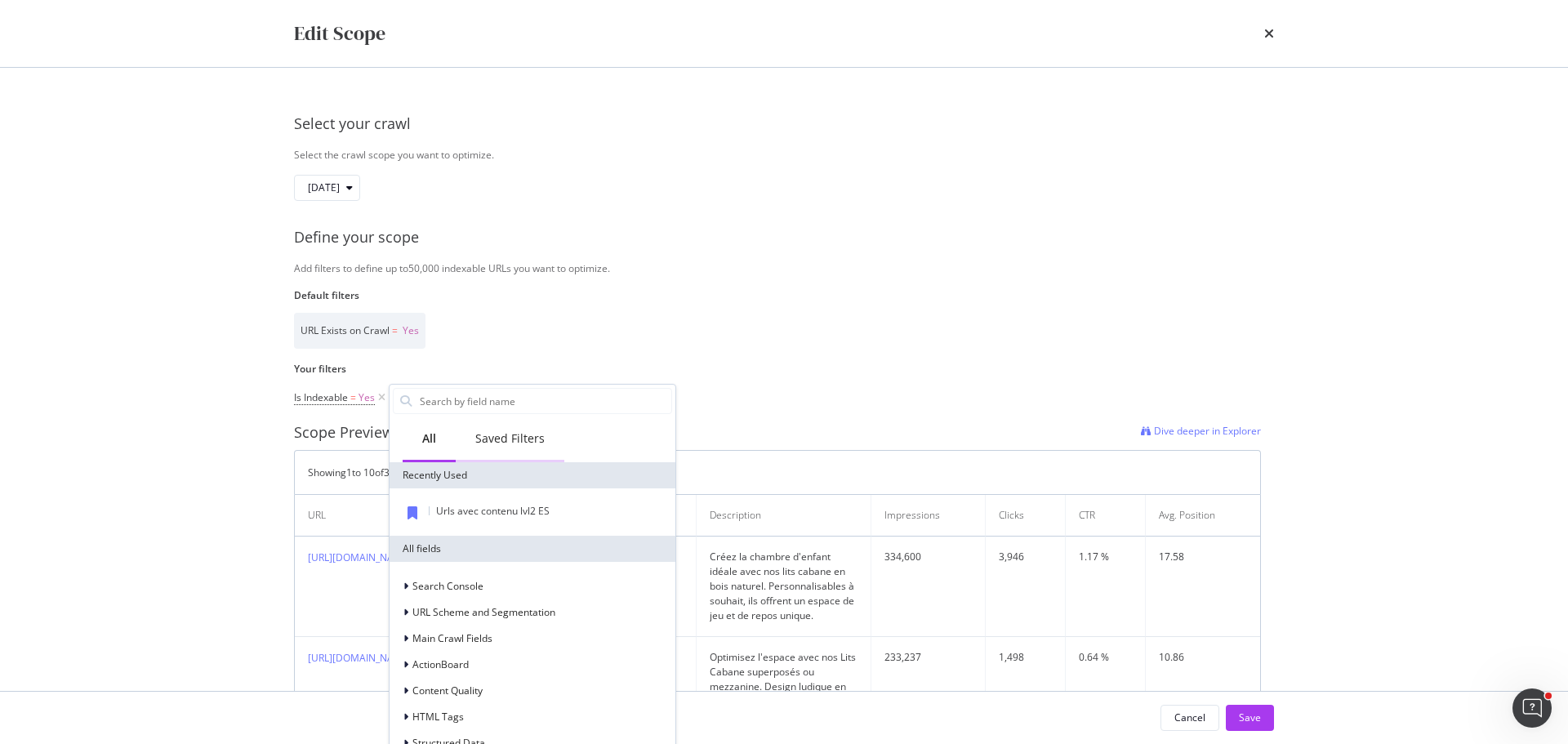
click at [521, 439] on div "Saved Filters" at bounding box center [510, 438] width 70 height 17
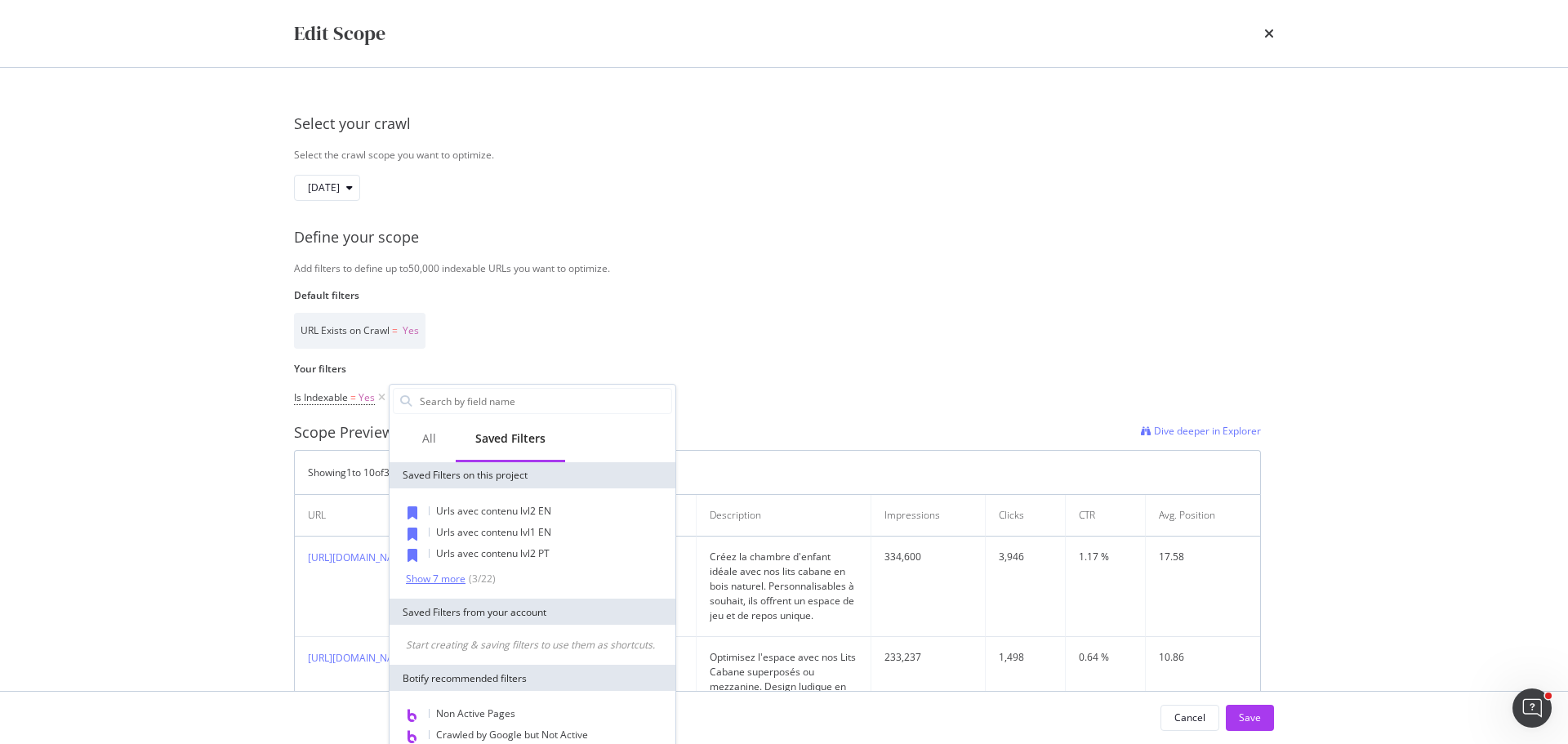
click at [459, 575] on div "Show 7 more" at bounding box center [436, 578] width 60 height 11
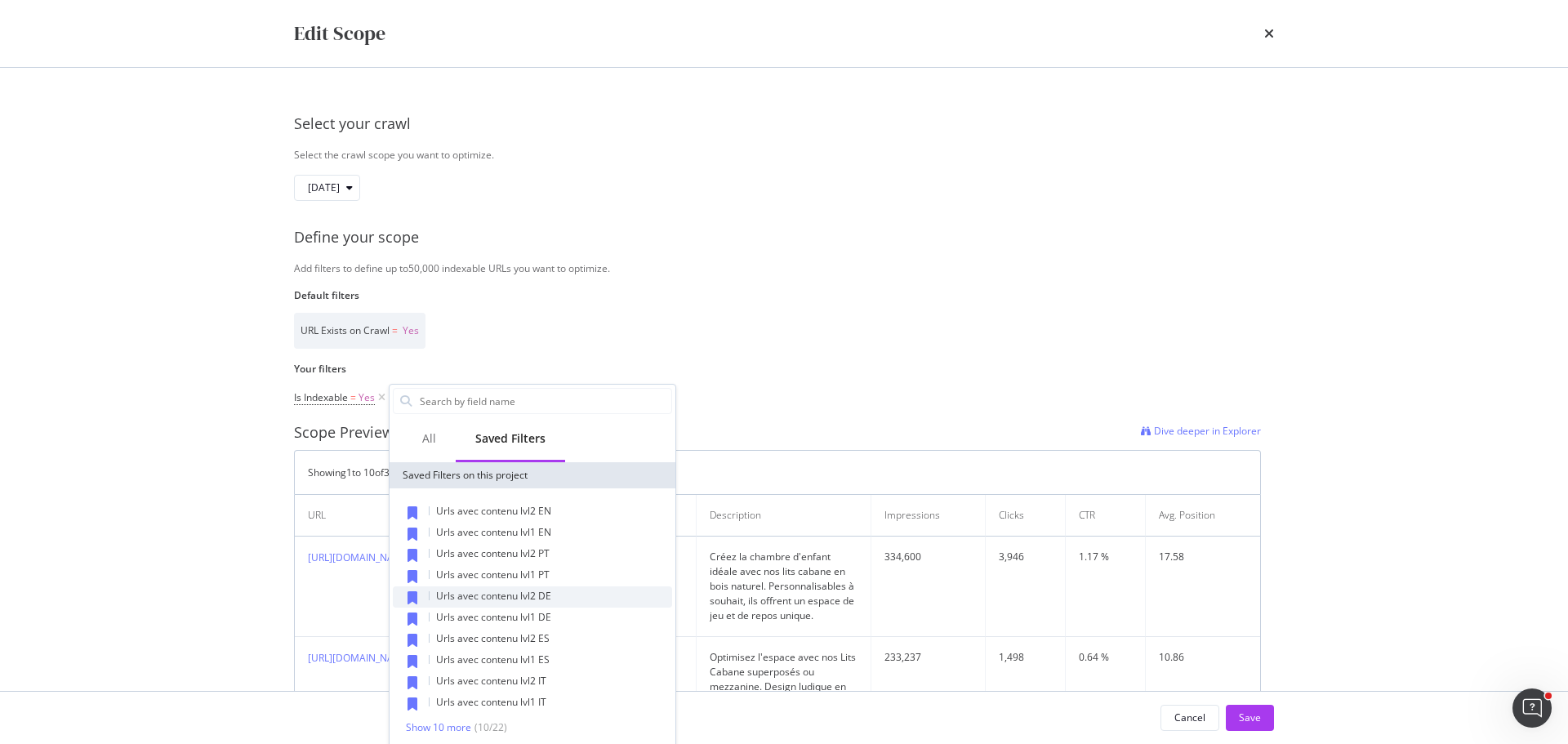
click at [568, 600] on div "Urls avec contenu lvl2 DE" at bounding box center [532, 597] width 280 height 21
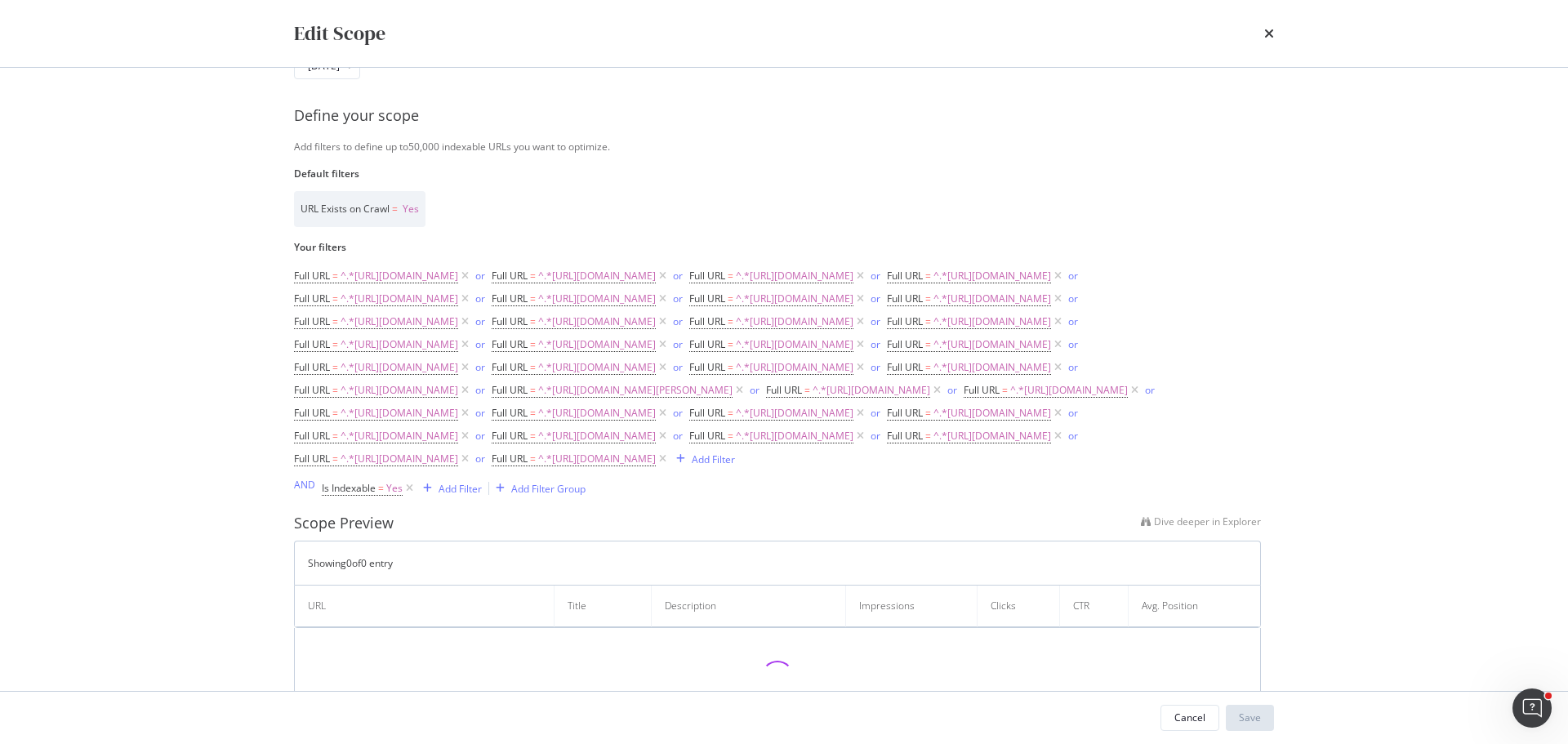
scroll to position [245, 0]
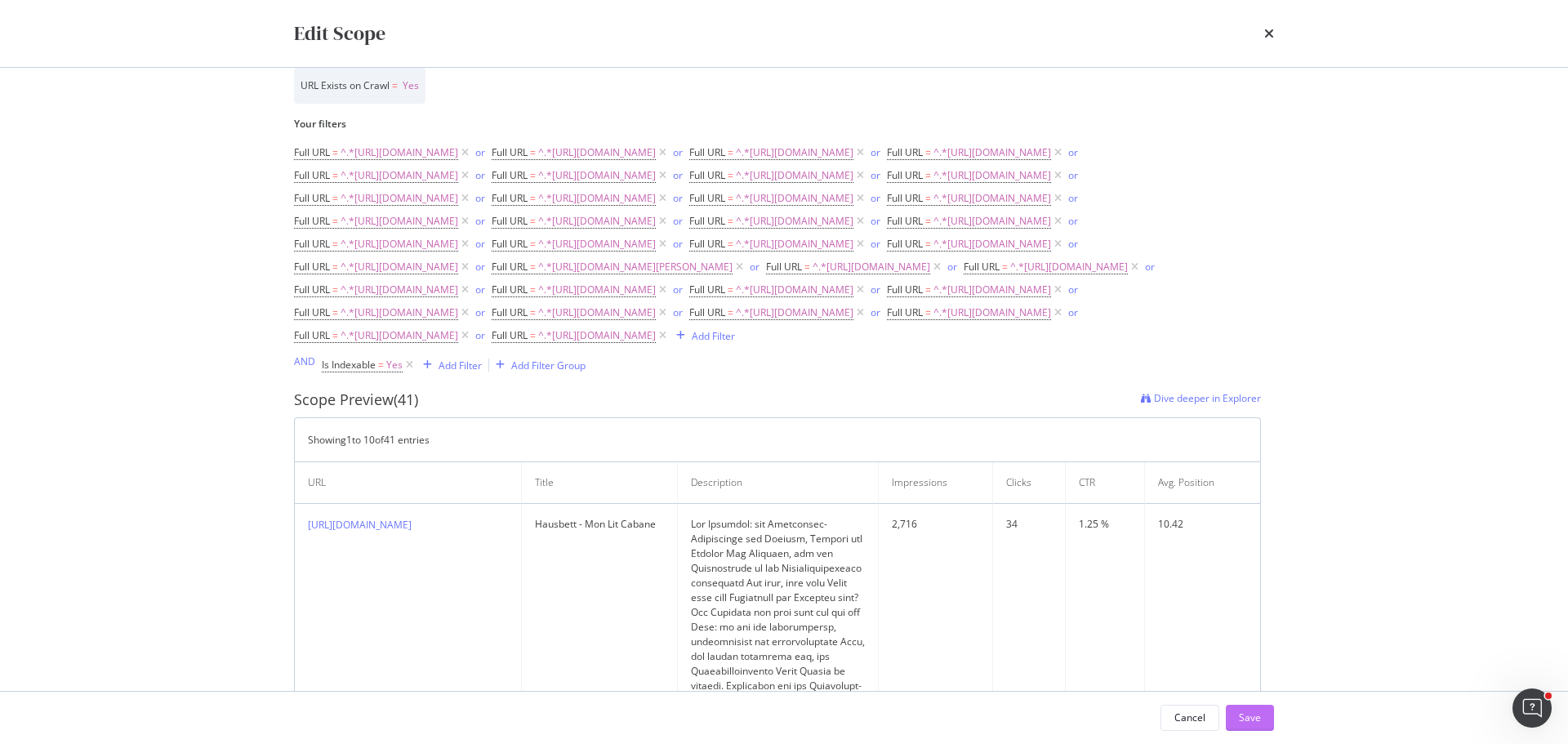
click at [1264, 720] on button "Save" at bounding box center [1250, 718] width 49 height 26
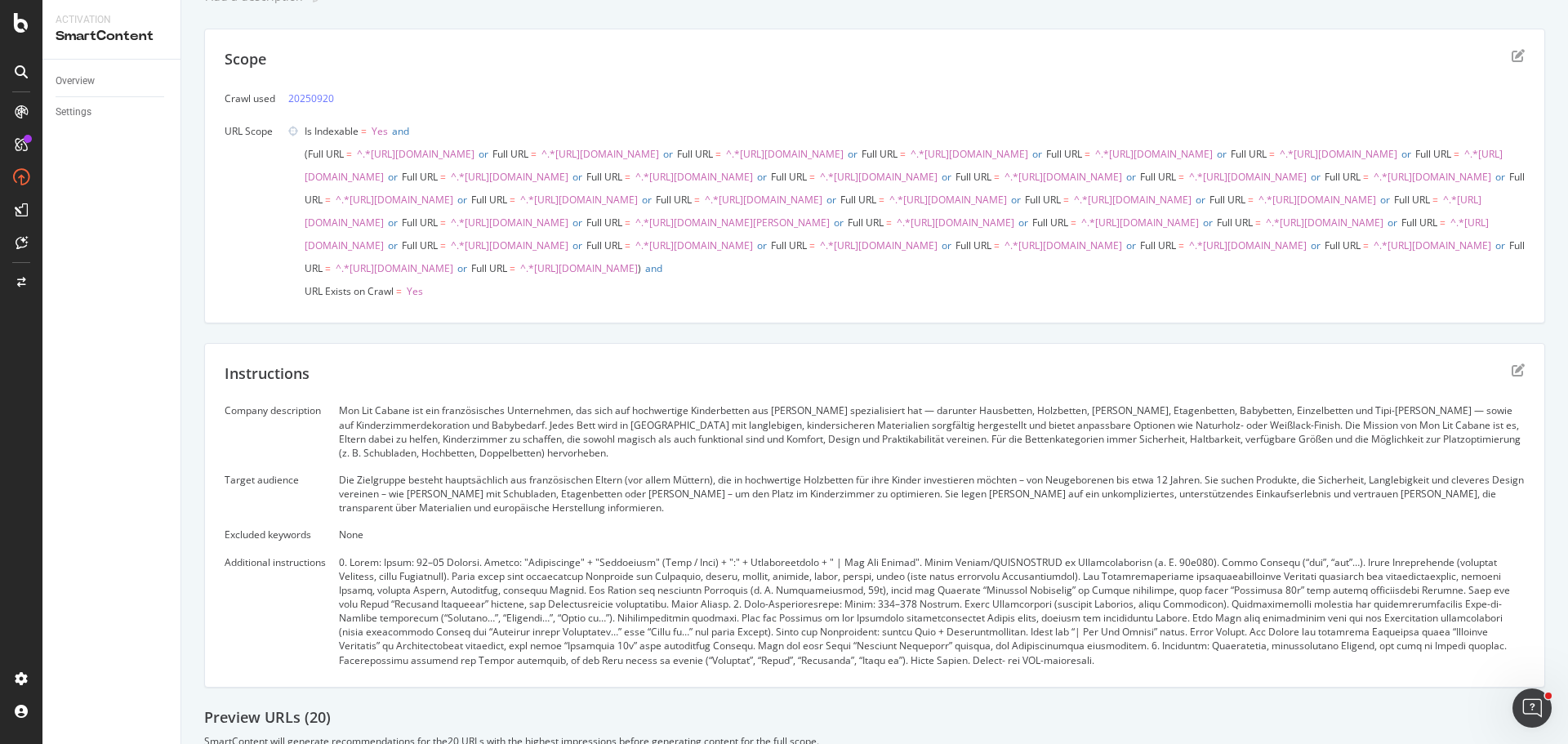
scroll to position [0, 0]
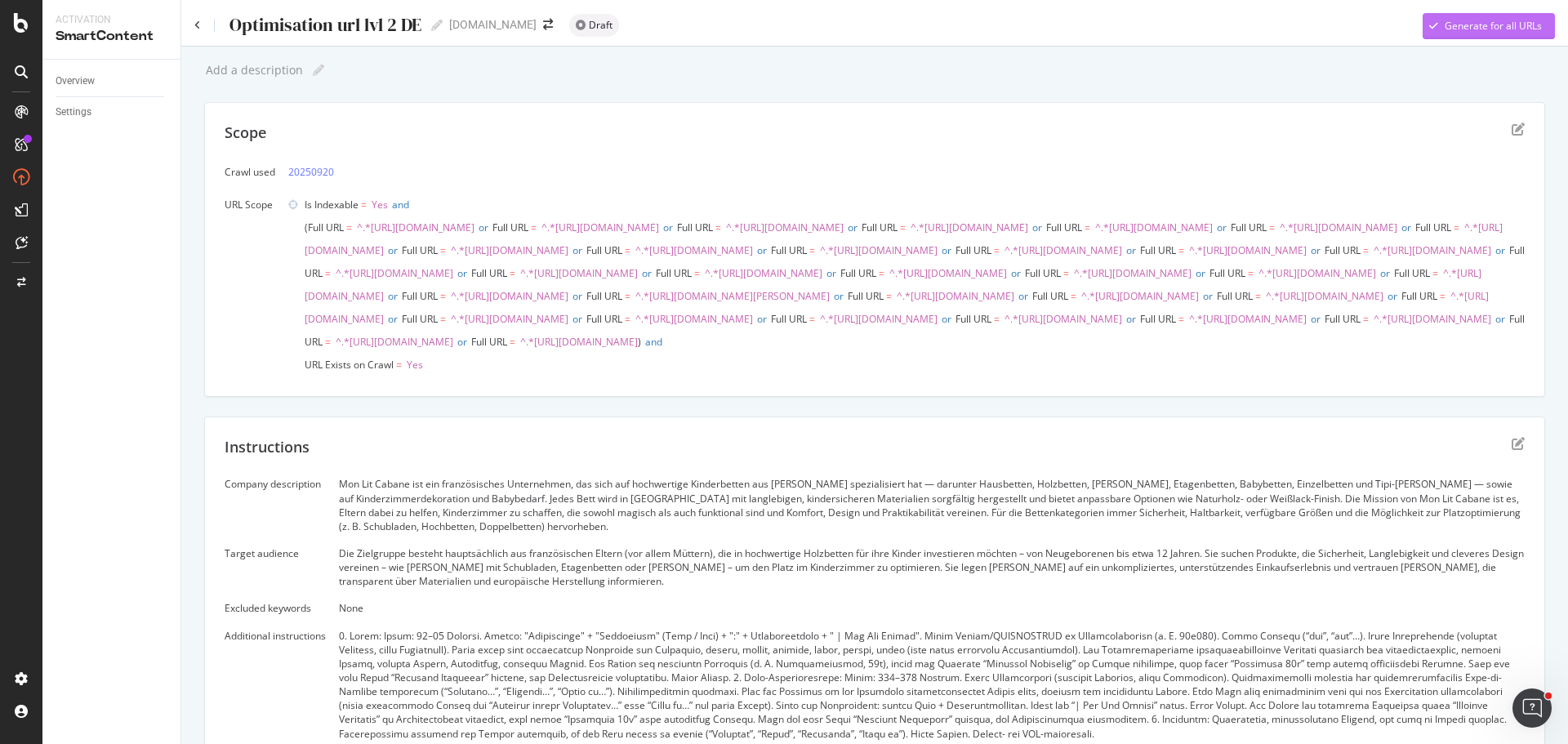
click at [1460, 21] on div "Generate for all URLs" at bounding box center [1493, 26] width 97 height 14
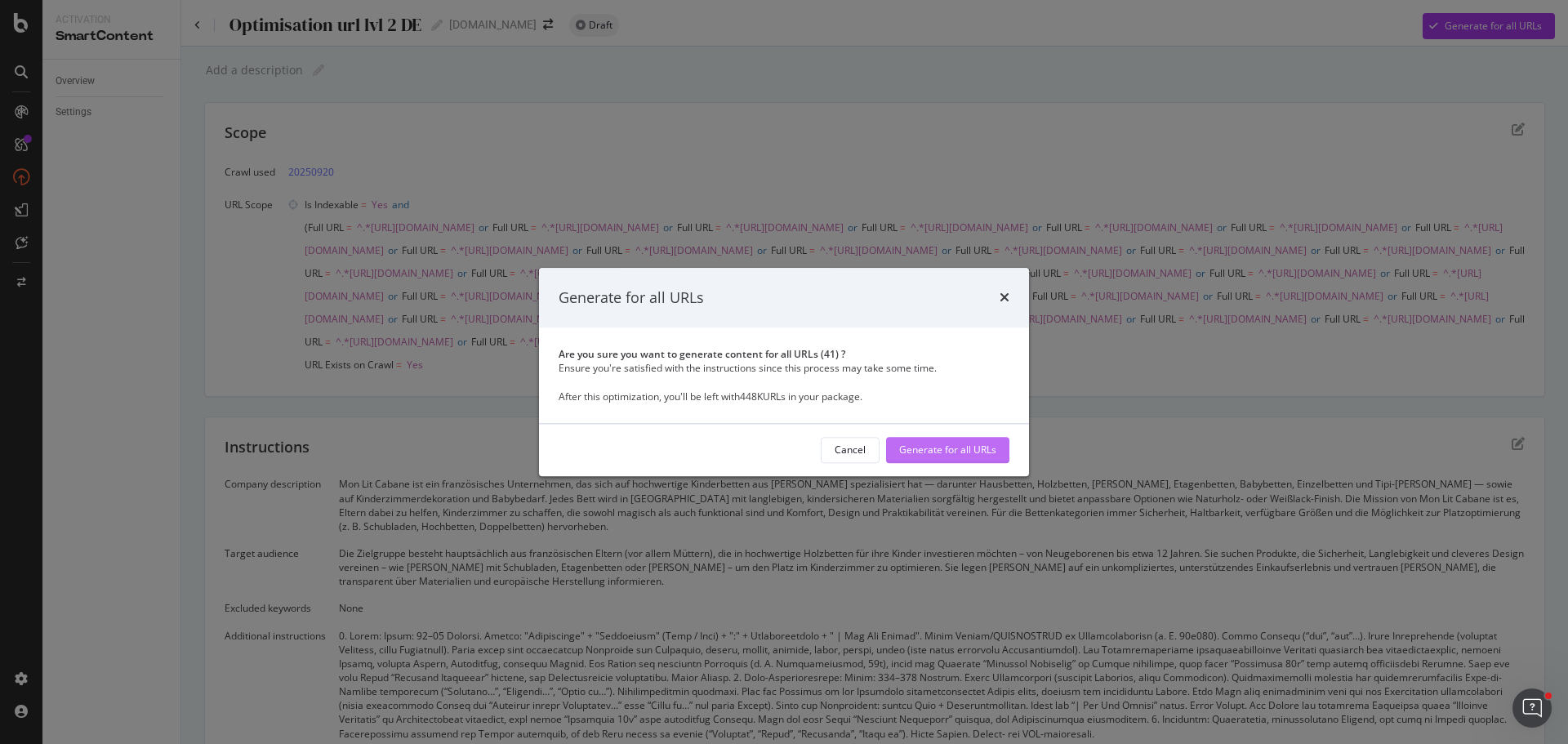
click at [954, 450] on div "Generate for all URLs" at bounding box center [947, 450] width 97 height 14
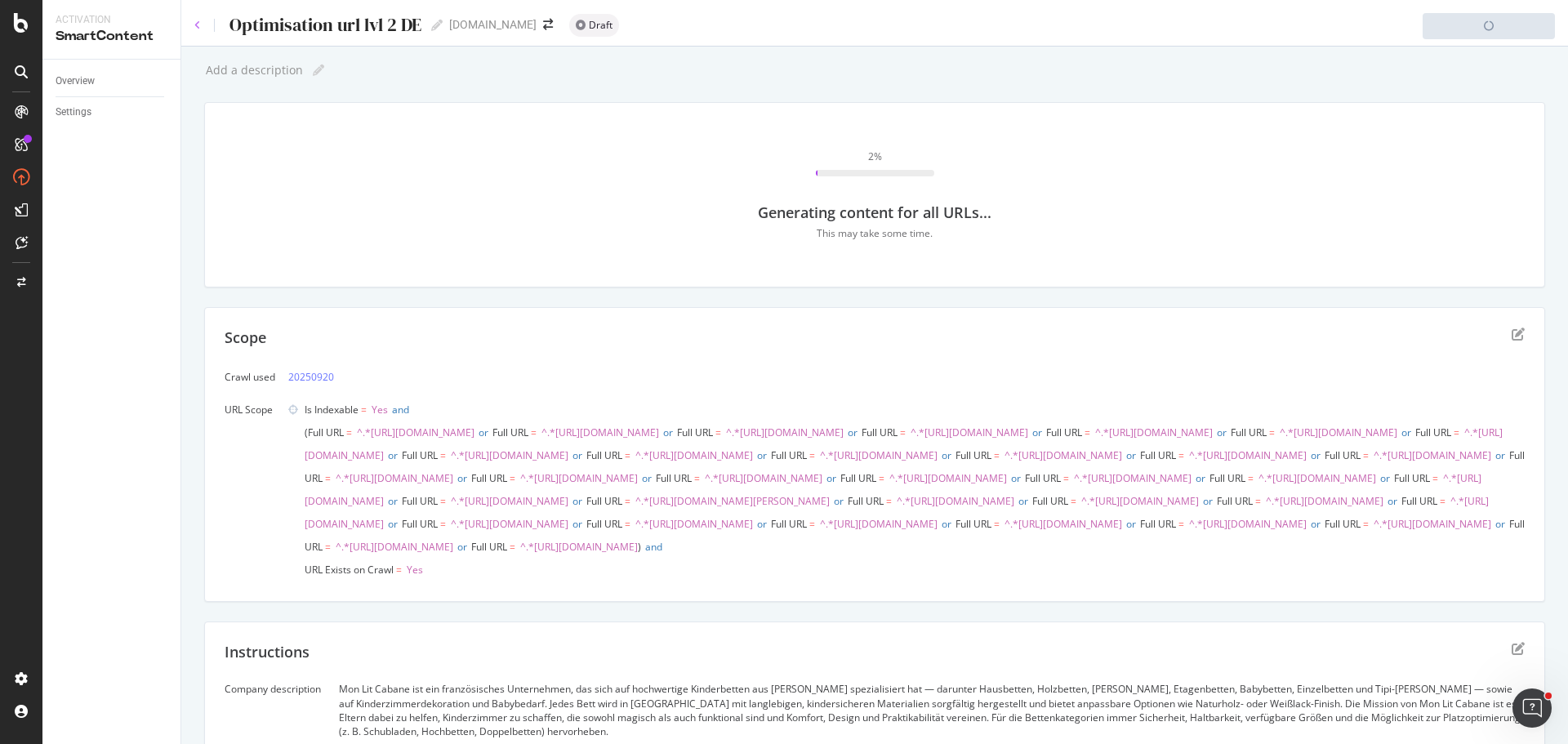
click at [198, 25] on icon at bounding box center [197, 25] width 6 height 10
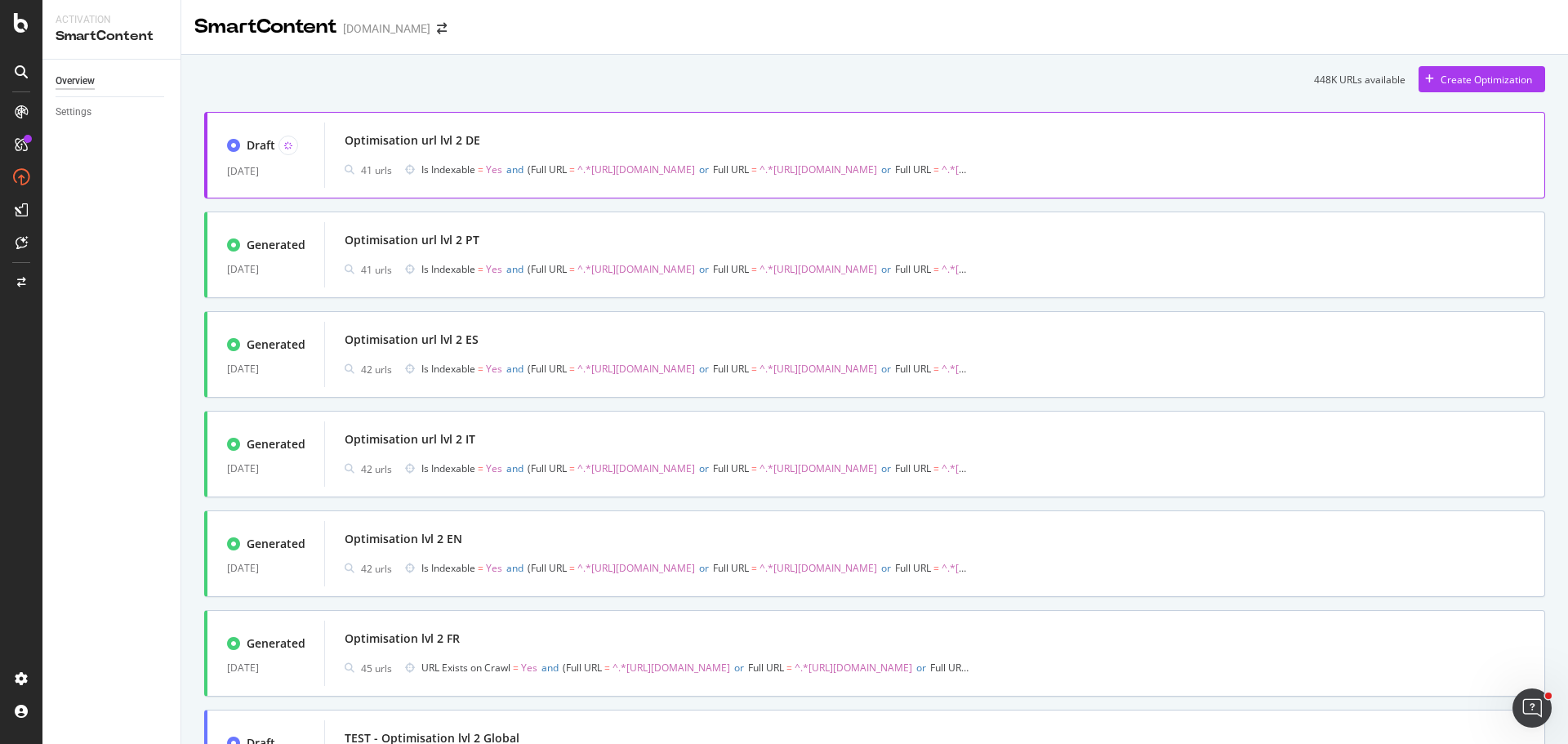
click at [588, 151] on div "Optimisation url lvl 2 DE" at bounding box center [935, 140] width 1180 height 23
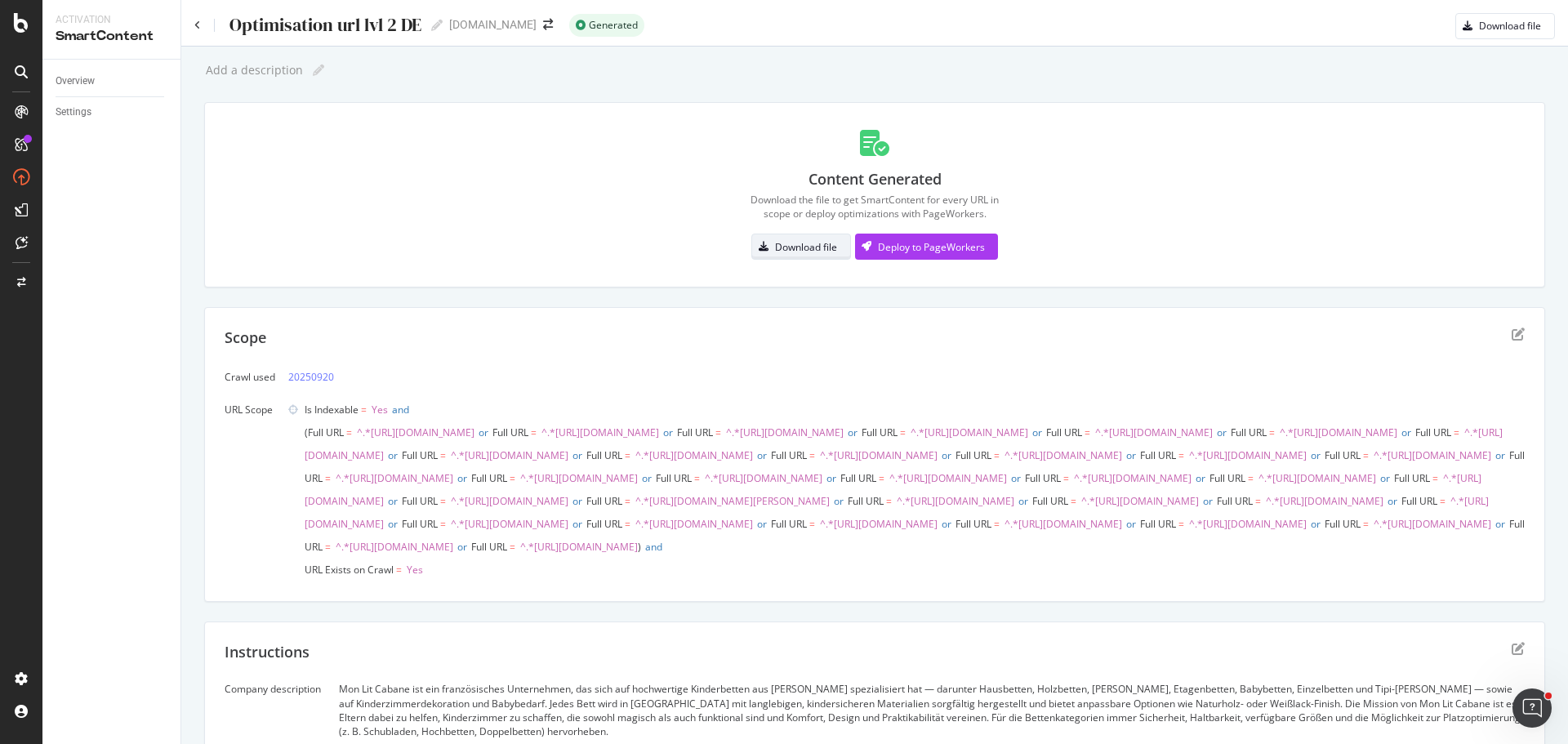
click at [782, 238] on div "Download file" at bounding box center [795, 247] width 85 height 23
